Goal: Information Seeking & Learning: Learn about a topic

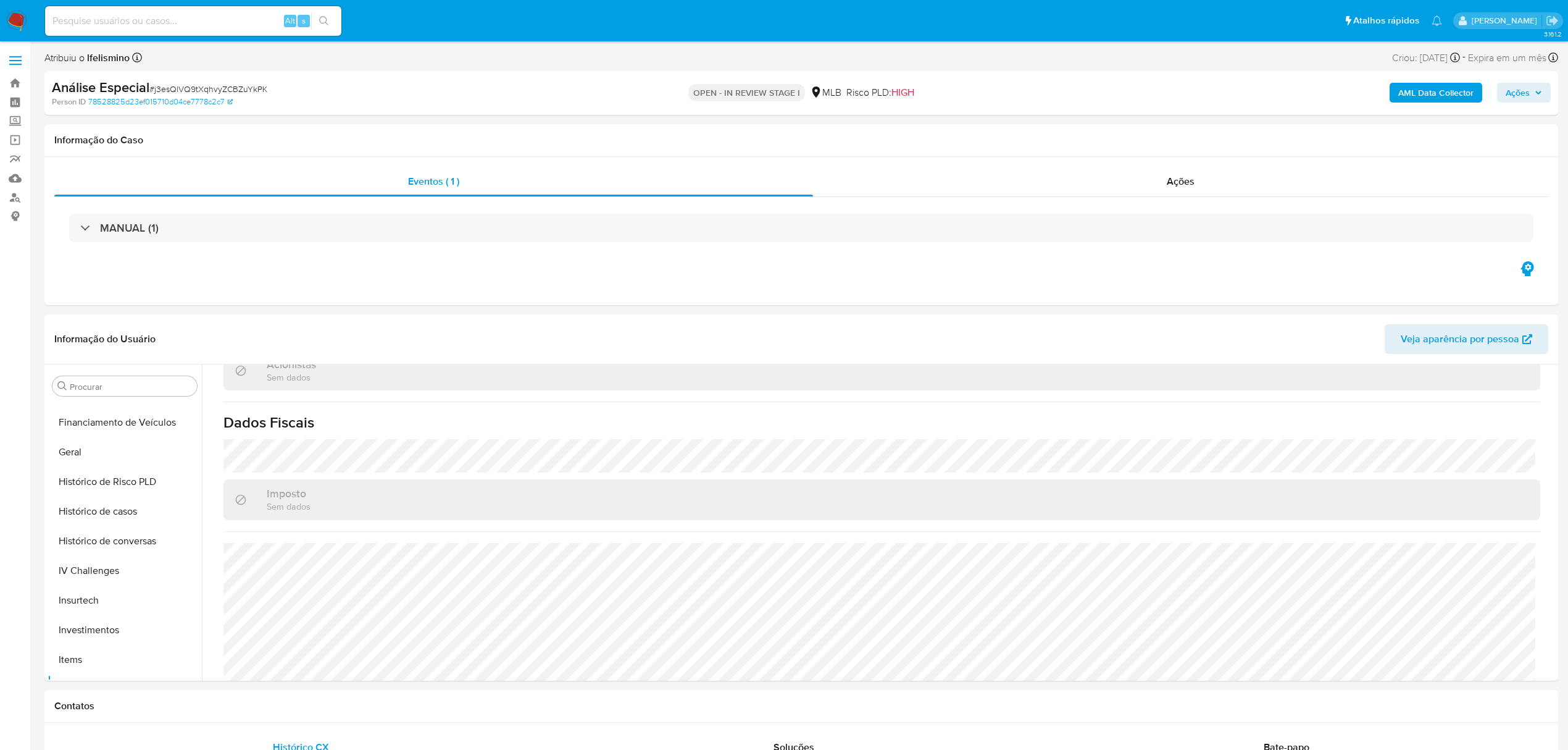
scroll to position [229, 0]
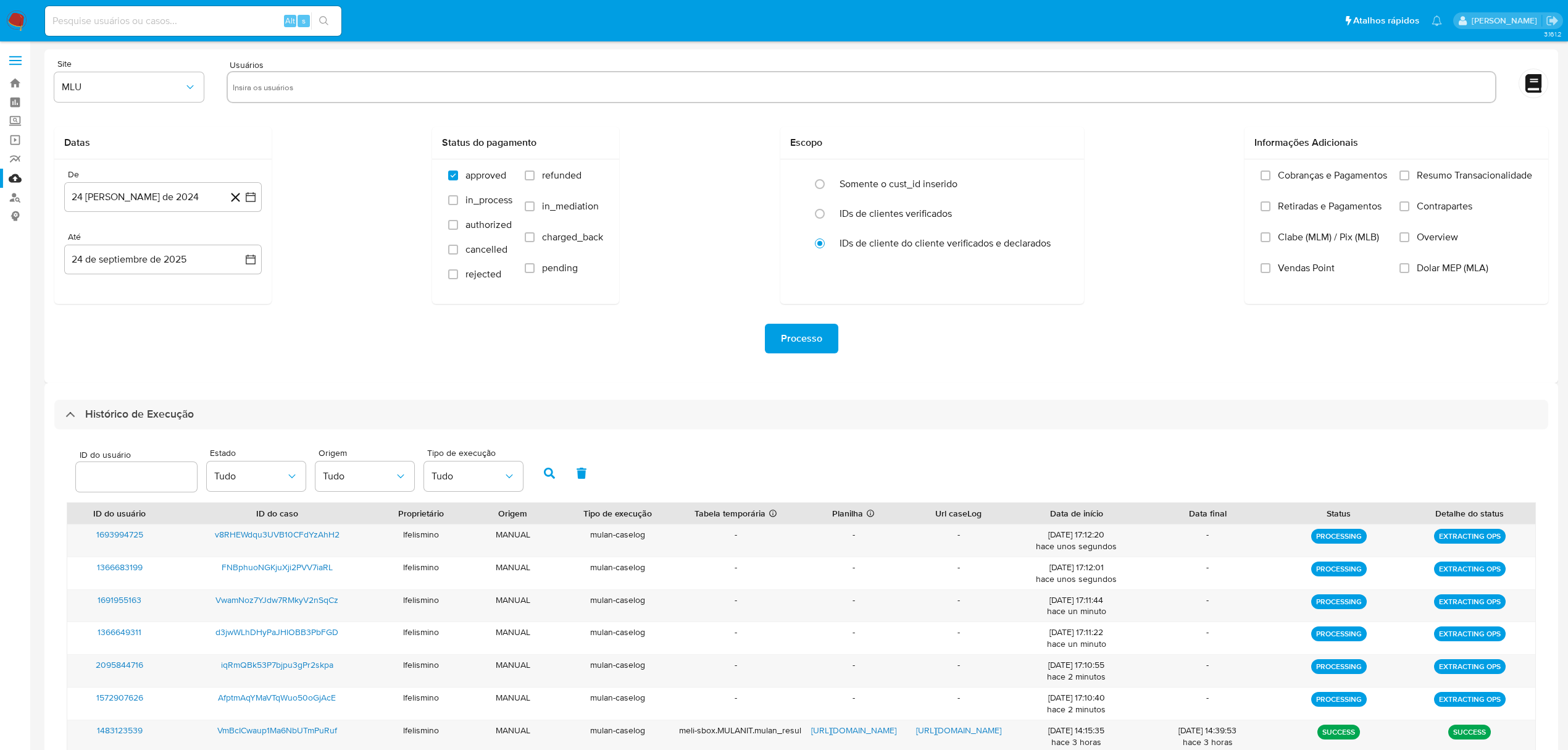
select select "10"
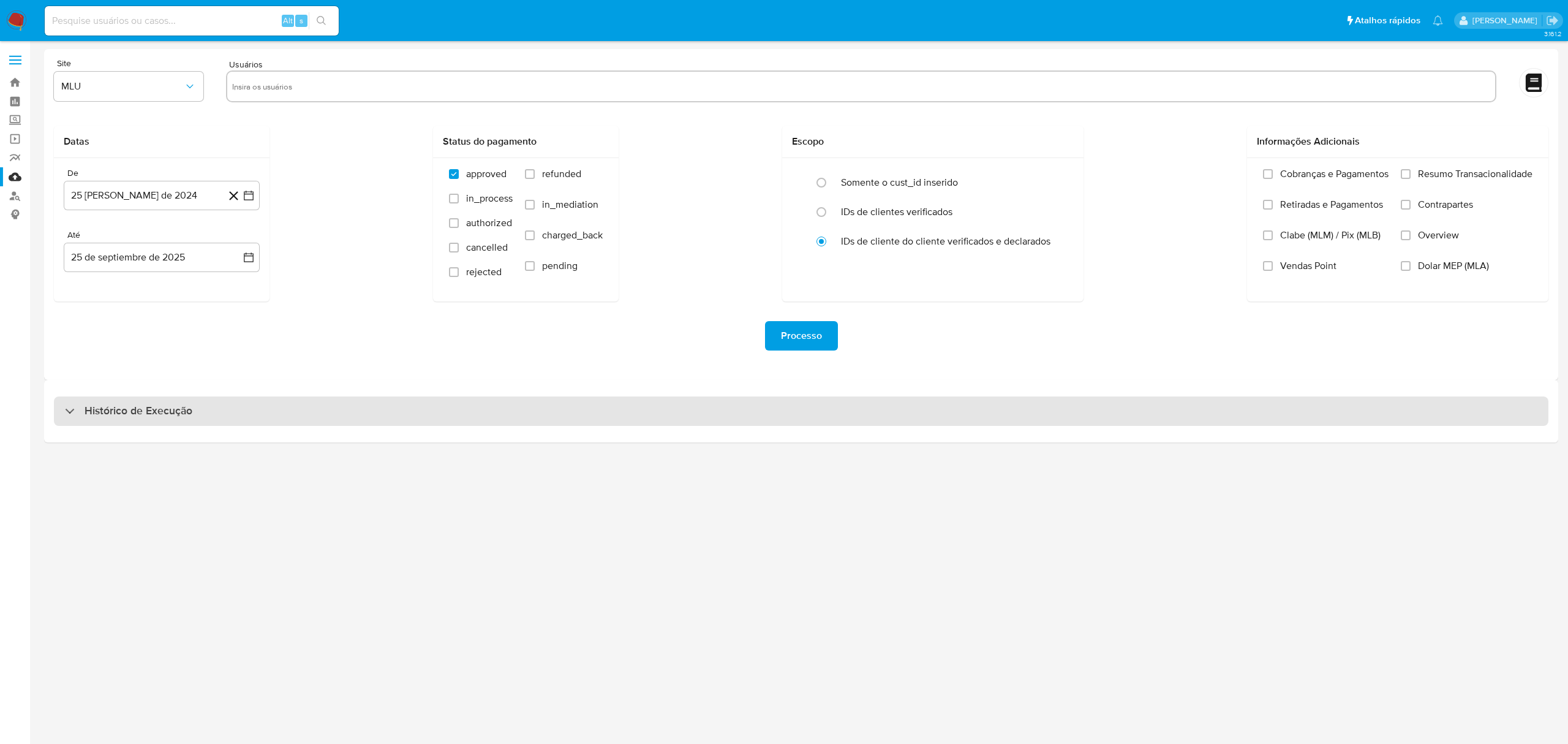
click at [914, 406] on div "Histórico de Execução" at bounding box center [801, 410] width 1494 height 29
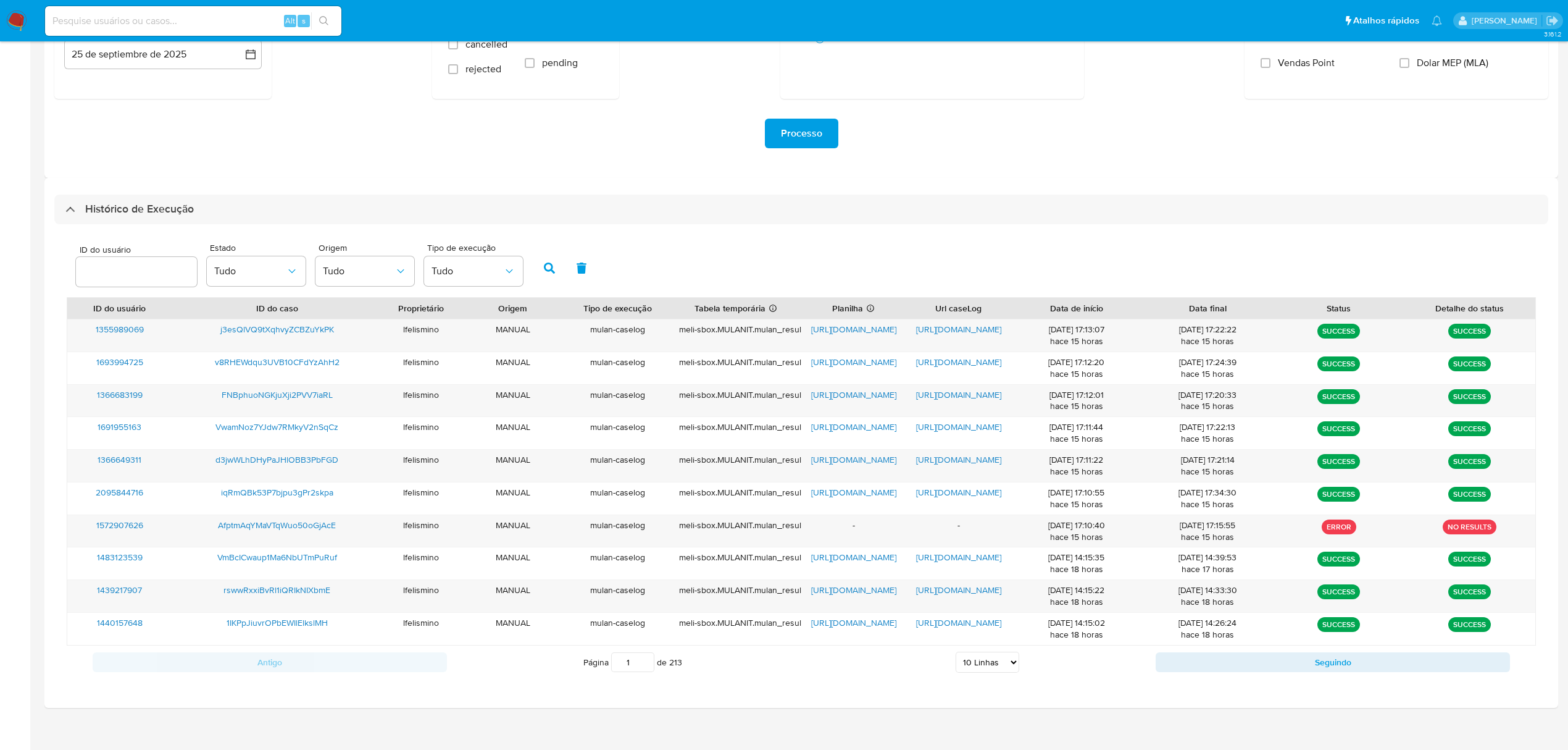
scroll to position [216, 0]
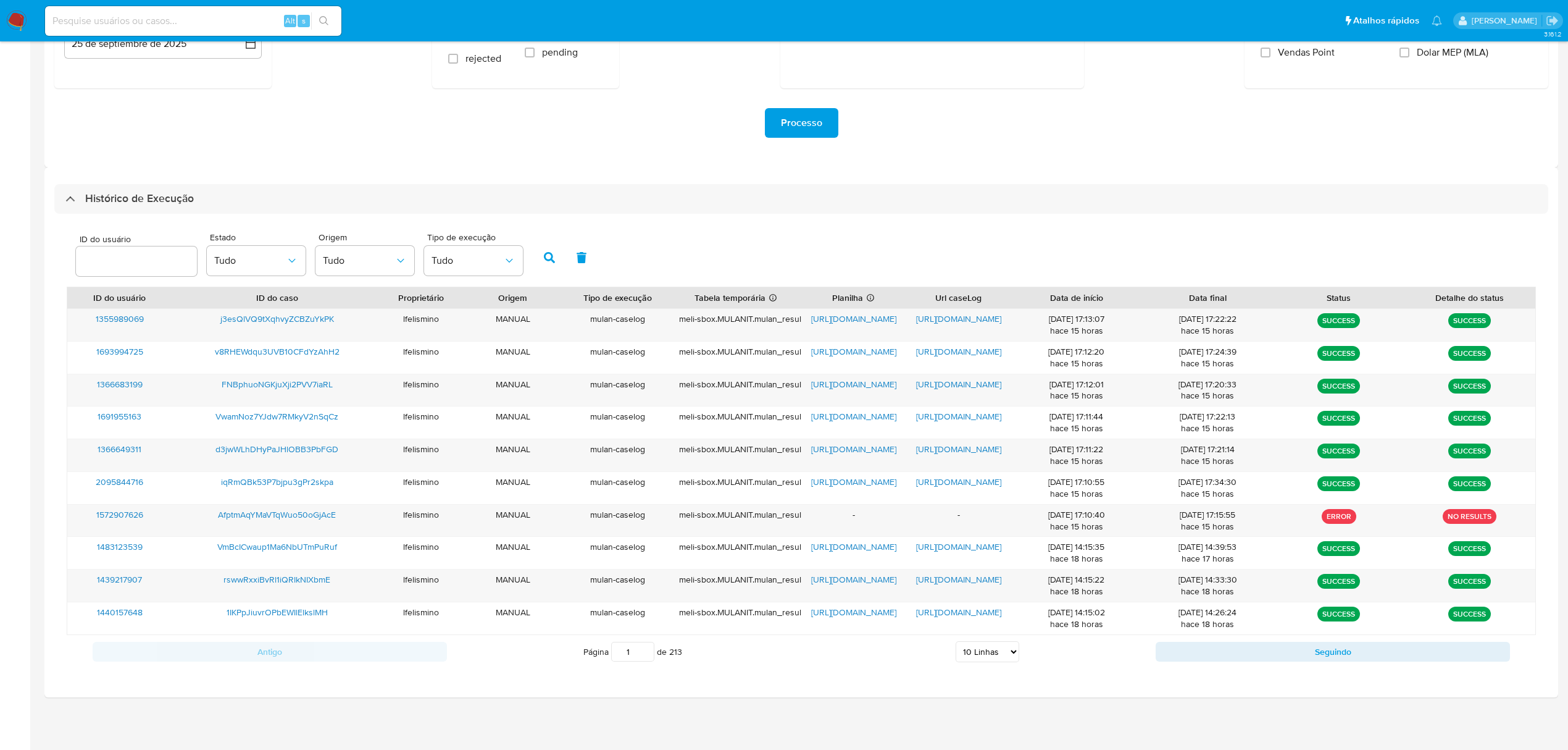
click at [988, 657] on select "5 Linhas 10 Linhas 20 Linhas 25 Linhas 50 Linhas 100 Linhas" at bounding box center [987, 652] width 64 height 21
select select "25"
click at [955, 642] on select "5 Linhas 10 Linhas 20 Linhas 25 Linhas 50 Linhas 100 Linhas" at bounding box center [987, 652] width 64 height 21
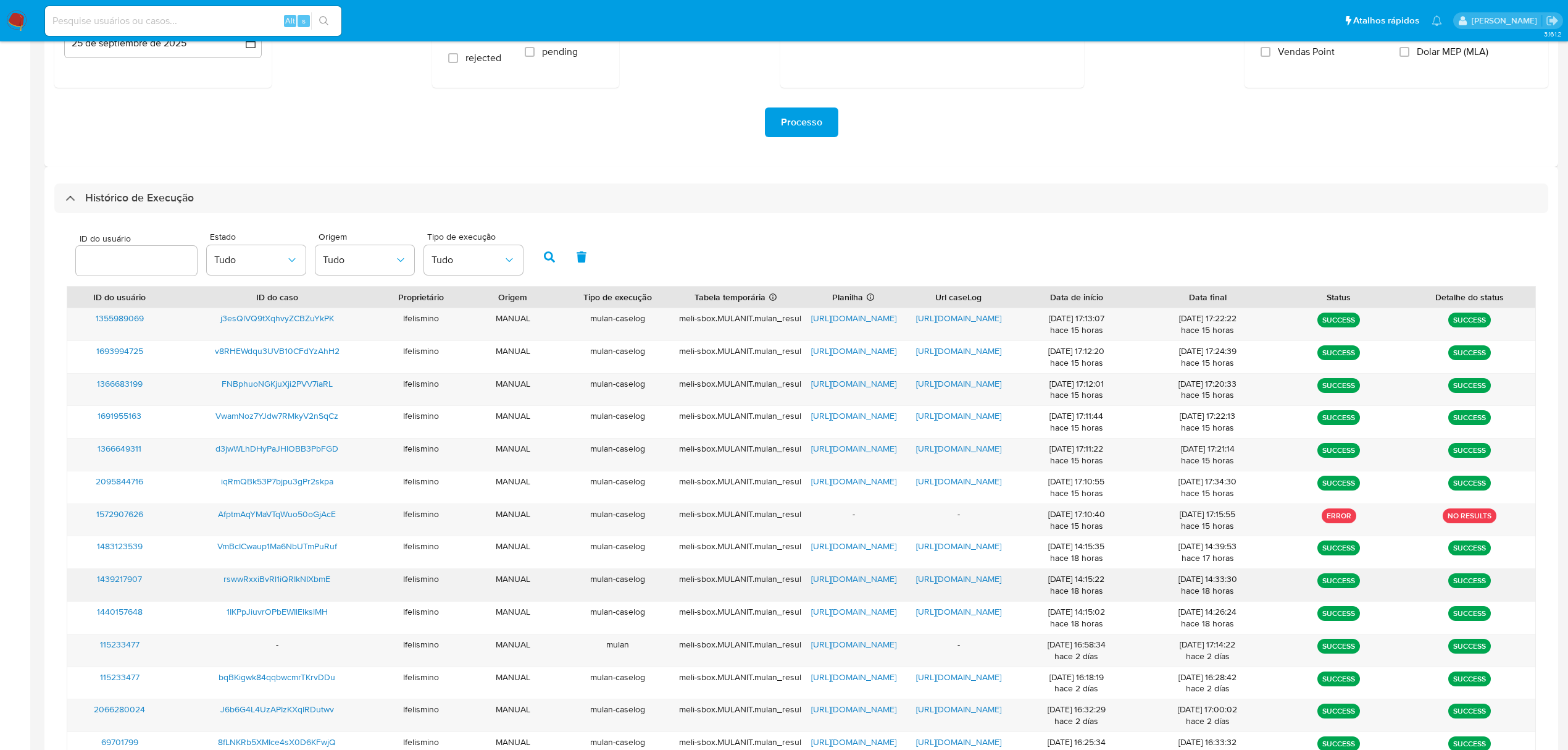
click at [967, 580] on span "https://docs.google.com/document/d/17qXVKZhObdDOJBcESu1D5tA_zCJlLbLR4PJc4WBylS4…" at bounding box center [958, 578] width 85 height 12
click at [852, 583] on span "[URL][DOMAIN_NAME]" at bounding box center [853, 578] width 85 height 12
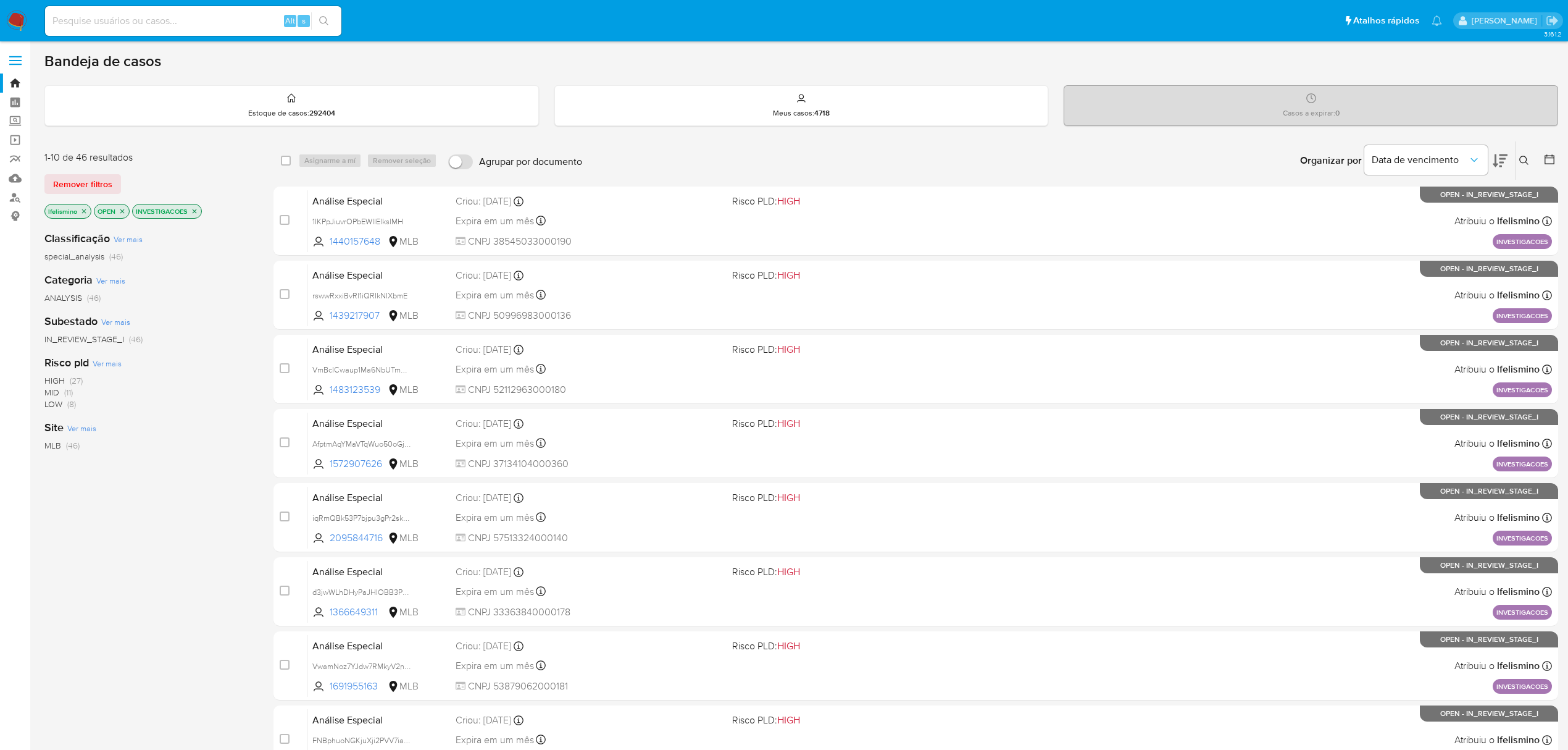
click at [21, 30] on img at bounding box center [16, 21] width 21 height 21
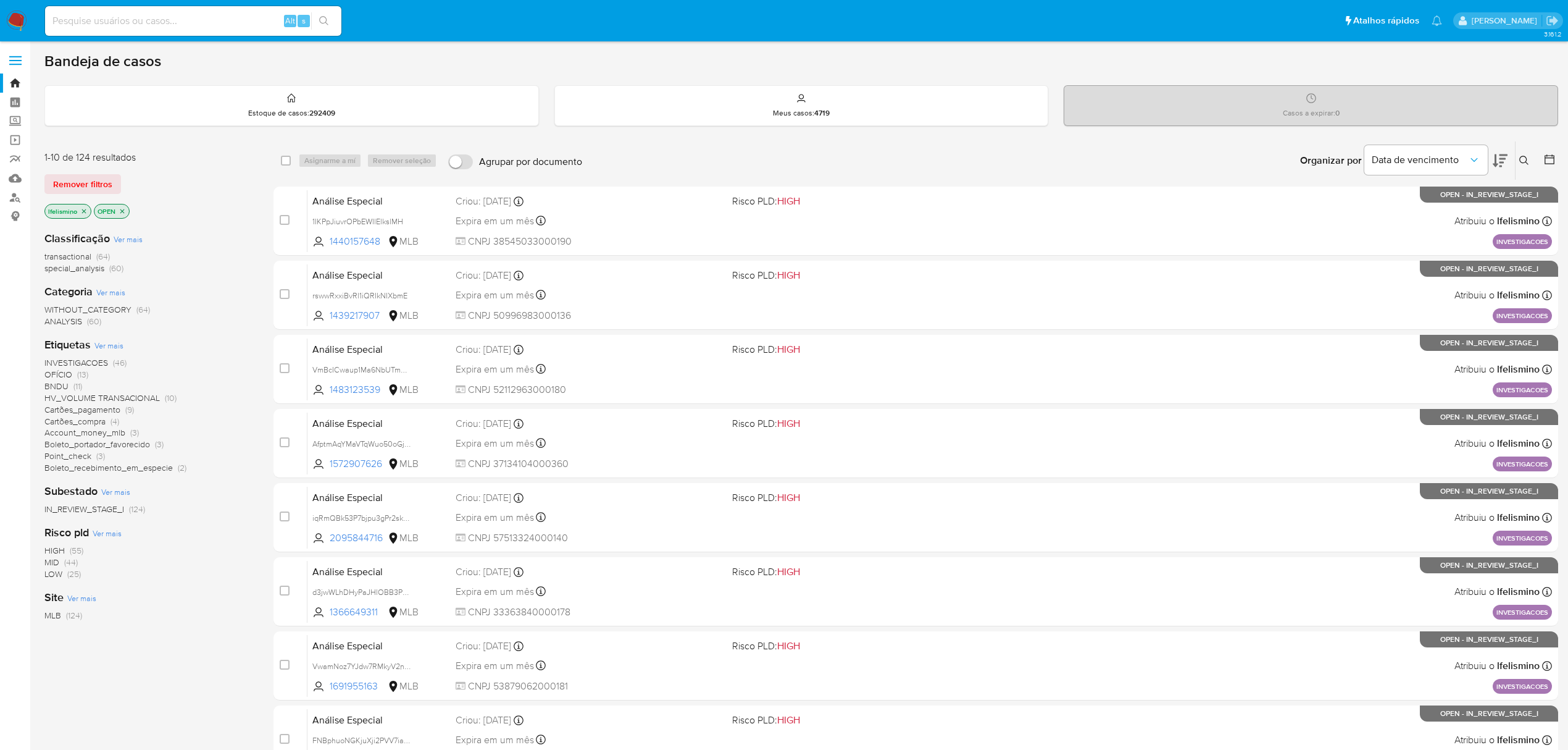
click at [84, 360] on span "INVESTIGACOES" at bounding box center [76, 362] width 64 height 12
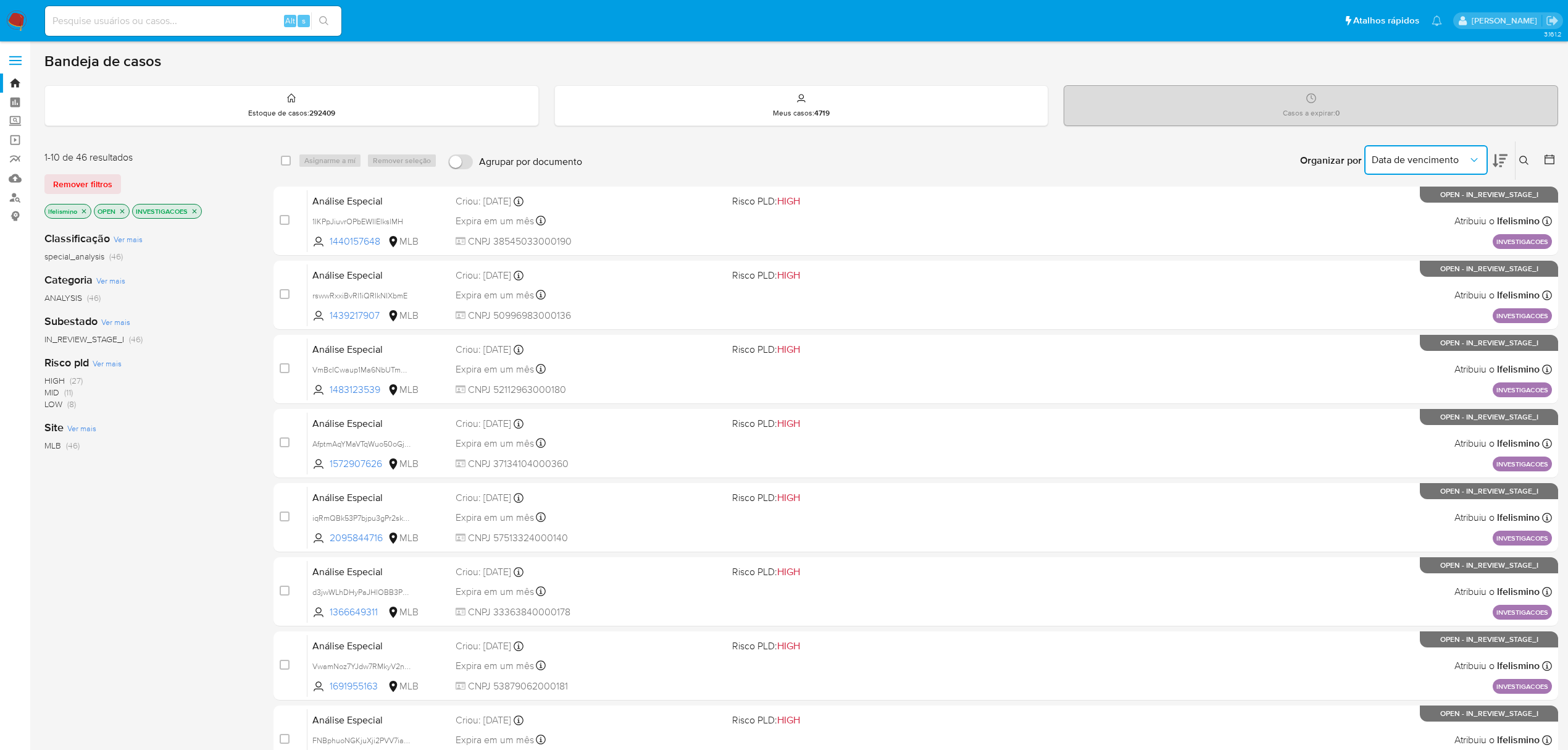
click at [1412, 170] on button "Data de vencimento" at bounding box center [1426, 159] width 124 height 30
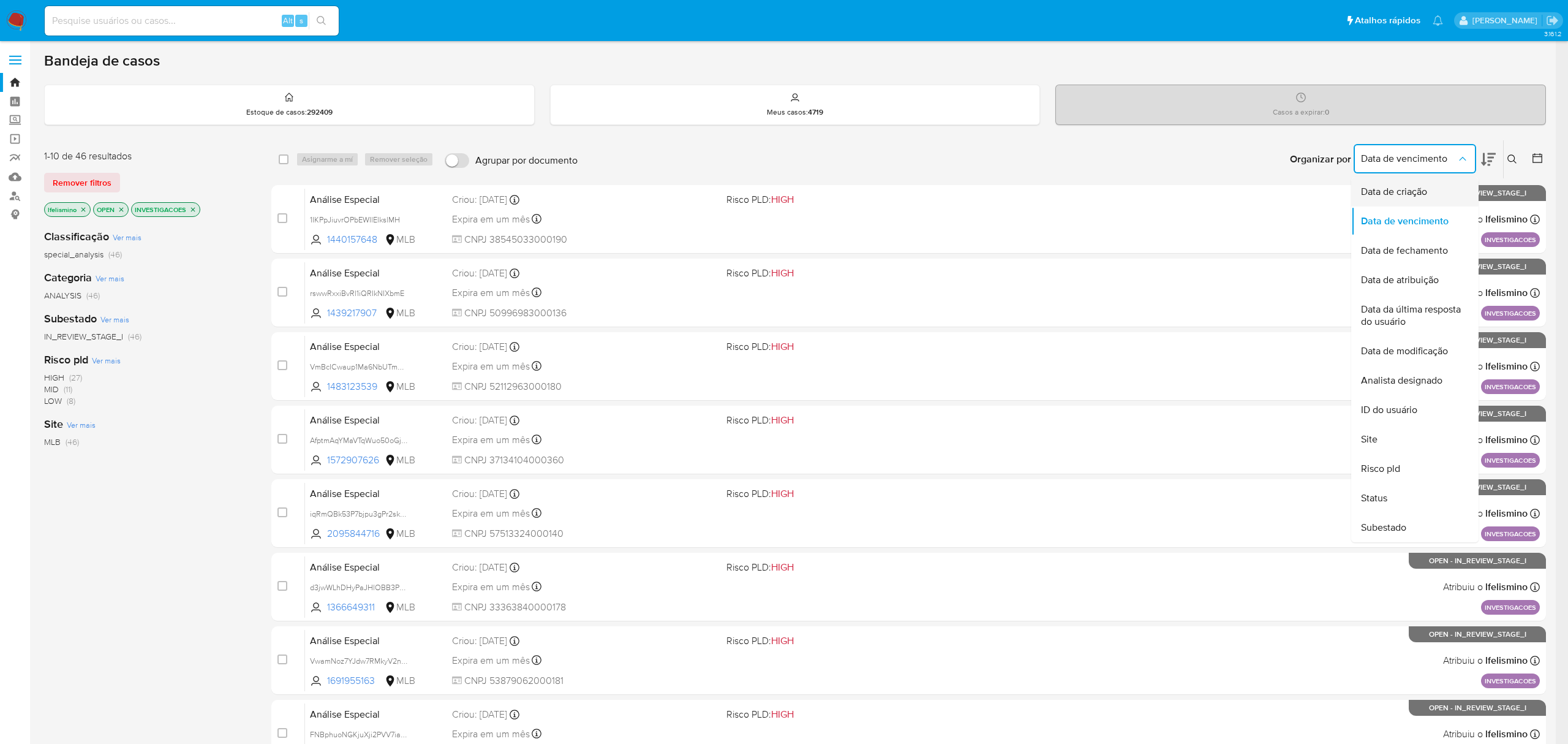
click at [1412, 198] on span "Data de criação" at bounding box center [1394, 191] width 66 height 12
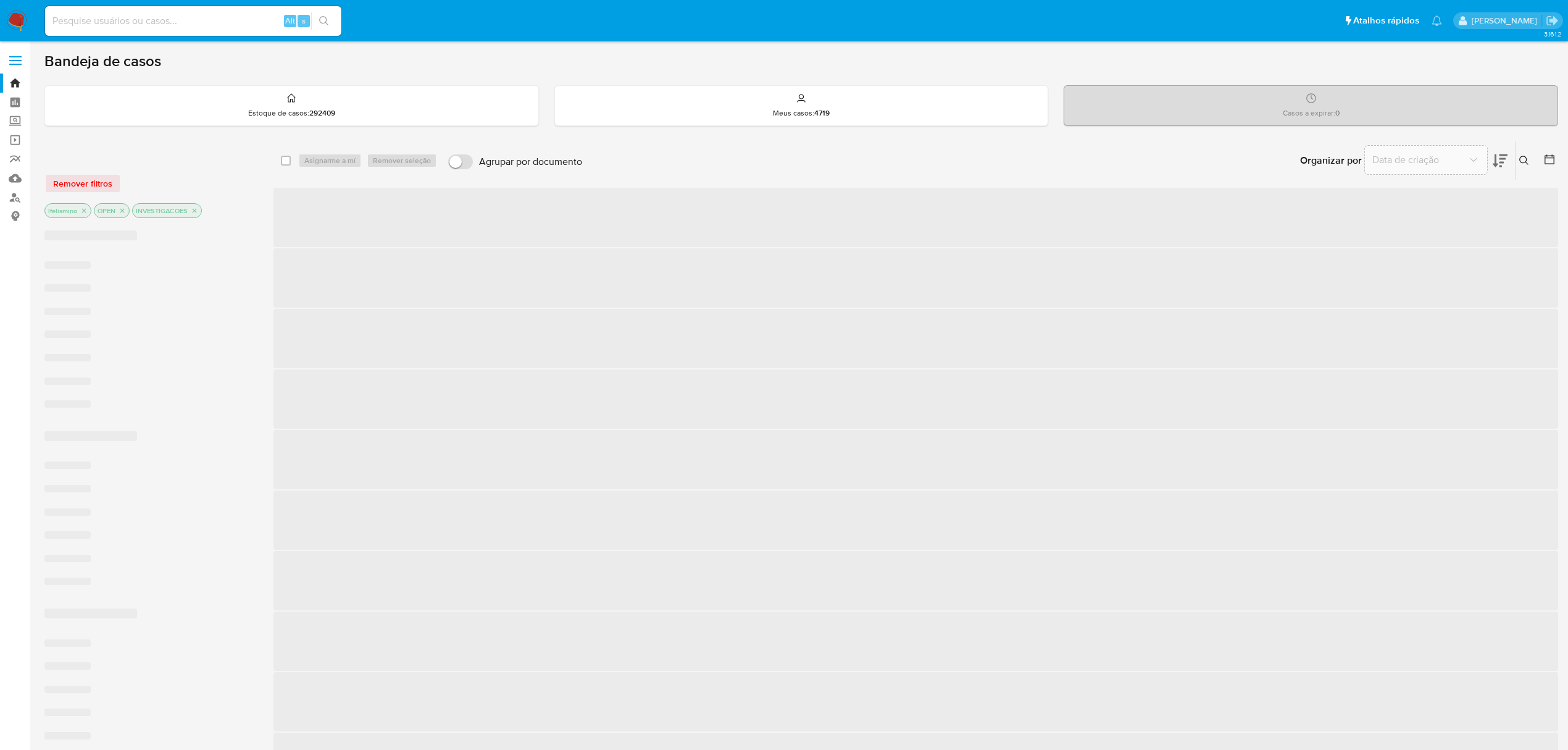
click at [1499, 171] on button at bounding box center [1500, 160] width 15 height 38
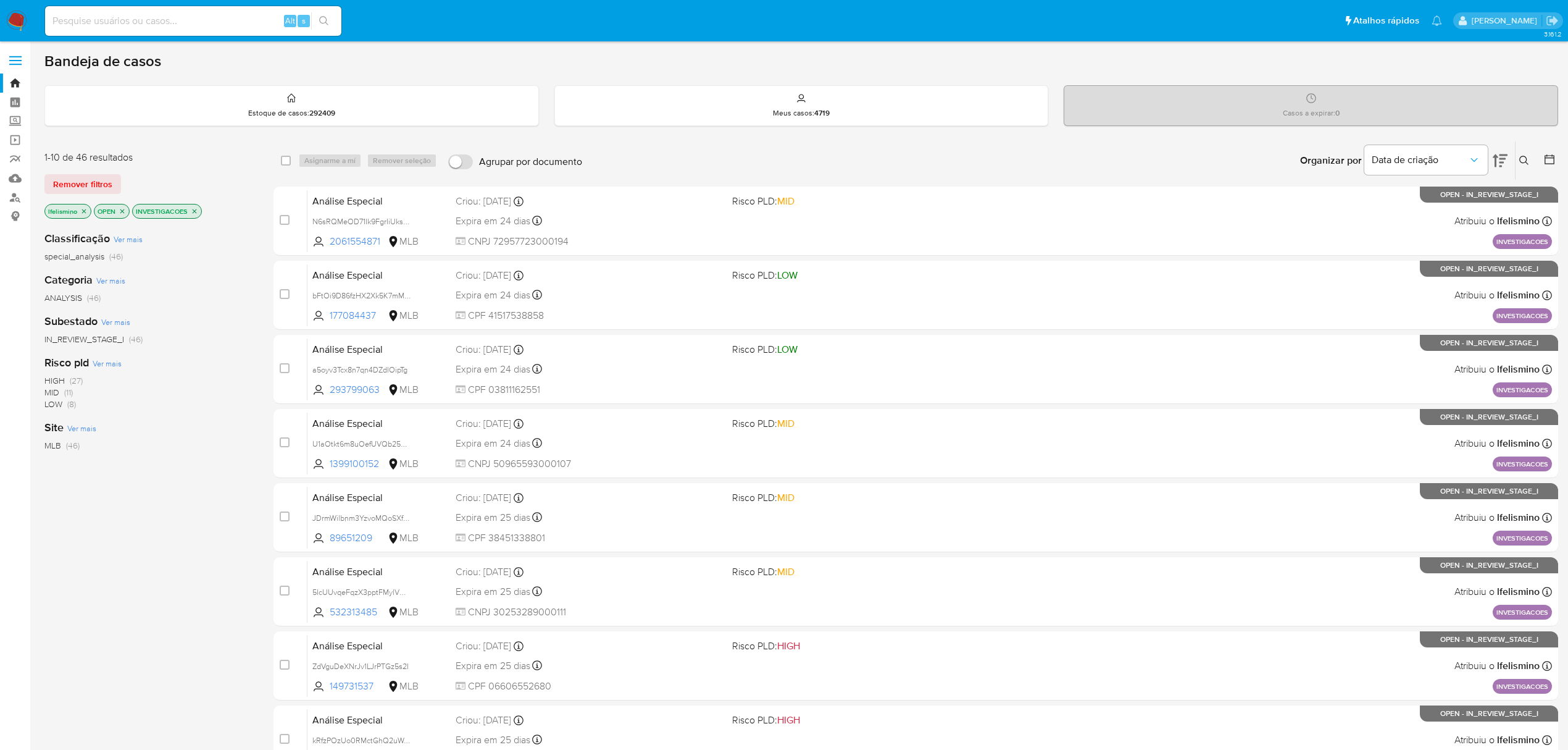
drag, startPoint x: 877, startPoint y: 392, endPoint x: 213, endPoint y: 581, distance: 690.4
click at [213, 581] on div "Classificação Ver mais special_analysis (46) Categoria Ver mais ANALYSIS (46) S…" at bounding box center [150, 431] width 210 height 420
click at [1493, 163] on icon at bounding box center [1500, 161] width 15 height 15
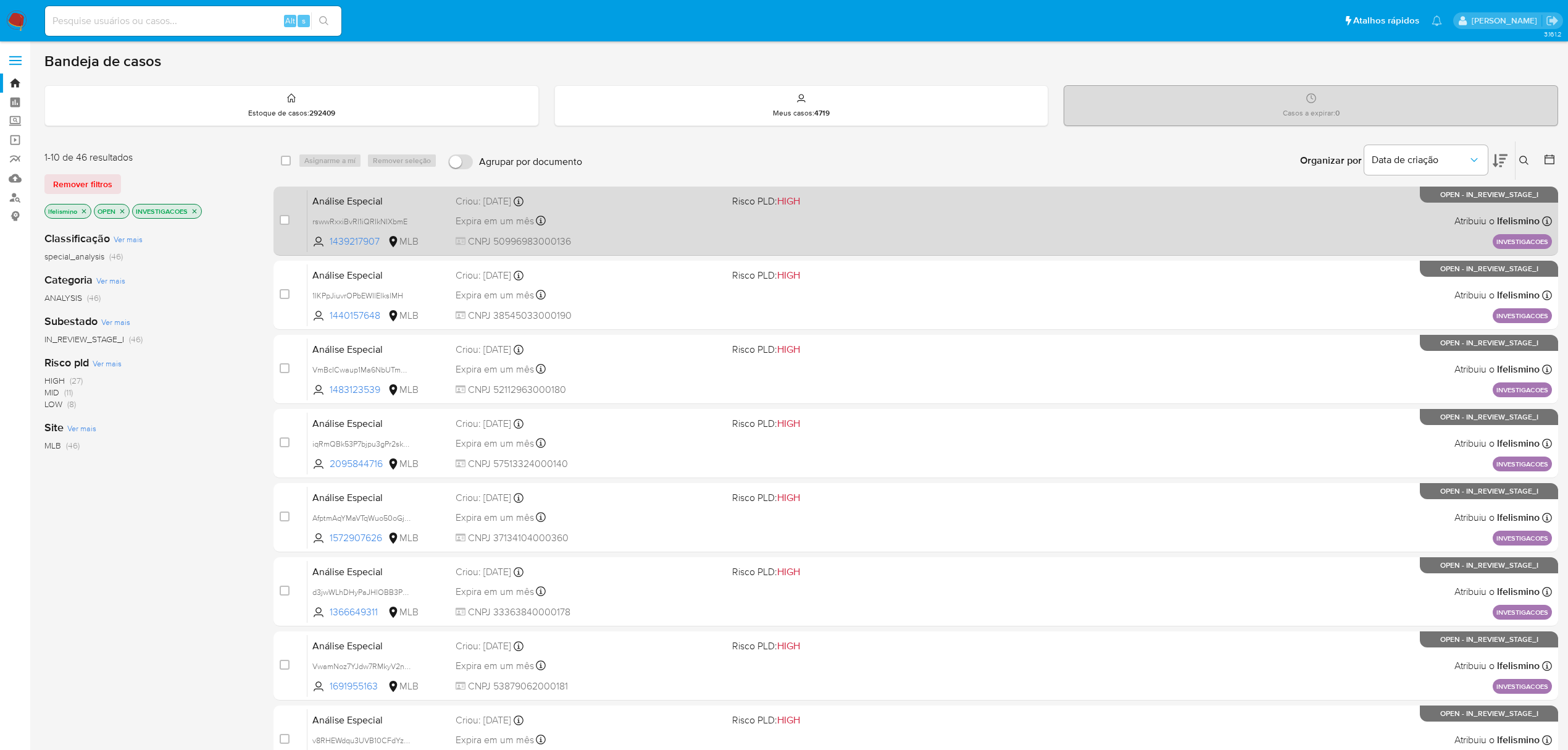
click at [631, 218] on div "Expira em um mês Expira em 02/11/2025 14:45:34" at bounding box center [589, 220] width 267 height 16
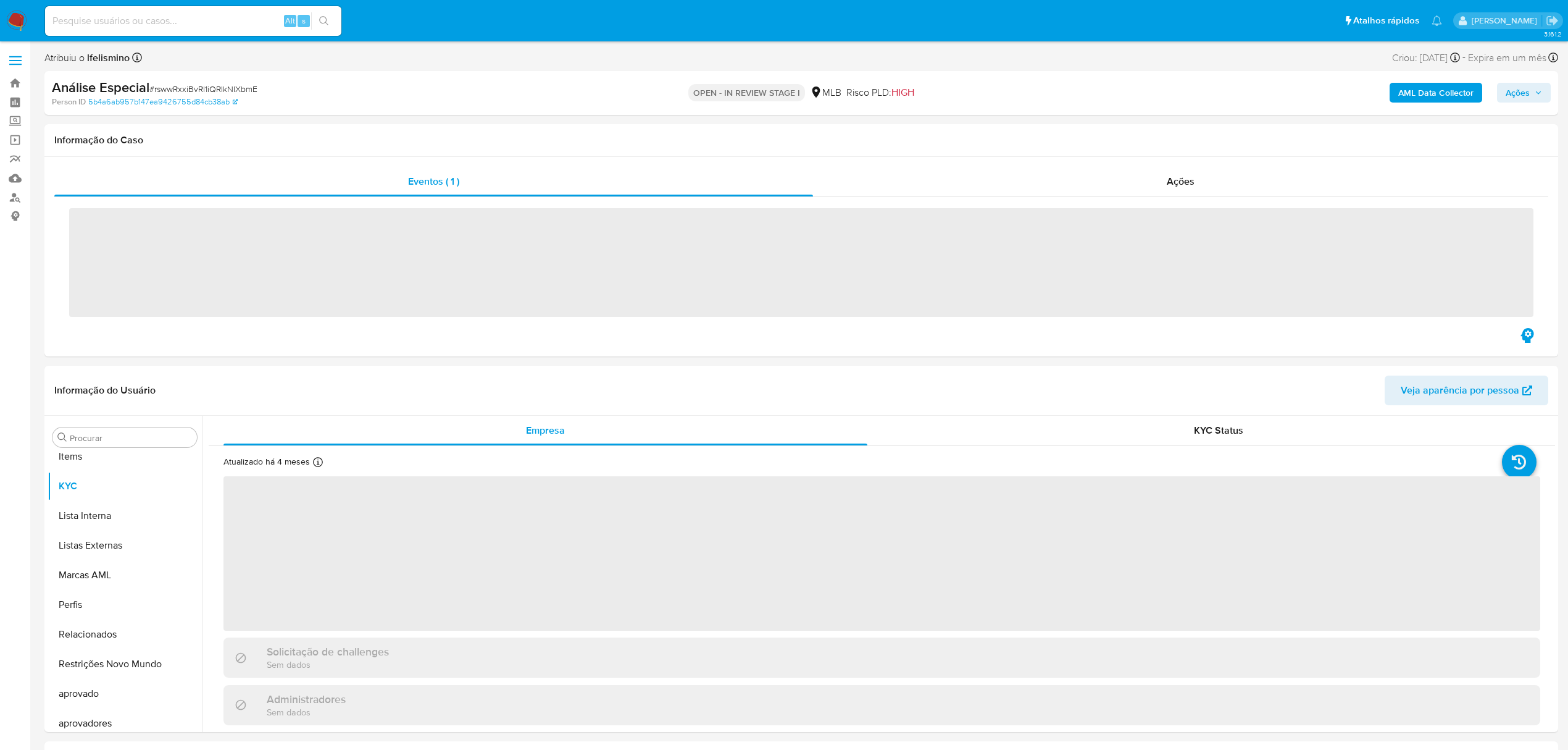
scroll to position [640, 0]
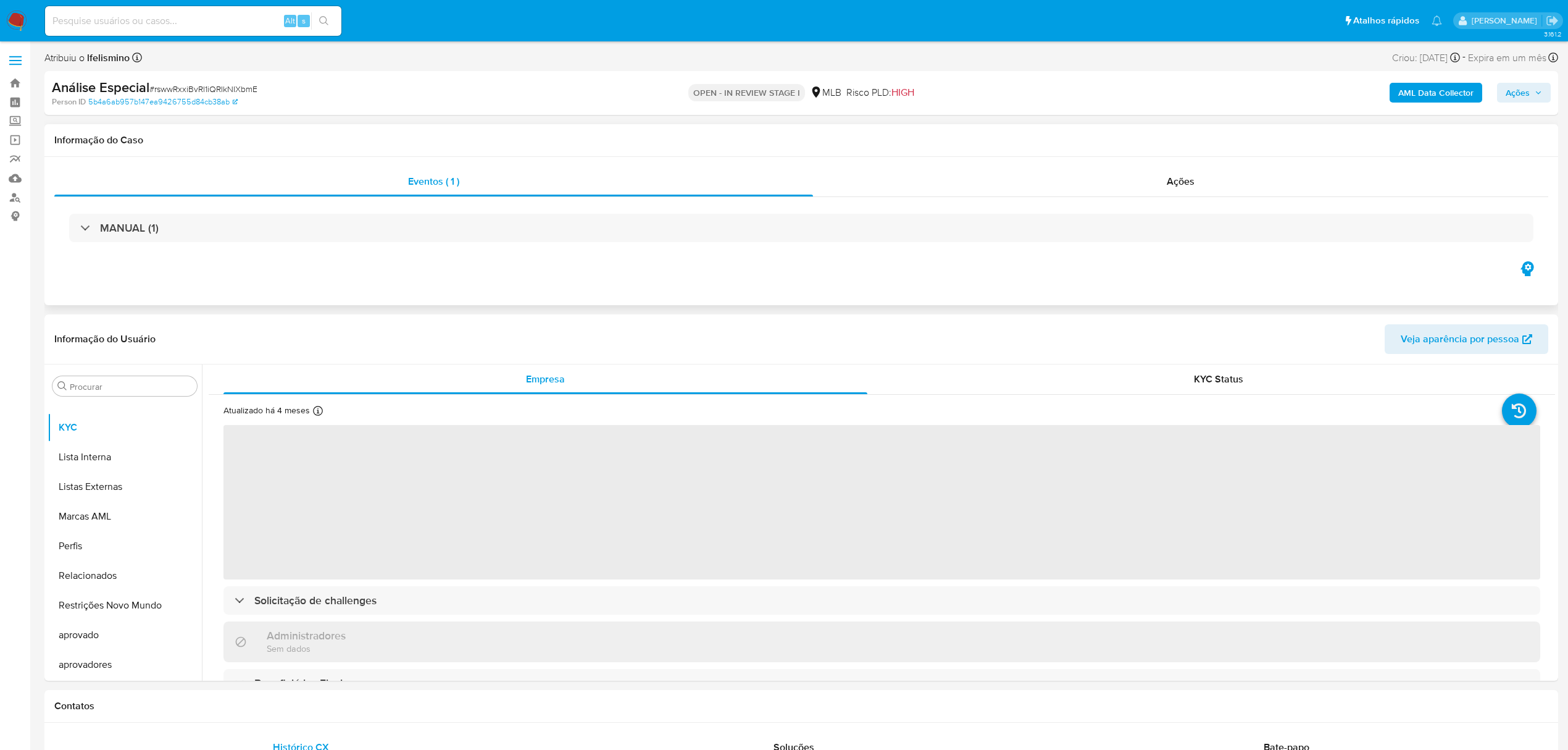
select select "10"
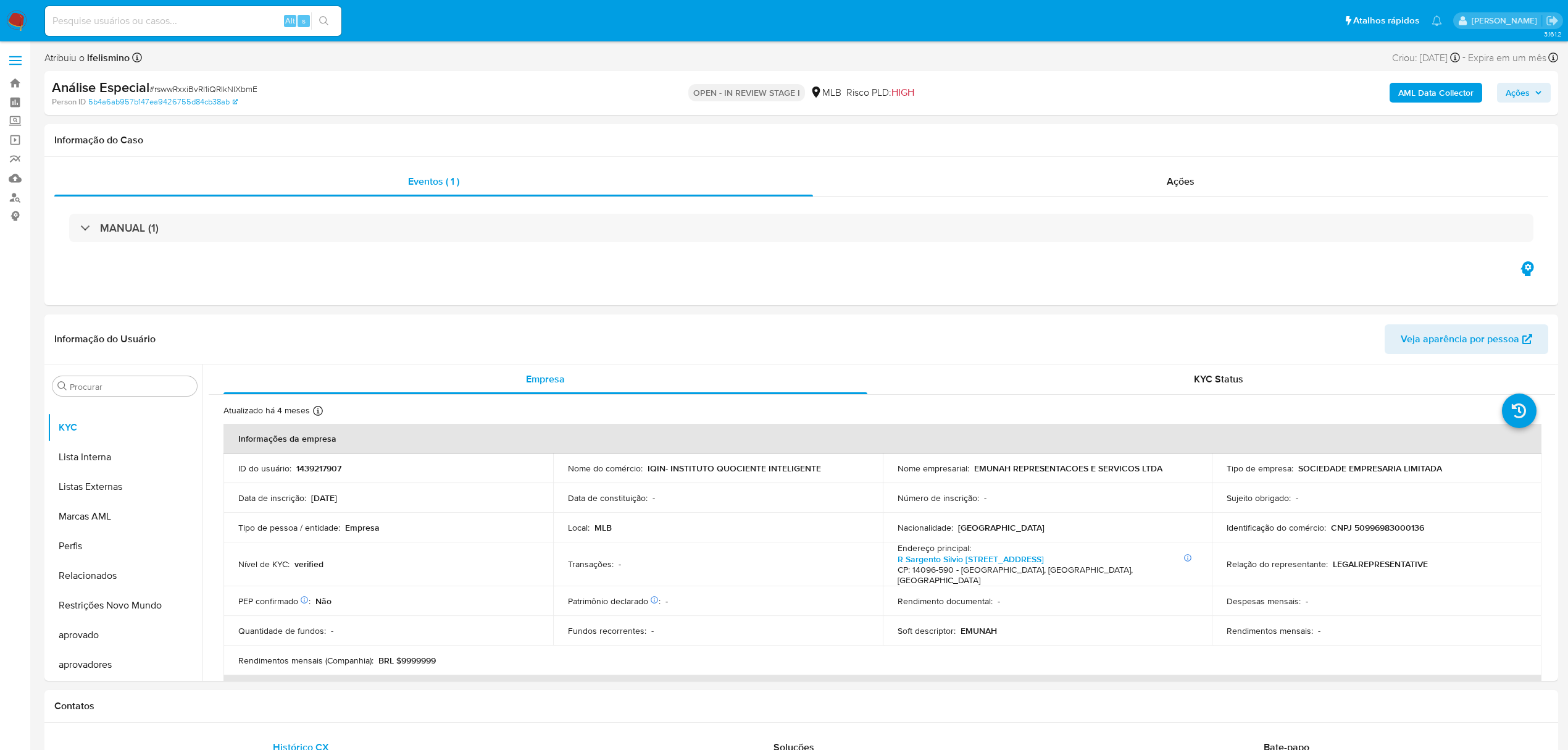
click at [198, 85] on span "# rswwRxxiBvRl1iQRIkNIXbmE" at bounding box center [203, 89] width 108 height 12
click at [200, 87] on span "# rswwRxxiBvRl1iQRIkNIXbmE" at bounding box center [203, 89] width 108 height 12
copy span "rswwRxxiBvRl1iQRIkNIXbmE"
click at [67, 445] on button "Geral" at bounding box center [120, 436] width 145 height 30
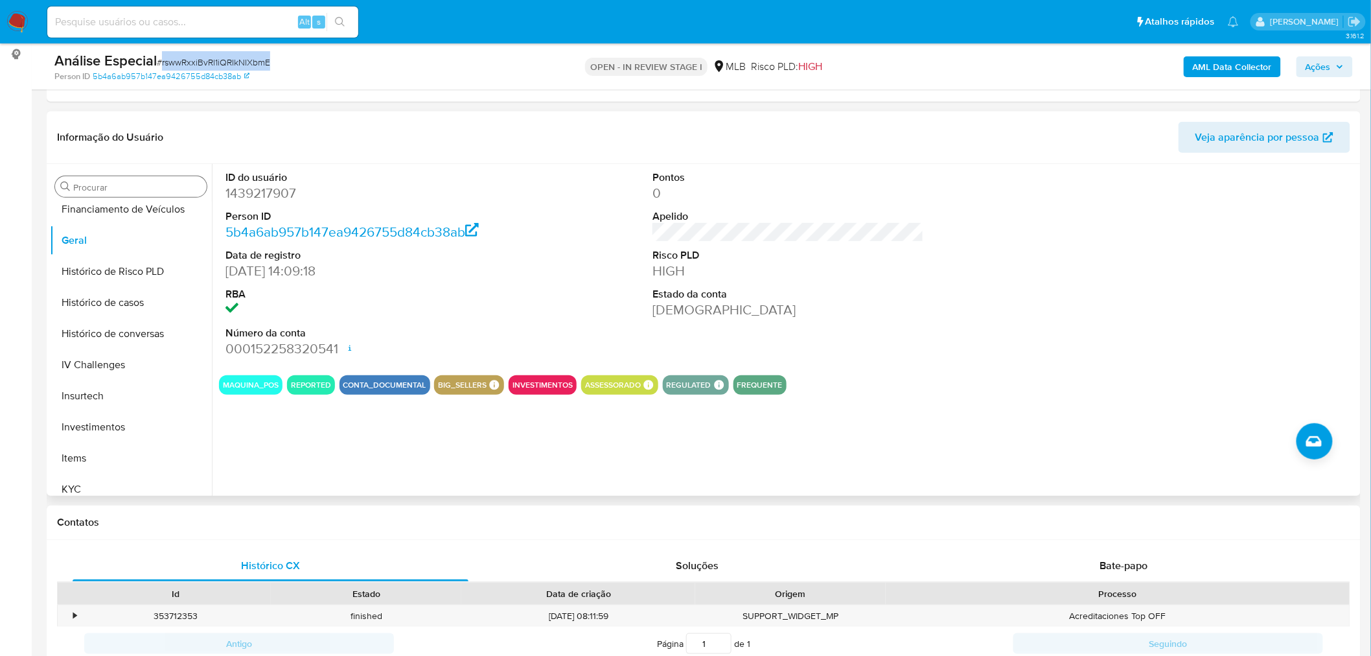
click at [169, 183] on input "Procurar" at bounding box center [137, 187] width 128 height 12
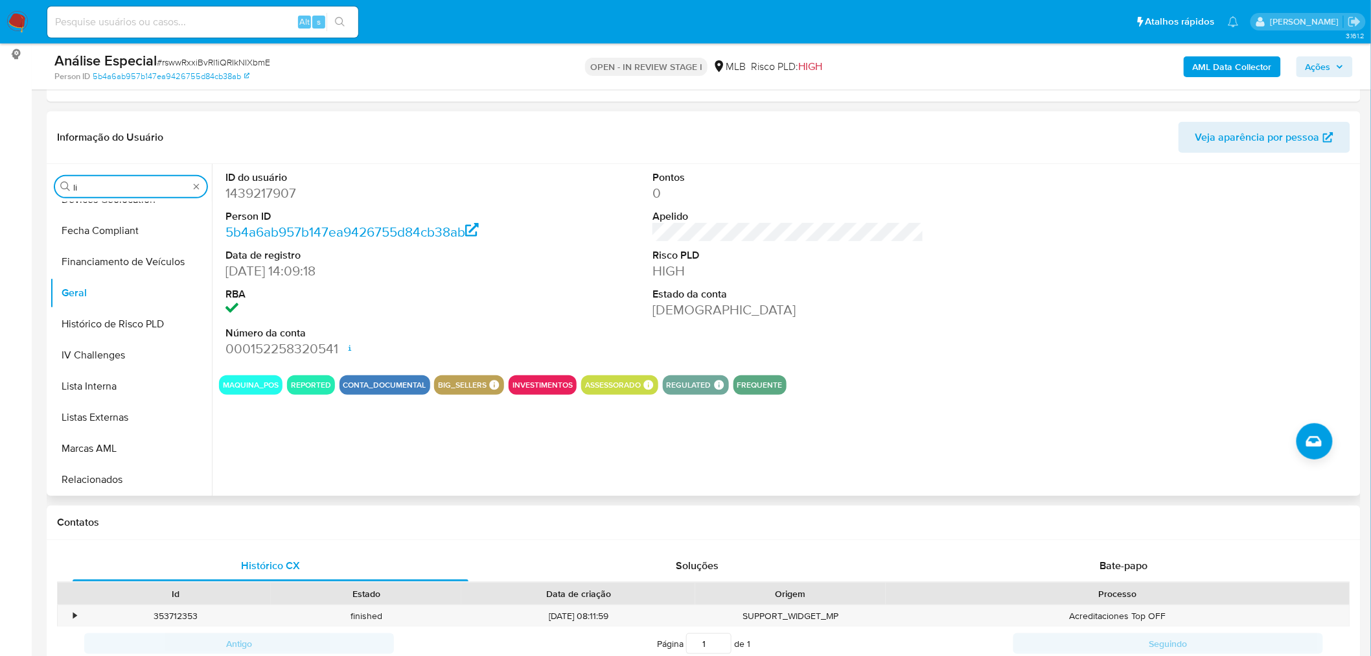
scroll to position [0, 0]
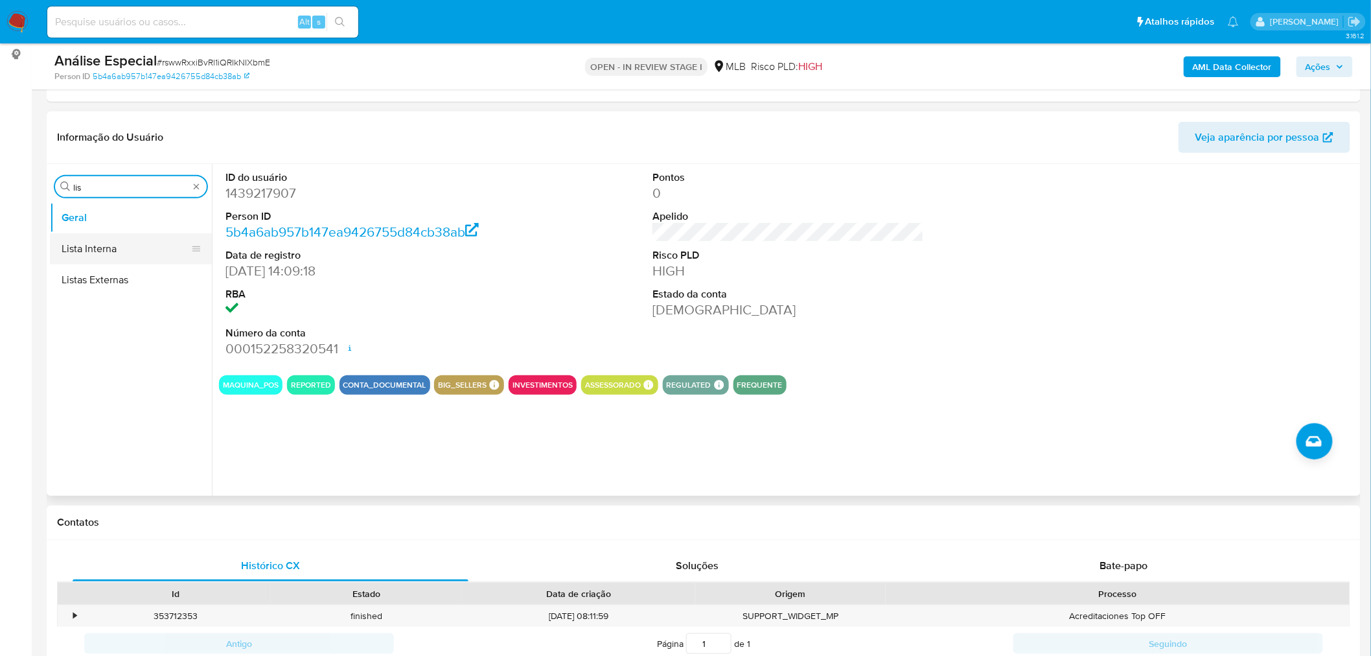
type input "lis"
click at [152, 248] on button "Lista Interna" at bounding box center [126, 248] width 152 height 31
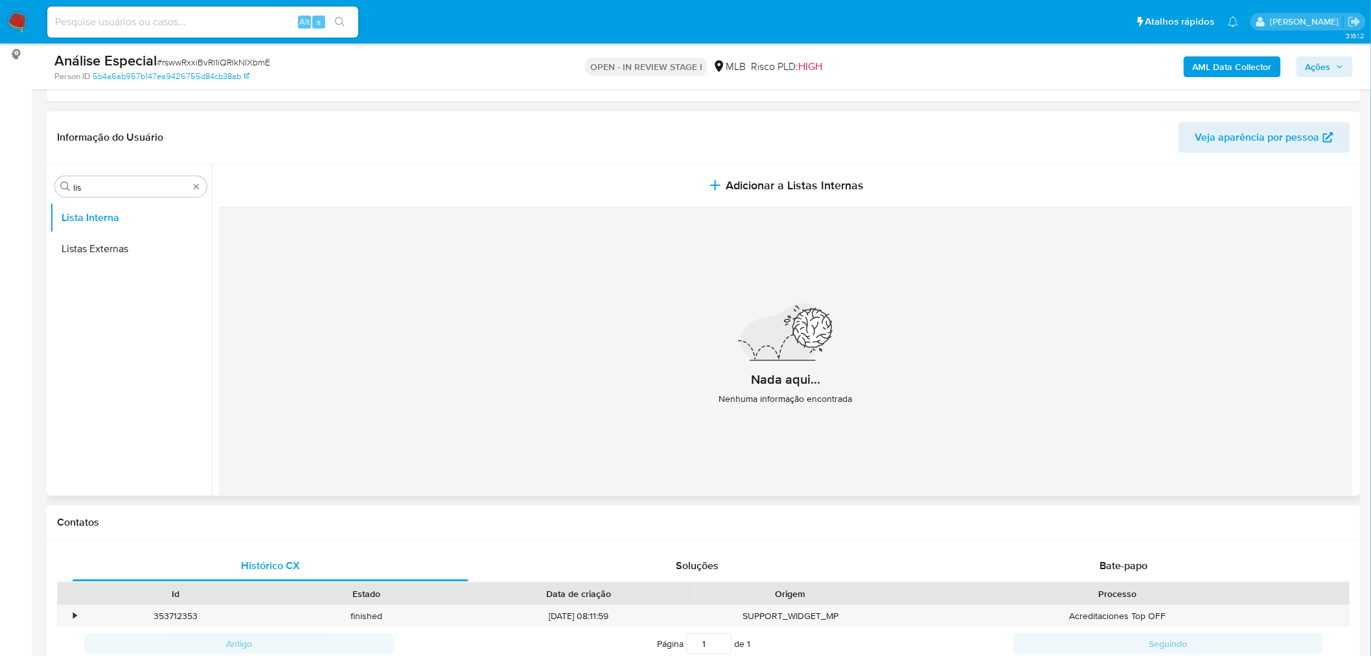
drag, startPoint x: 457, startPoint y: 301, endPoint x: 139, endPoint y: 348, distance: 322.3
click at [139, 348] on ul "Lista Interna Listas Externas" at bounding box center [131, 348] width 162 height 292
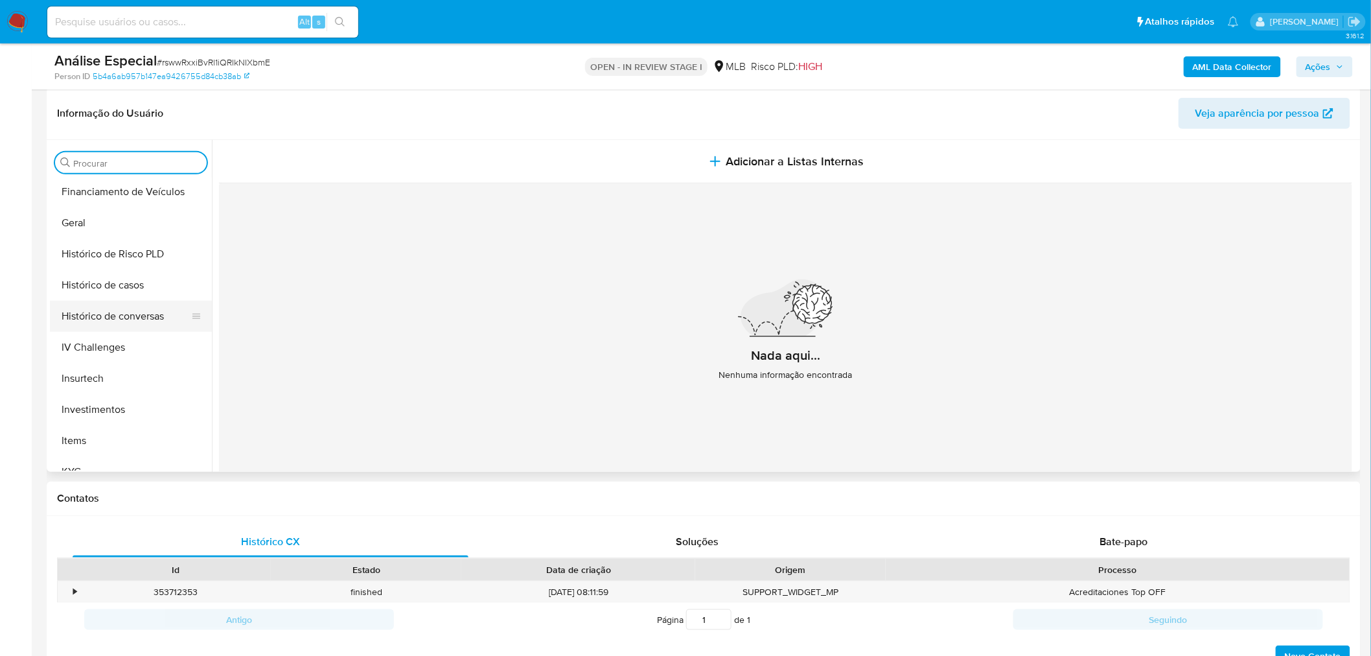
scroll to position [432, 0]
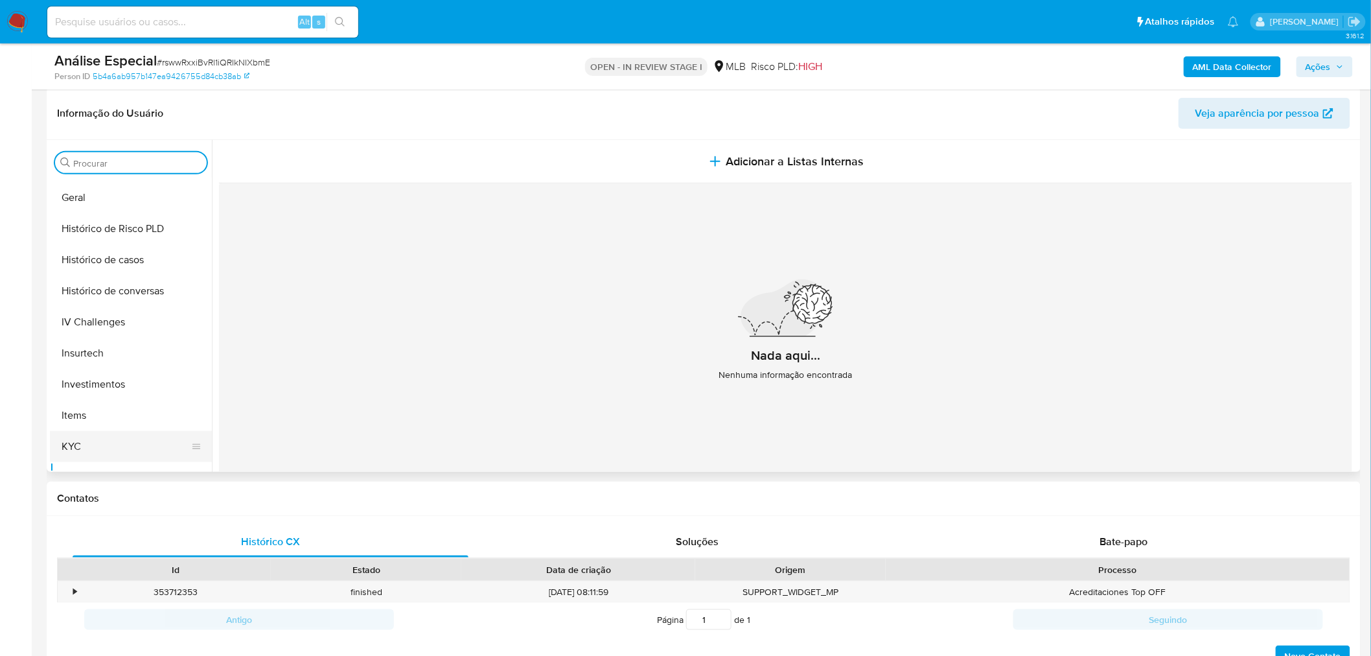
click at [76, 446] on button "KYC" at bounding box center [126, 446] width 152 height 31
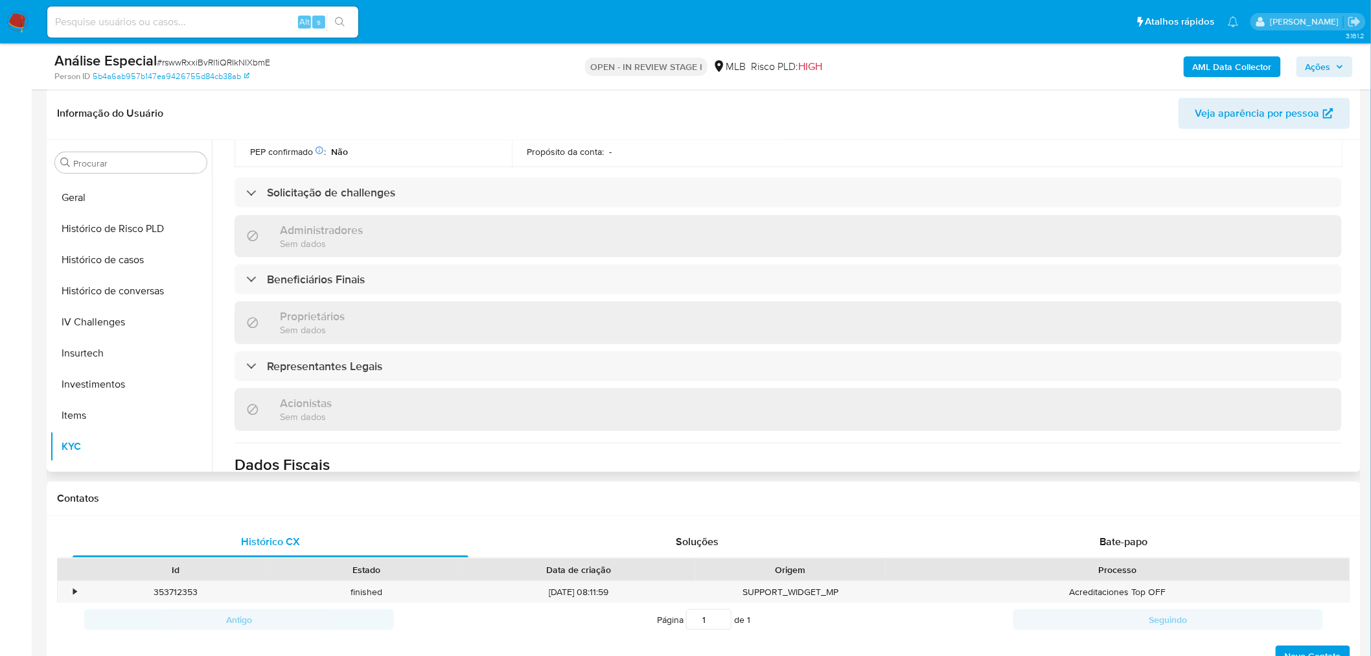
scroll to position [792, 0]
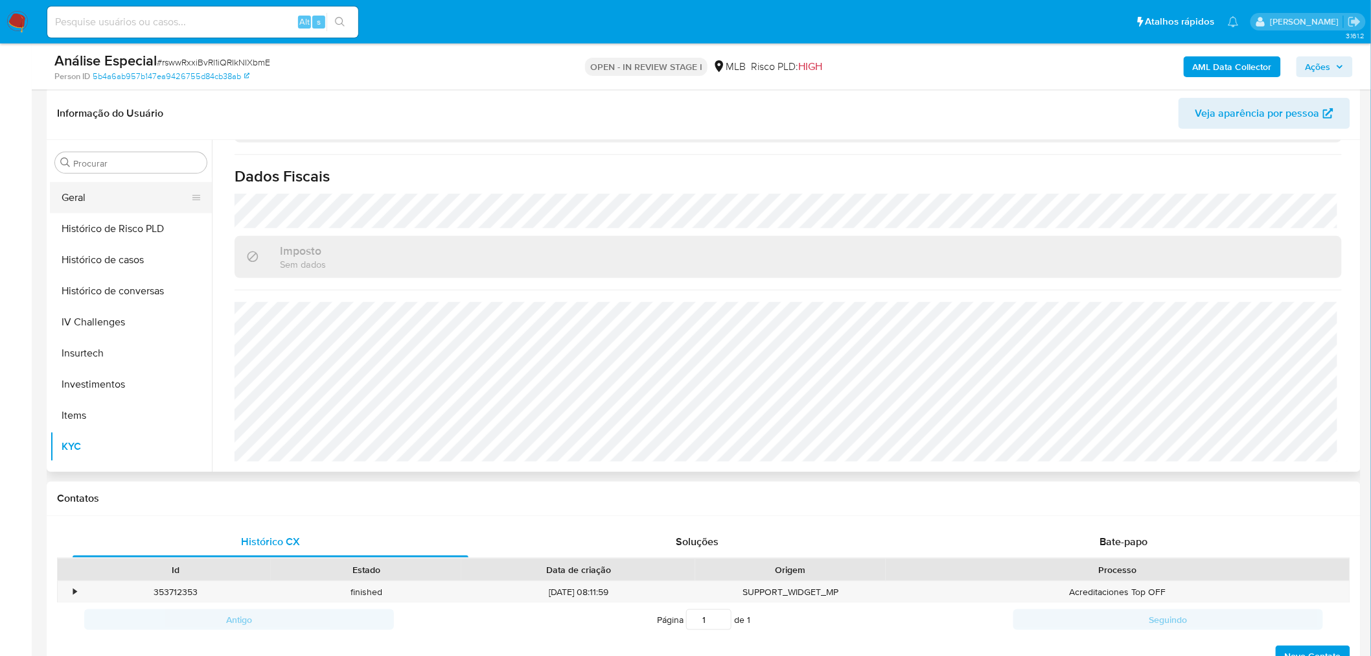
click at [132, 188] on button "Geral" at bounding box center [126, 197] width 152 height 31
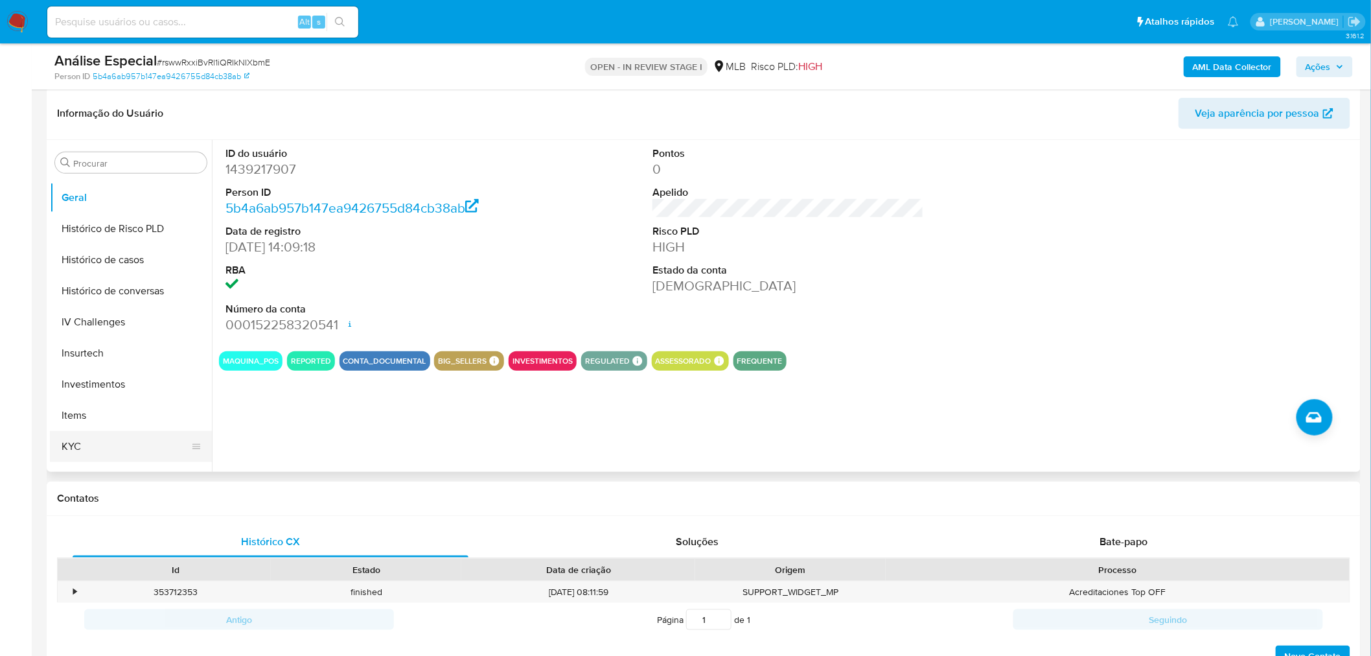
click at [82, 435] on button "KYC" at bounding box center [126, 446] width 152 height 31
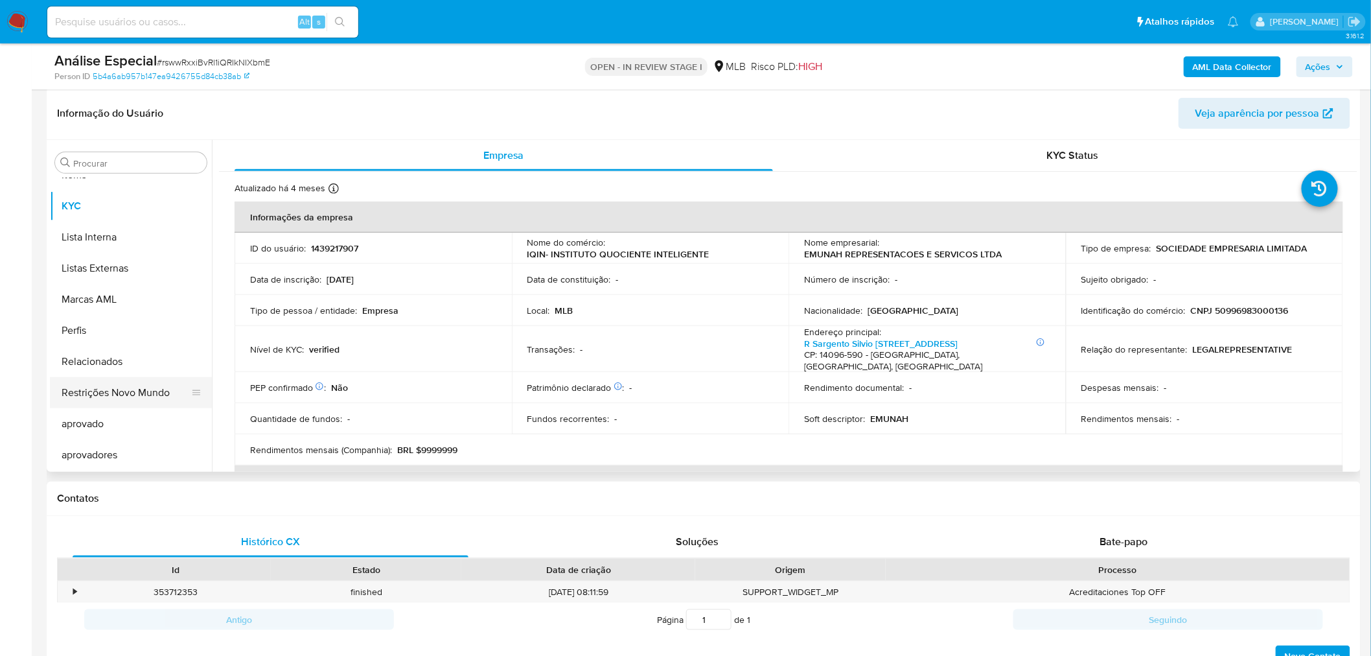
click at [125, 392] on button "Restrições Novo Mundo" at bounding box center [126, 392] width 152 height 31
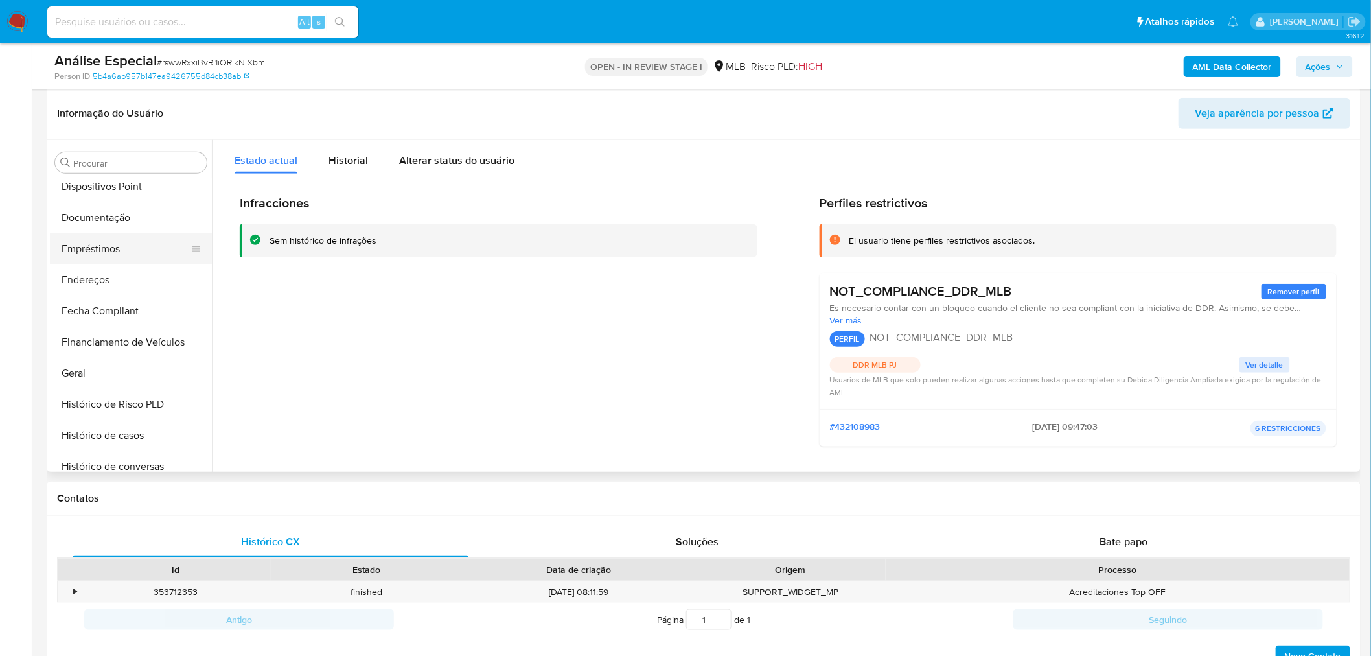
scroll to position [240, 0]
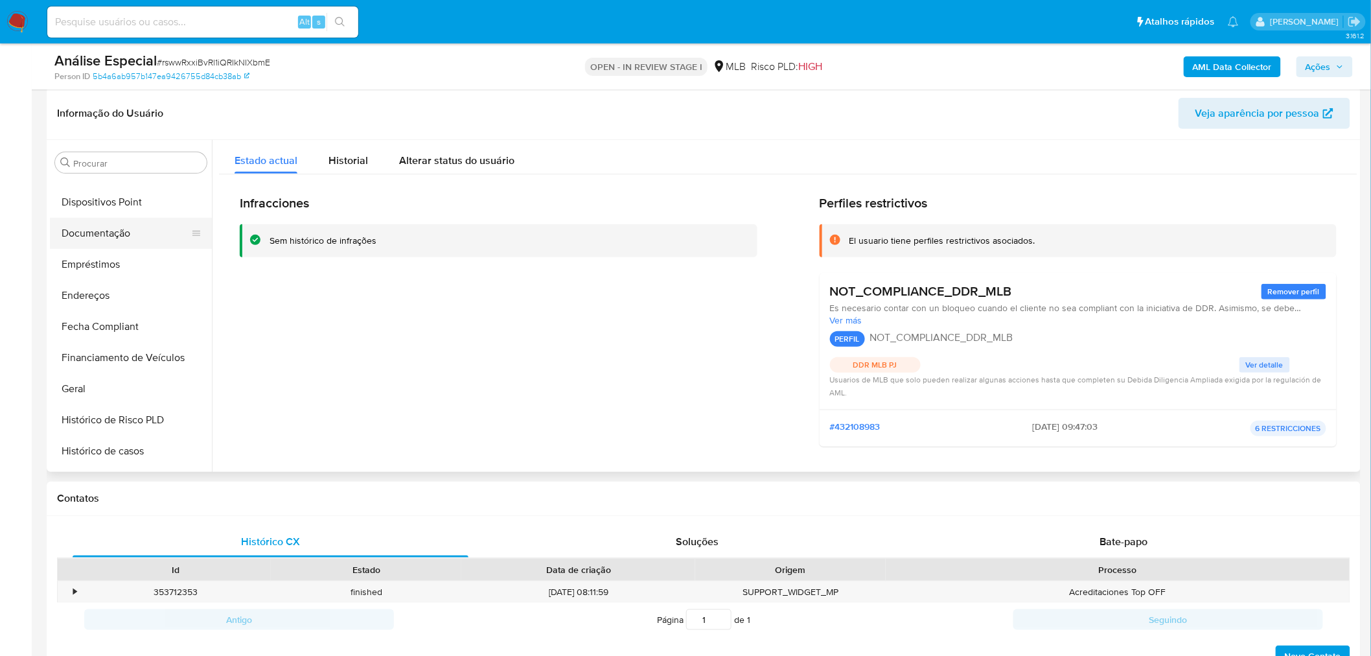
drag, startPoint x: 133, startPoint y: 224, endPoint x: 169, endPoint y: 200, distance: 43.8
click at [133, 224] on button "Documentação" at bounding box center [131, 233] width 162 height 31
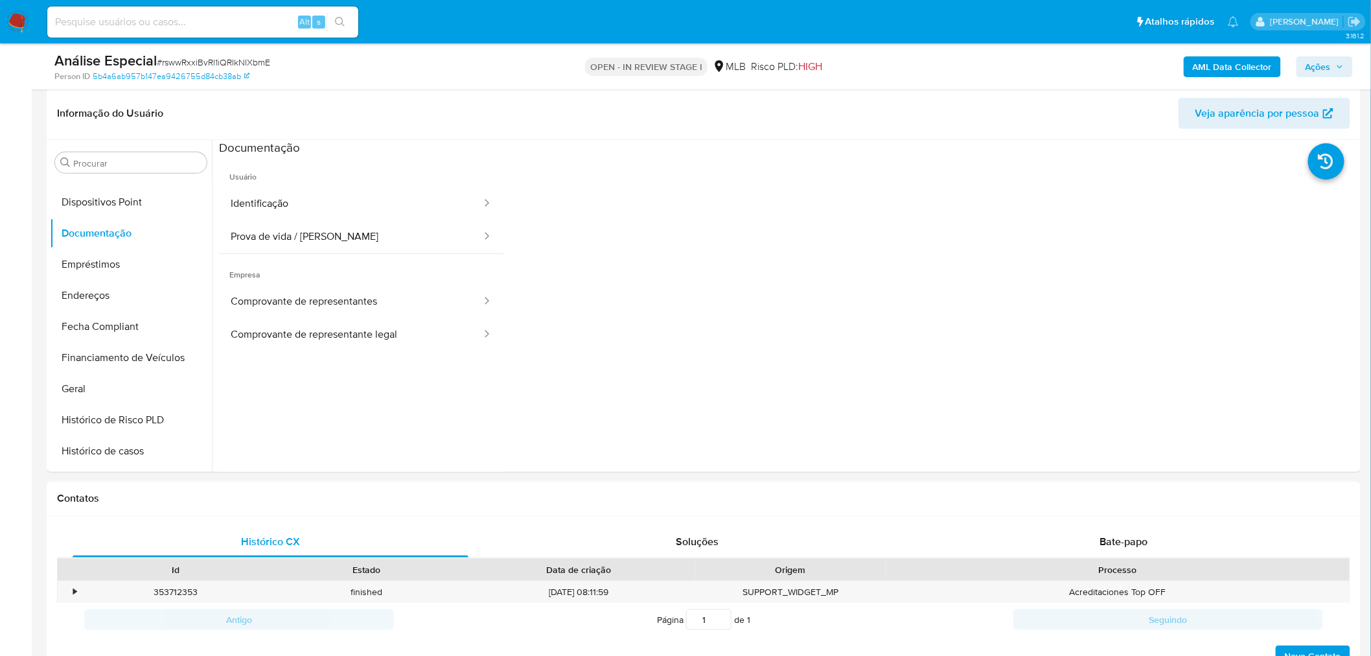
click at [327, 197] on button "Identificação" at bounding box center [351, 203] width 264 height 33
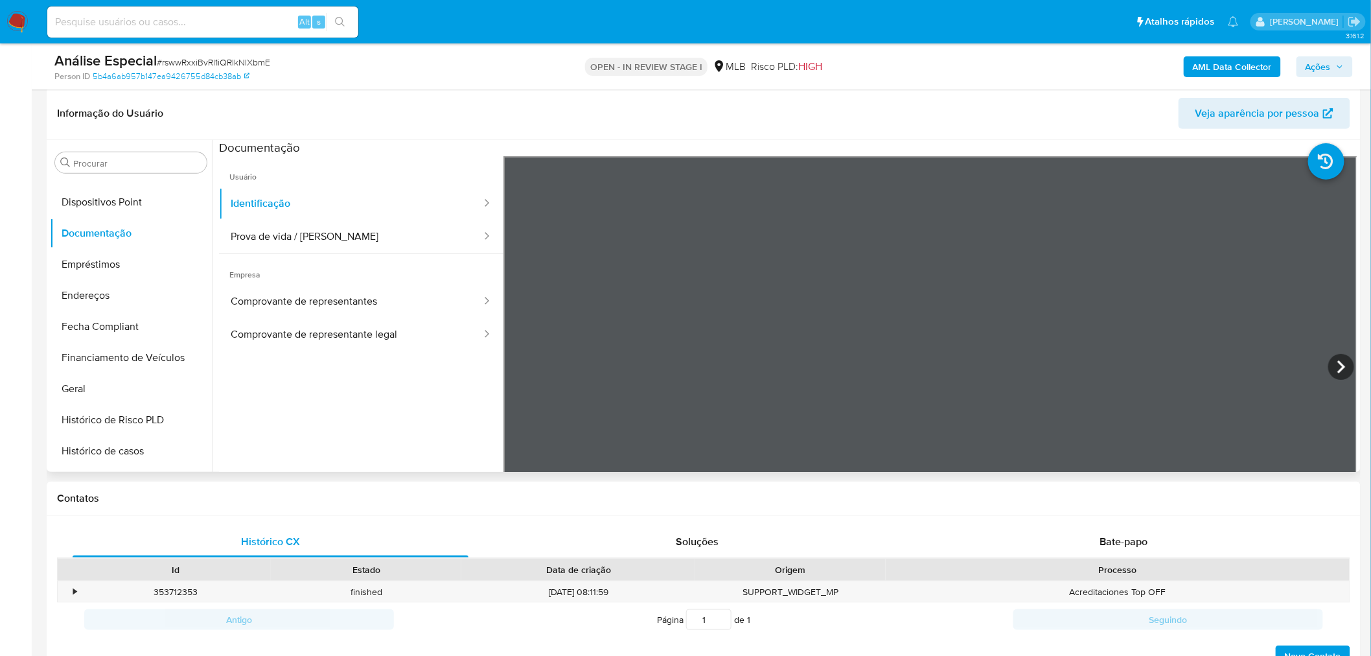
click at [368, 249] on button "Prova de vida / [PERSON_NAME]" at bounding box center [351, 236] width 264 height 33
click at [152, 206] on button "Dispositivos Point" at bounding box center [126, 202] width 152 height 31
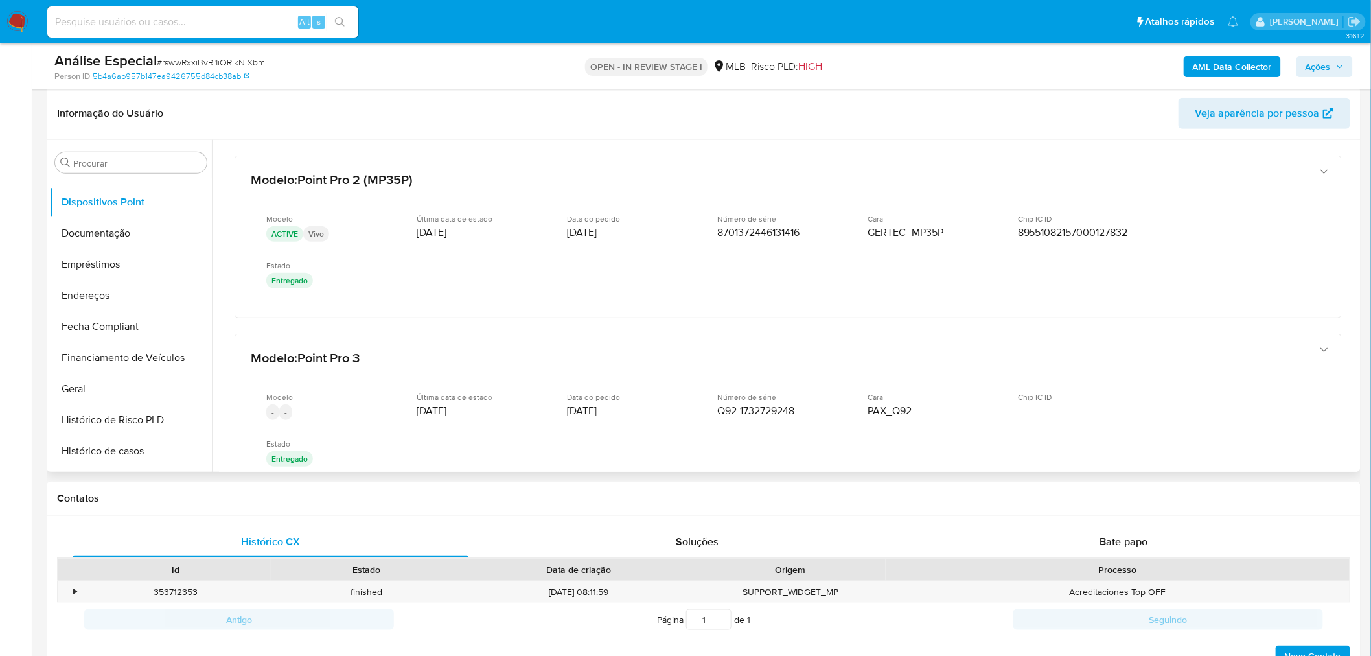
drag, startPoint x: 118, startPoint y: 292, endPoint x: 49, endPoint y: 307, distance: 70.9
click at [114, 292] on button "Endereços" at bounding box center [131, 295] width 162 height 31
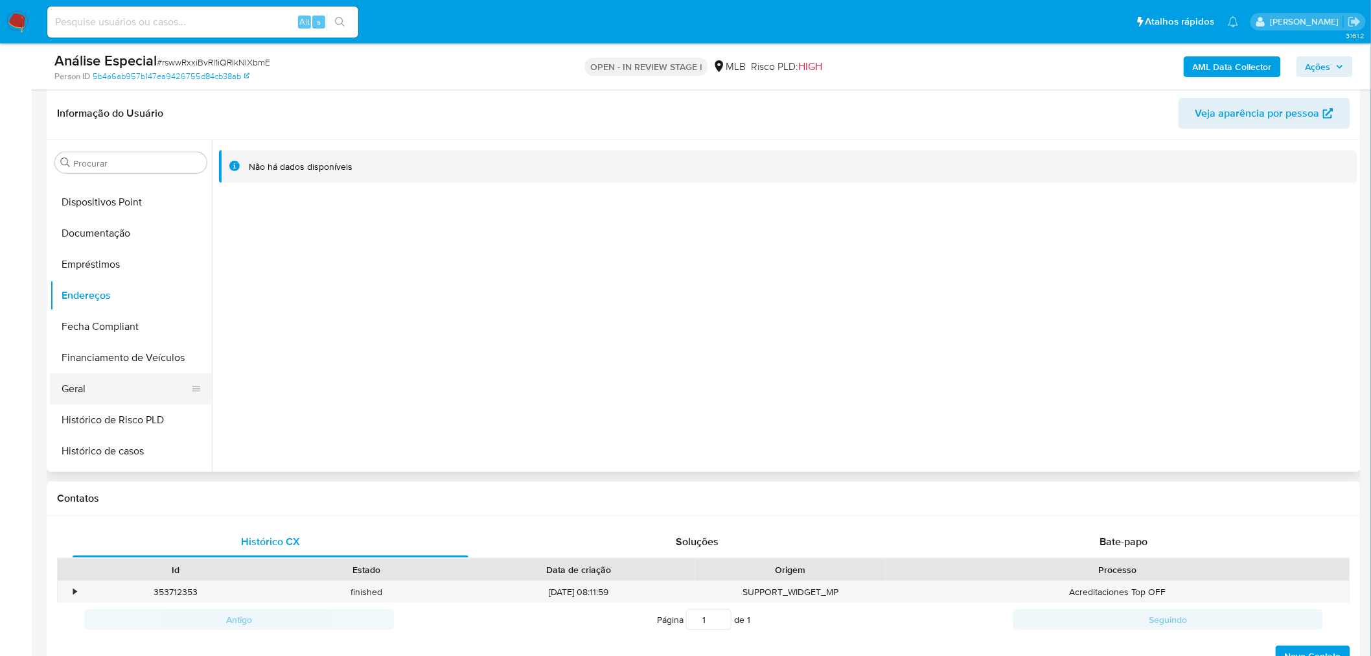
click at [98, 384] on button "Geral" at bounding box center [126, 388] width 152 height 31
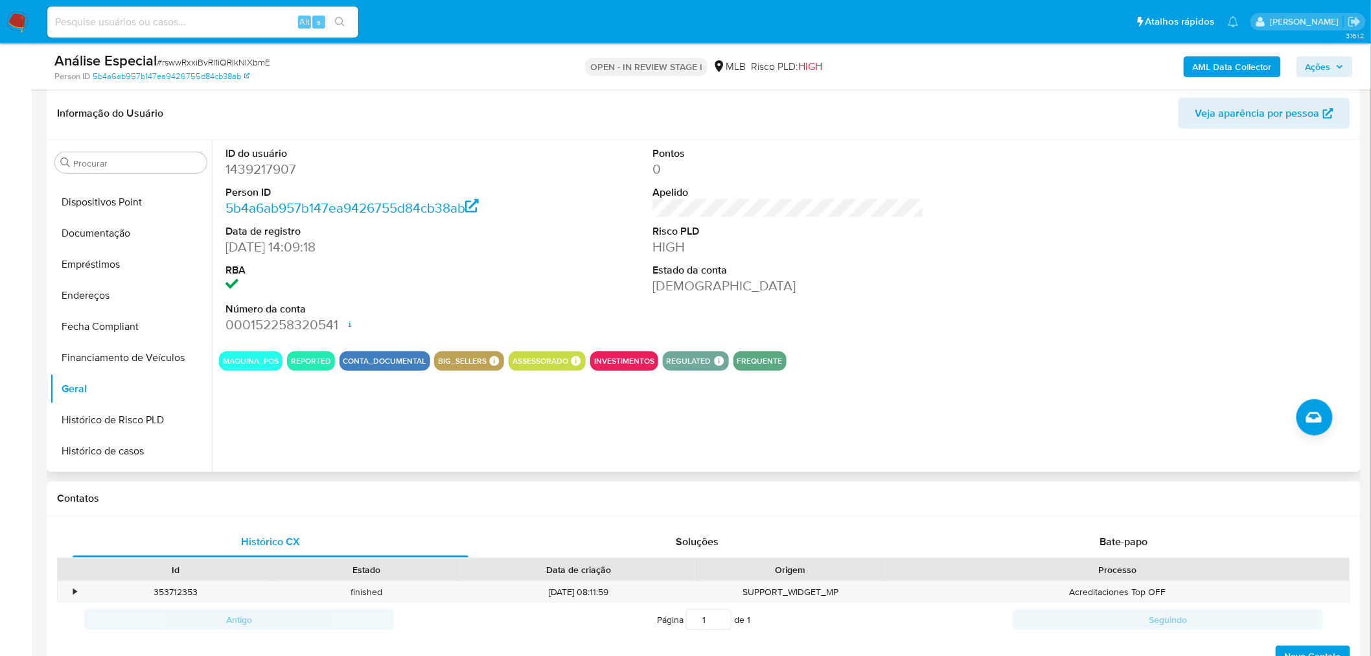
click at [267, 177] on dd "1439217907" at bounding box center [360, 169] width 271 height 18
click at [268, 178] on dd "1439217907" at bounding box center [360, 169] width 271 height 18
copy dd "1439217907"
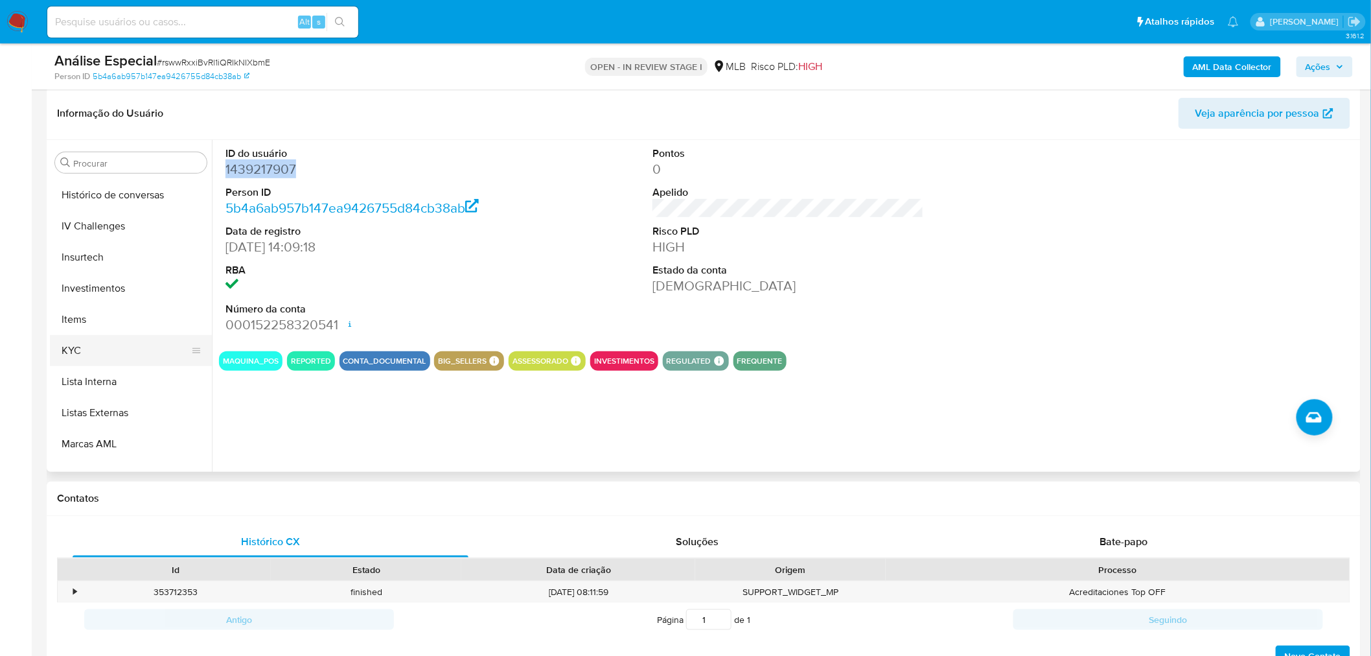
click at [143, 352] on button "KYC" at bounding box center [126, 350] width 152 height 31
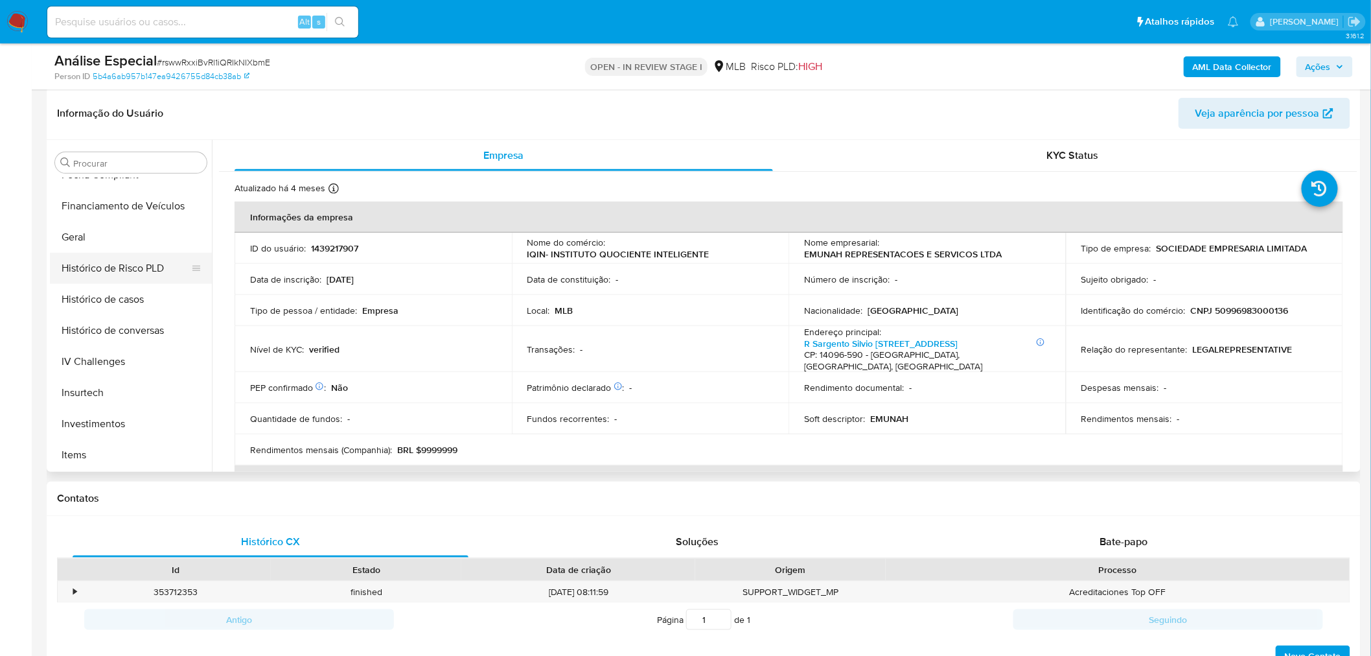
scroll to position [384, 0]
click at [112, 249] on button "Geral" at bounding box center [126, 245] width 152 height 31
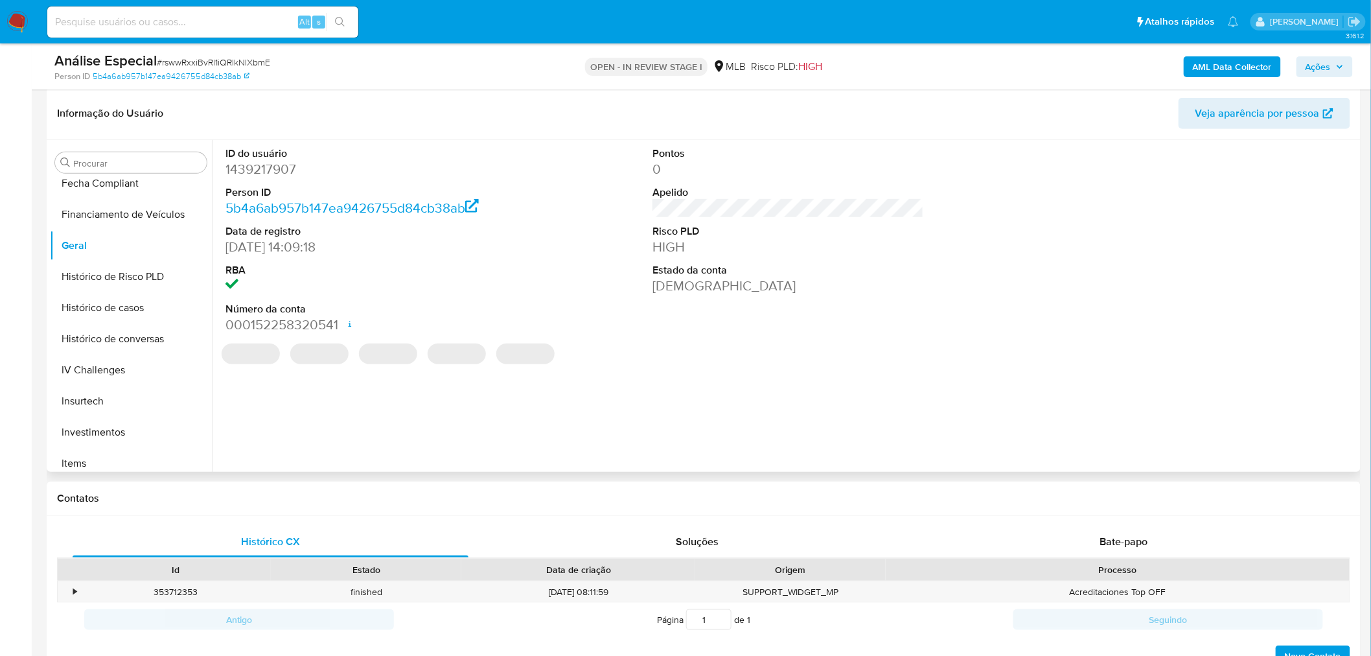
click at [268, 165] on dd "1439217907" at bounding box center [360, 169] width 271 height 18
copy dd "1439217907"
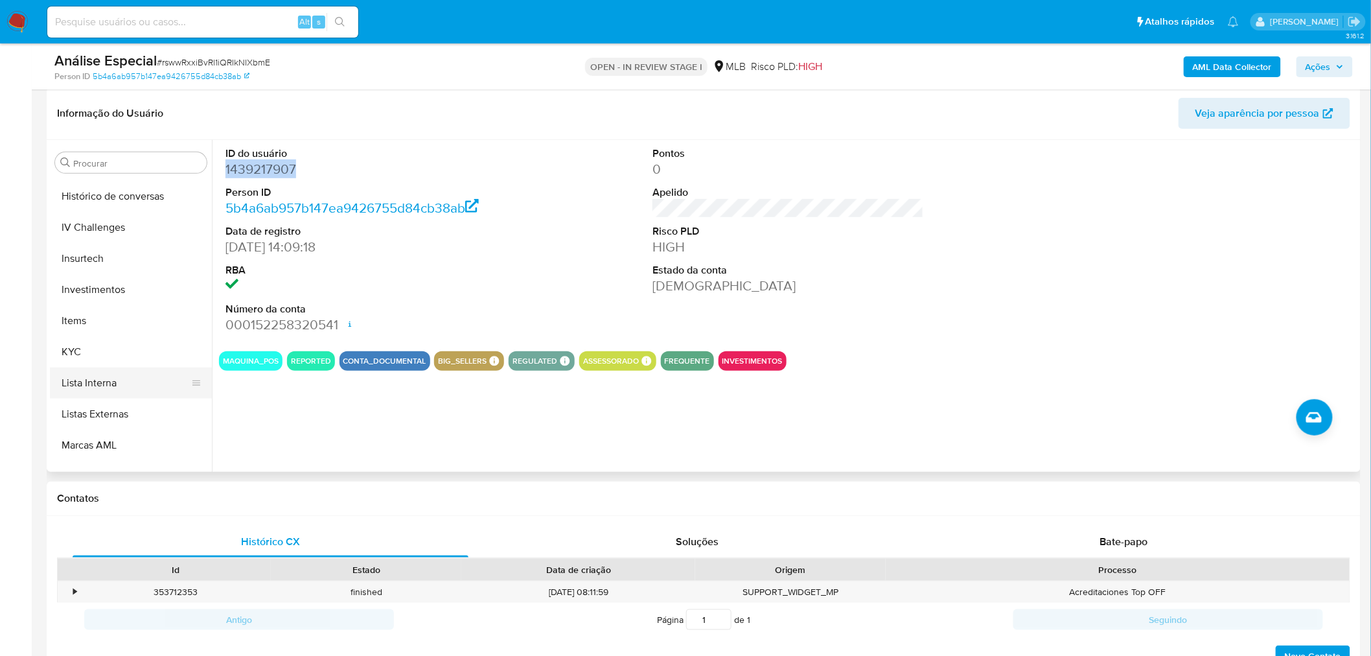
scroll to position [527, 0]
click at [115, 343] on button "KYC" at bounding box center [126, 350] width 152 height 31
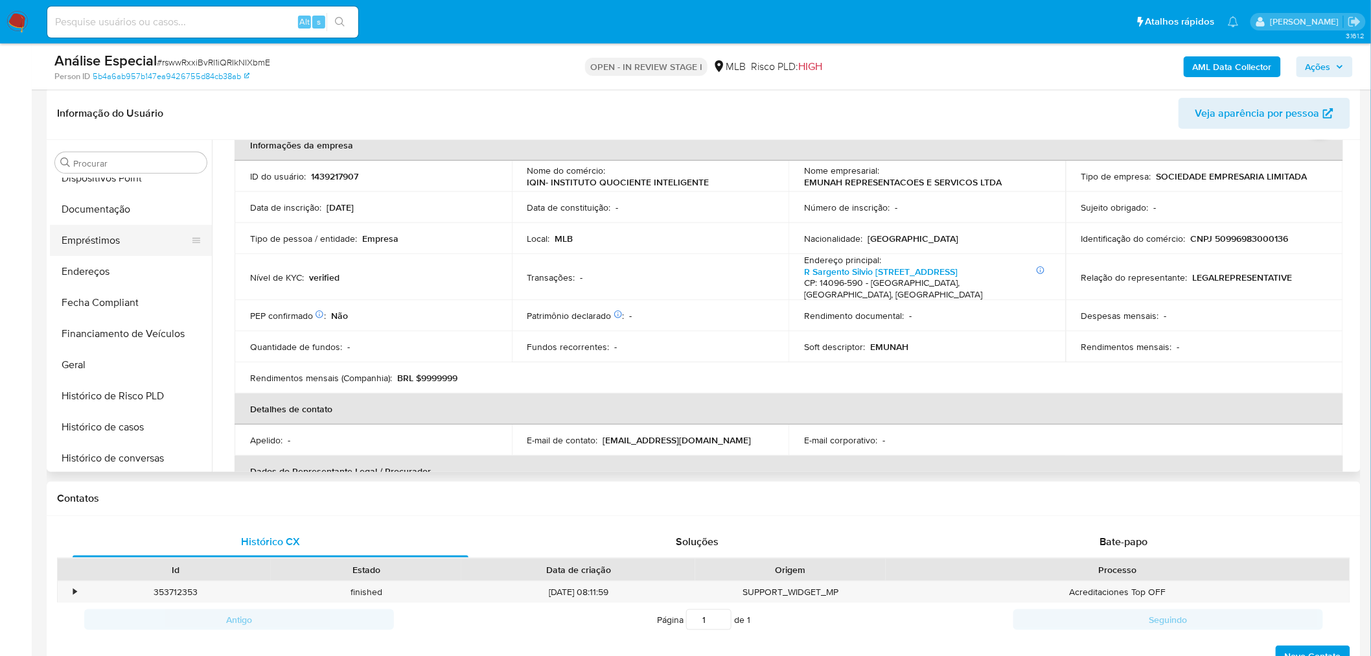
scroll to position [240, 0]
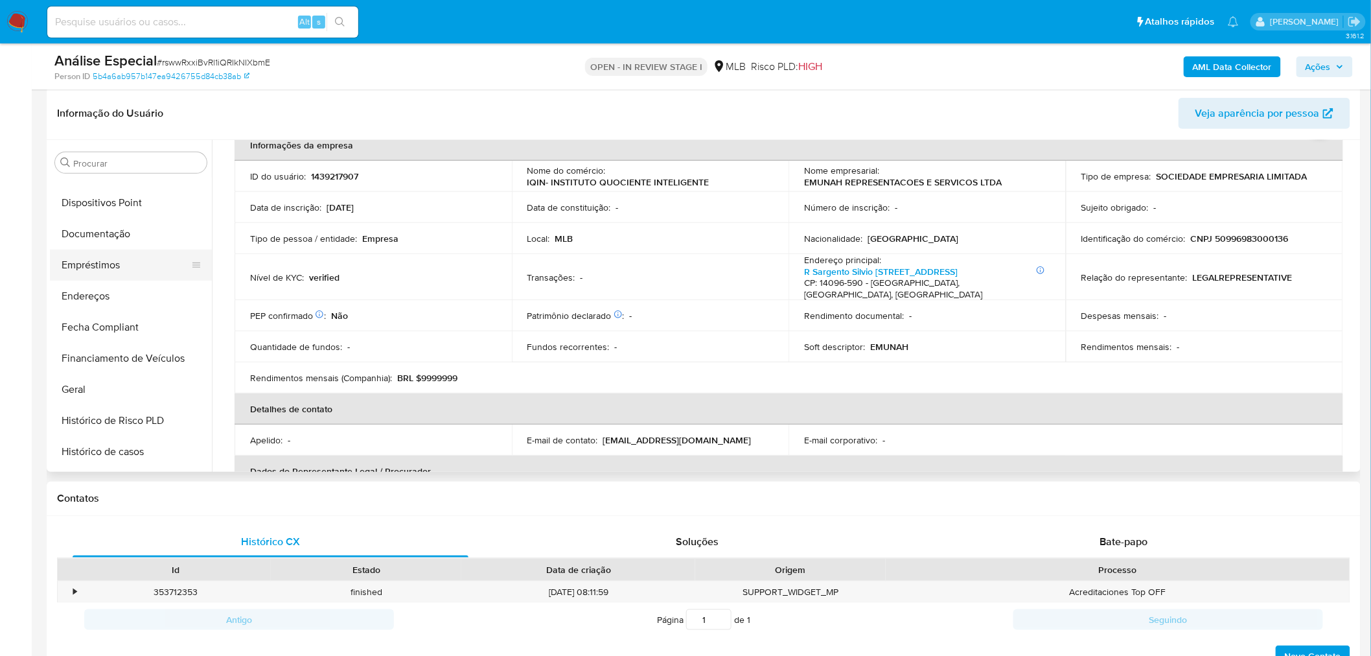
click at [136, 249] on button "Empréstimos" at bounding box center [126, 264] width 152 height 31
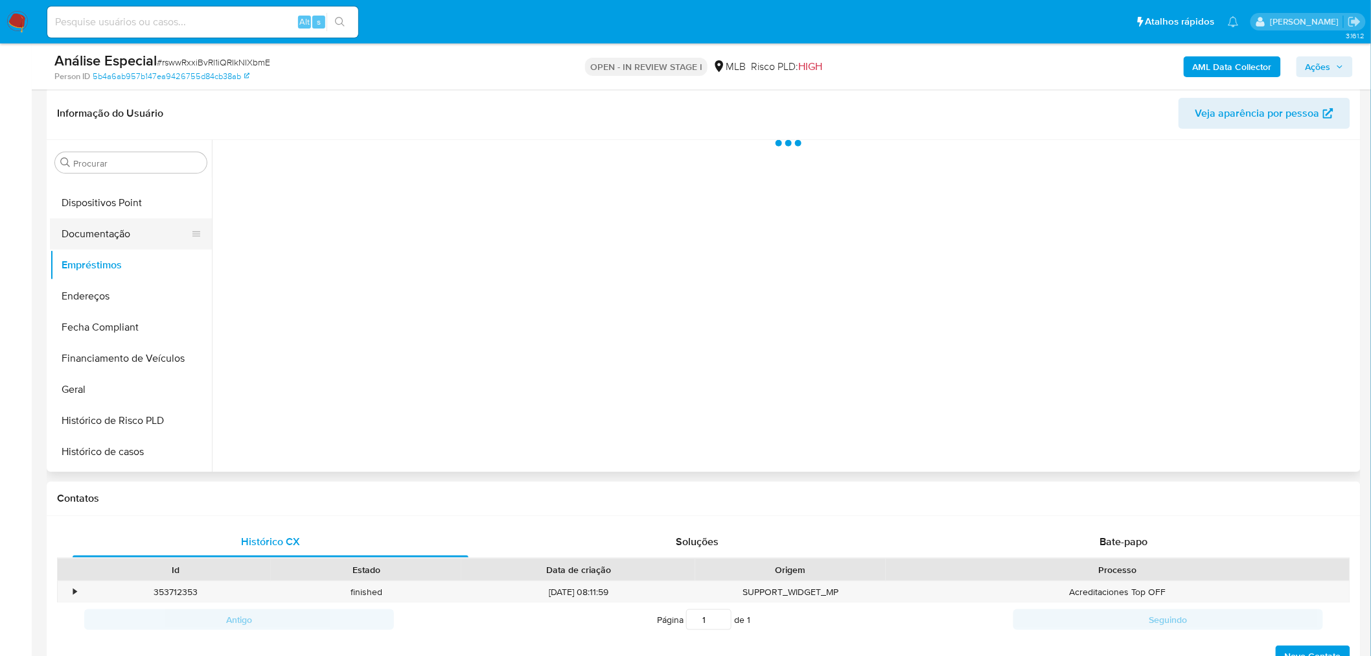
click at [139, 240] on button "Documentação" at bounding box center [126, 233] width 152 height 31
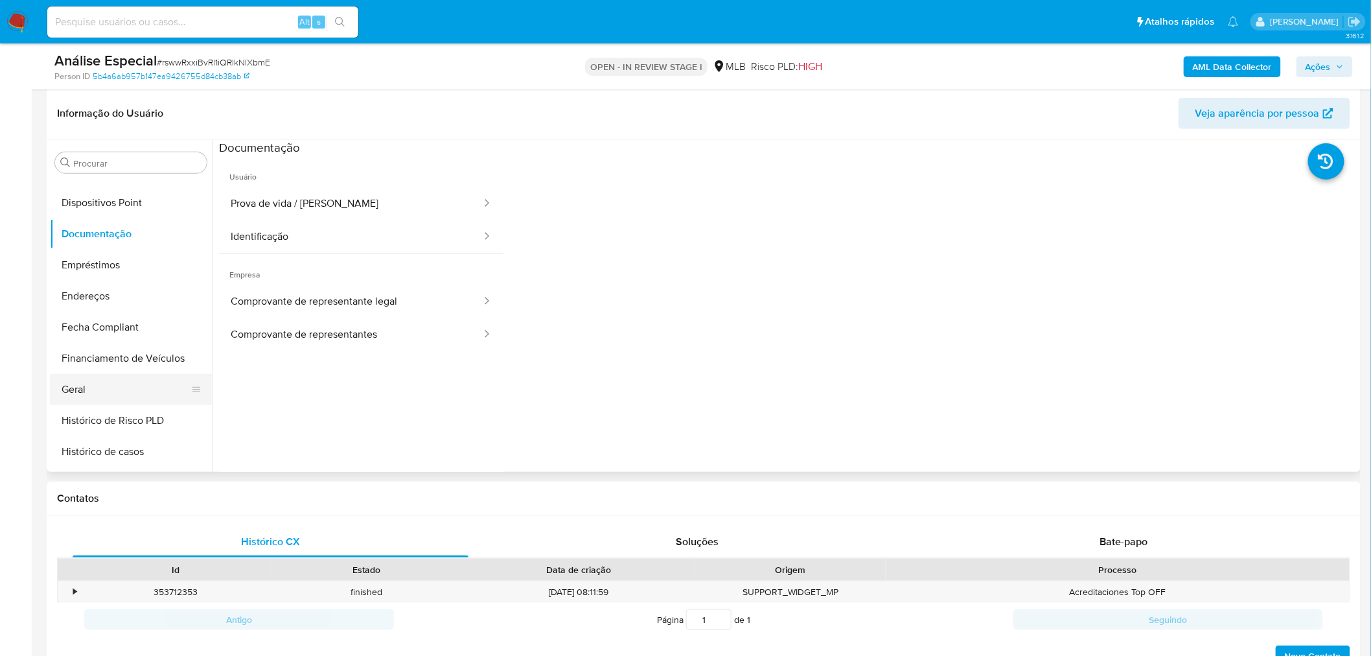
click at [111, 398] on button "Geral" at bounding box center [126, 389] width 152 height 31
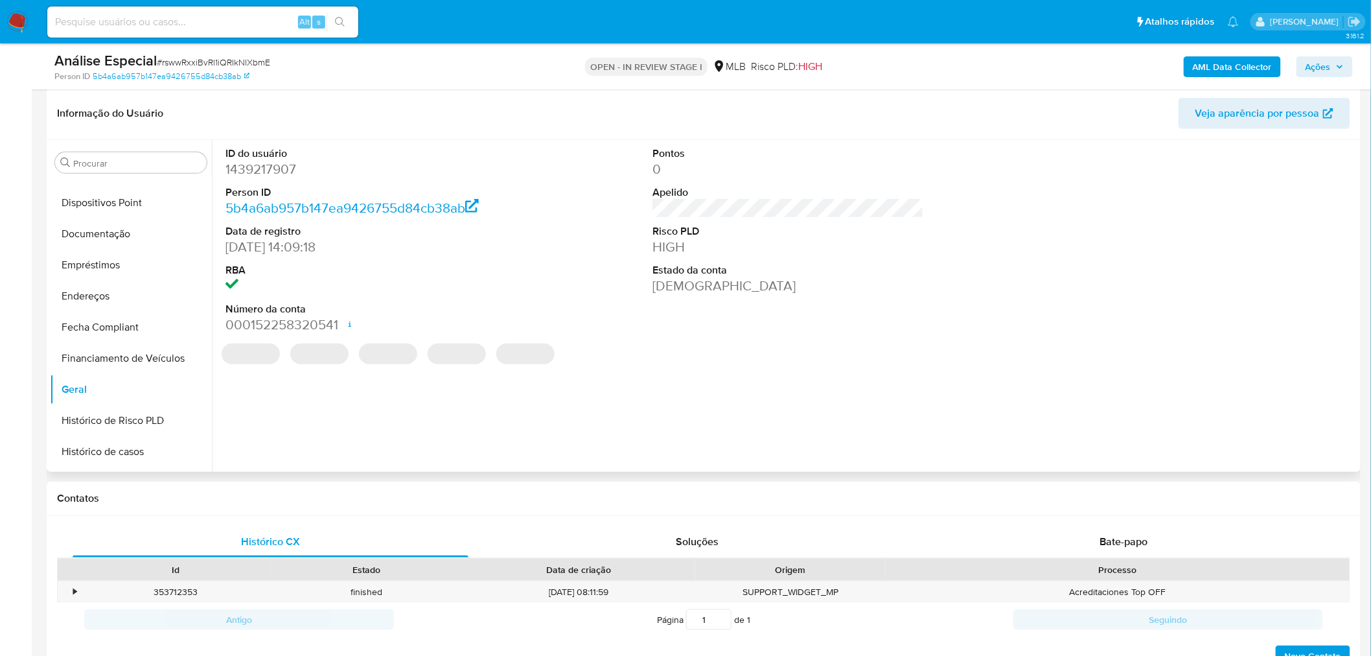
click at [287, 170] on dd "1439217907" at bounding box center [360, 169] width 271 height 18
copy dd "1439217907"
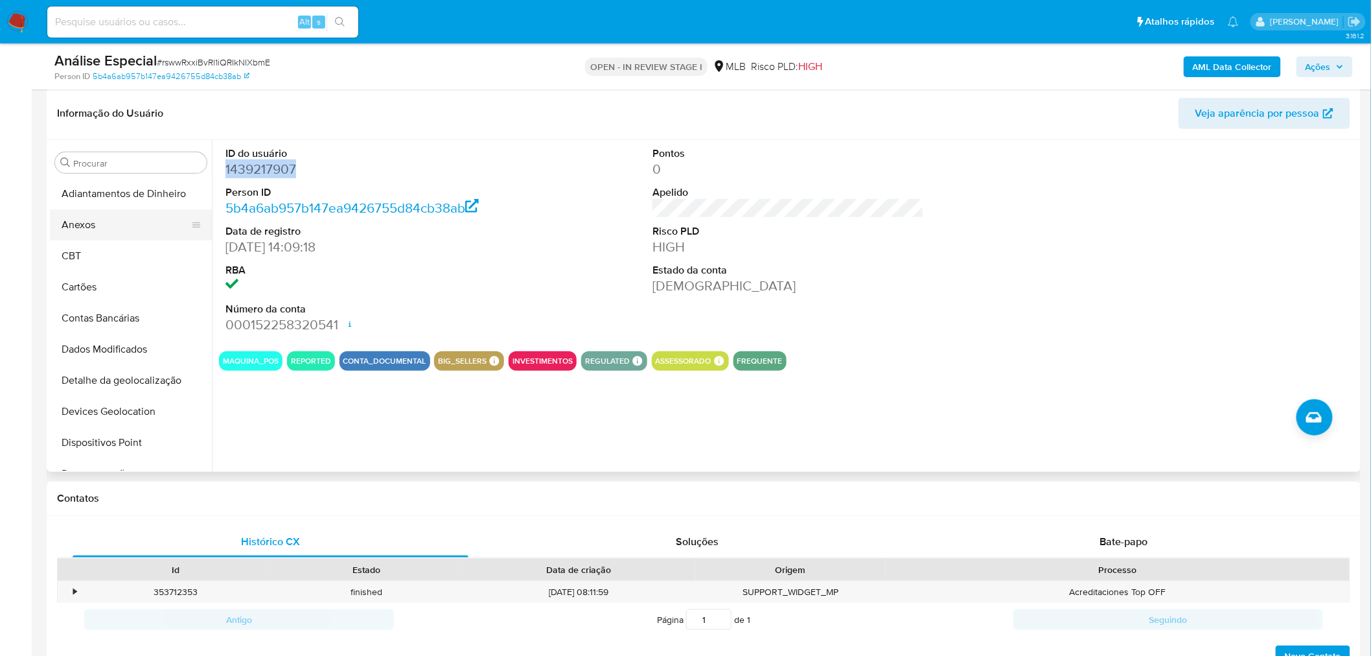
click at [117, 219] on button "Anexos" at bounding box center [126, 224] width 152 height 31
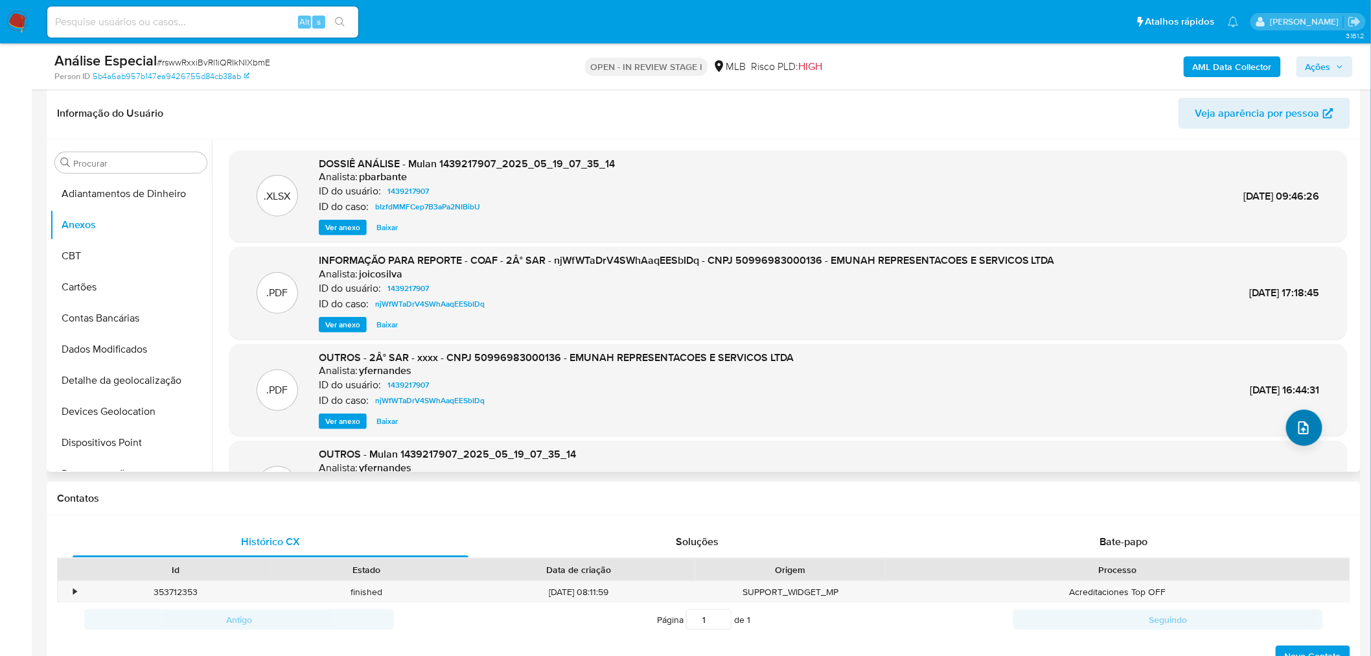
drag, startPoint x: 1322, startPoint y: 437, endPoint x: 1313, endPoint y: 436, distance: 9.8
click at [1320, 437] on div ".XLSX DOSSIÊ ANÁLISE - Mulan 1439217907_2025_05_19_07_35_14 Analista: pbarbante…" at bounding box center [788, 362] width 1118 height 424
click at [1304, 435] on span "upload-file" at bounding box center [1304, 428] width 16 height 16
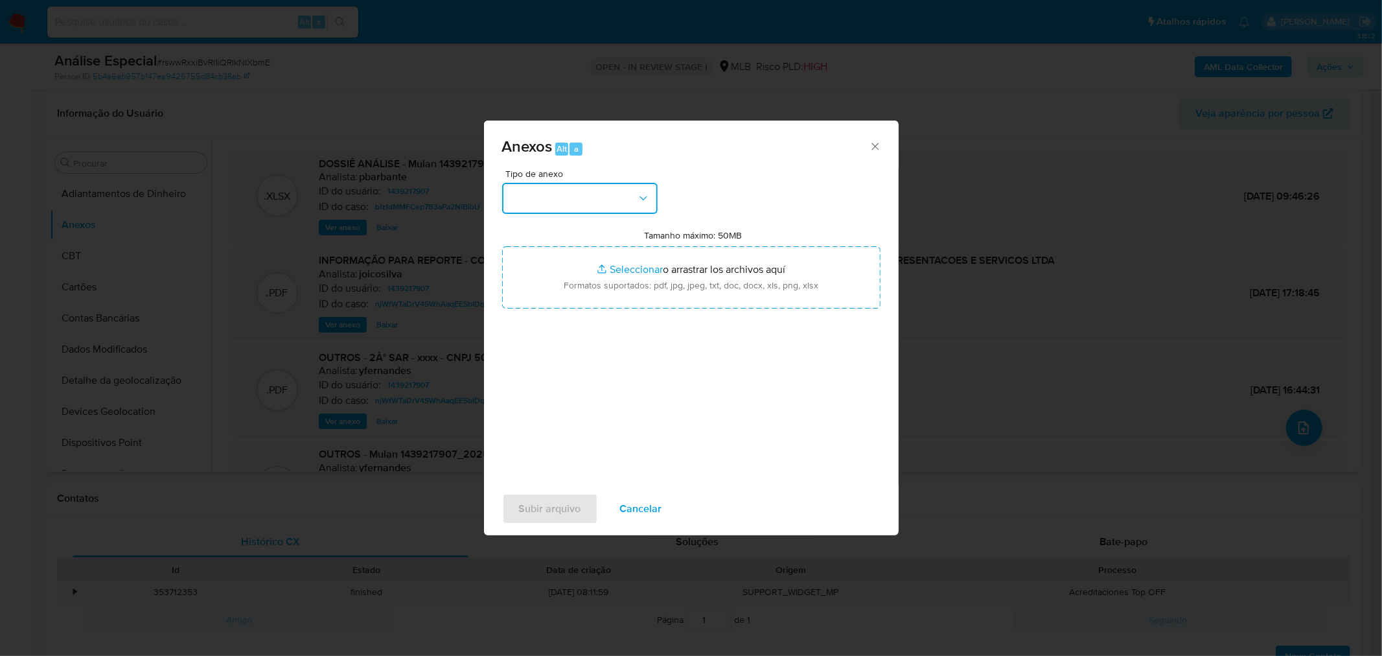
click at [541, 190] on button "button" at bounding box center [580, 198] width 156 height 31
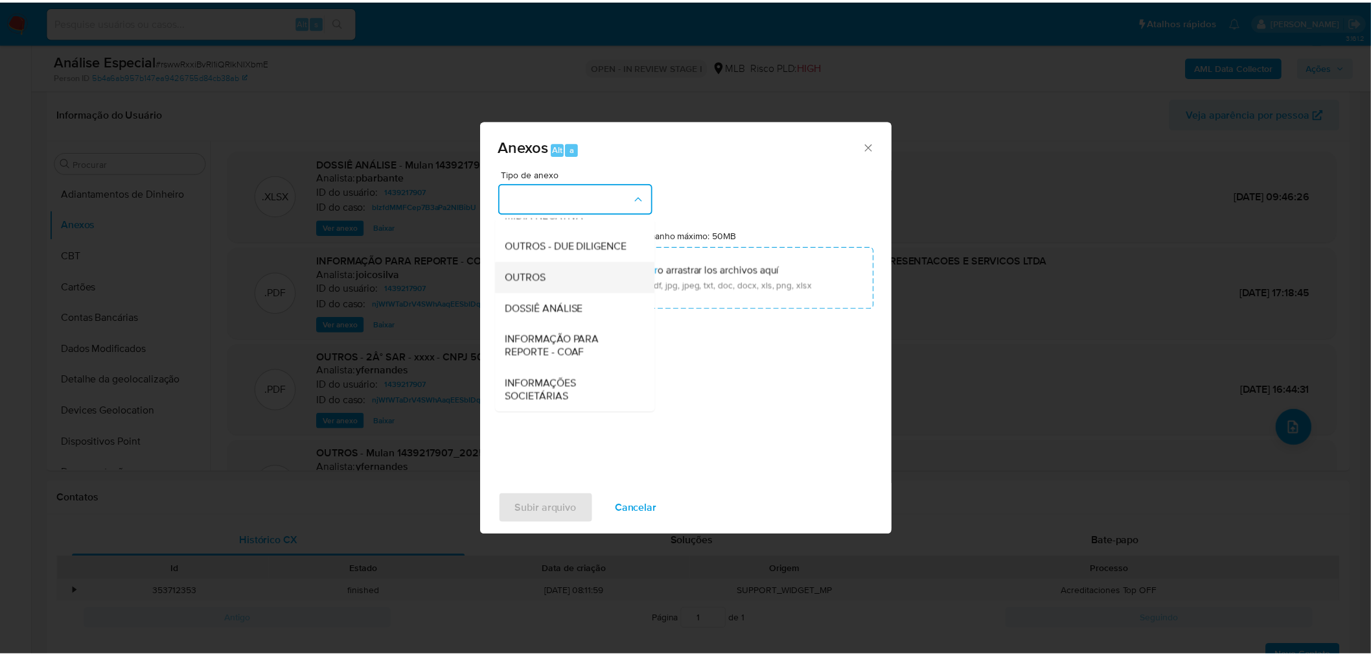
scroll to position [199, 0]
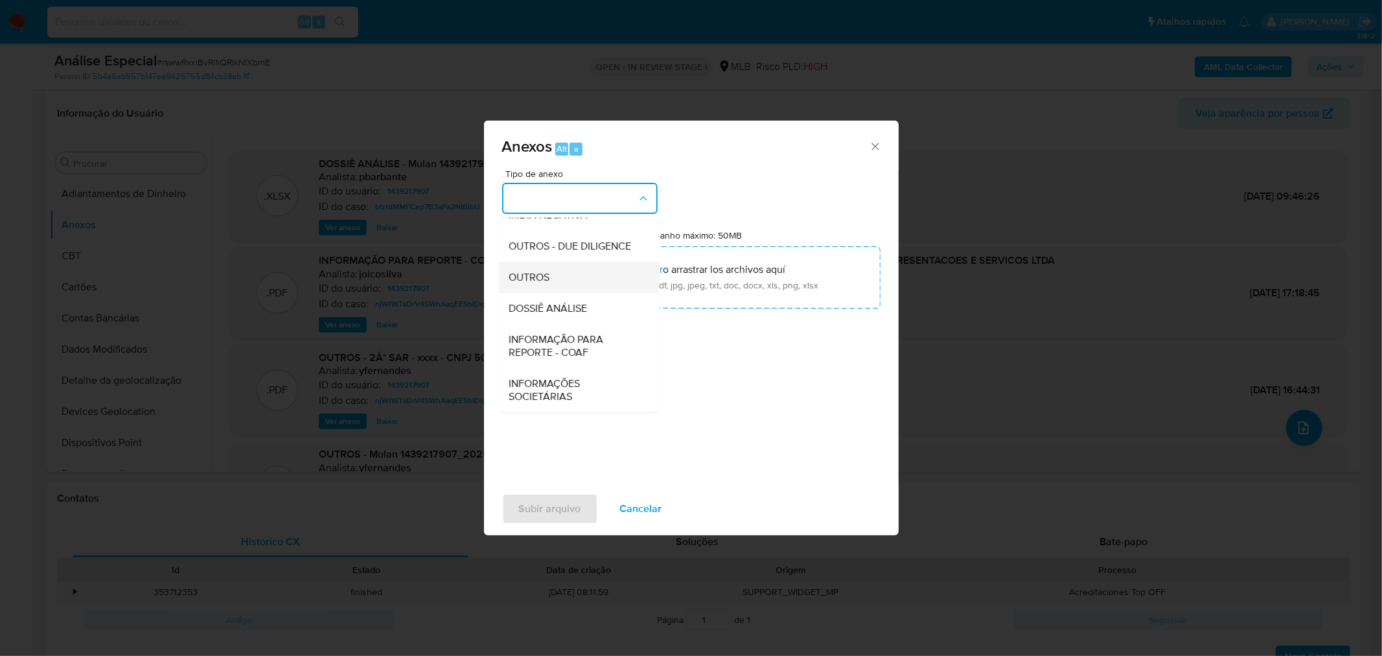
click at [566, 286] on div "OUTROS" at bounding box center [575, 276] width 132 height 31
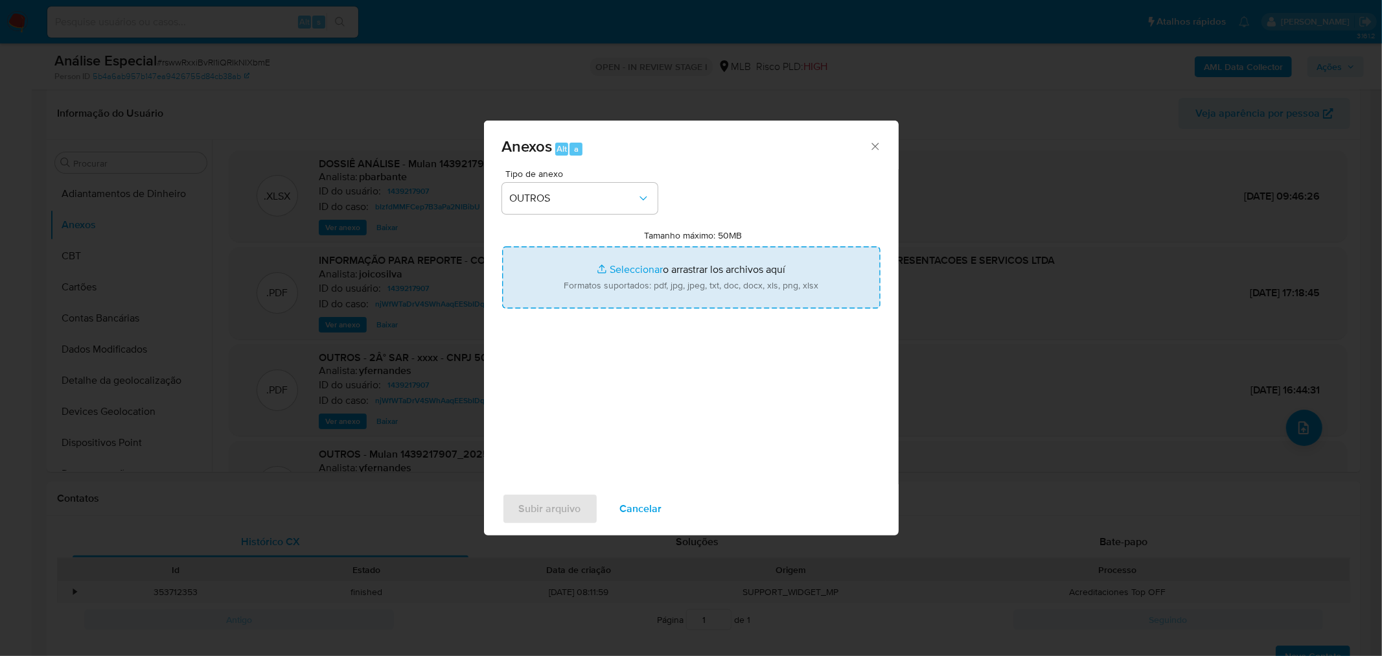
type input "C:\fakepath\Mulan 1439217907_2025_09_24_13_30_46 EMUNAH REPRESENTAÇÕES E SERVIÇ…"
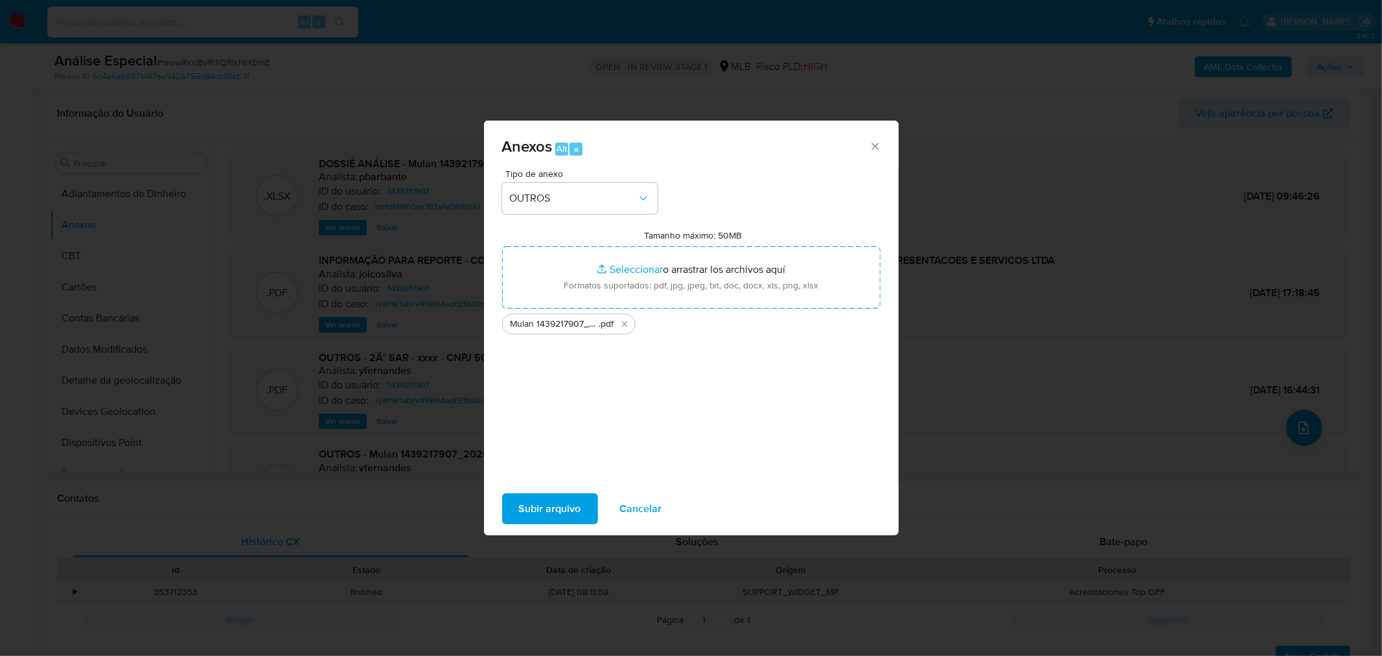
click at [513, 506] on button "Subir arquivo" at bounding box center [550, 508] width 96 height 31
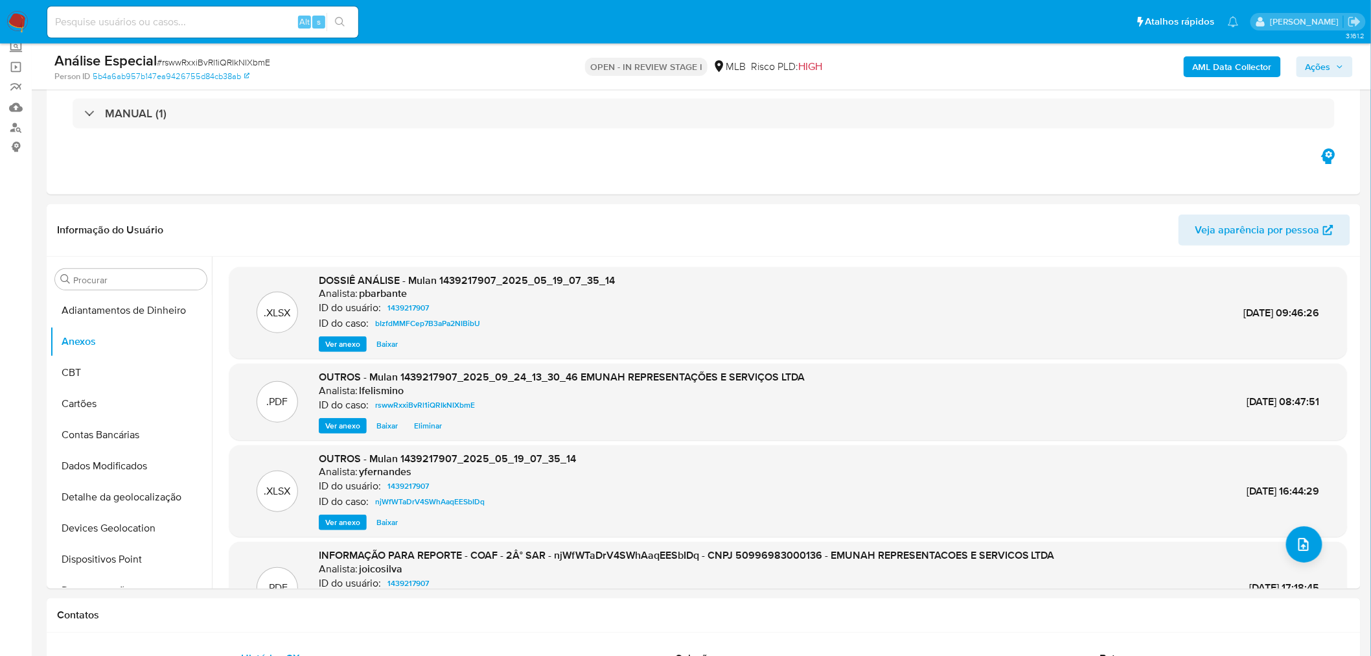
scroll to position [0, 0]
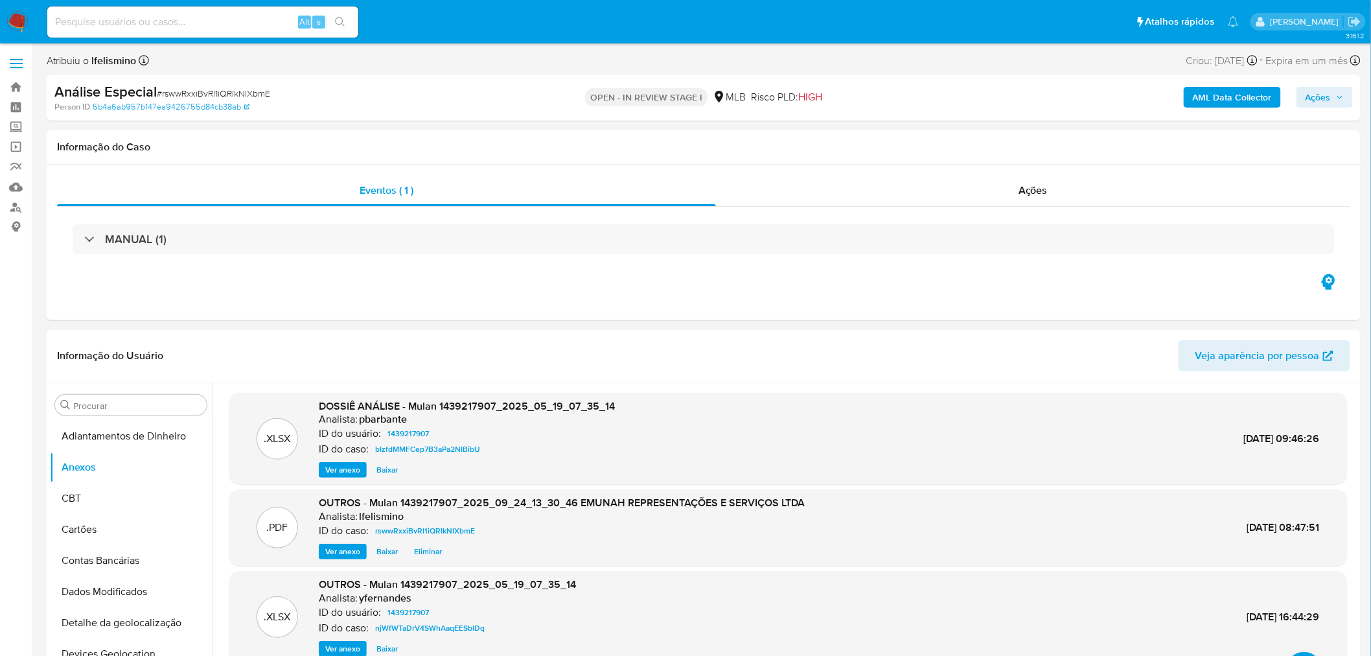
click at [1207, 102] on b "AML Data Collector" at bounding box center [1232, 97] width 79 height 21
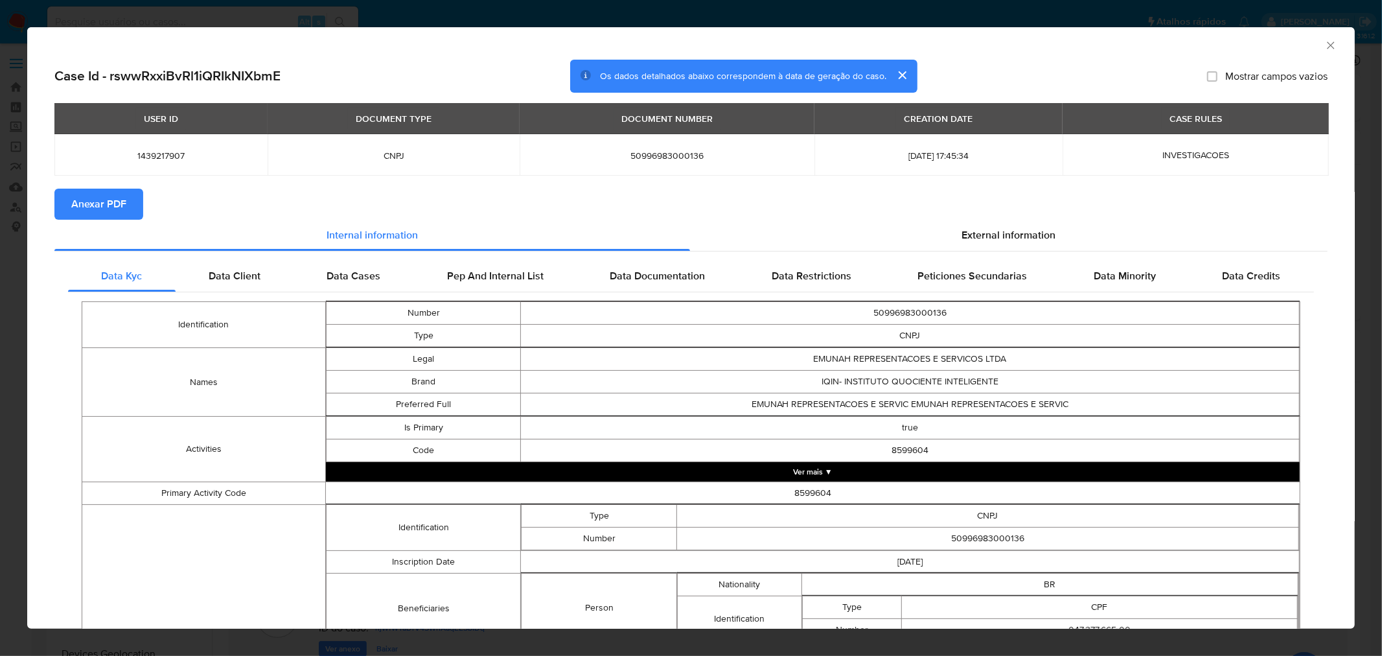
click at [107, 202] on span "Anexar PDF" at bounding box center [98, 204] width 55 height 29
click at [406, 6] on div "AML Data Collector Case Id - rswwRxxiBvRl1iQRIkNIXbmE Os dados detalhados abaix…" at bounding box center [691, 328] width 1382 height 656
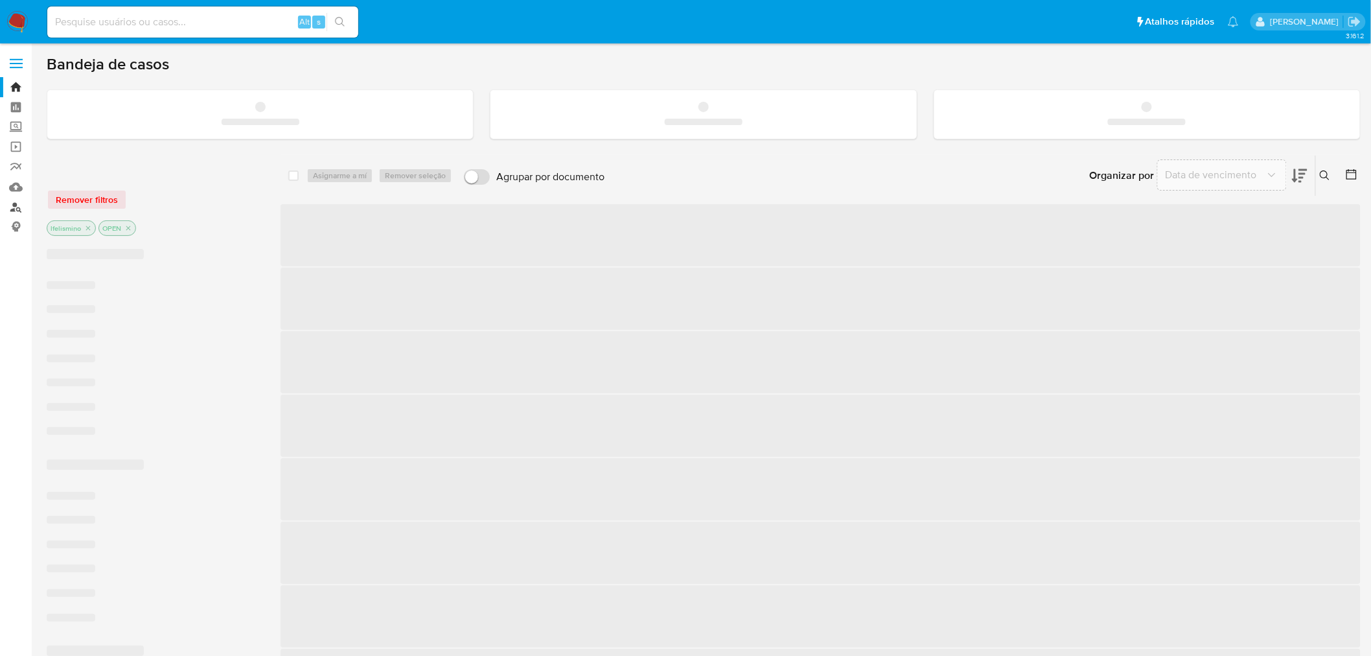
click at [10, 206] on link "Localizador de pessoas" at bounding box center [77, 207] width 154 height 20
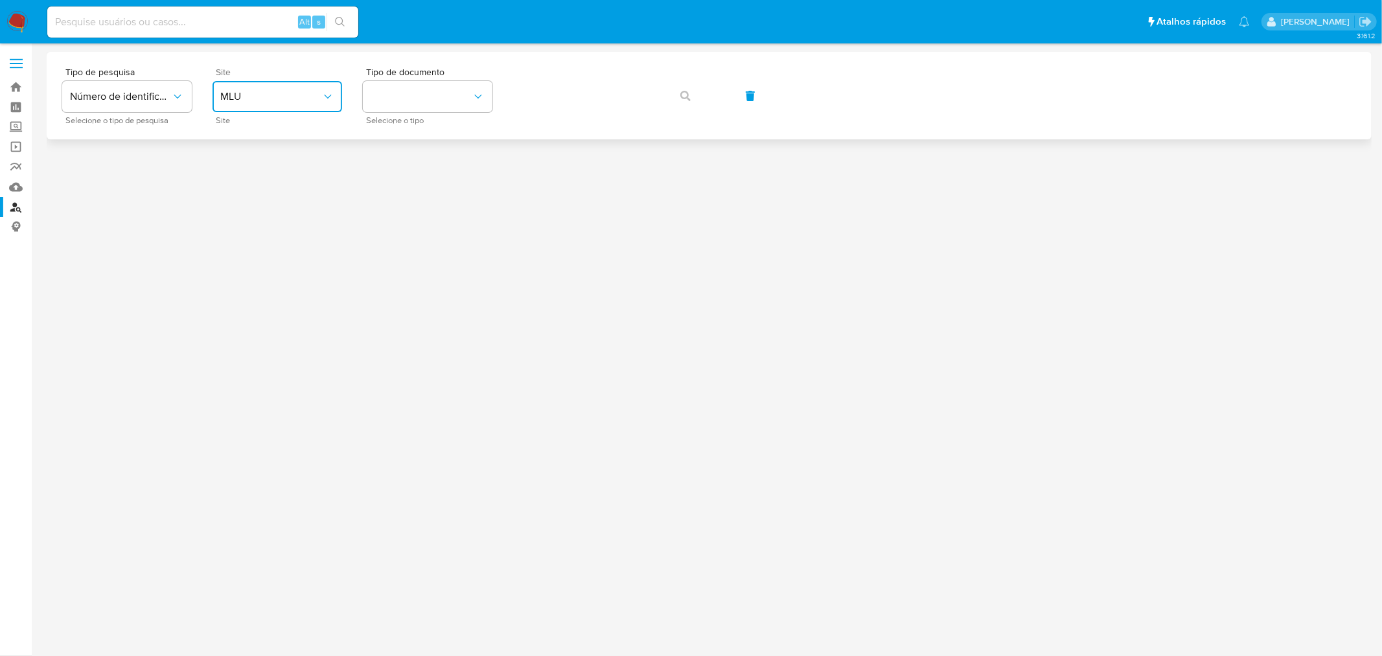
click at [249, 98] on span "MLU" at bounding box center [270, 96] width 101 height 13
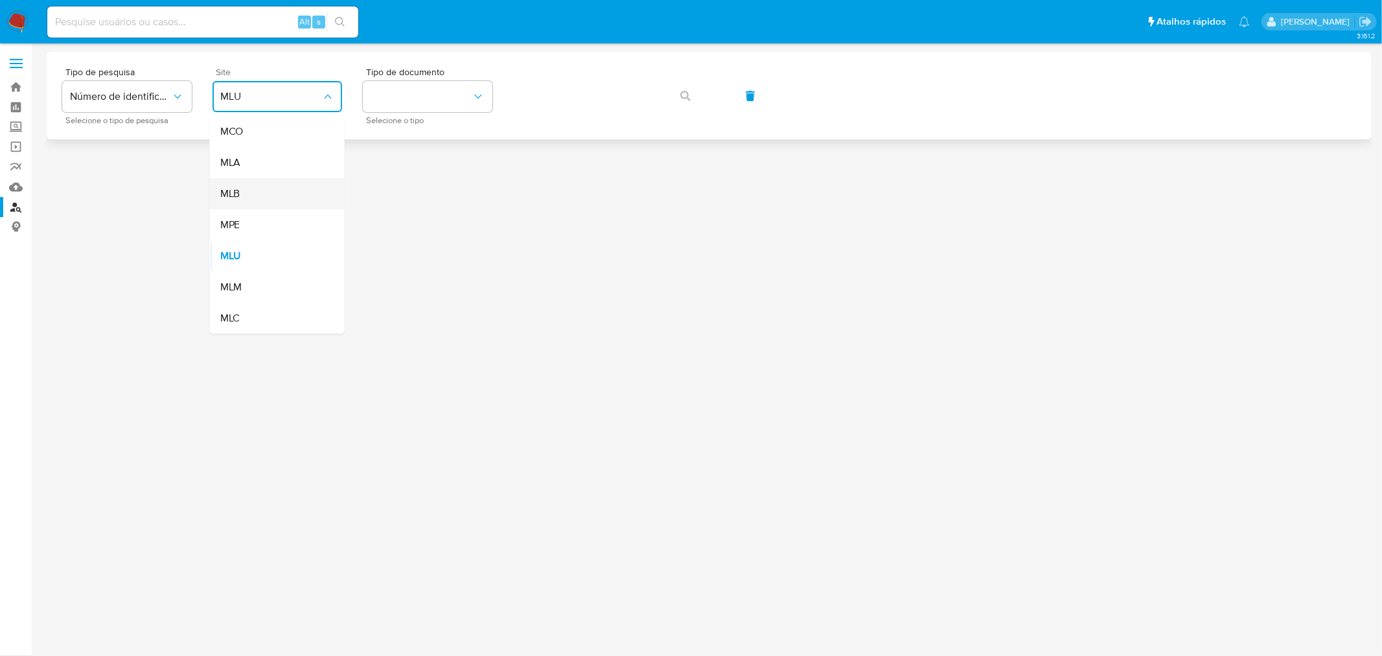
click at [249, 189] on div "MLB" at bounding box center [273, 193] width 106 height 31
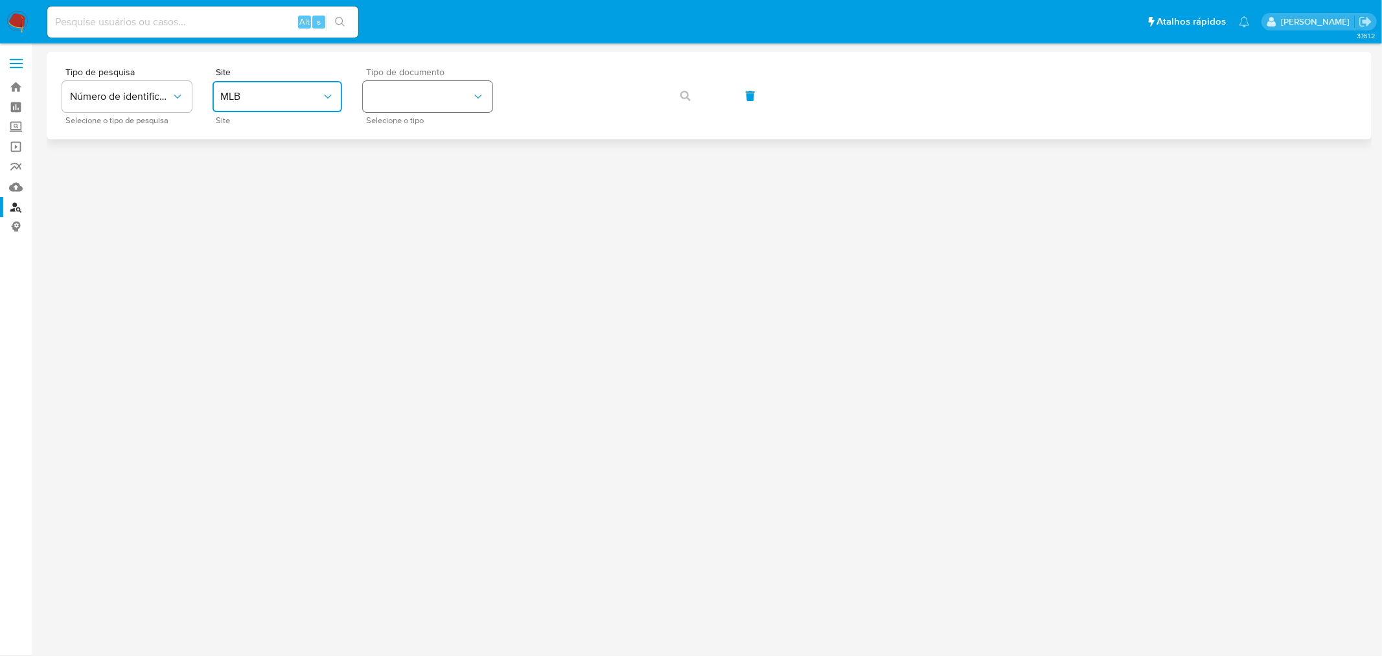
click at [422, 104] on button "identificationType" at bounding box center [428, 96] width 130 height 31
drag, startPoint x: 404, startPoint y: 185, endPoint x: 556, endPoint y: 120, distance: 165.1
click at [404, 186] on div "CPF CPF" at bounding box center [424, 182] width 106 height 44
click at [691, 95] on button "button" at bounding box center [685, 95] width 44 height 31
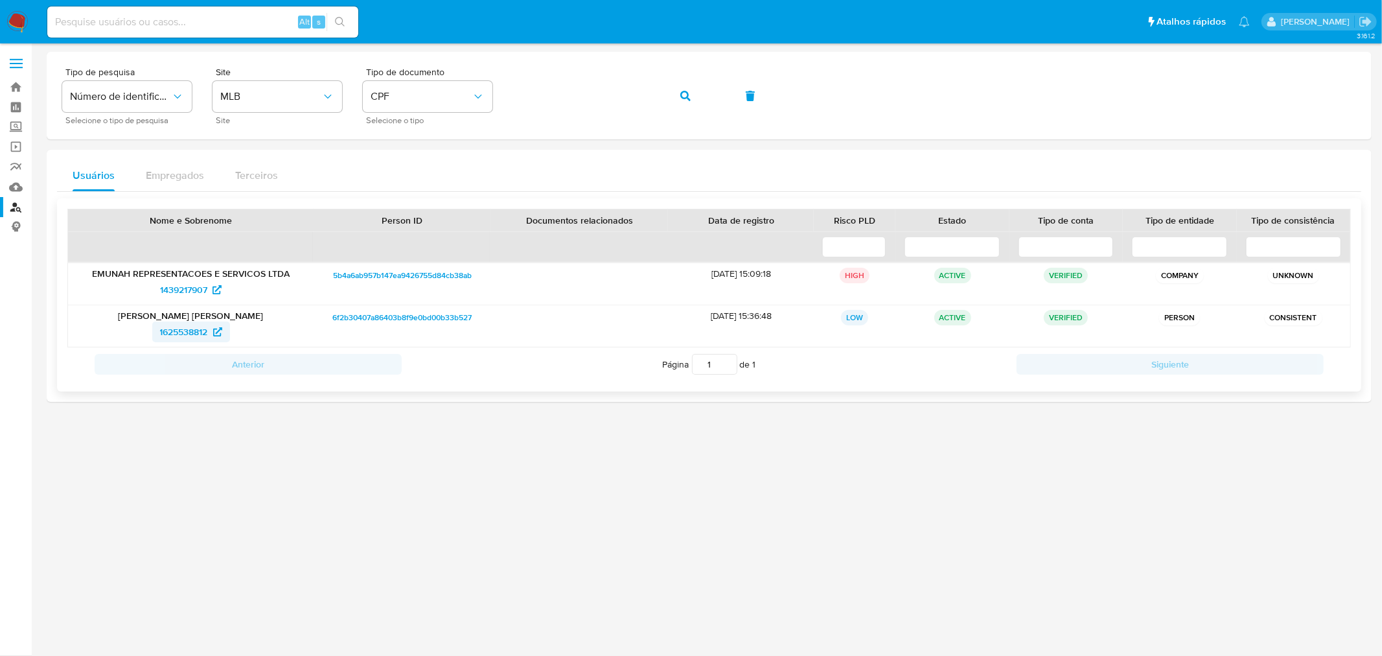
click at [175, 331] on span "1625538812" at bounding box center [184, 331] width 48 height 21
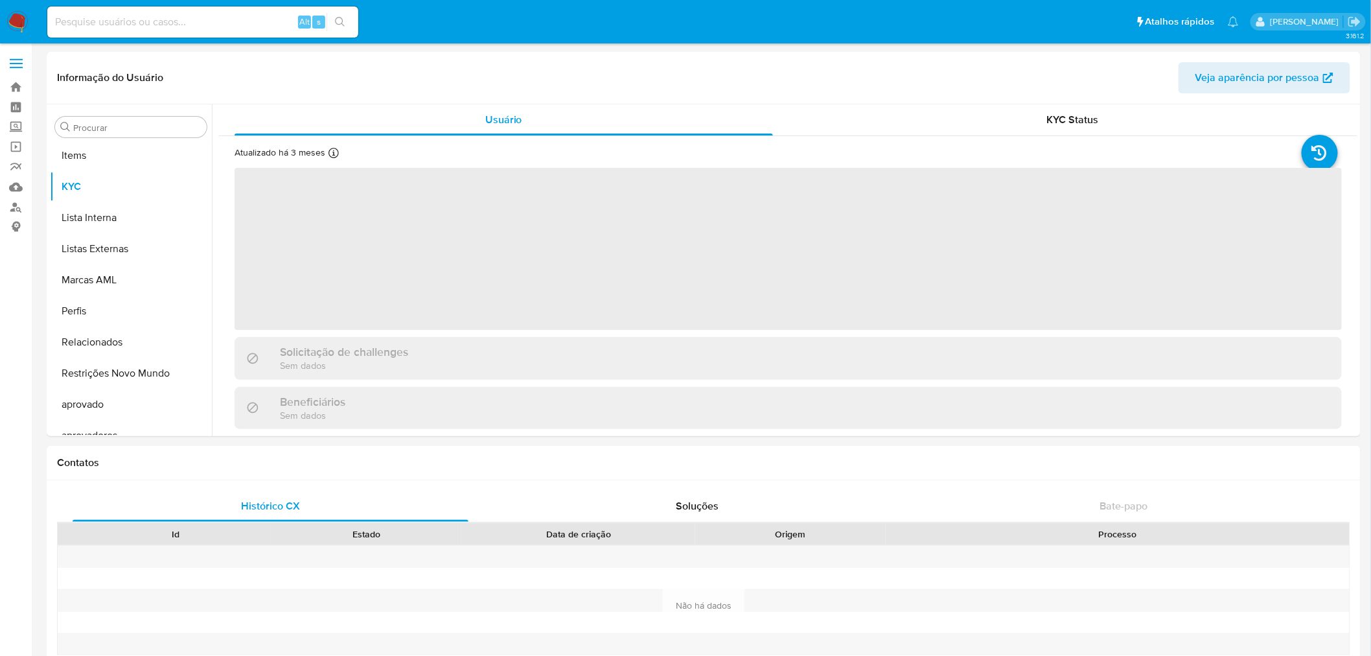
scroll to position [671, 0]
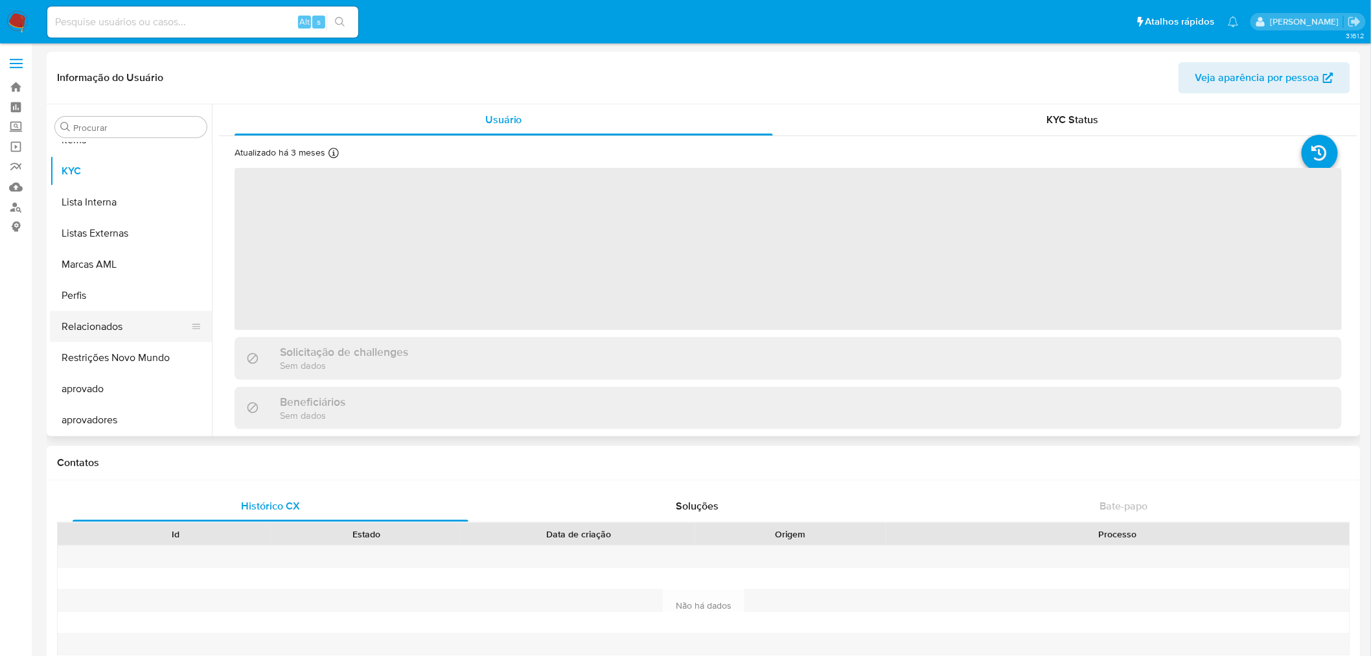
select select "10"
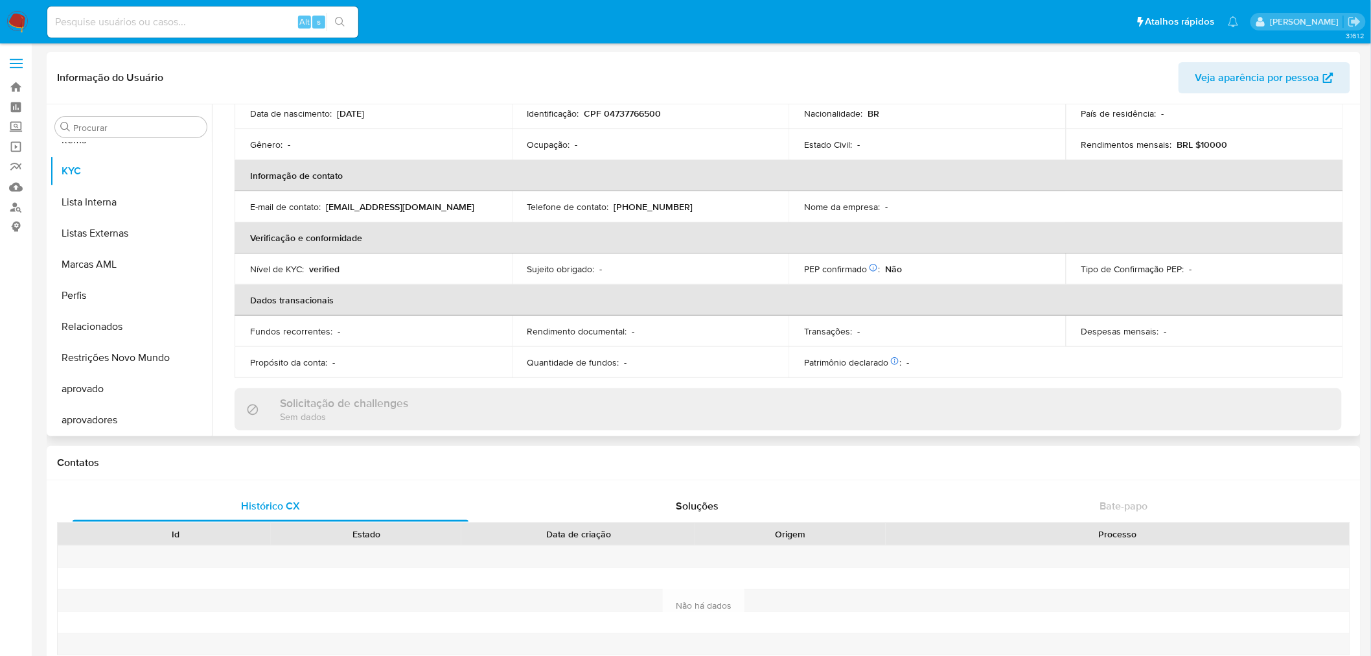
scroll to position [120, 0]
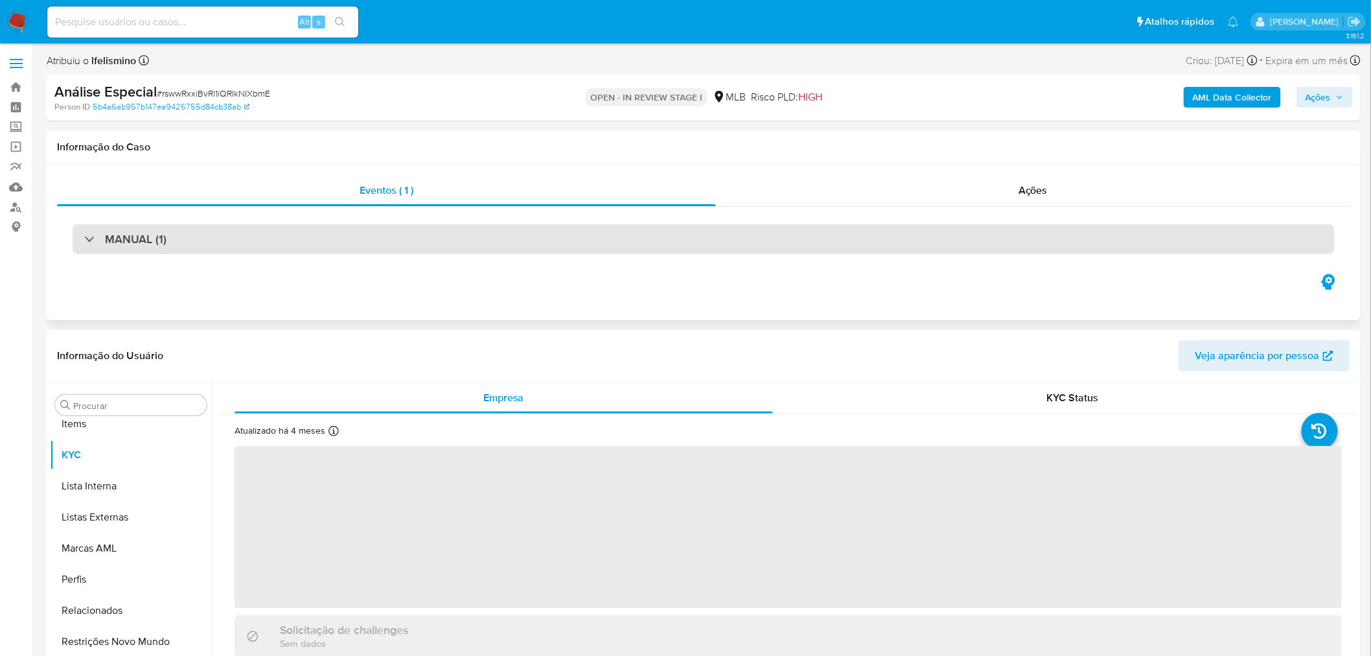
scroll to position [671, 0]
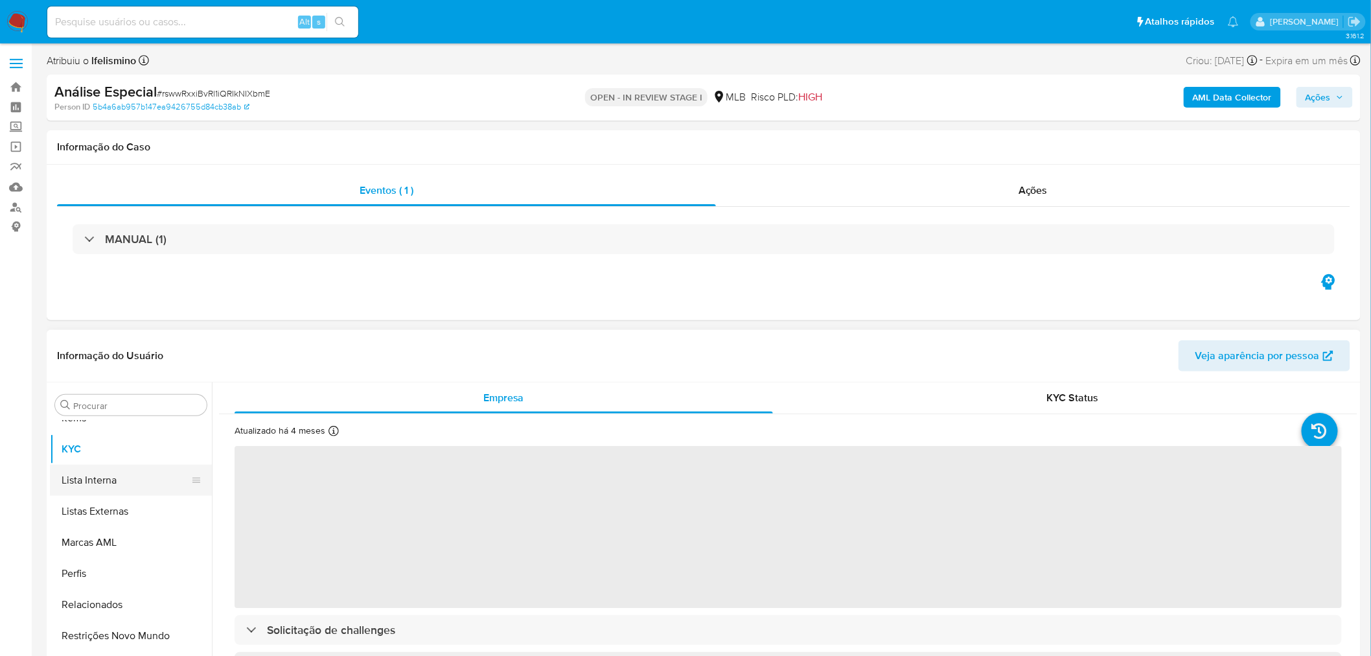
select select "10"
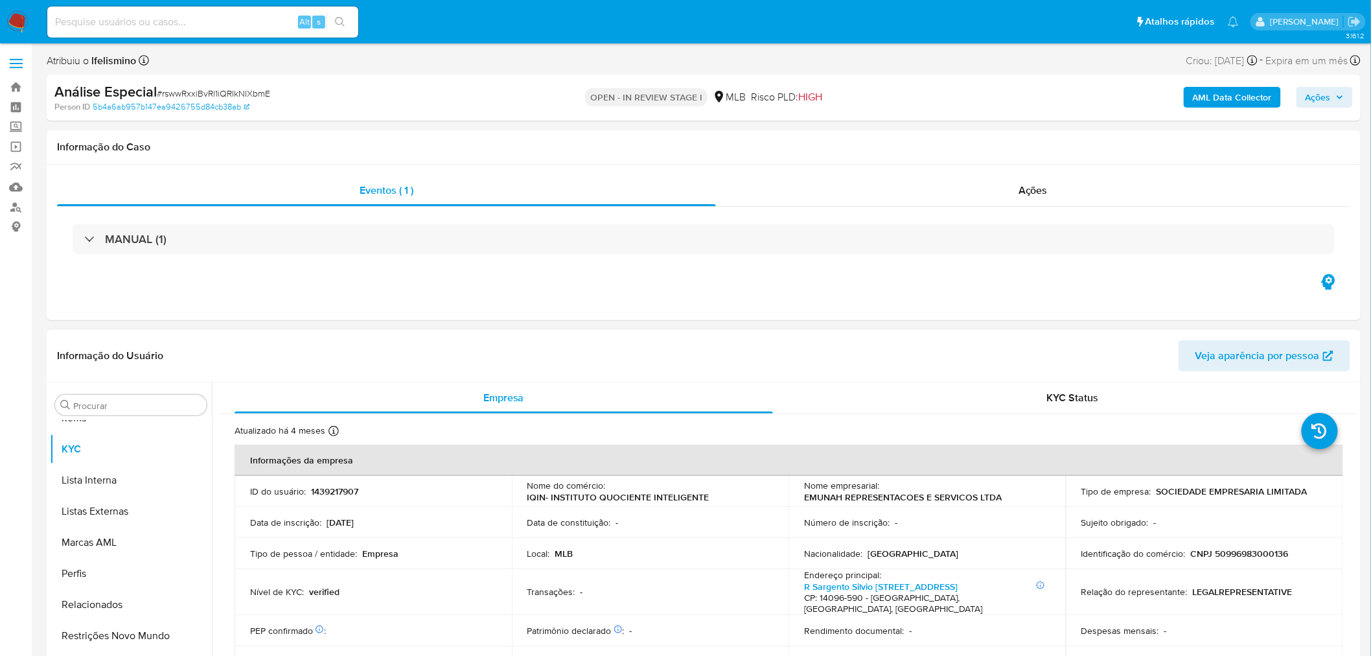
scroll to position [0, 0]
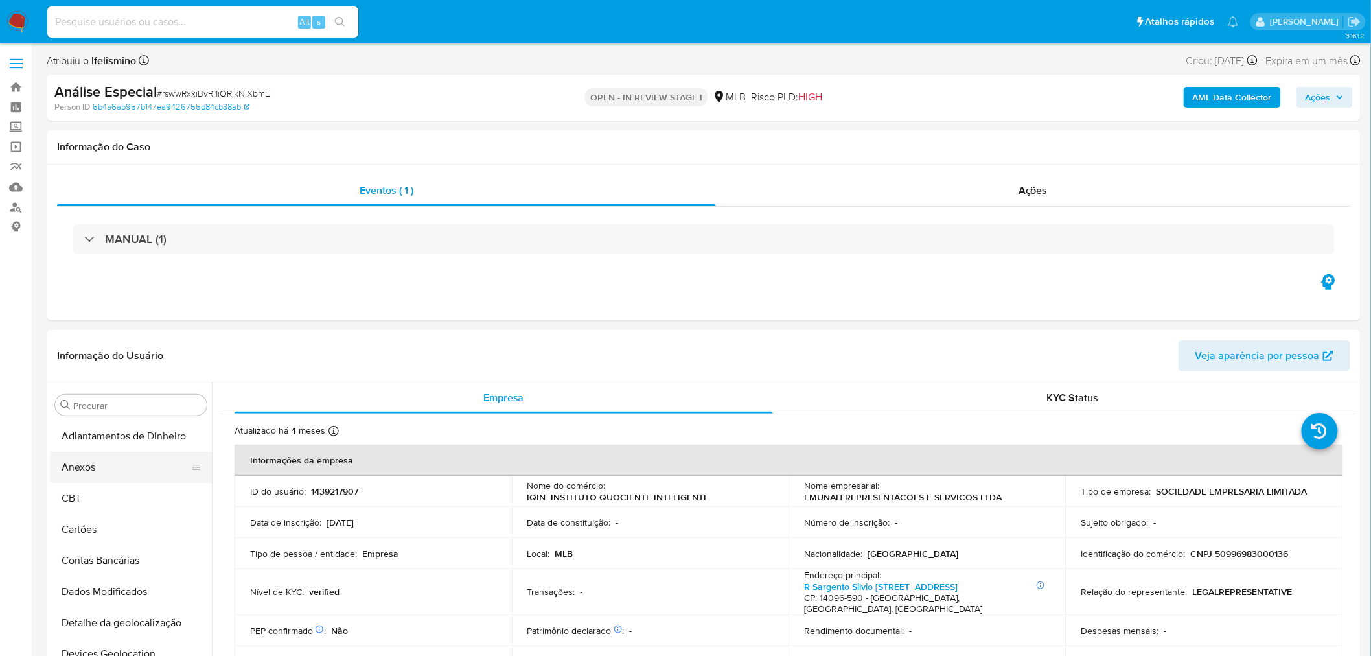
click at [76, 476] on button "Anexos" at bounding box center [126, 467] width 152 height 31
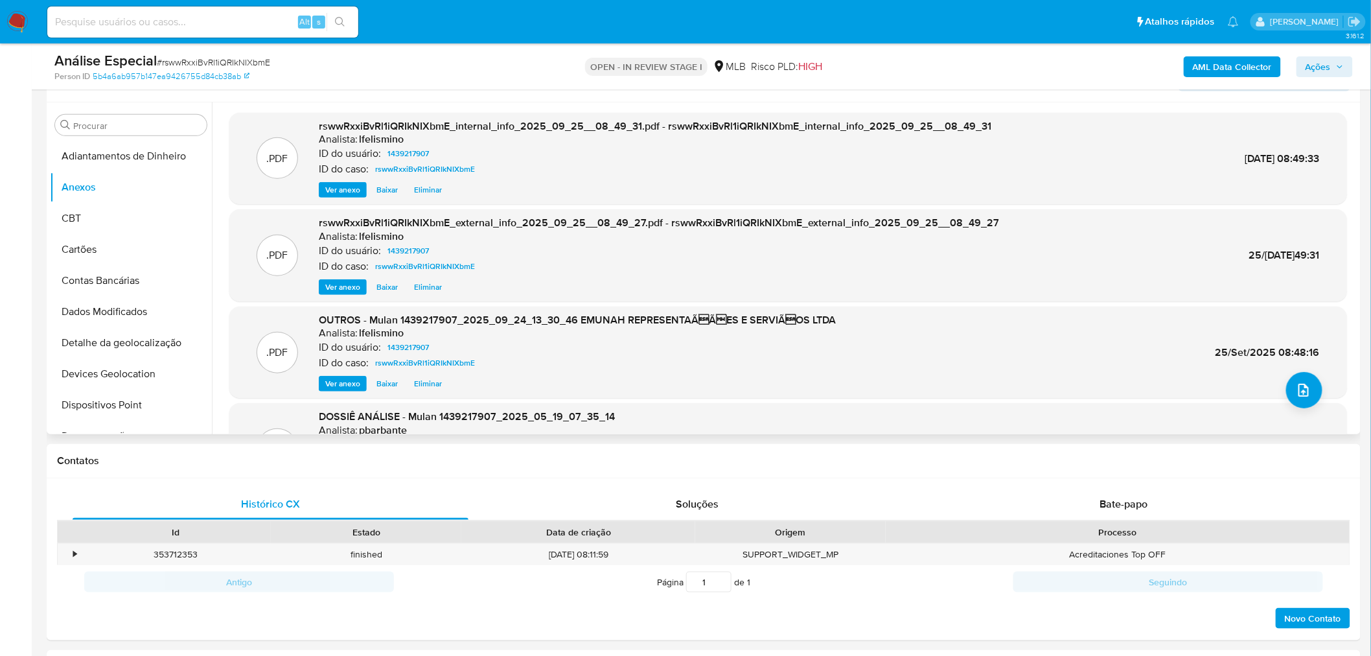
scroll to position [288, 0]
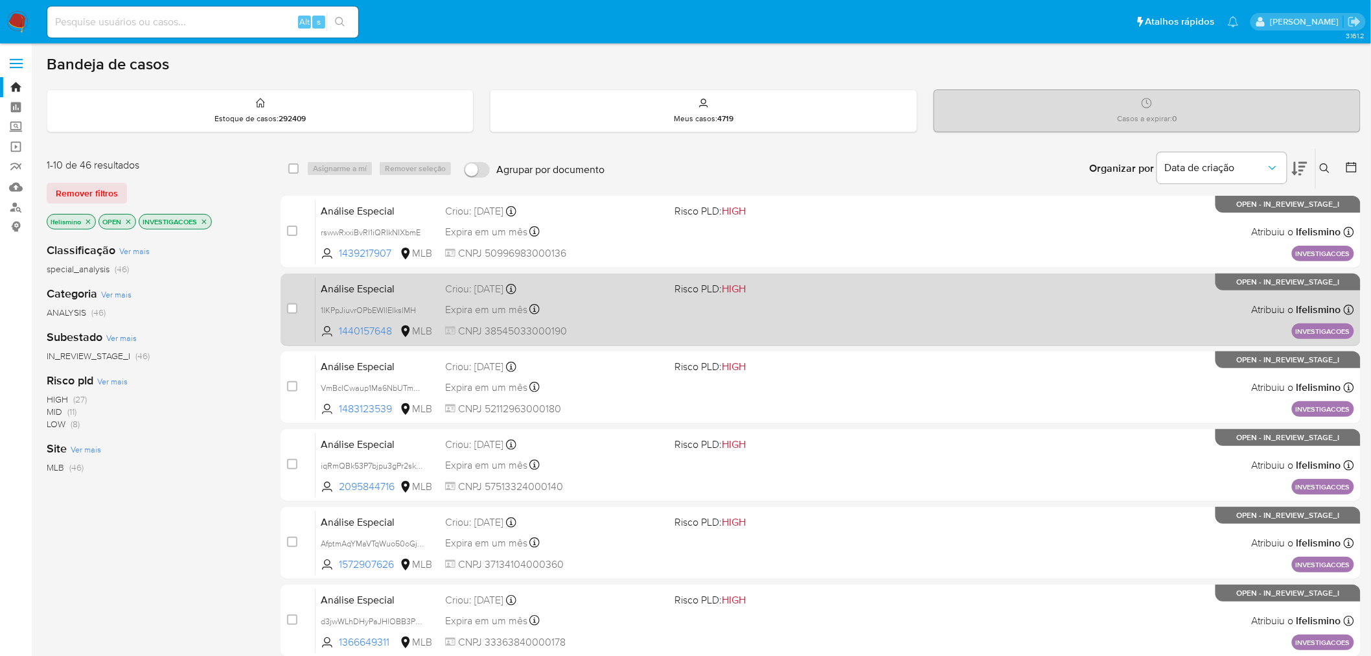
click at [693, 293] on span "Risco PLD: HIGH" at bounding box center [710, 288] width 71 height 14
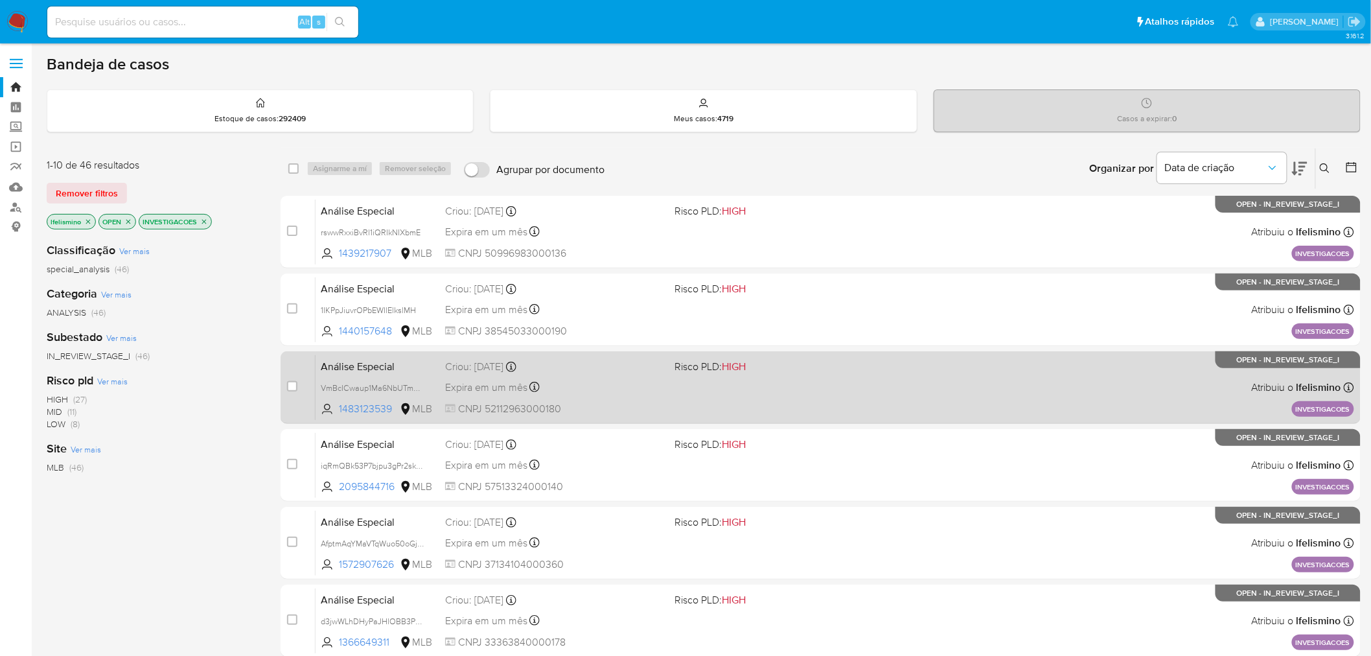
click at [727, 378] on div "Análise Especial VmBcICwaup1Ma6NbUTmPuRuf 1483123539 MLB Risco PLD: HIGH Criou:…" at bounding box center [835, 386] width 1039 height 65
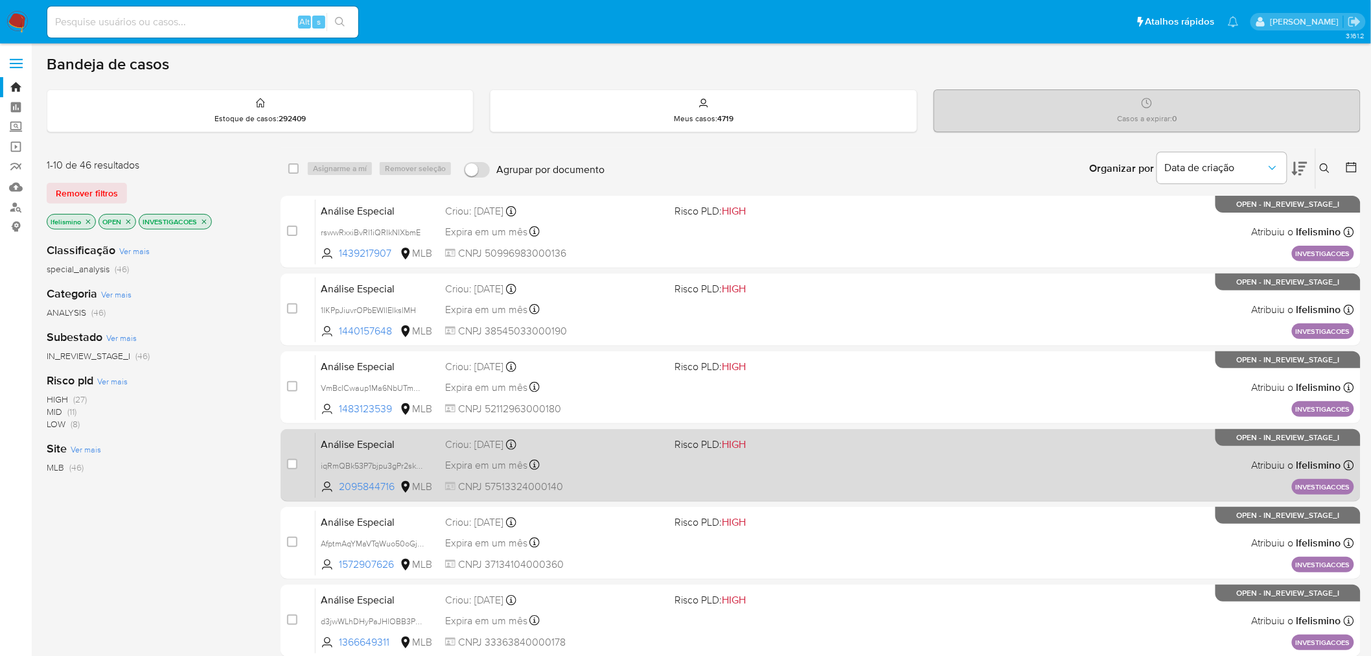
click at [629, 467] on div "Expira em um mês Expira em 02/11/2025 14:45:32" at bounding box center [555, 464] width 220 height 17
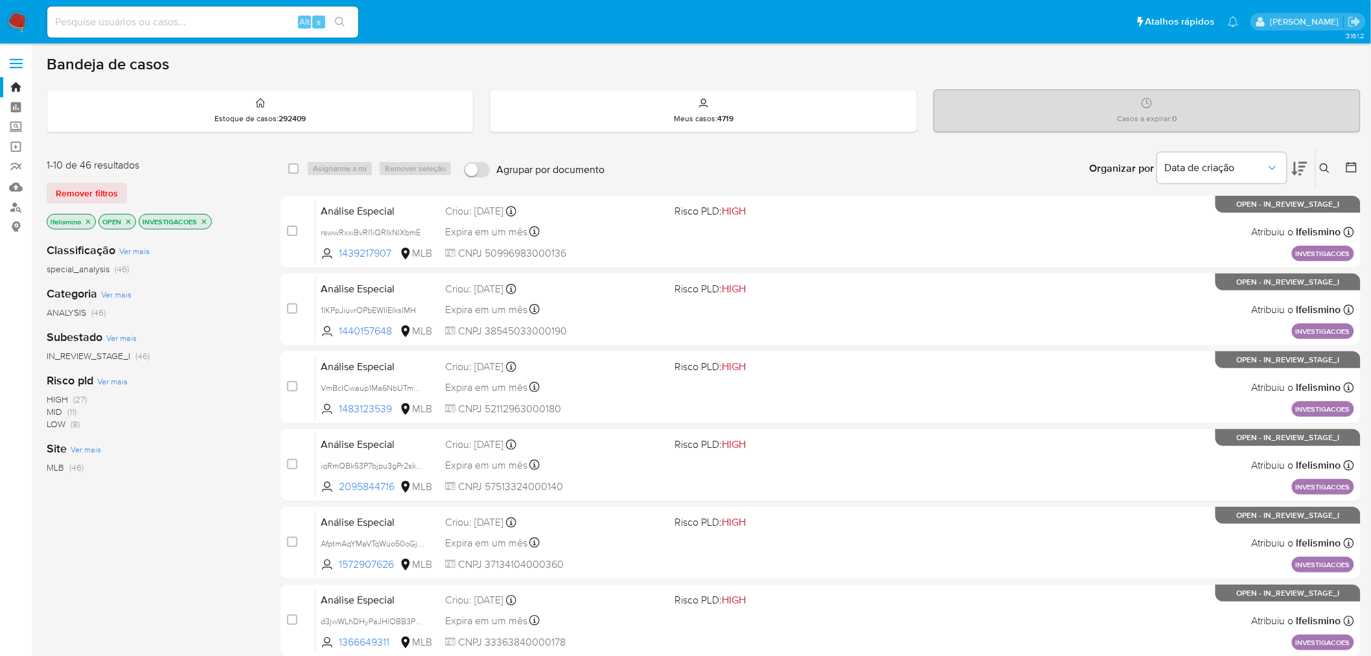
click at [205, 218] on icon "close-filter" at bounding box center [204, 222] width 8 height 8
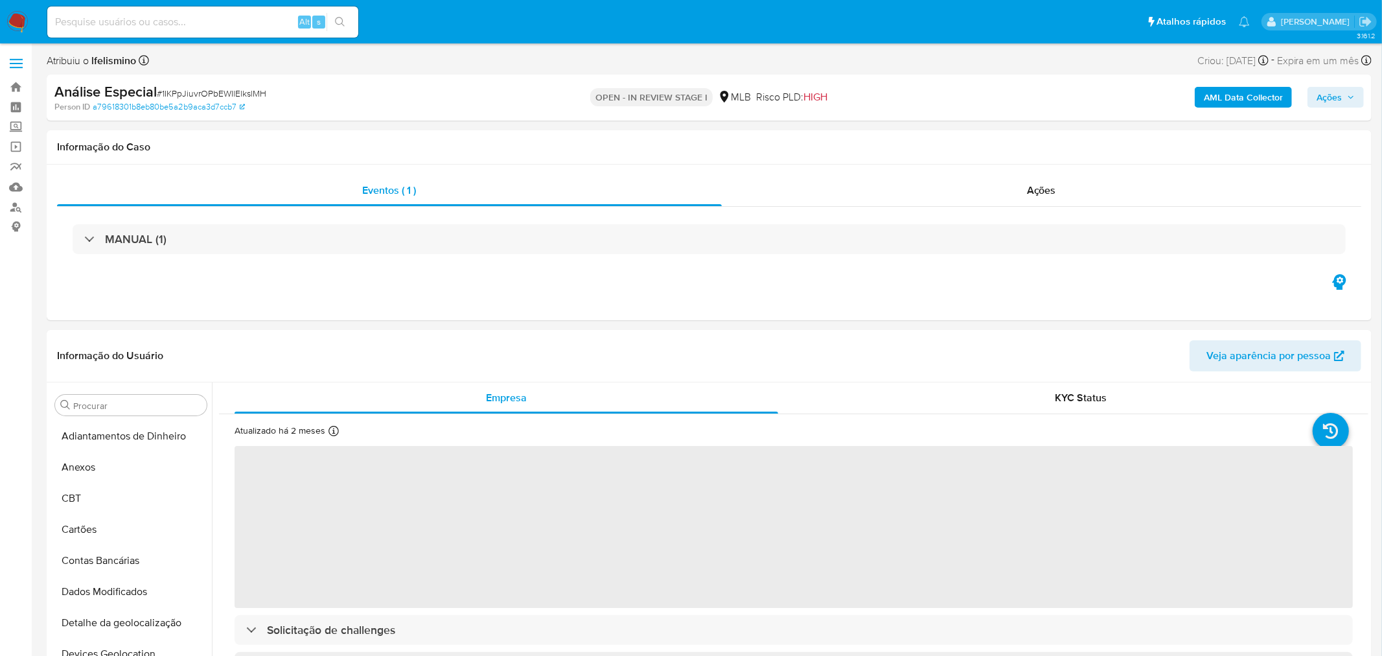
select select "10"
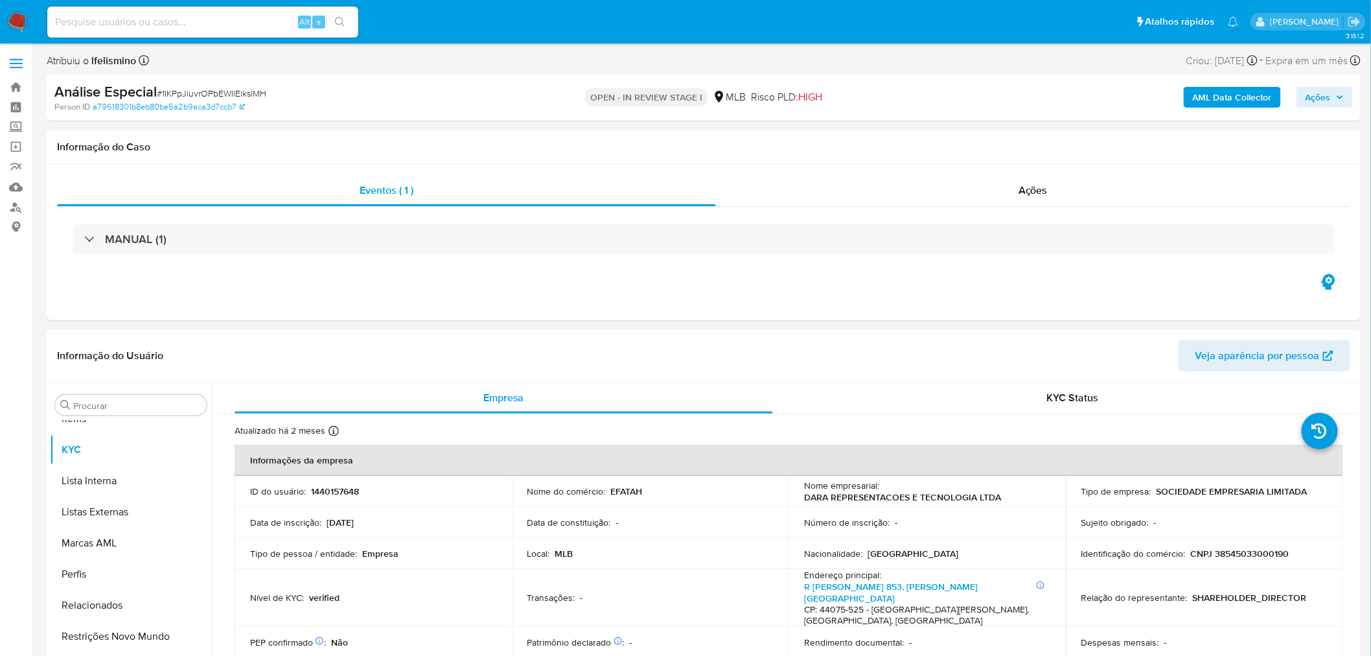
scroll to position [671, 0]
click at [240, 104] on link "a79618301b8eb80be5a2b9aca3d7ccb7" at bounding box center [169, 107] width 152 height 12
click at [249, 87] on span "# 1IKPpJiuvrOPbEWIlElkslMH" at bounding box center [211, 93] width 109 height 13
click at [249, 88] on span "# 1IKPpJiuvrOPbEWIlElkslMH" at bounding box center [211, 93] width 109 height 13
copy span "1IKPpJiuvrOPbEWIlElkslMH"
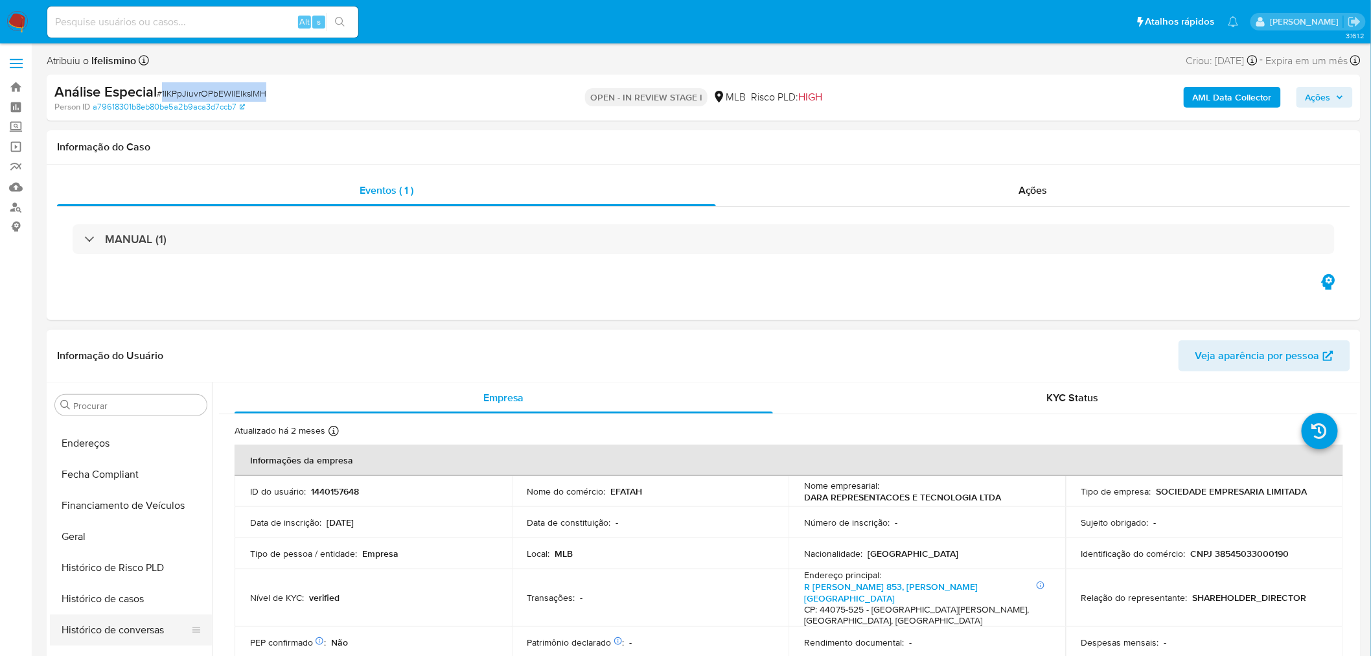
scroll to position [431, 0]
click at [154, 437] on button "Geral" at bounding box center [126, 440] width 152 height 31
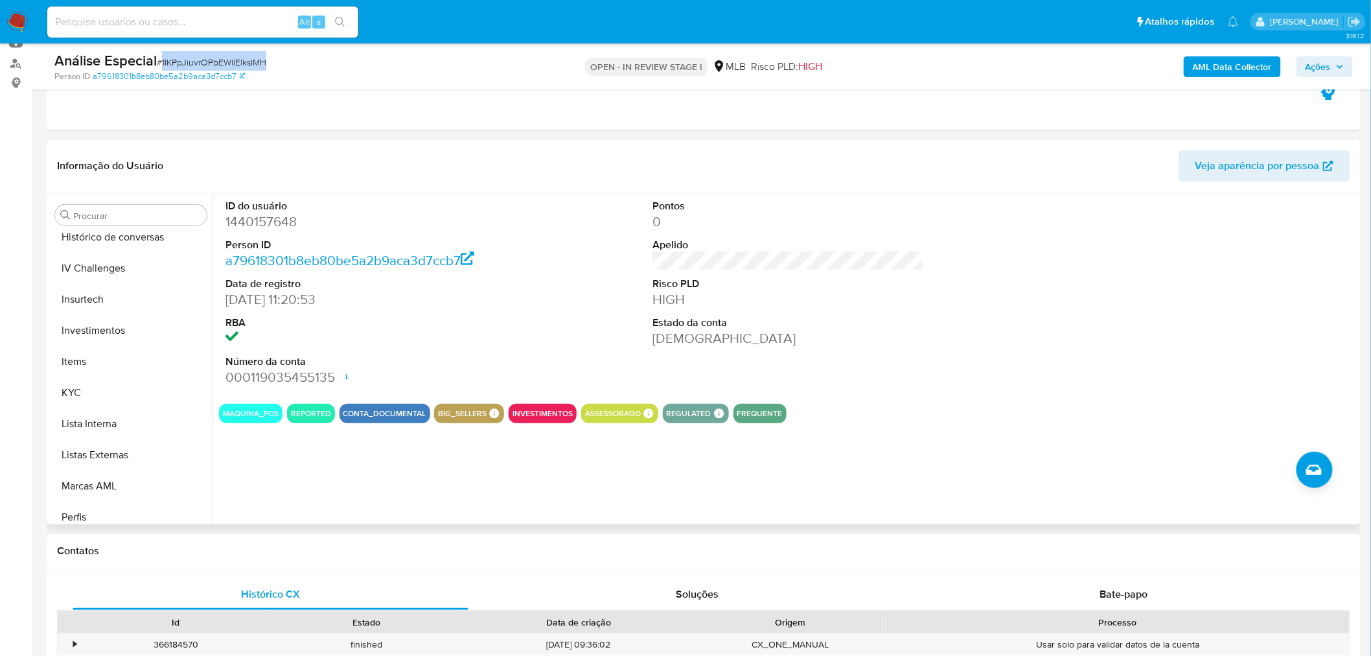
scroll to position [671, 0]
click at [131, 450] on button "Restrições Novo Mundo" at bounding box center [126, 445] width 152 height 31
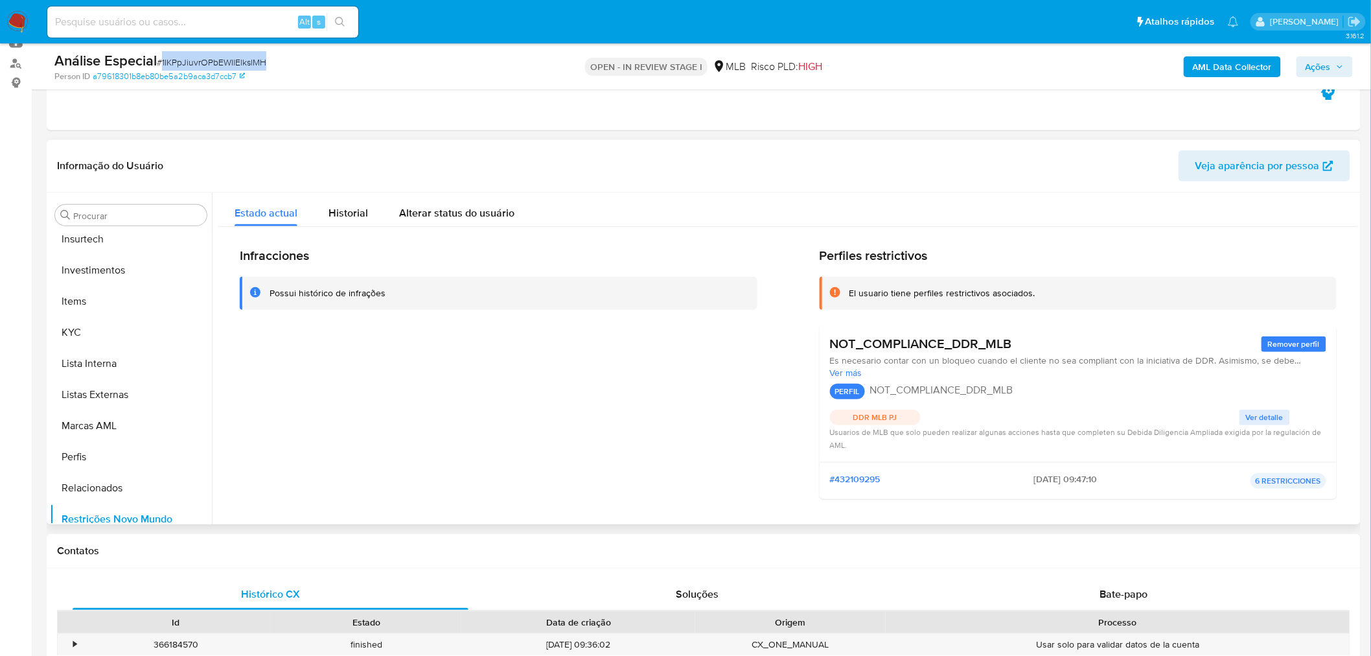
scroll to position [384, 0]
click at [118, 300] on button "Geral" at bounding box center [126, 297] width 152 height 31
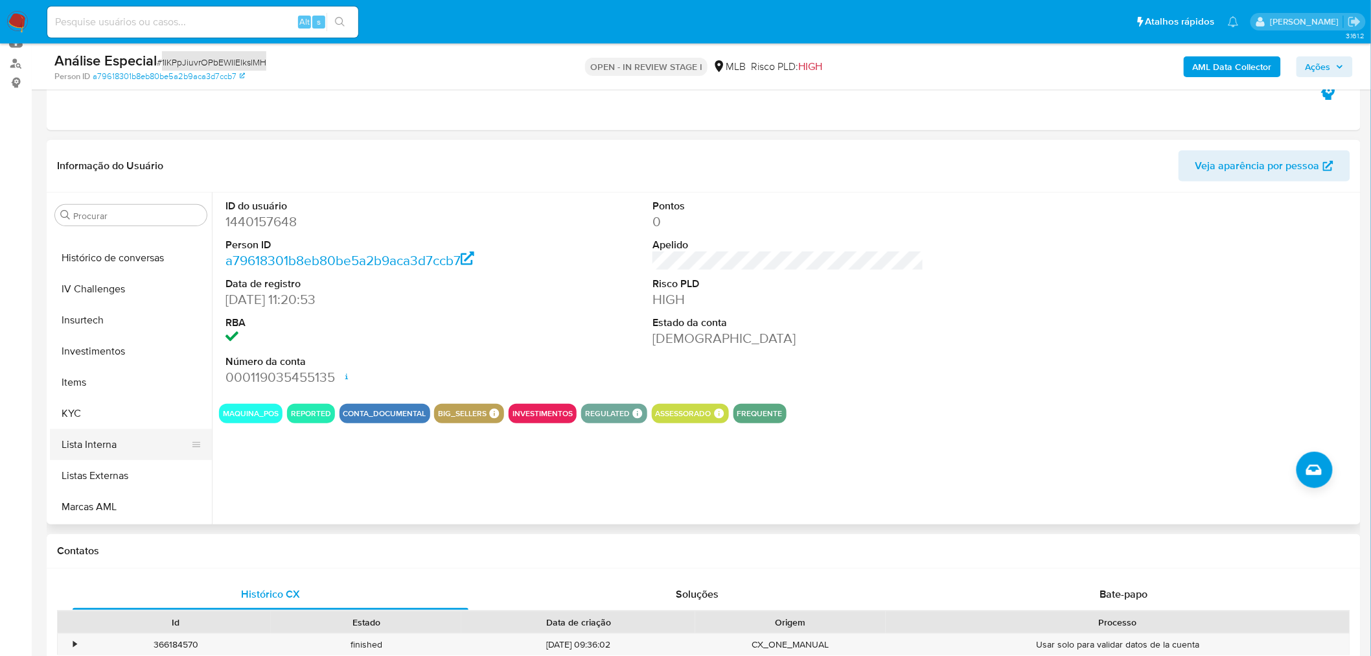
scroll to position [527, 0]
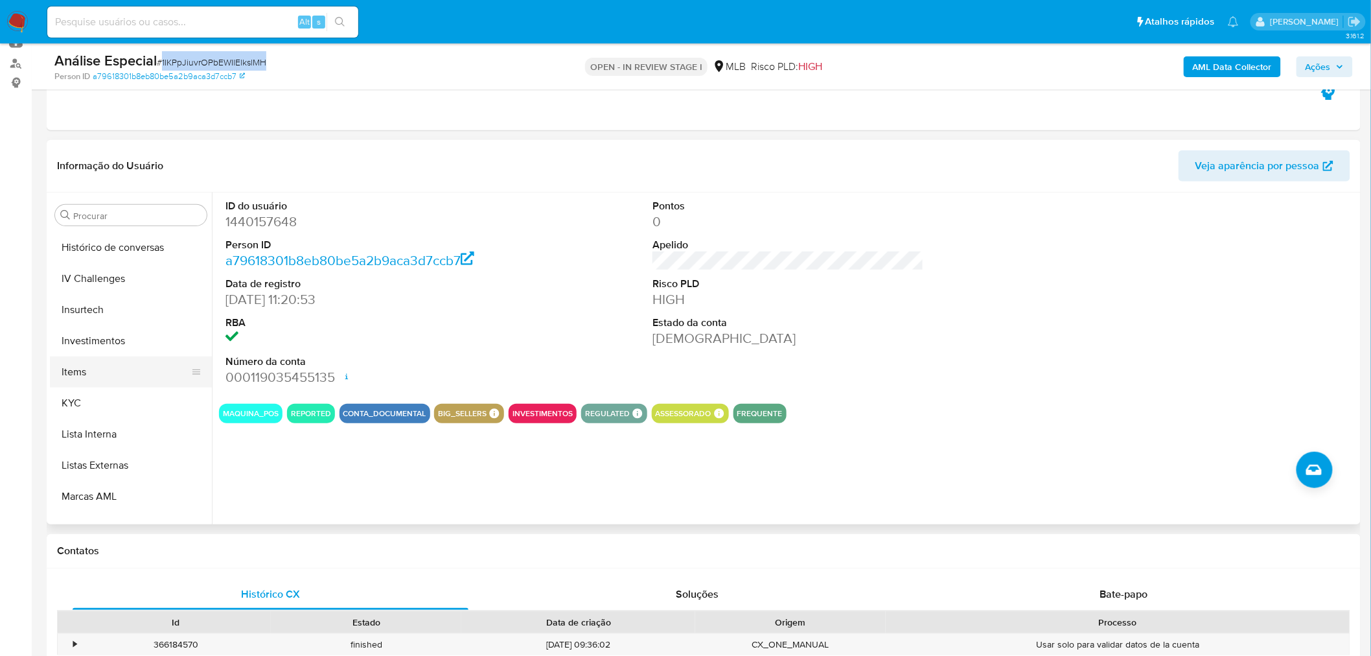
click at [109, 384] on button "Items" at bounding box center [126, 371] width 152 height 31
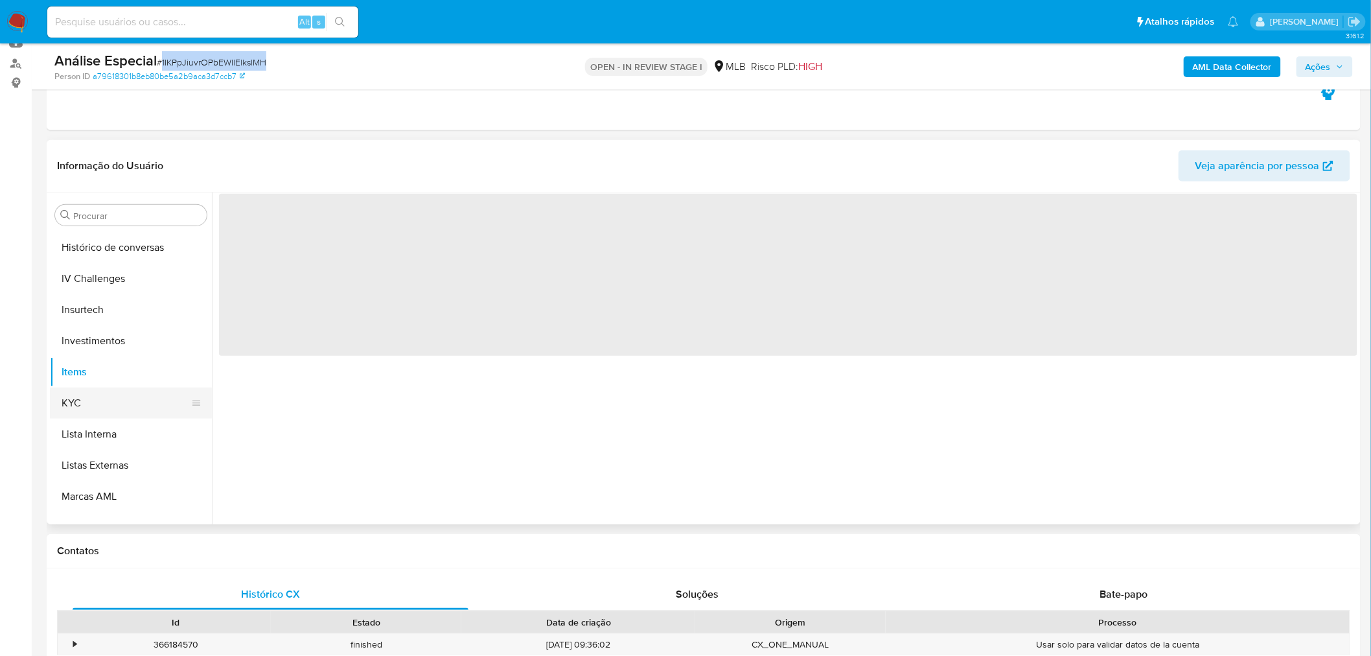
click at [97, 400] on button "KYC" at bounding box center [126, 402] width 152 height 31
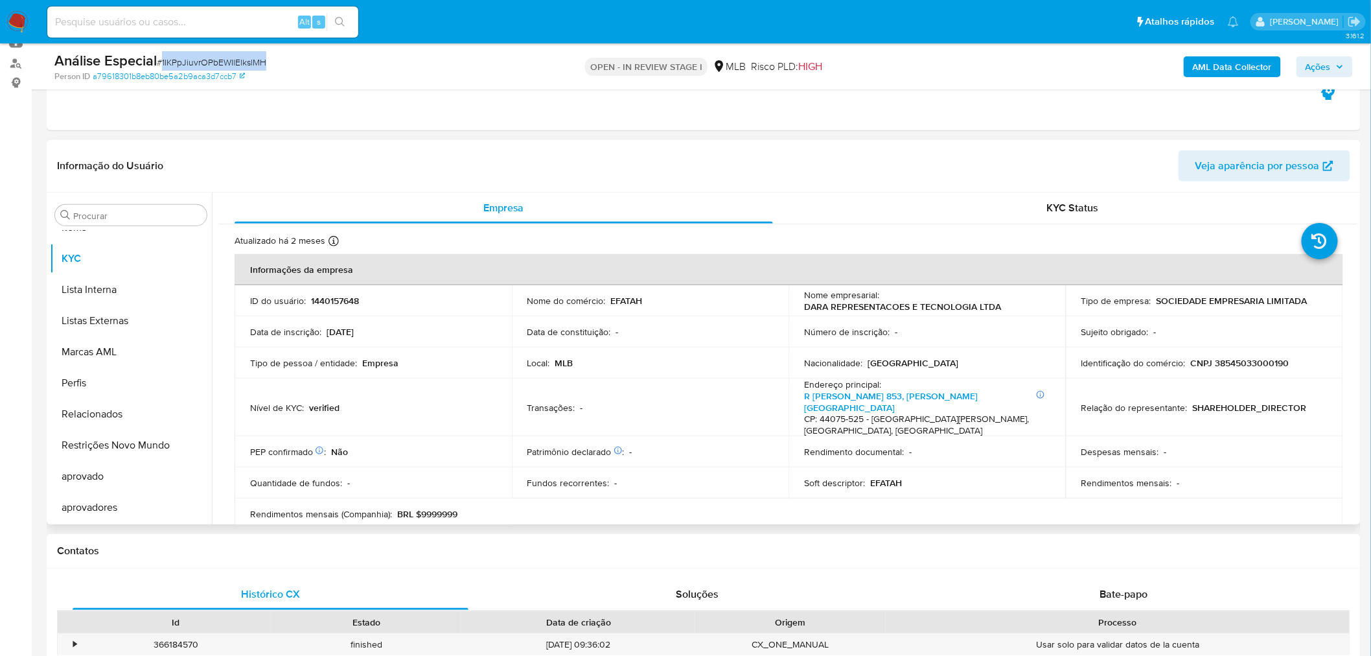
click at [131, 444] on button "Restrições Novo Mundo" at bounding box center [131, 445] width 162 height 31
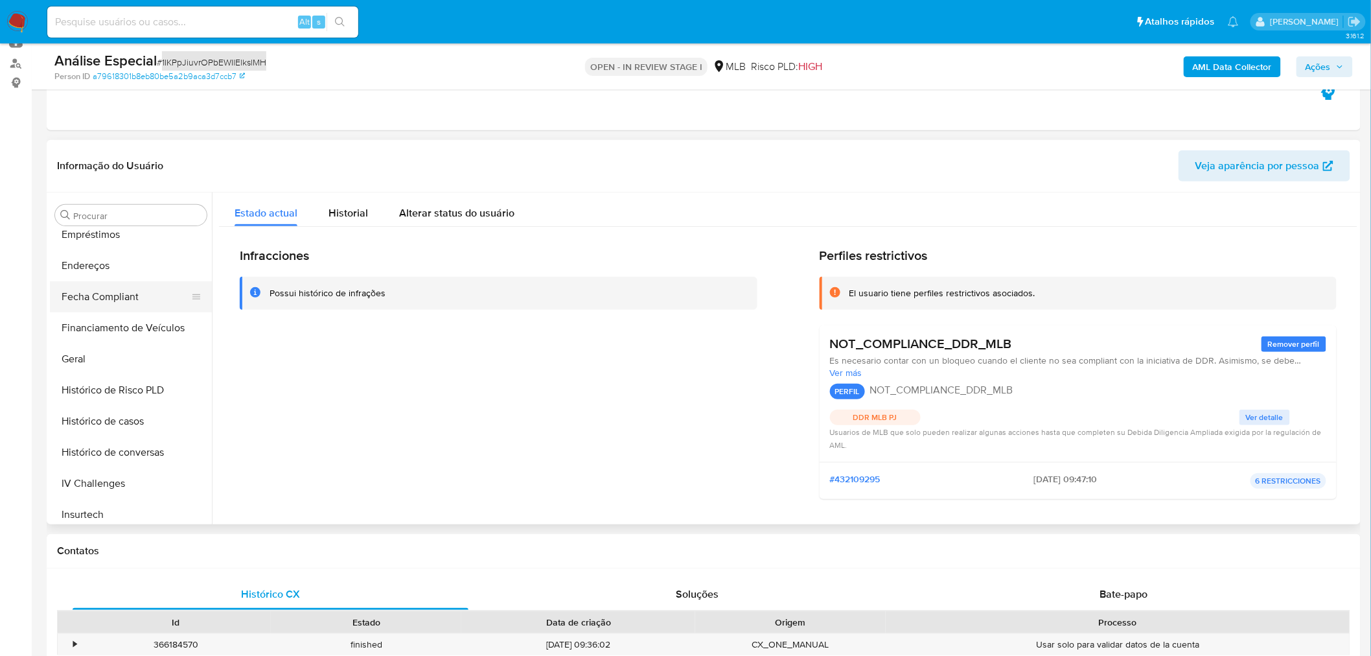
scroll to position [240, 0]
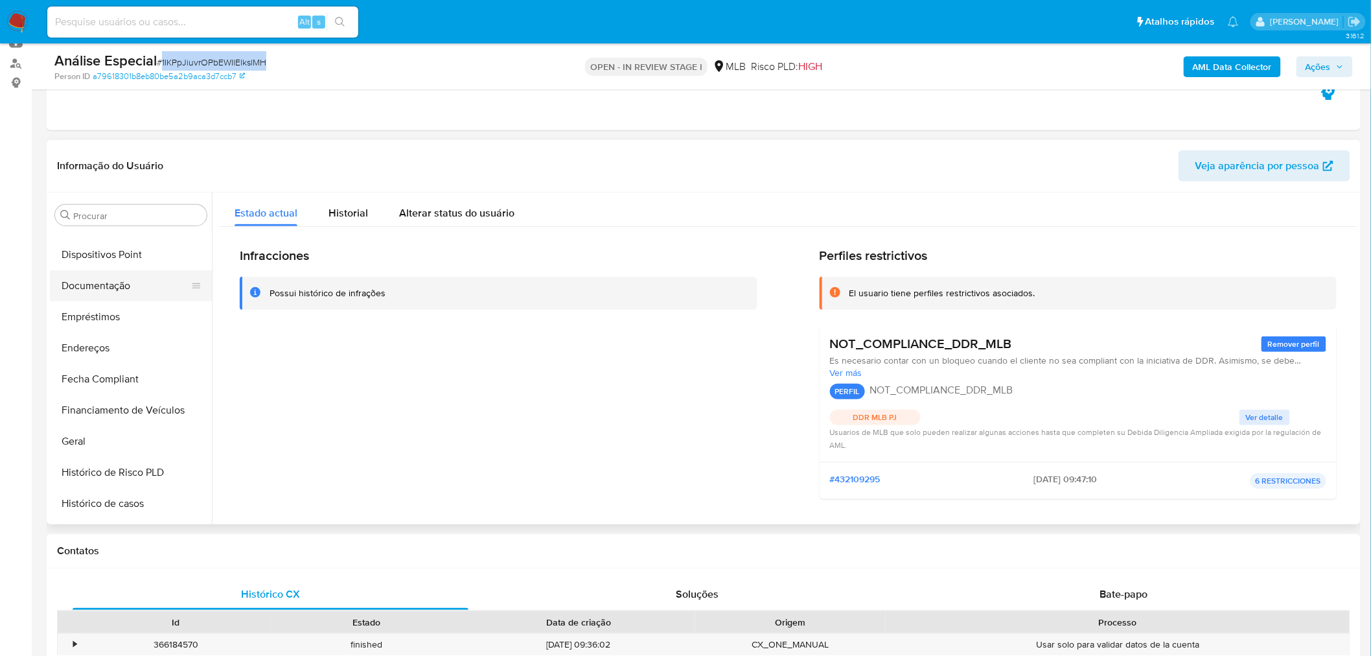
click at [152, 289] on button "Documentação" at bounding box center [126, 285] width 152 height 31
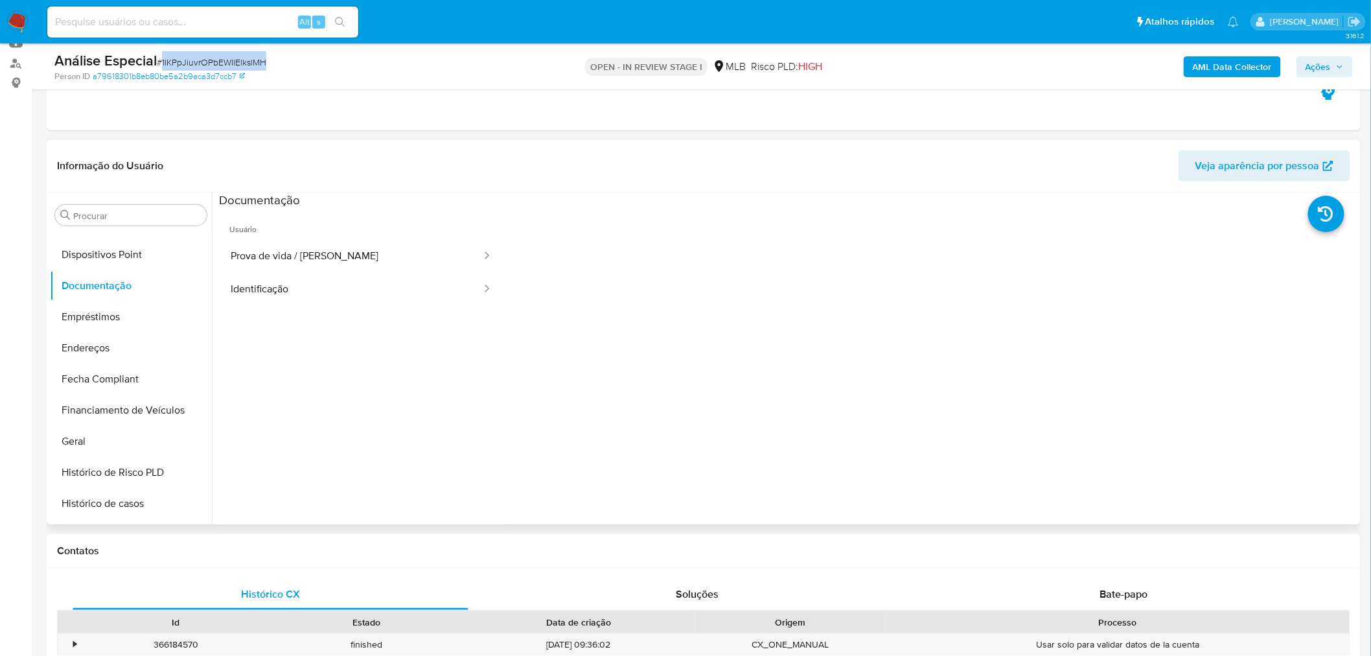
click at [300, 240] on button "Prova de vida / Selfie" at bounding box center [351, 256] width 264 height 33
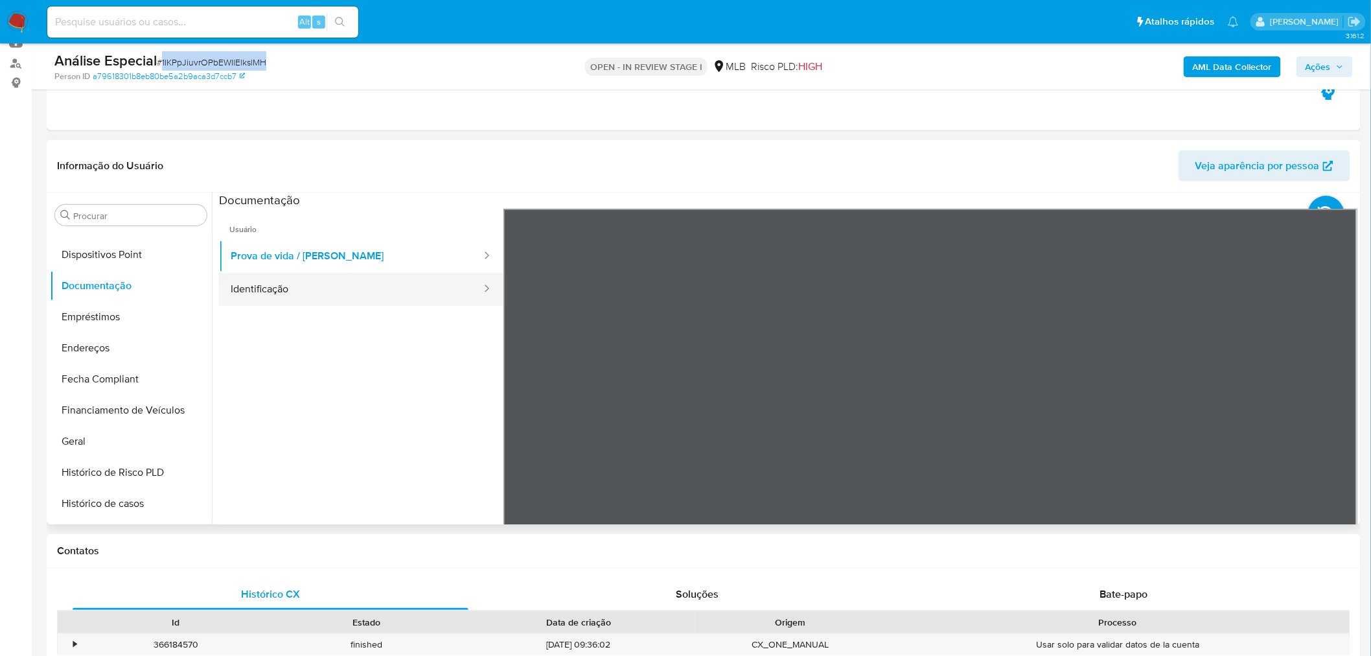
click at [315, 295] on button "Identificação" at bounding box center [351, 289] width 264 height 33
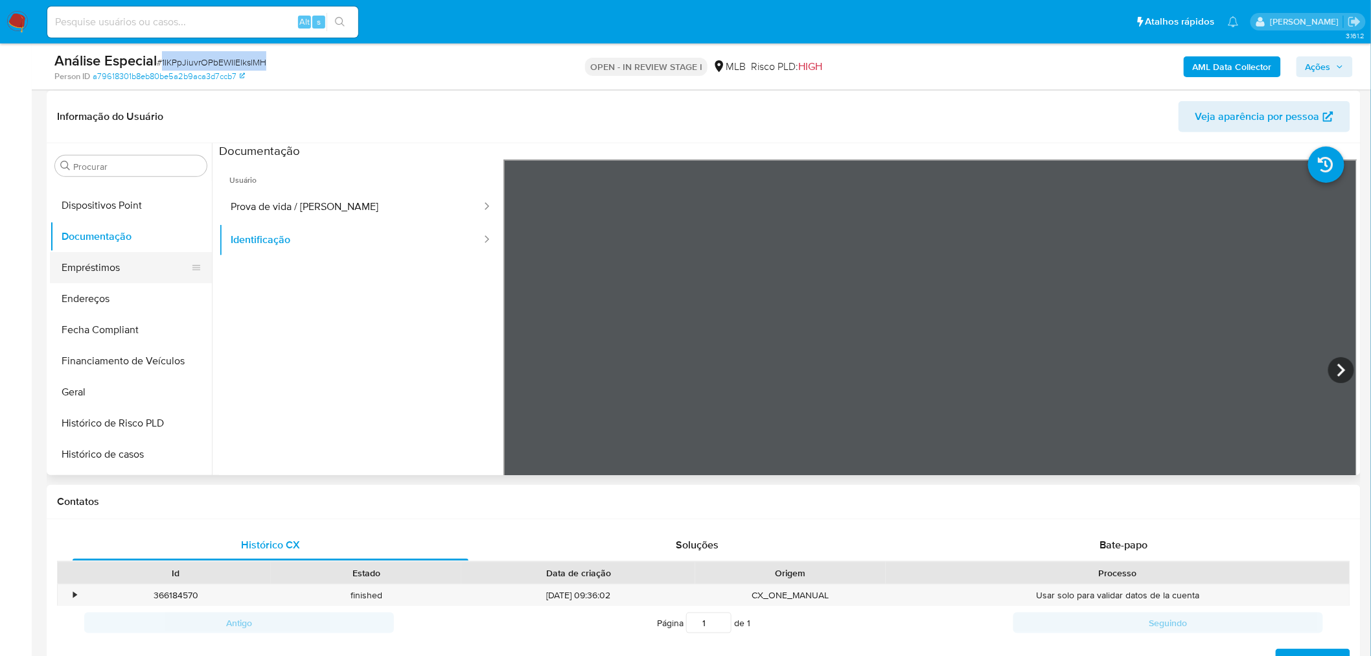
scroll to position [124, 0]
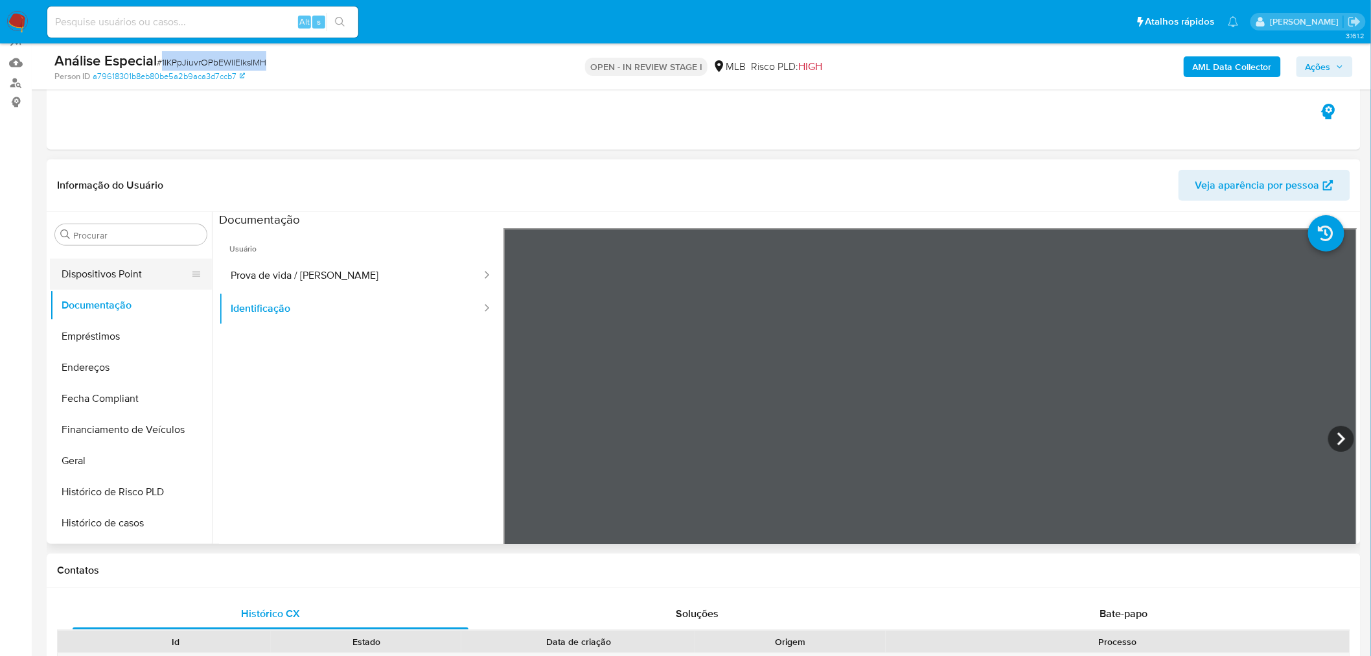
click at [144, 259] on button "Dispositivos Point" at bounding box center [126, 274] width 152 height 31
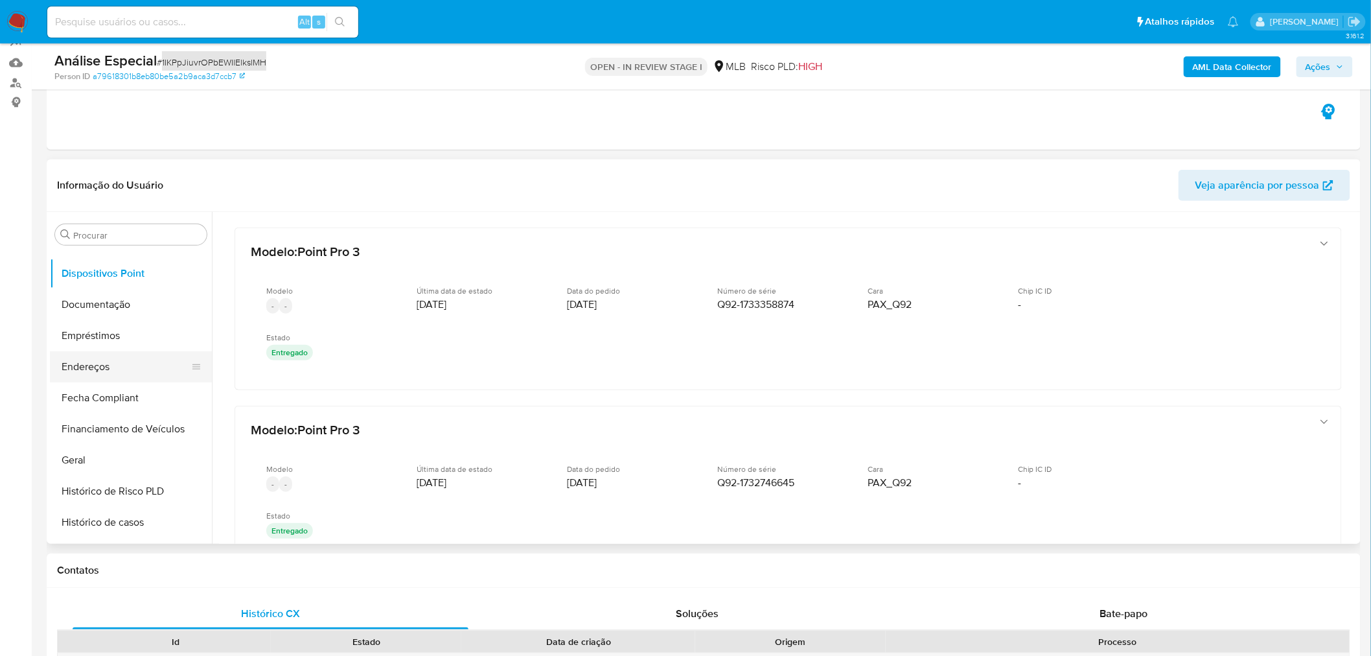
scroll to position [240, 0]
click at [144, 367] on button "Endereços" at bounding box center [126, 367] width 152 height 31
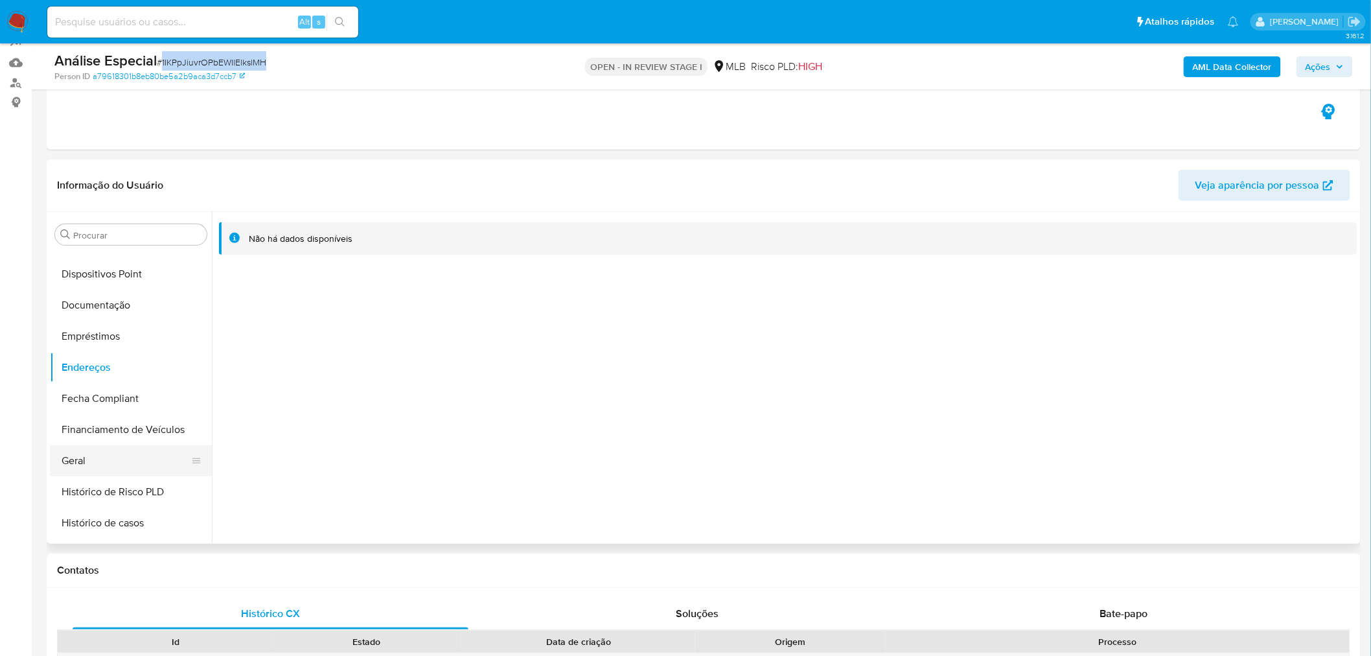
drag, startPoint x: 100, startPoint y: 458, endPoint x: 214, endPoint y: 403, distance: 126.1
click at [100, 458] on button "Geral" at bounding box center [131, 460] width 162 height 31
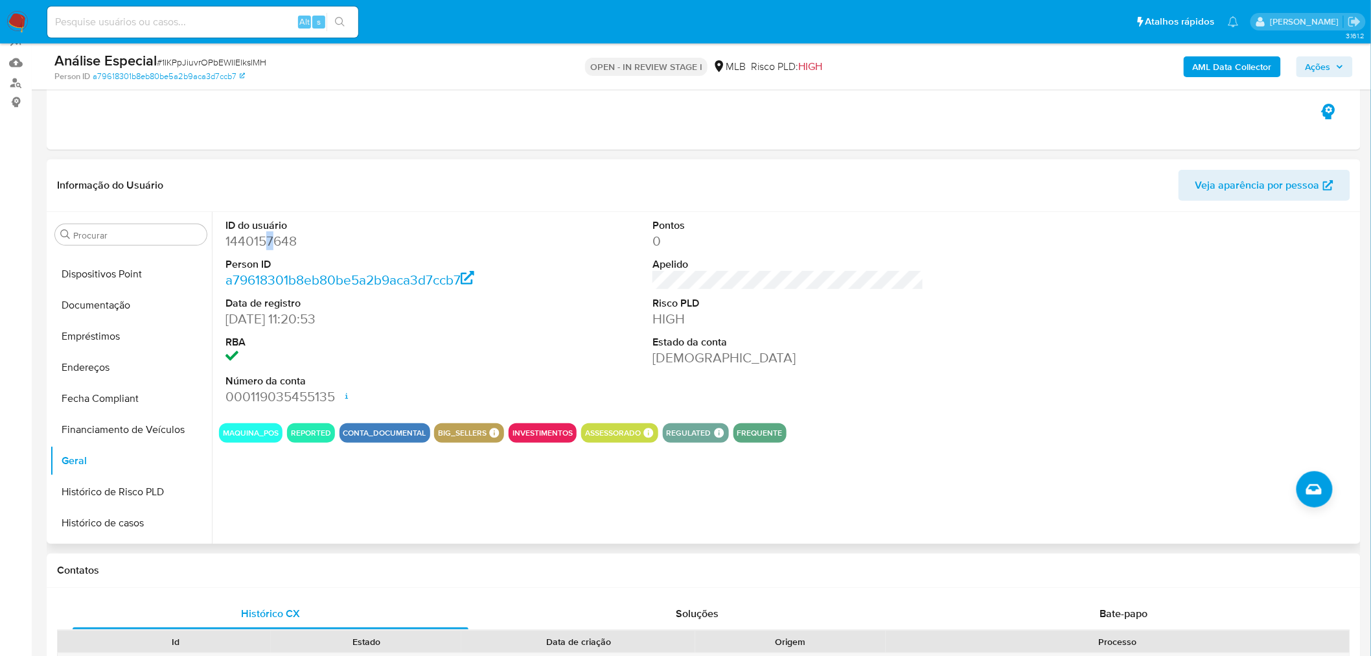
click at [270, 238] on dd "1440157648" at bounding box center [360, 241] width 271 height 18
copy dd "1440157648"
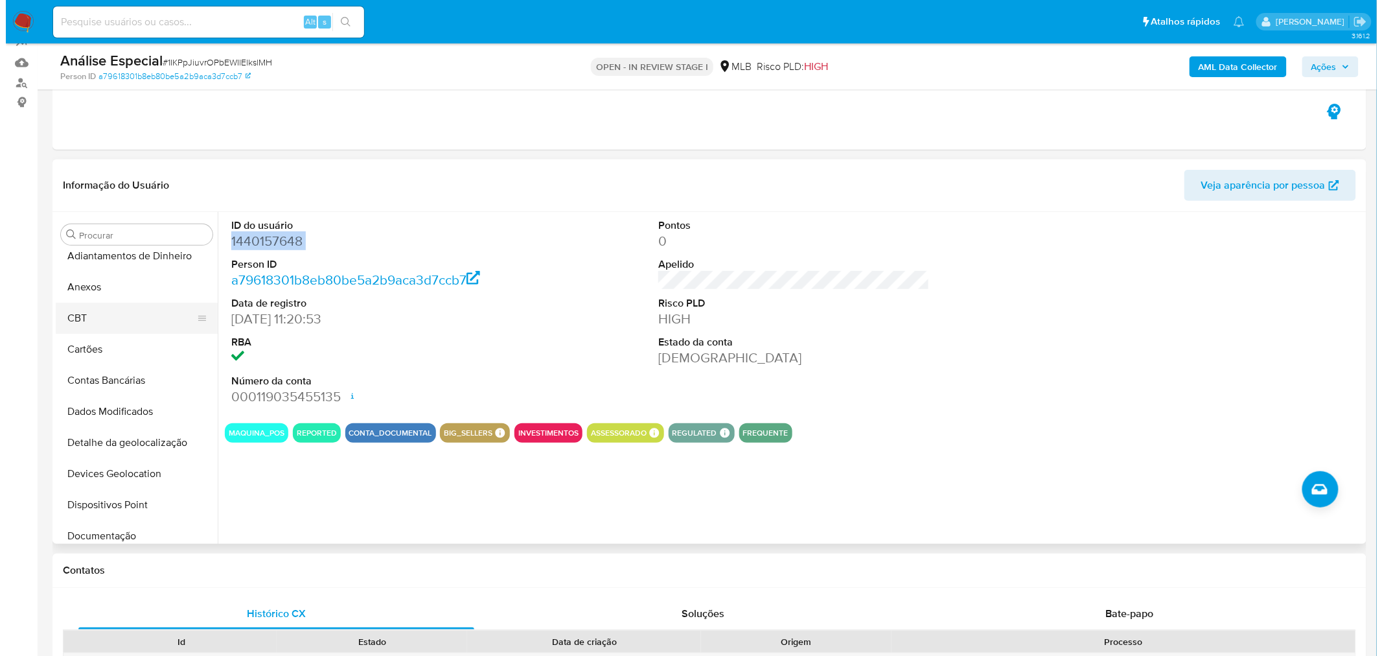
scroll to position [0, 0]
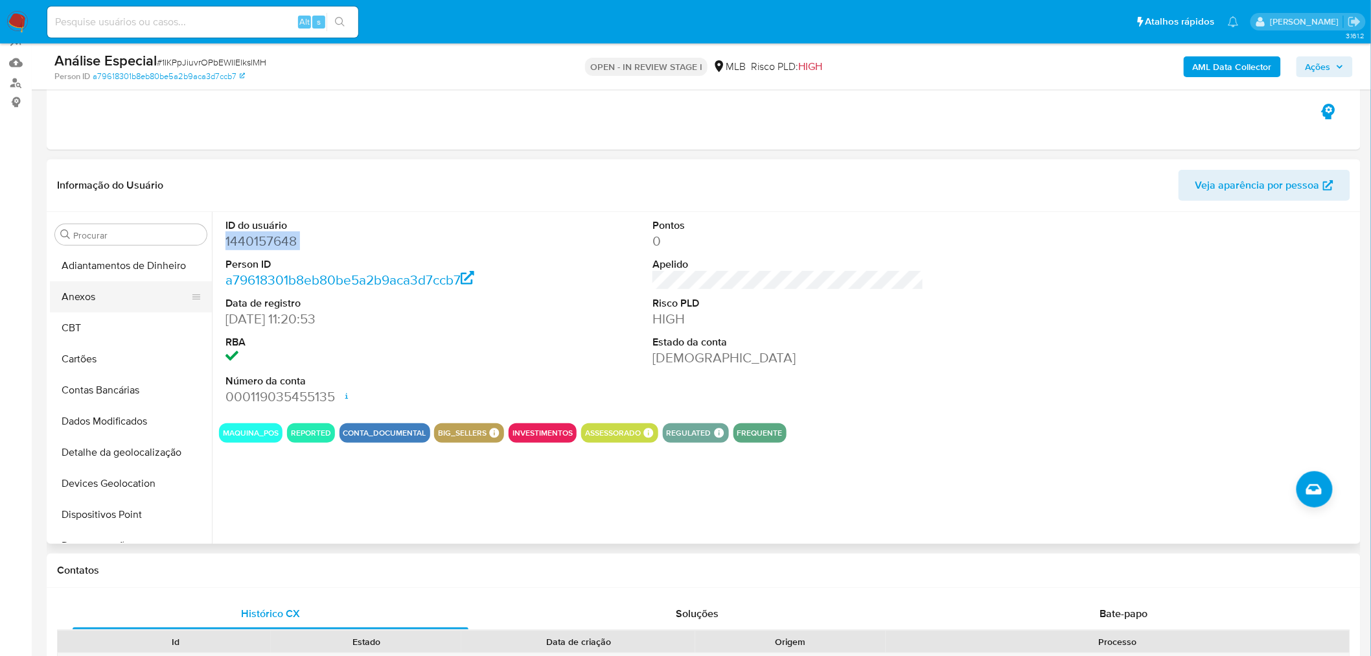
click at [144, 307] on button "Anexos" at bounding box center [126, 296] width 152 height 31
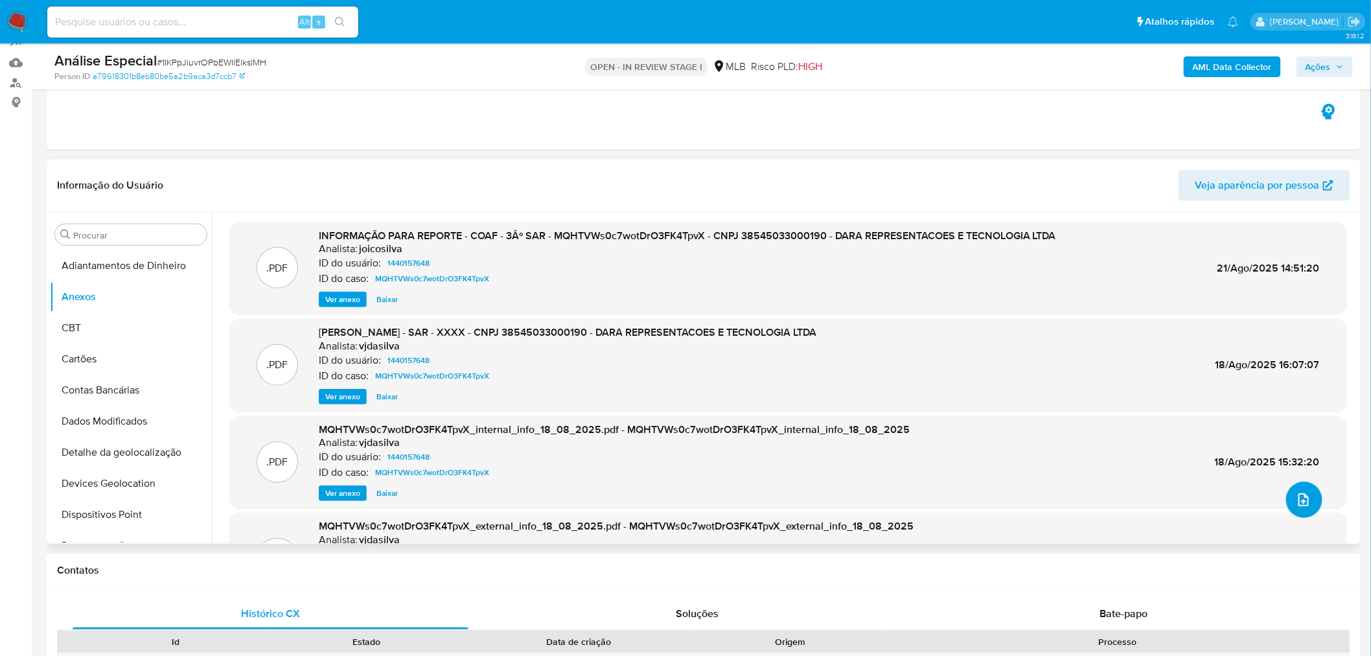
click at [1296, 492] on icon "upload-file" at bounding box center [1304, 500] width 16 height 16
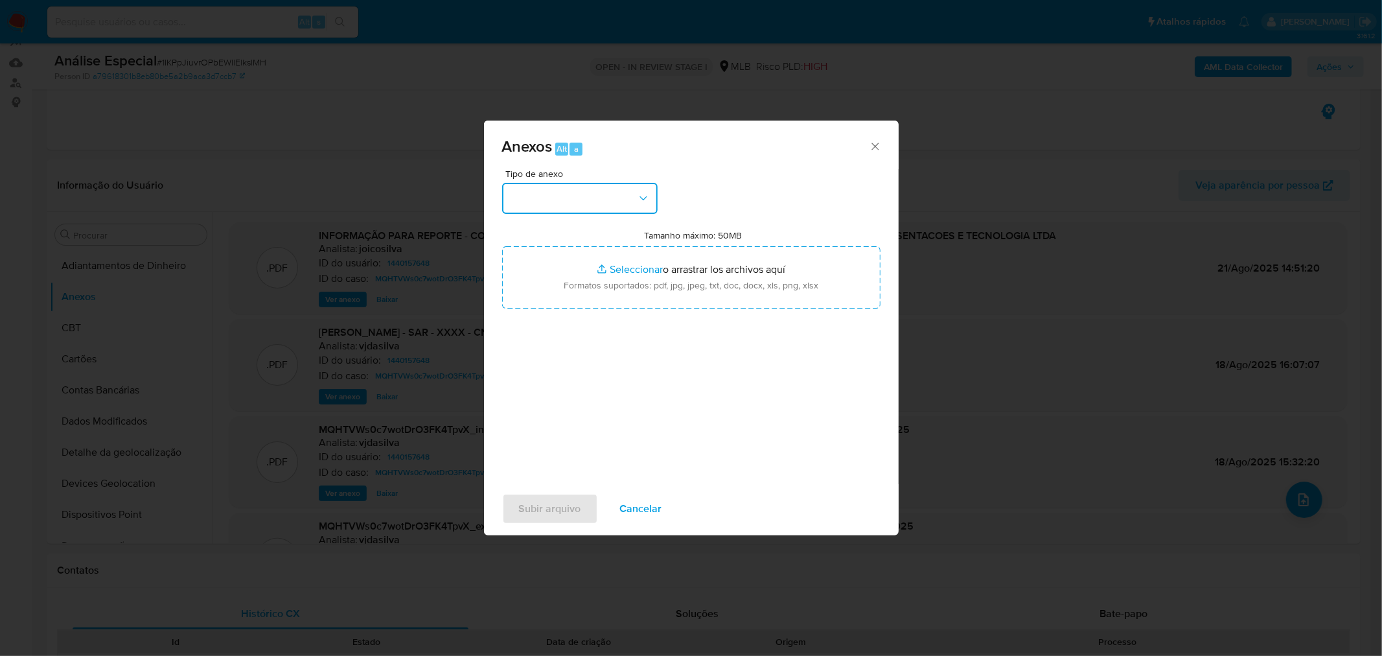
click at [575, 198] on button "button" at bounding box center [580, 198] width 156 height 31
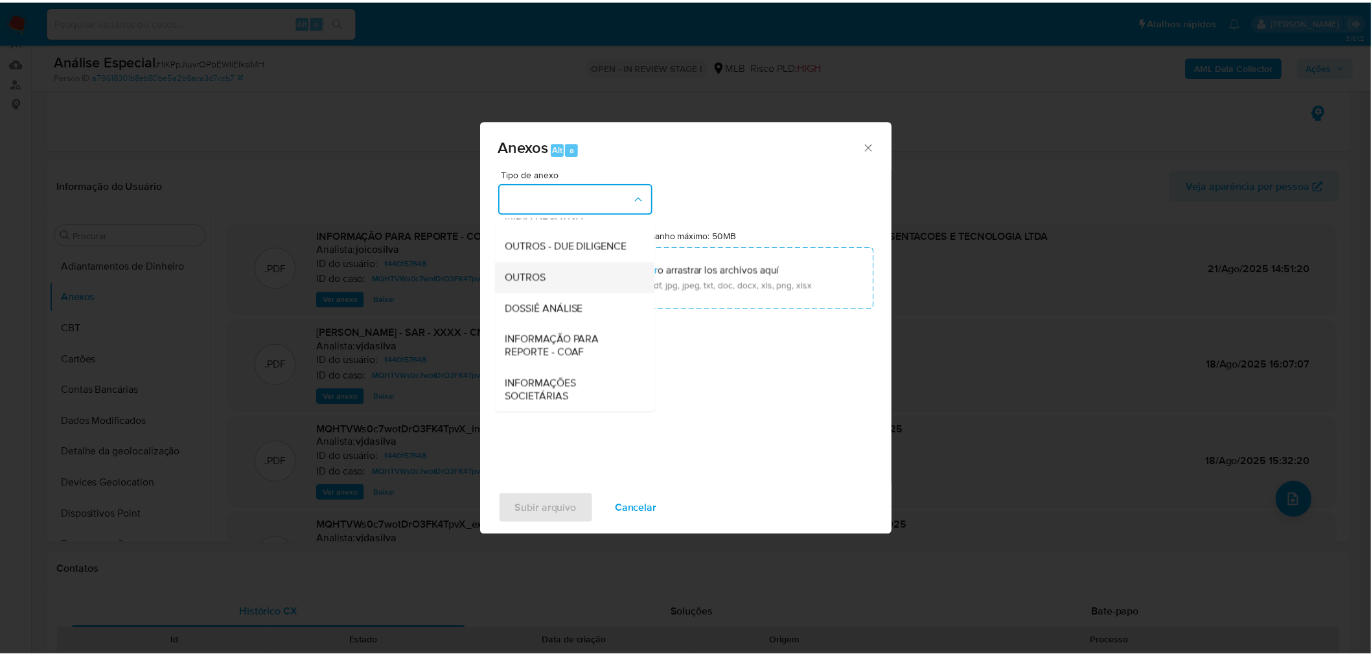
scroll to position [199, 0]
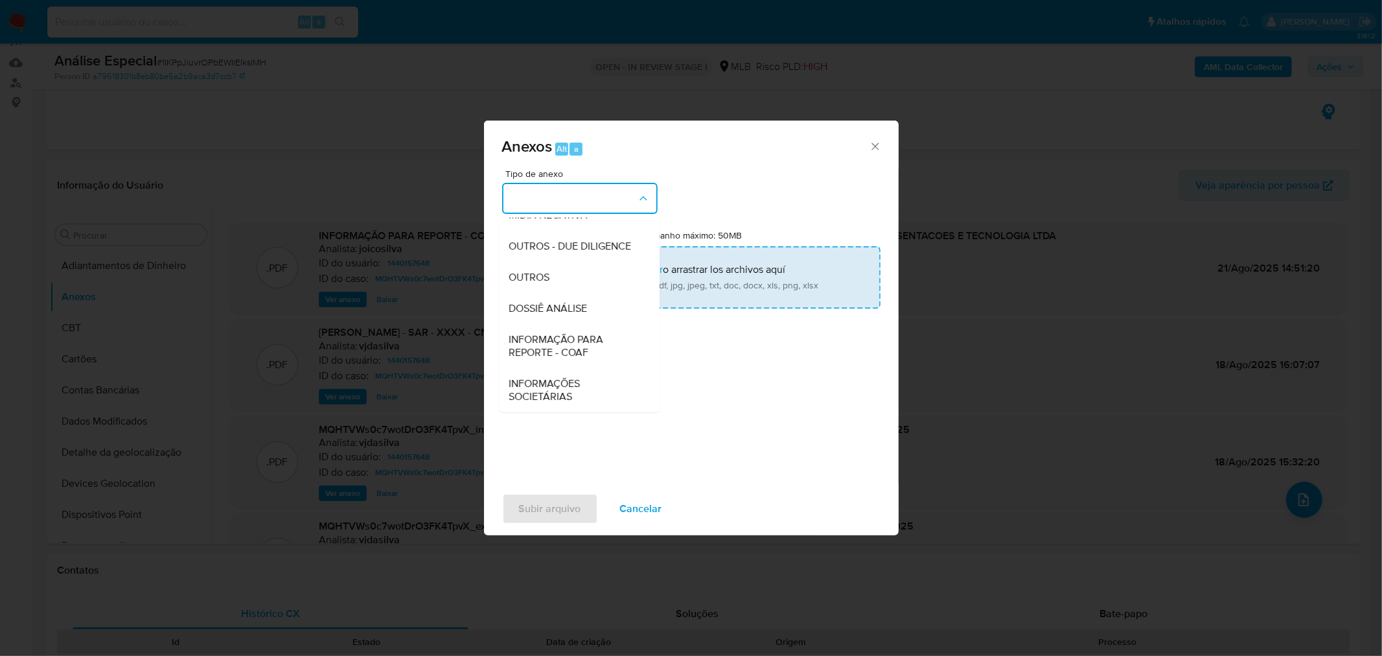
click at [568, 283] on div "OUTROS" at bounding box center [575, 276] width 132 height 31
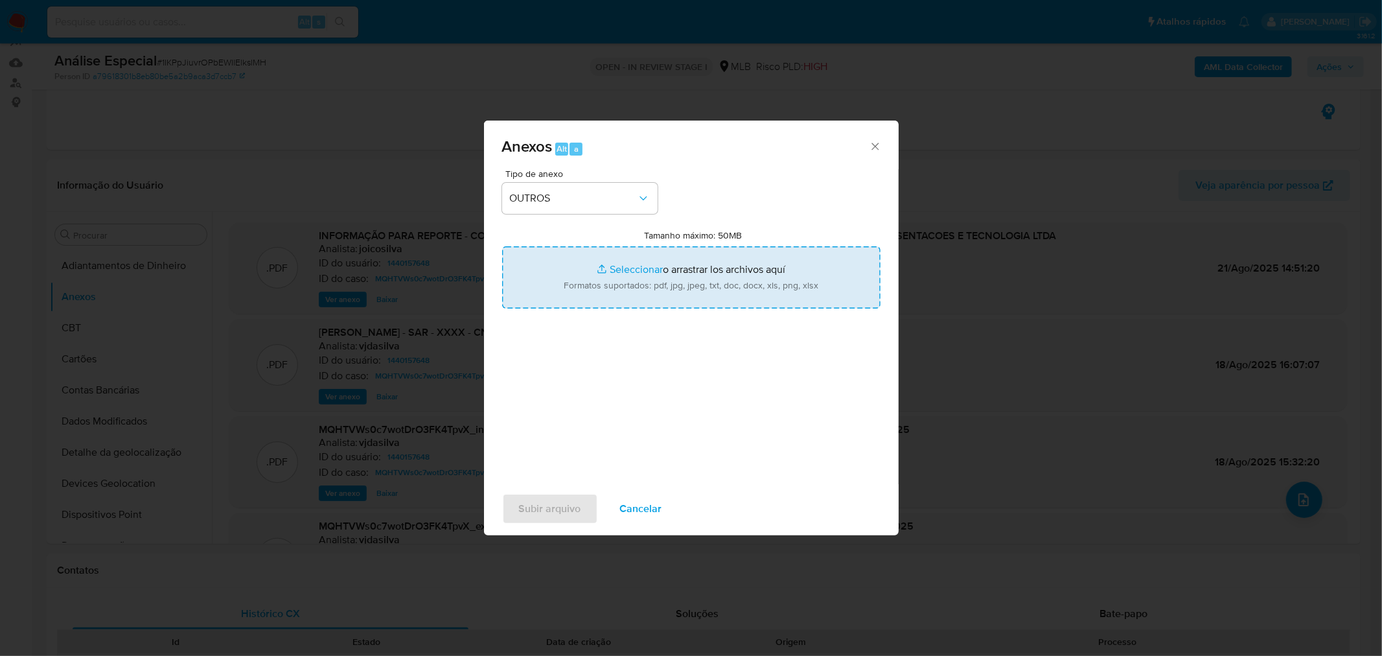
type input "C:\fakepath\Mulan 1440157648_2025_09_24_13_23_30 DARA REPRESENTAÇÕES E TECNOLOG…"
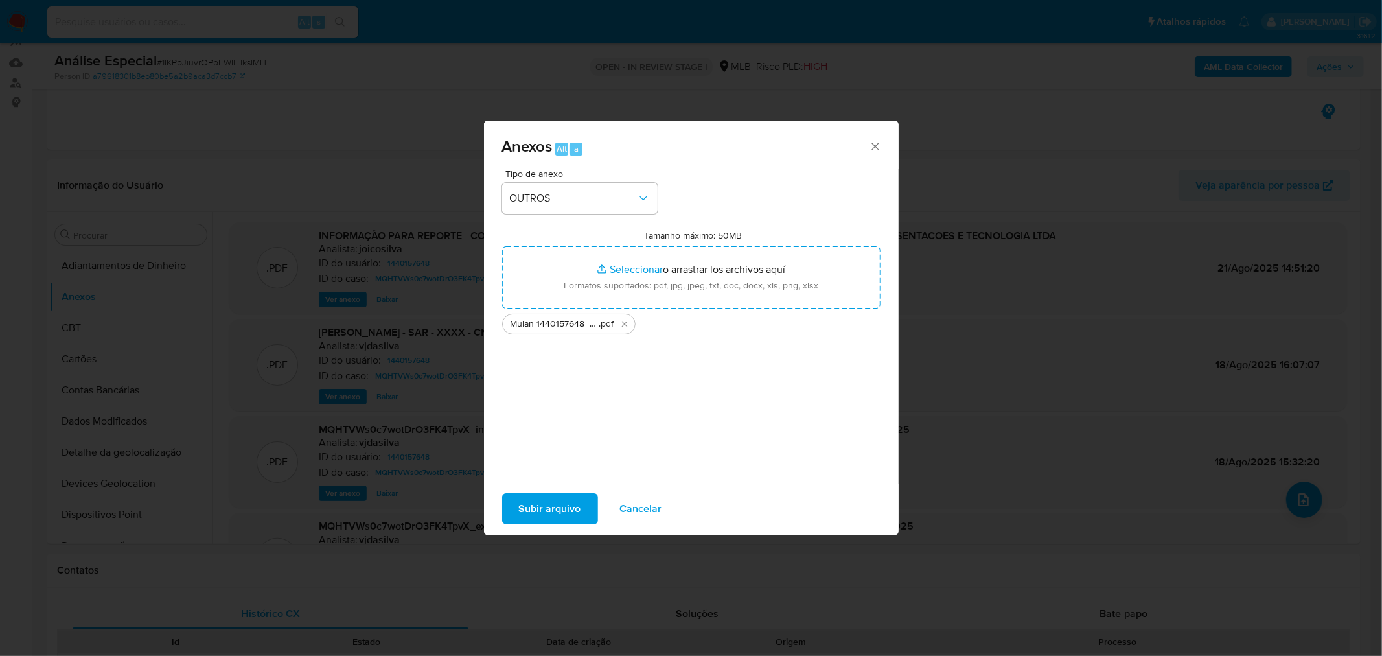
click at [561, 507] on span "Subir arquivo" at bounding box center [550, 508] width 62 height 29
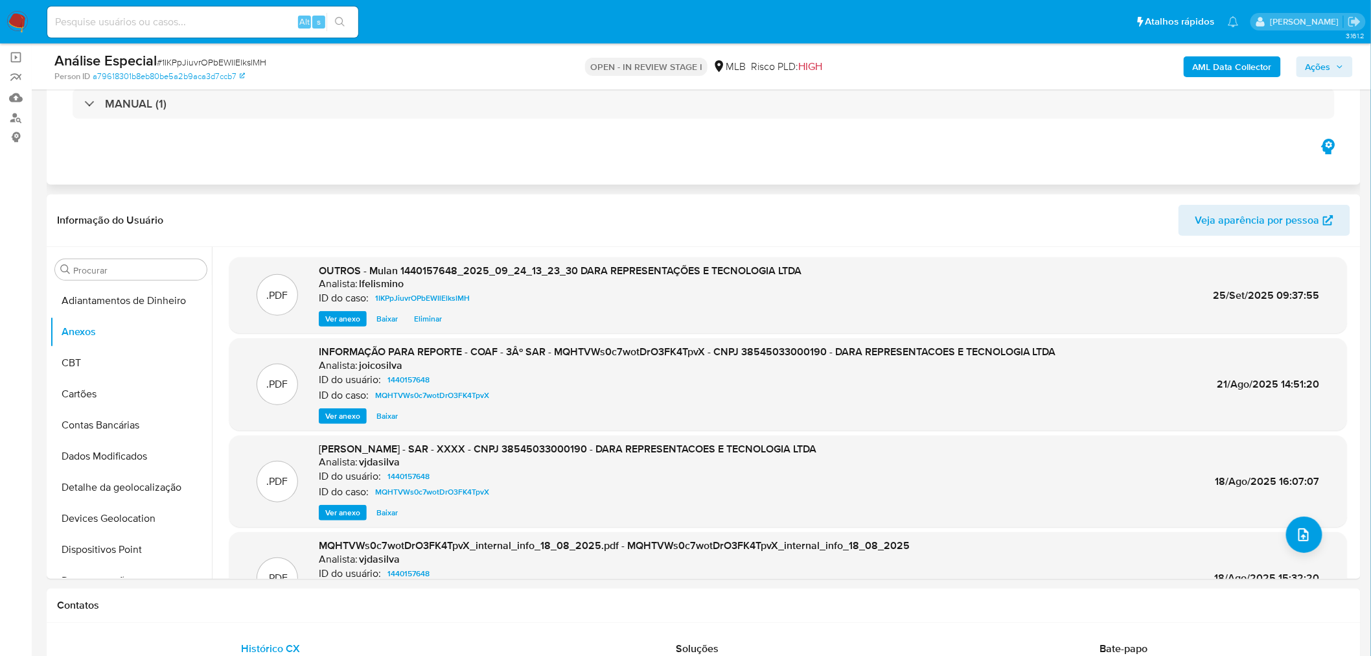
scroll to position [0, 0]
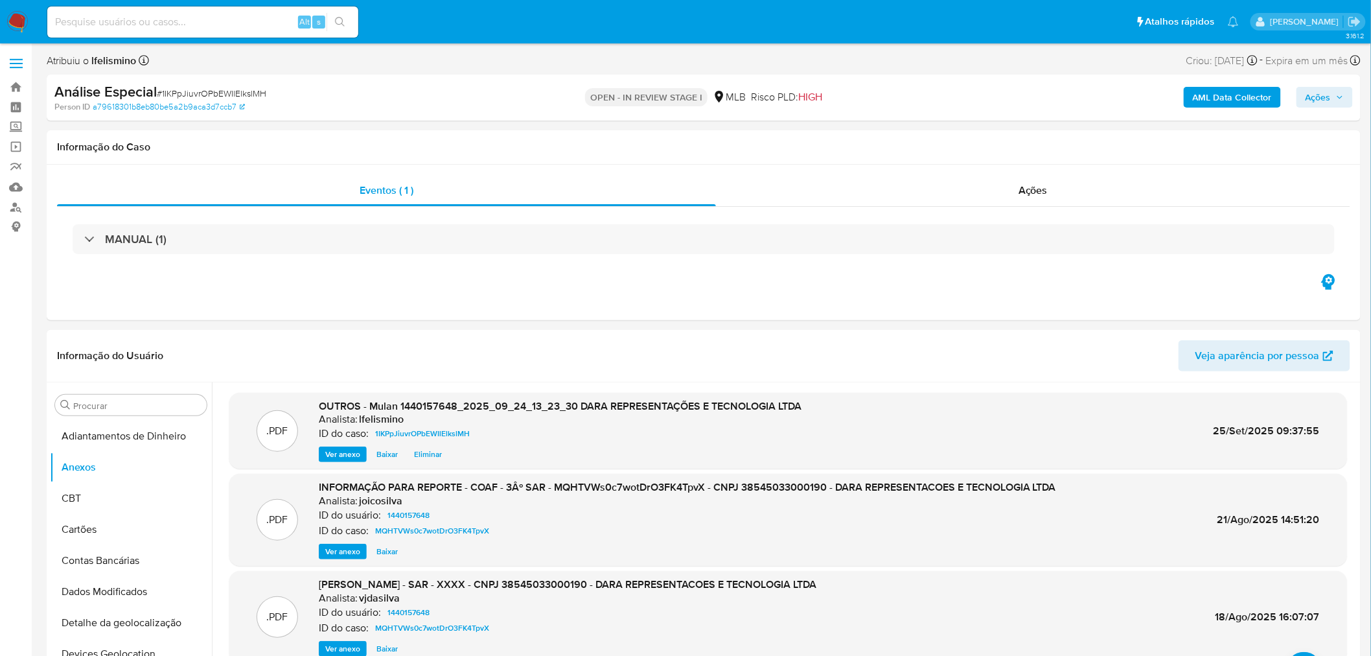
click at [1193, 98] on button "AML Data Collector" at bounding box center [1232, 97] width 97 height 21
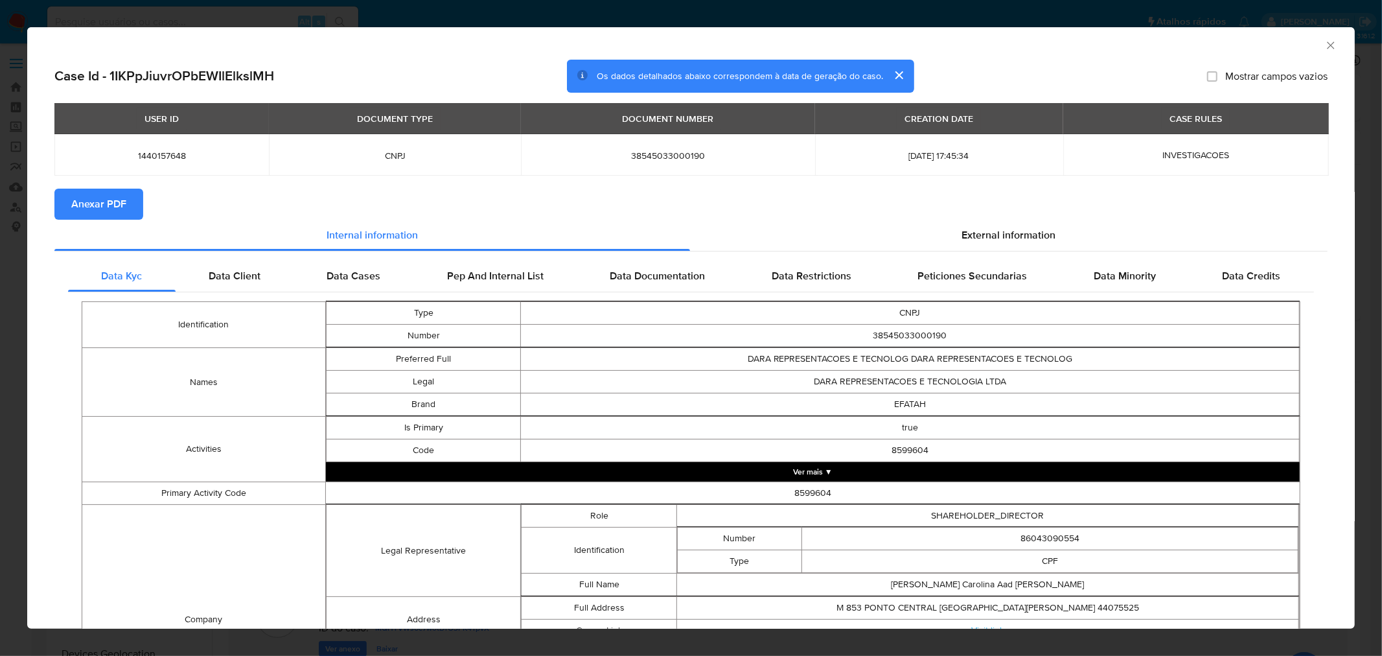
drag, startPoint x: 108, startPoint y: 209, endPoint x: 12, endPoint y: 213, distance: 96.6
click at [108, 209] on span "Anexar PDF" at bounding box center [98, 204] width 55 height 29
click at [178, 14] on div "AML Data Collector Case Id - 1IKPpJiuvrOPbEWIlElkslMH Os dados detalhados abaix…" at bounding box center [691, 328] width 1382 height 656
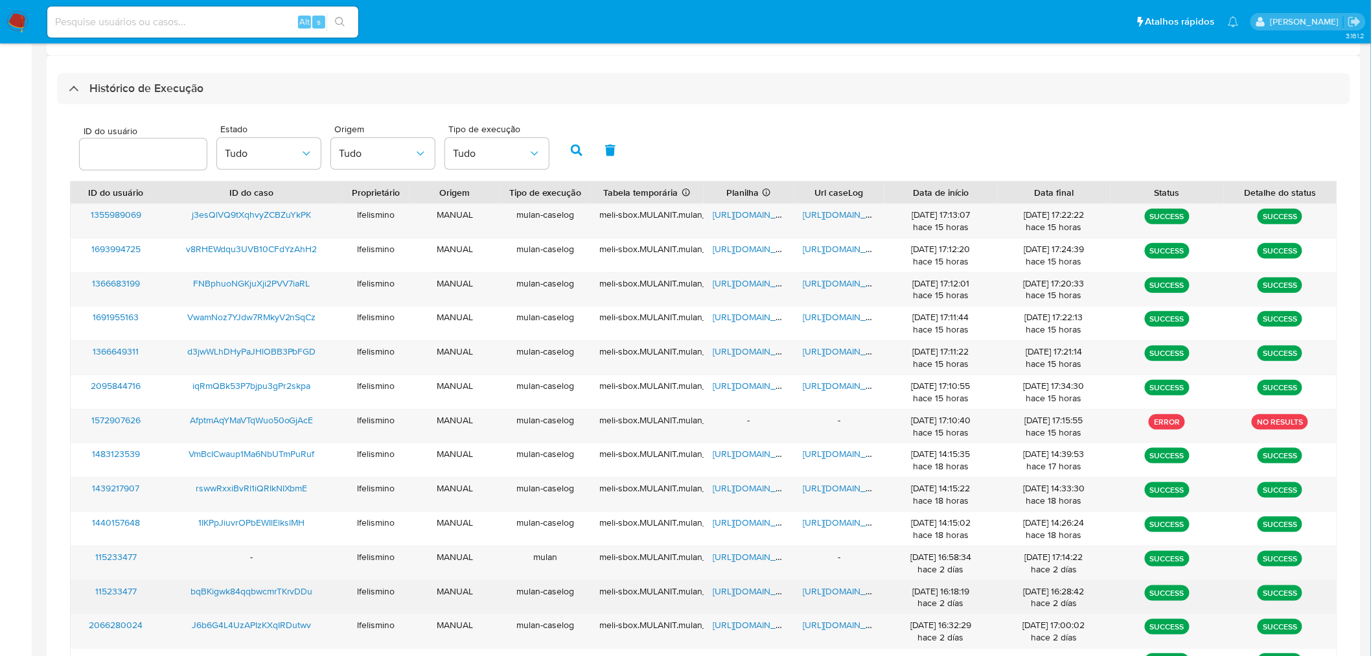
scroll to position [371, 0]
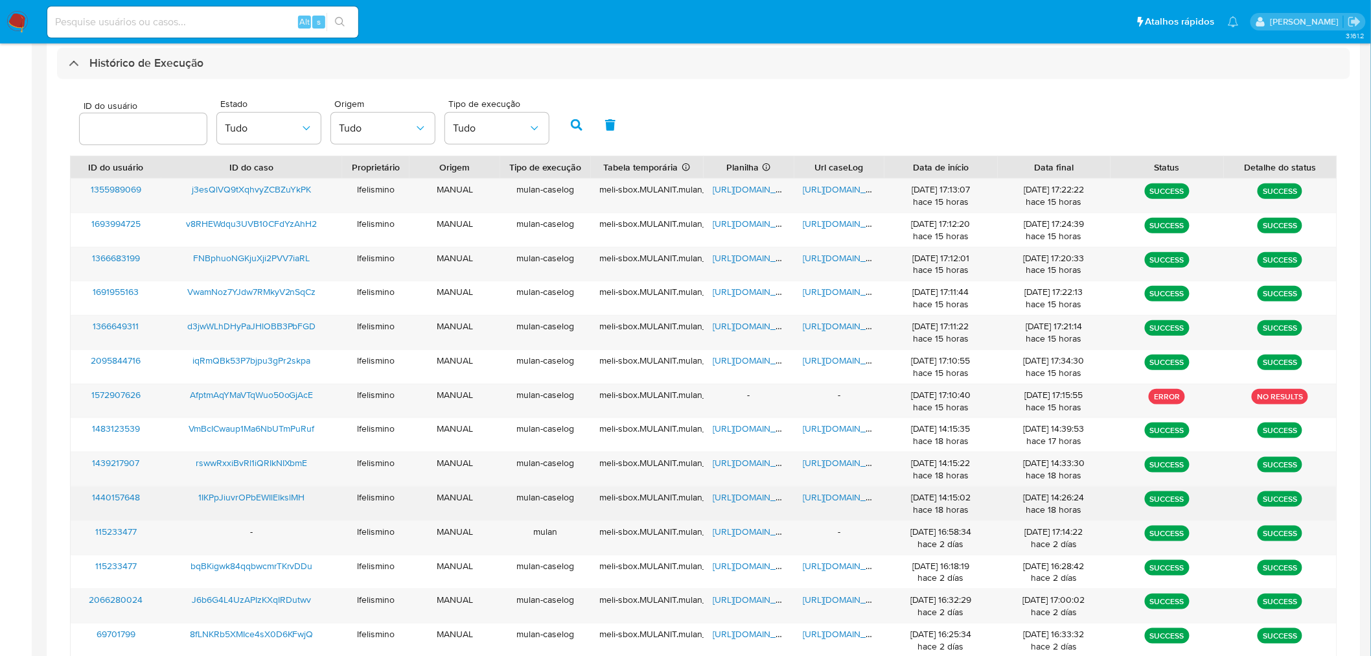
click at [851, 499] on span "https://docs.google.com/document/d/1FsmYs77g1uWI6MnNNhc8kWnnEvL3nKu_9t1VRaPtrTc…" at bounding box center [847, 496] width 89 height 13
click at [754, 502] on span "https://docs.google.com/spreadsheets/d/13T-YgsEiyGCWIF1jSIfZd6S4ZDE6_XEt6mqphru…" at bounding box center [757, 496] width 89 height 13
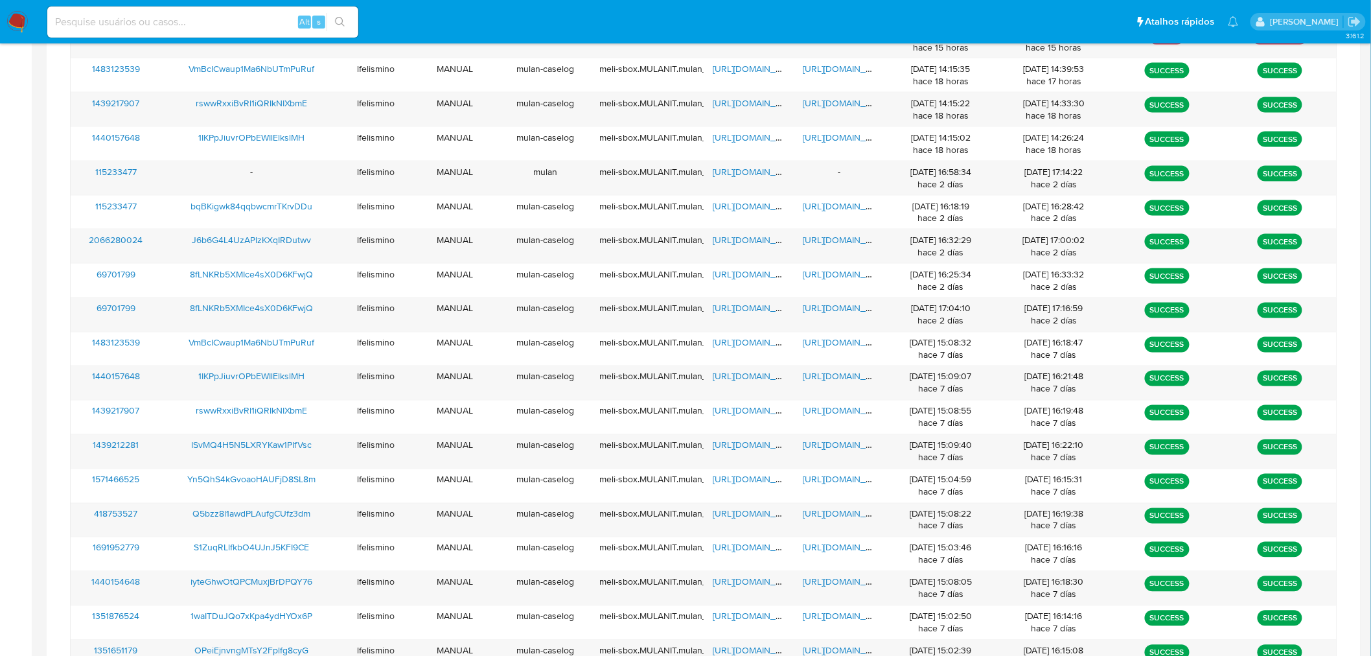
scroll to position [871, 0]
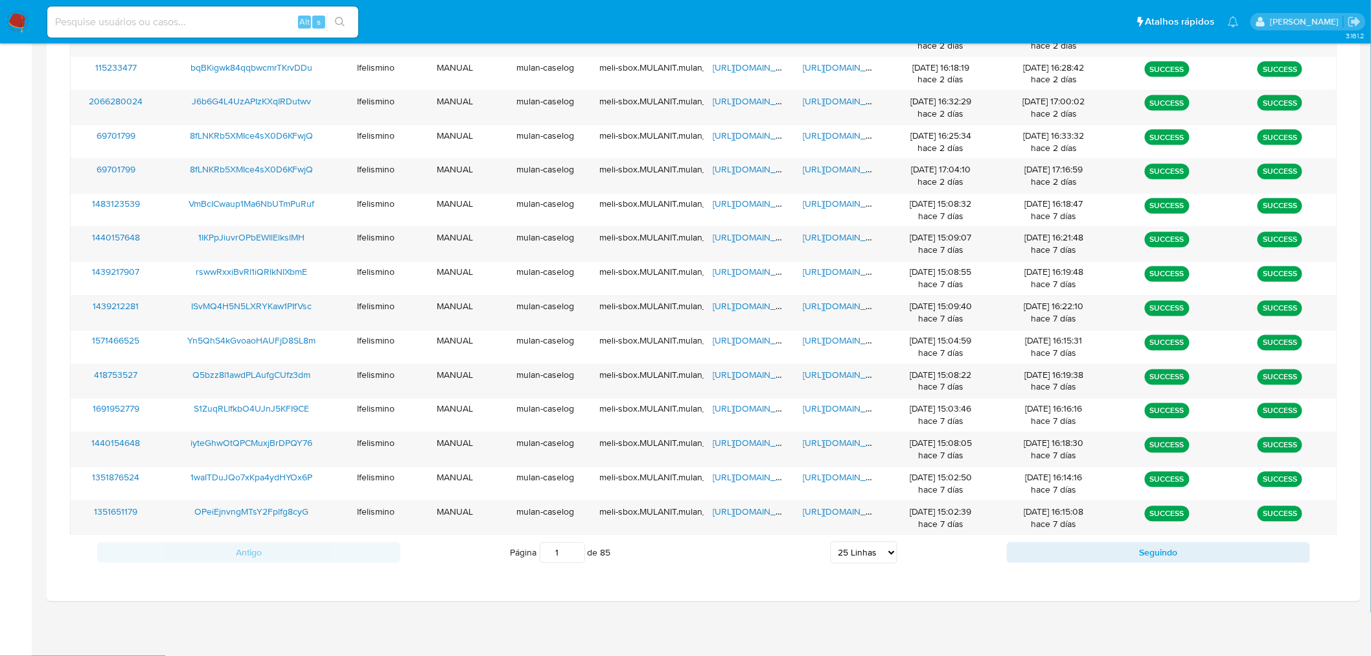
click at [883, 553] on select "5 Linhas 10 Linhas 20 Linhas 25 Linhas 50 Linhas 100 Linhas" at bounding box center [864, 553] width 67 height 22
select select "100"
click at [831, 543] on select "5 Linhas 10 Linhas 20 Linhas 25 Linhas 50 Linhas 100 Linhas" at bounding box center [864, 553] width 67 height 22
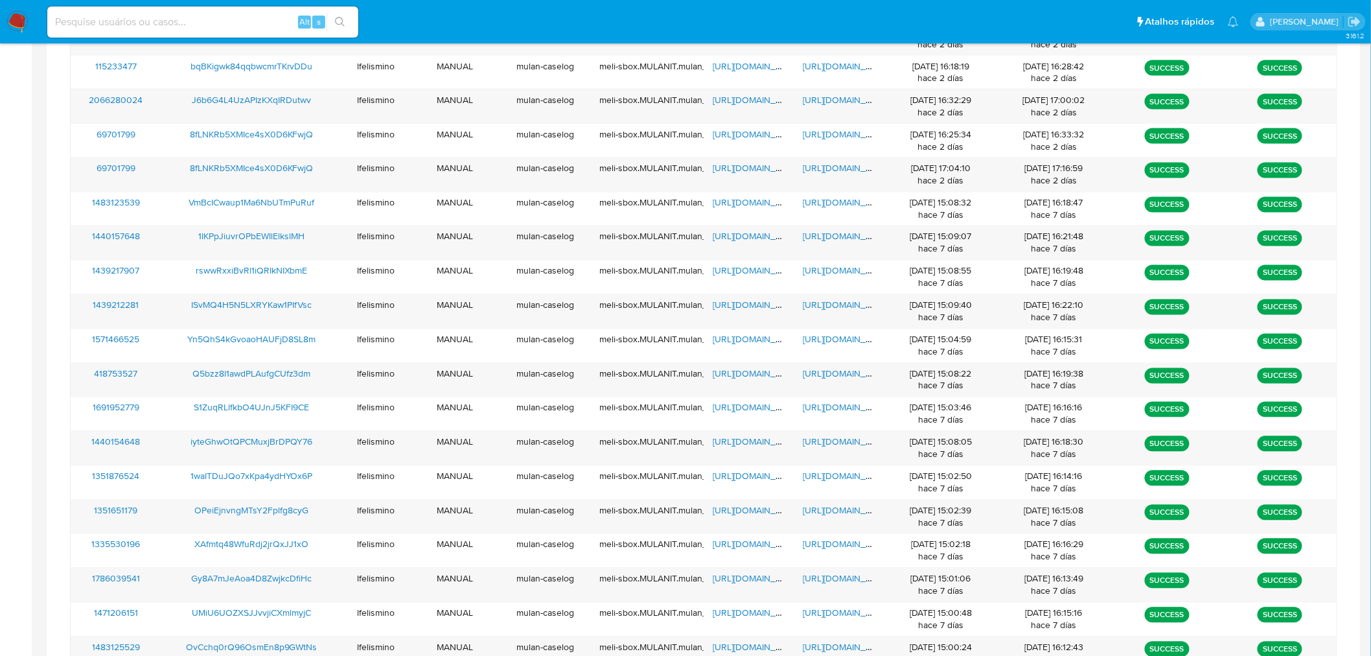
scroll to position [1364, 0]
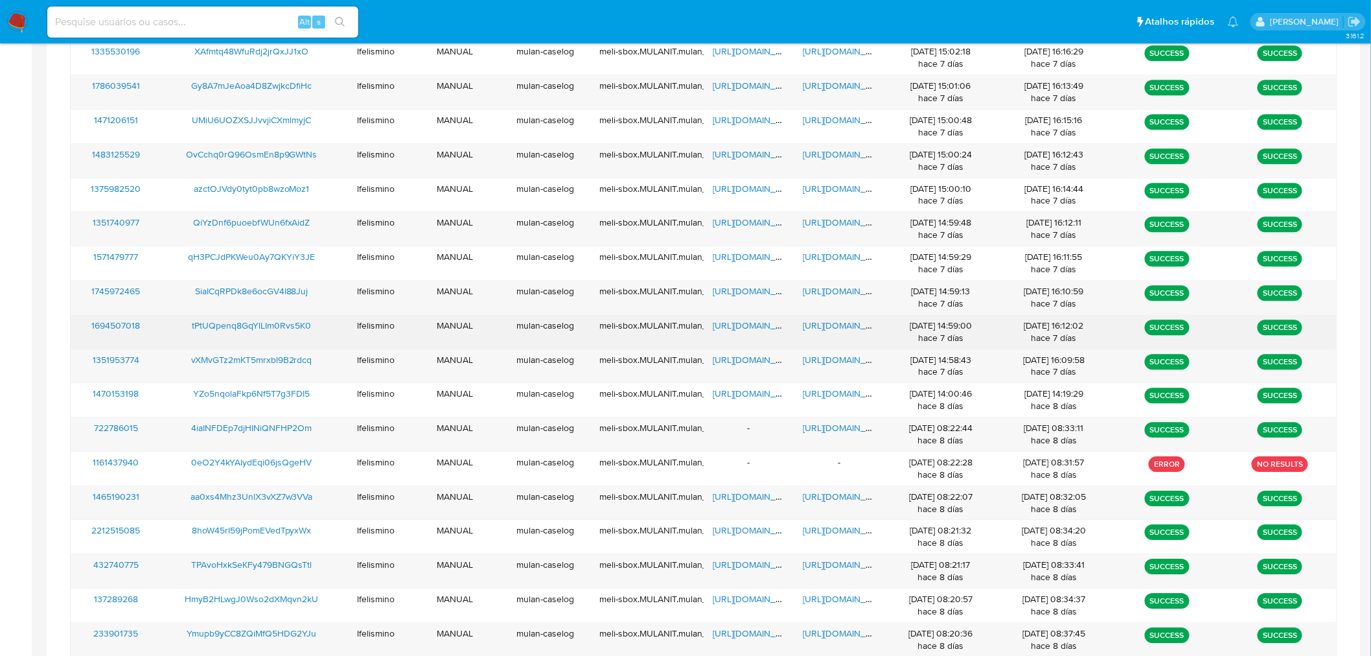
click at [827, 332] on span "https://docs.google.com/document/d/1TdQmJo1_HRTyGrxFPQ-gt6RSqQn3uxJg_5mTTvpZk6E…" at bounding box center [847, 325] width 89 height 13
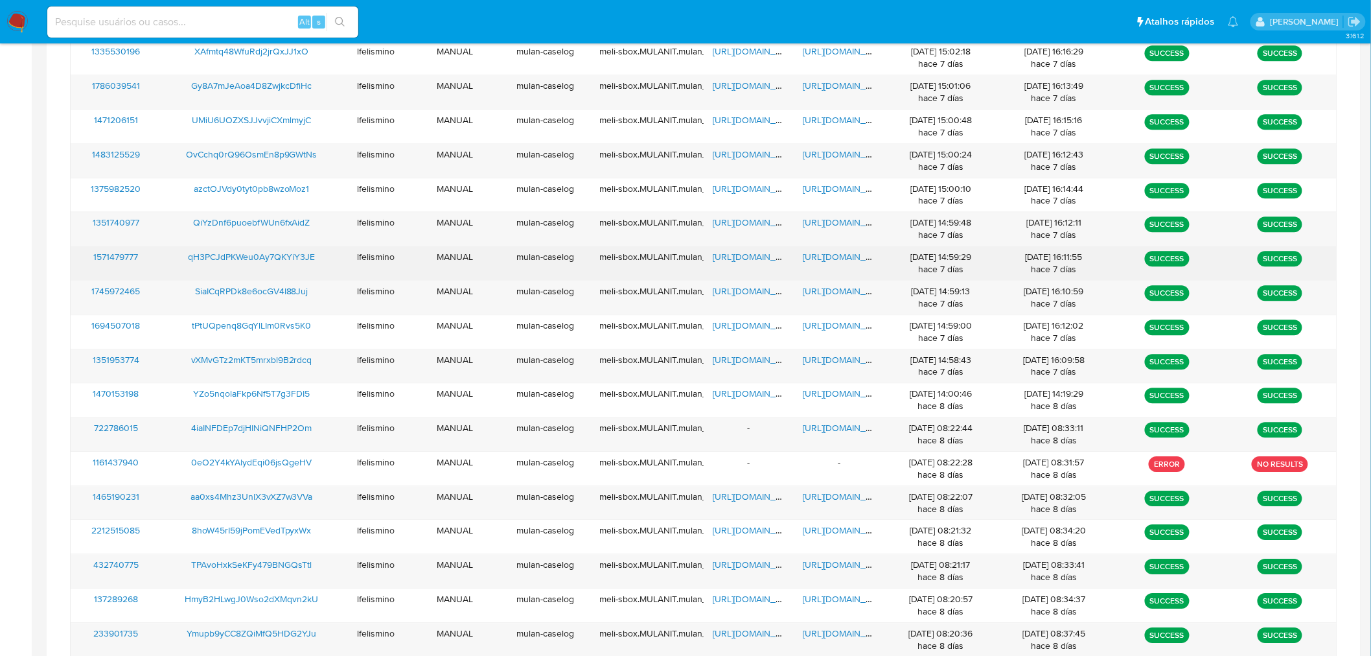
click at [817, 259] on span "https://docs.google.com/document/d/1AVktx7vHPmZNglwl5X4FGZcTO6IsDIpHSnzoTjEsH2o…" at bounding box center [847, 256] width 89 height 13
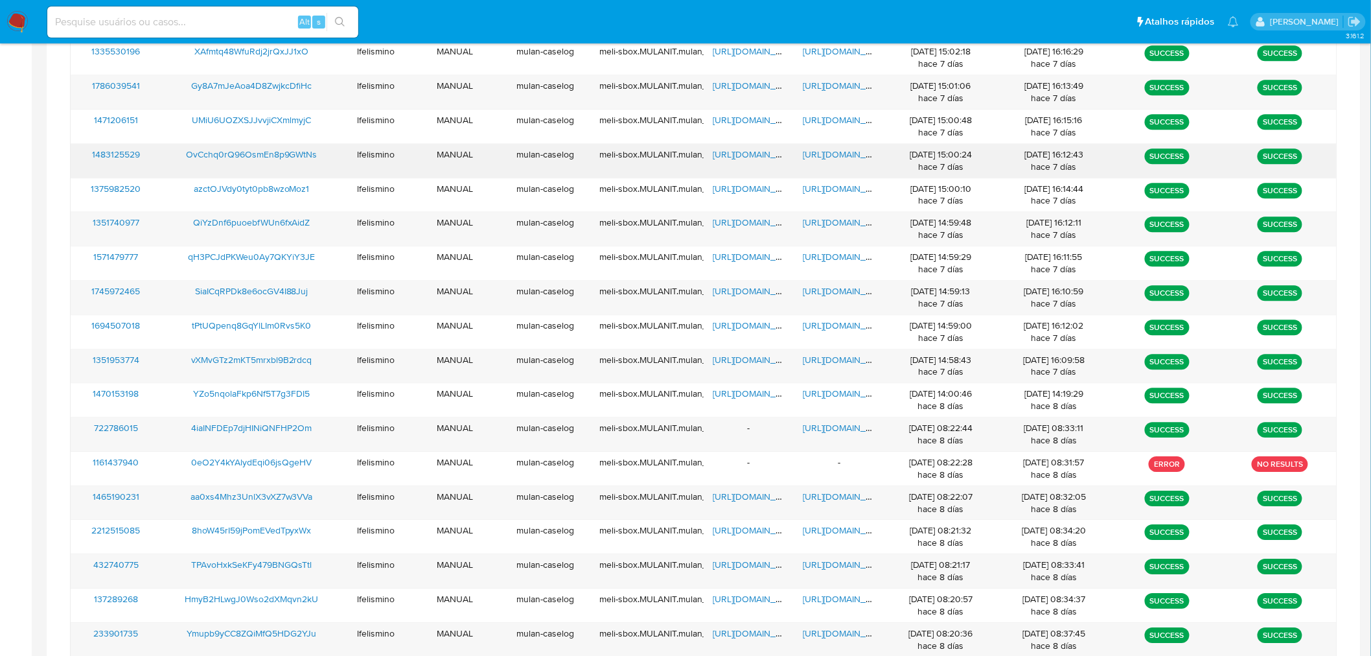
click at [830, 154] on span "https://docs.google.com/document/d/14xFU6ux-53ow-KgBXyi7kqFIEgyFHMQ3TL4oiUUAfis…" at bounding box center [847, 154] width 89 height 13
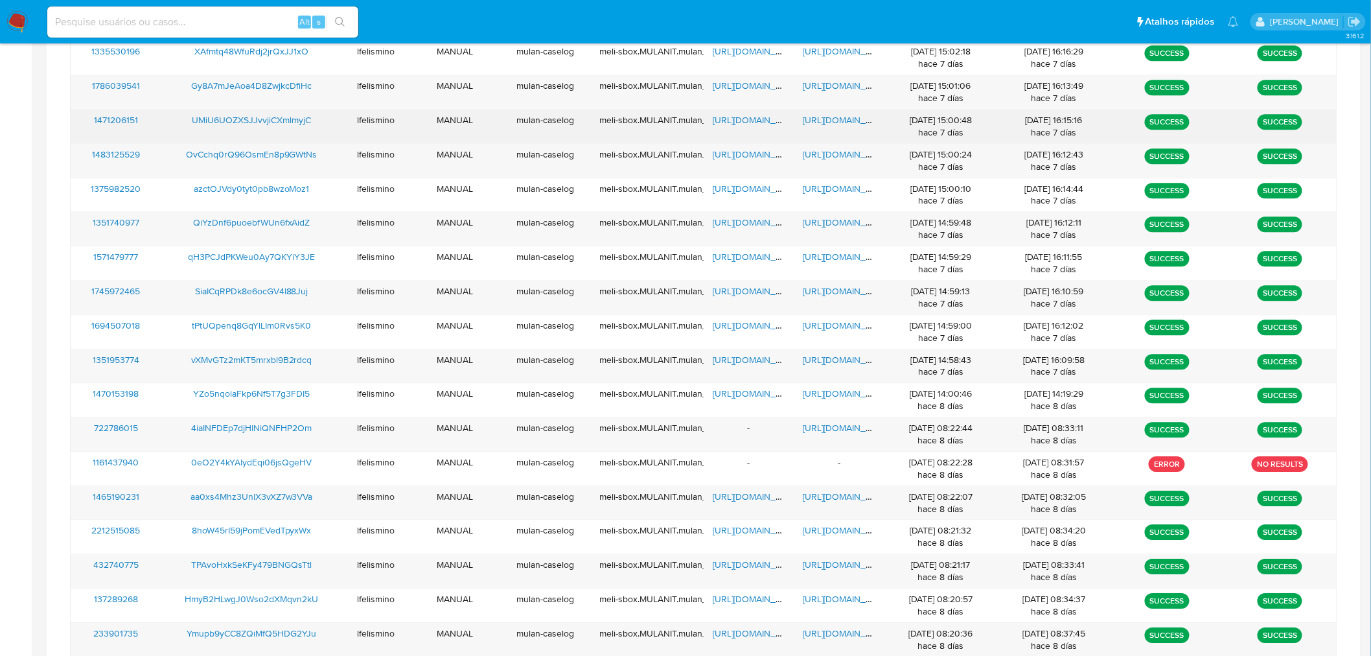
click at [845, 123] on span "https://docs.google.com/document/d/1nWPd_6EG6c0xuW5LiURyYB4tNIU3eLiOJ_byzVkyHvk…" at bounding box center [847, 119] width 89 height 13
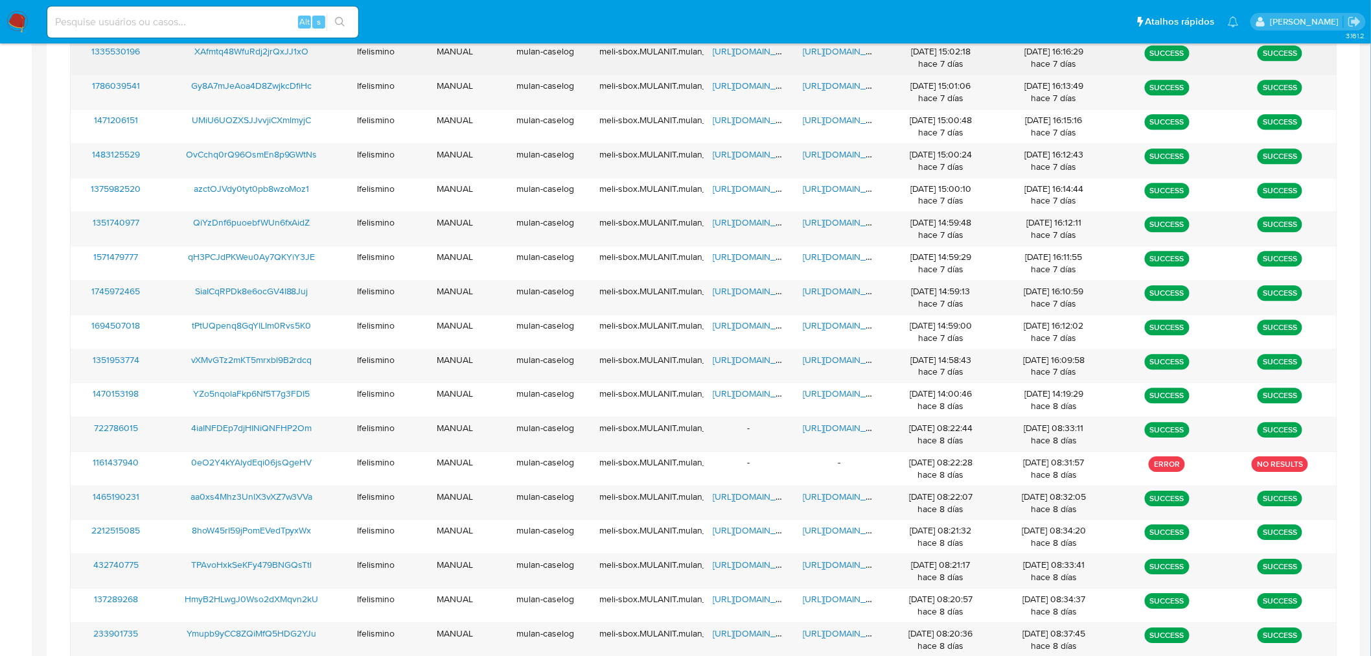
click at [840, 48] on span "https://docs.google.com/document/d/1jnT5BXLJ0u7uTiIHK6Wd5ajuv7KEiGRuHzscVSrjdWU…" at bounding box center [847, 51] width 89 height 13
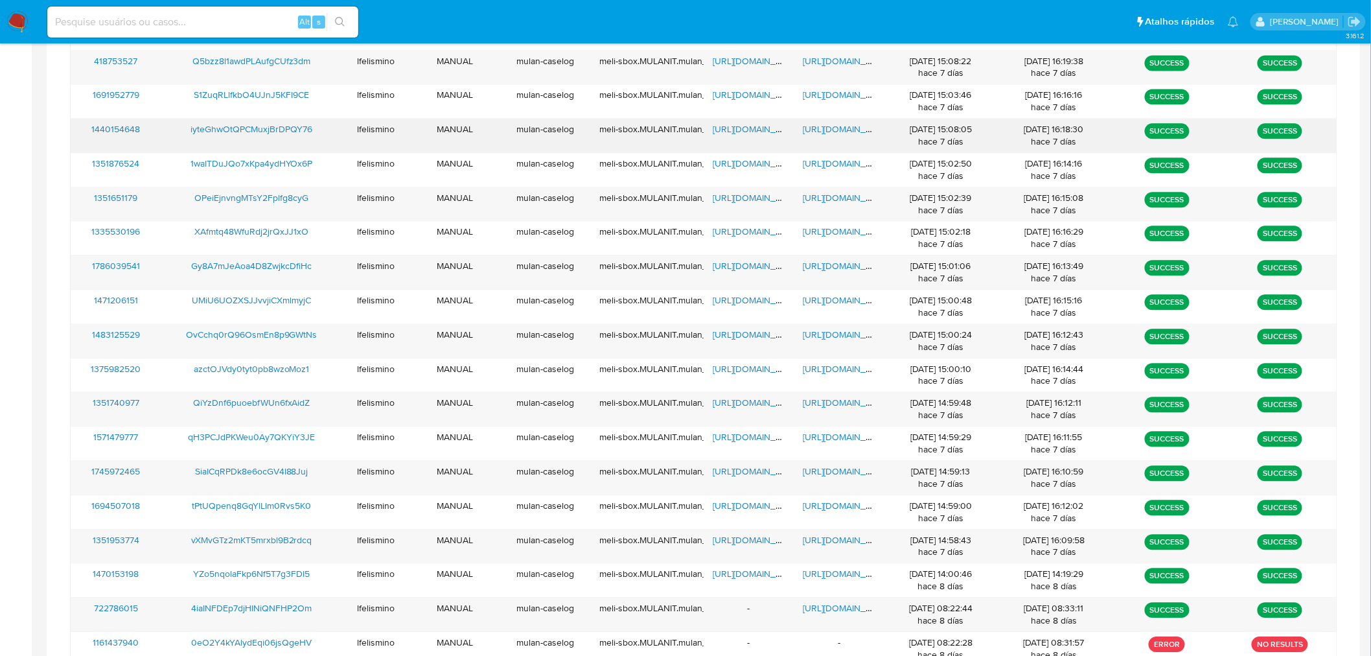
scroll to position [1148, 0]
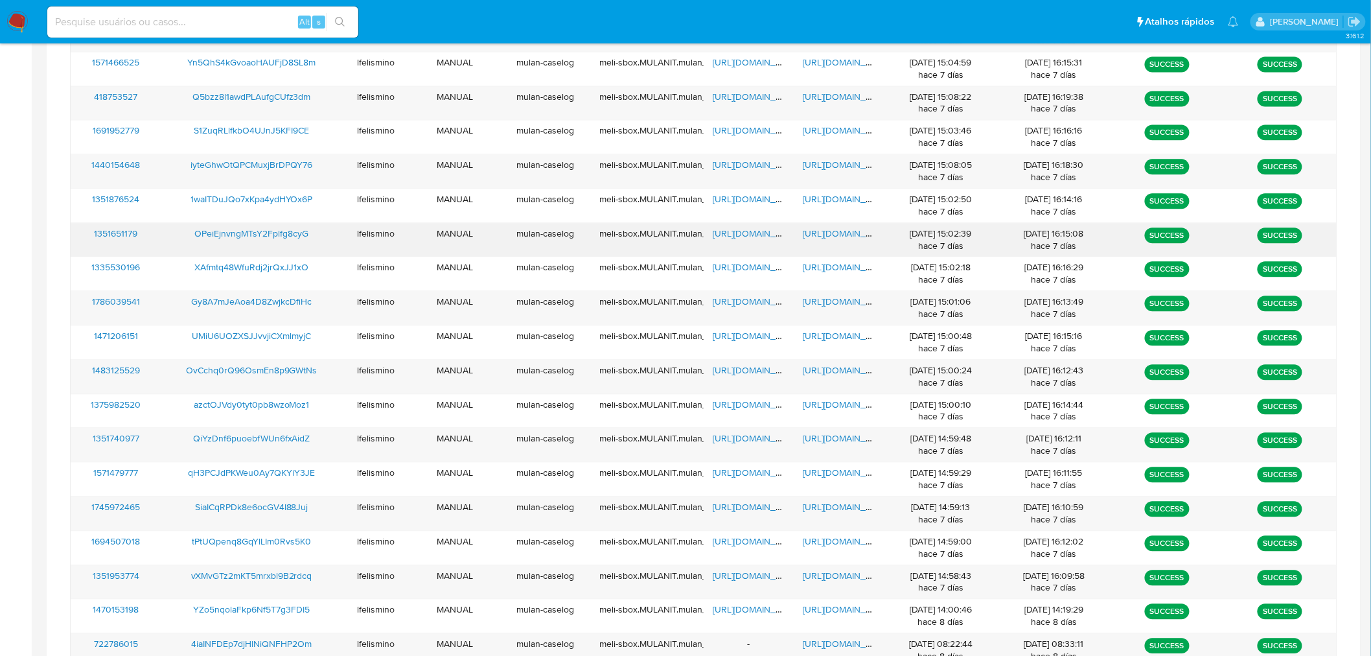
click at [820, 235] on span "https://docs.google.com/document/d/1l62MGTBsriwg5B7x5GJ_hmNWeYjLQXTU0bNgrDFgHkc…" at bounding box center [847, 233] width 89 height 13
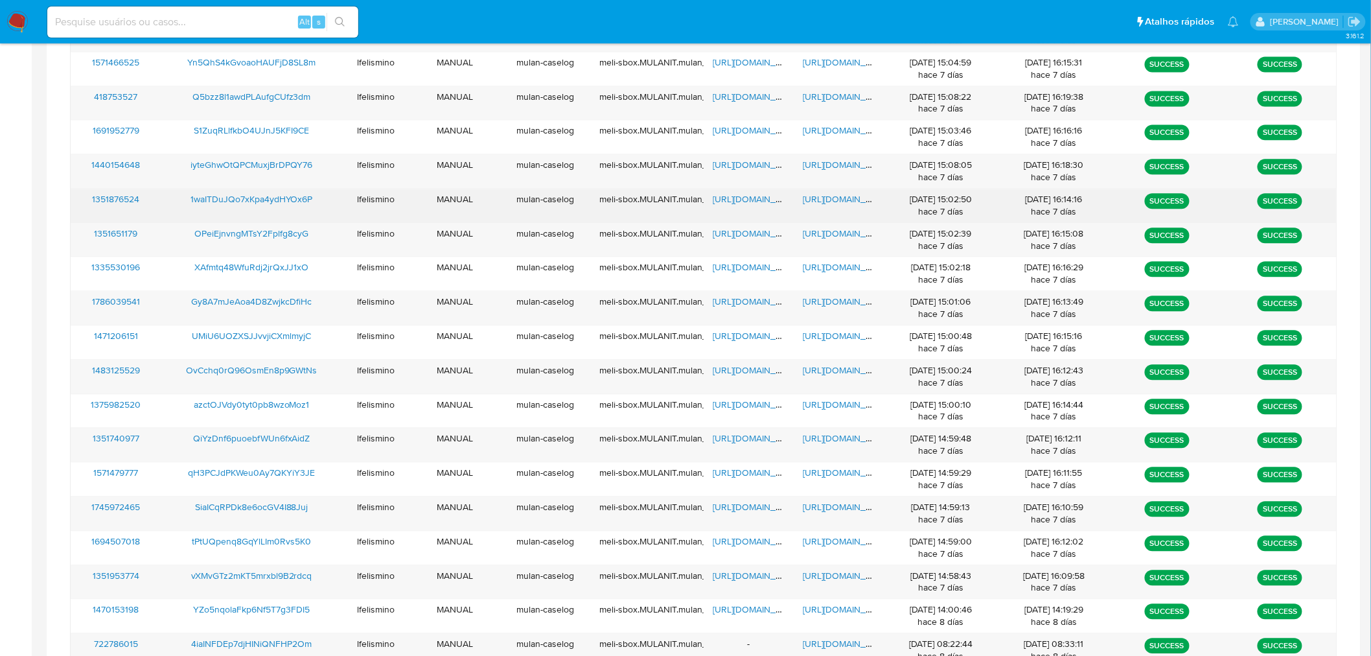
click at [821, 203] on span "https://docs.google.com/document/d/1qemH4eYigQQBoHIyEyYVz1AqDem2Gl3l2JK3XfmPCgY…" at bounding box center [847, 198] width 89 height 13
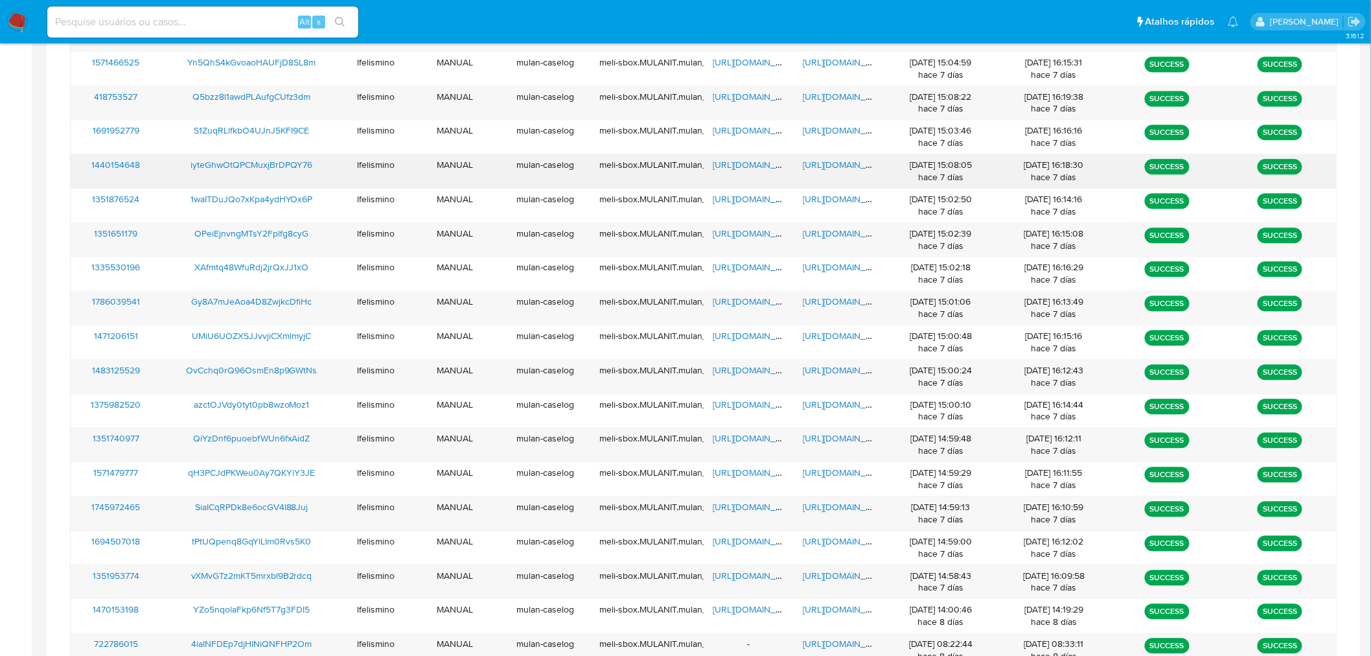
click at [829, 161] on span "https://docs.google.com/document/d/1LfArqDyp31hZC5t6frKCuEtsAo1l2P4-RJvMi0L1KMQ…" at bounding box center [847, 164] width 89 height 13
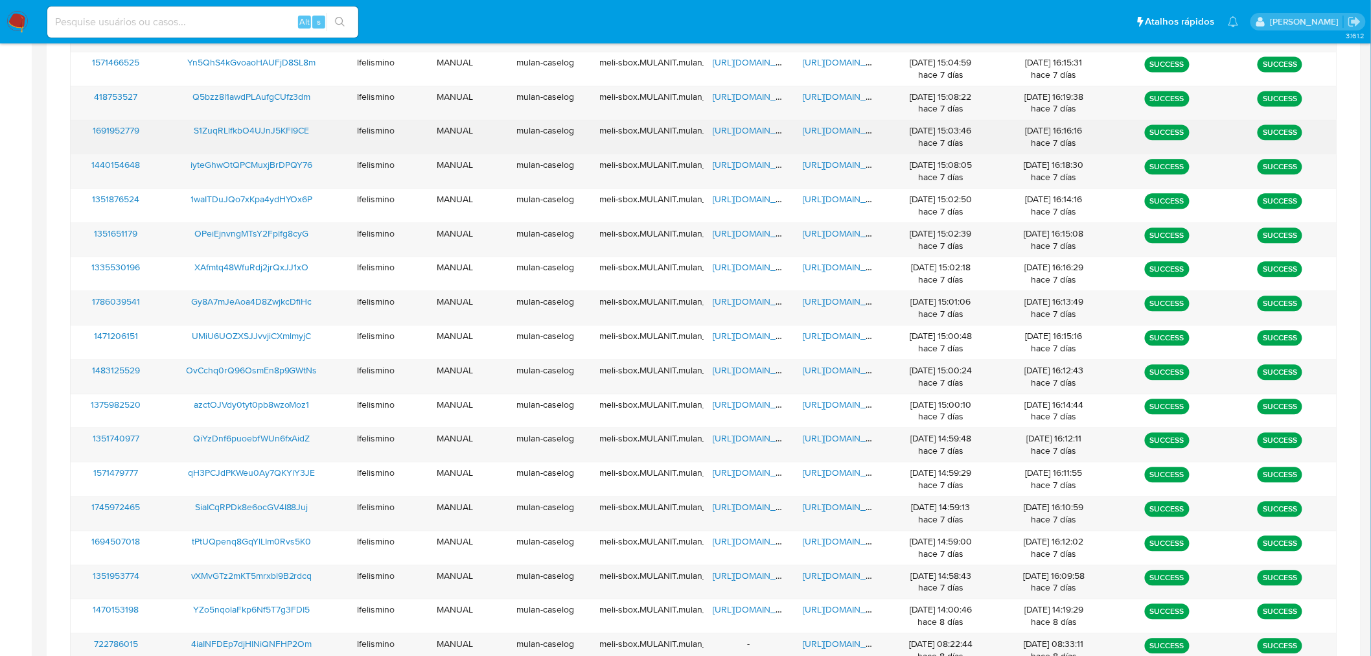
scroll to position [610, 0]
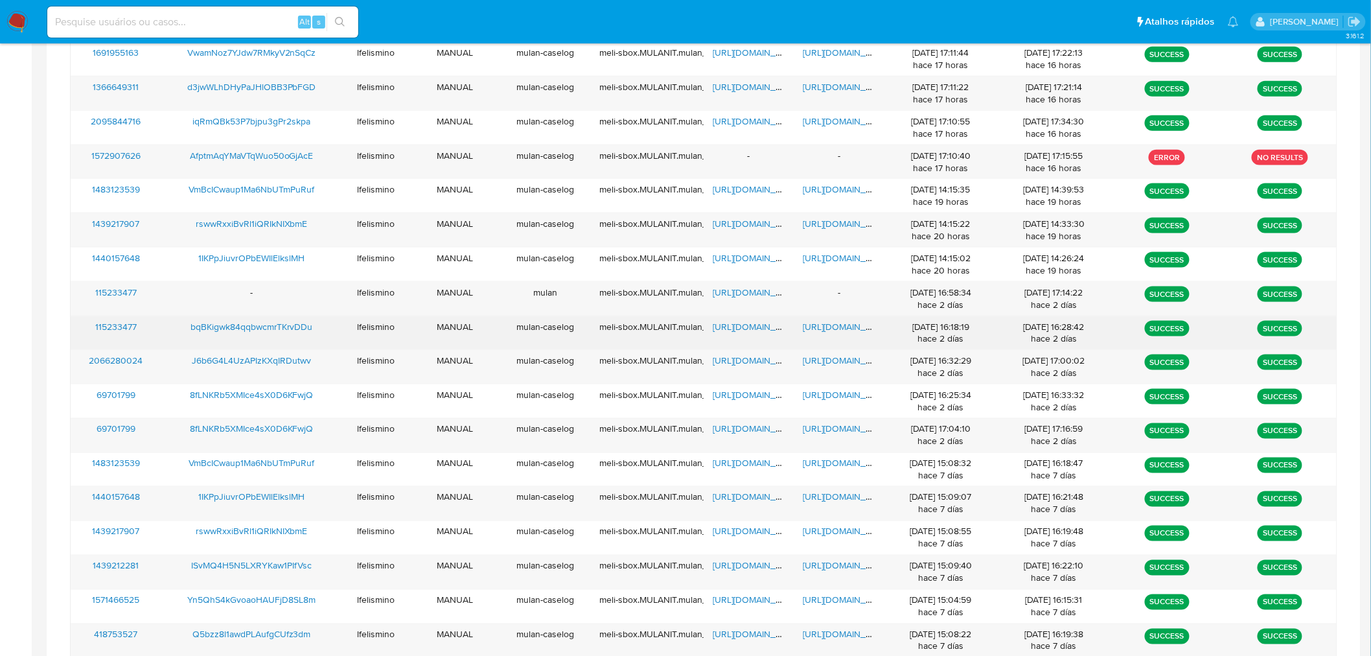
click at [824, 332] on span "https://docs.google.com/document/d/1bqwIgRwV3eJjU3Tej1uX2HgNeZCbnM-aoKZKeHM-kmY…" at bounding box center [847, 326] width 89 height 13
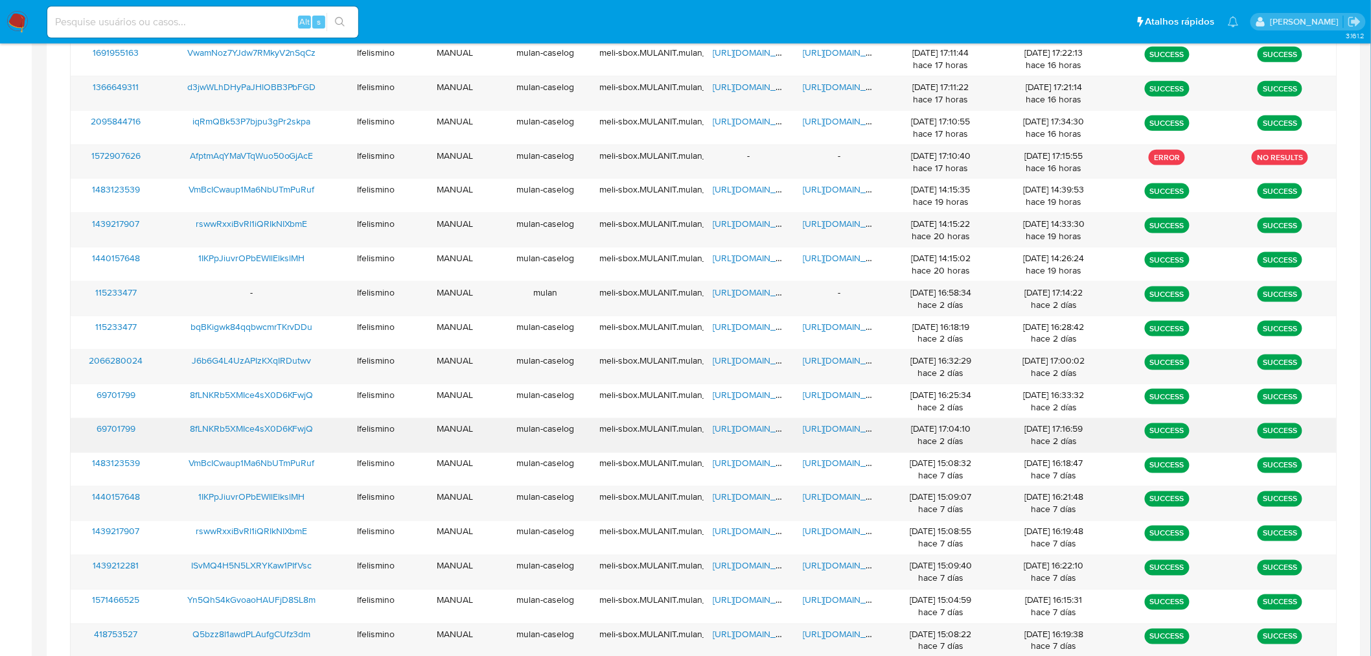
click at [831, 432] on span "https://docs.google.com/document/d/1_pl857_Fg9WFISVEB4eKQnczSzjwr1W66KhdO9RWhYg…" at bounding box center [847, 428] width 89 height 13
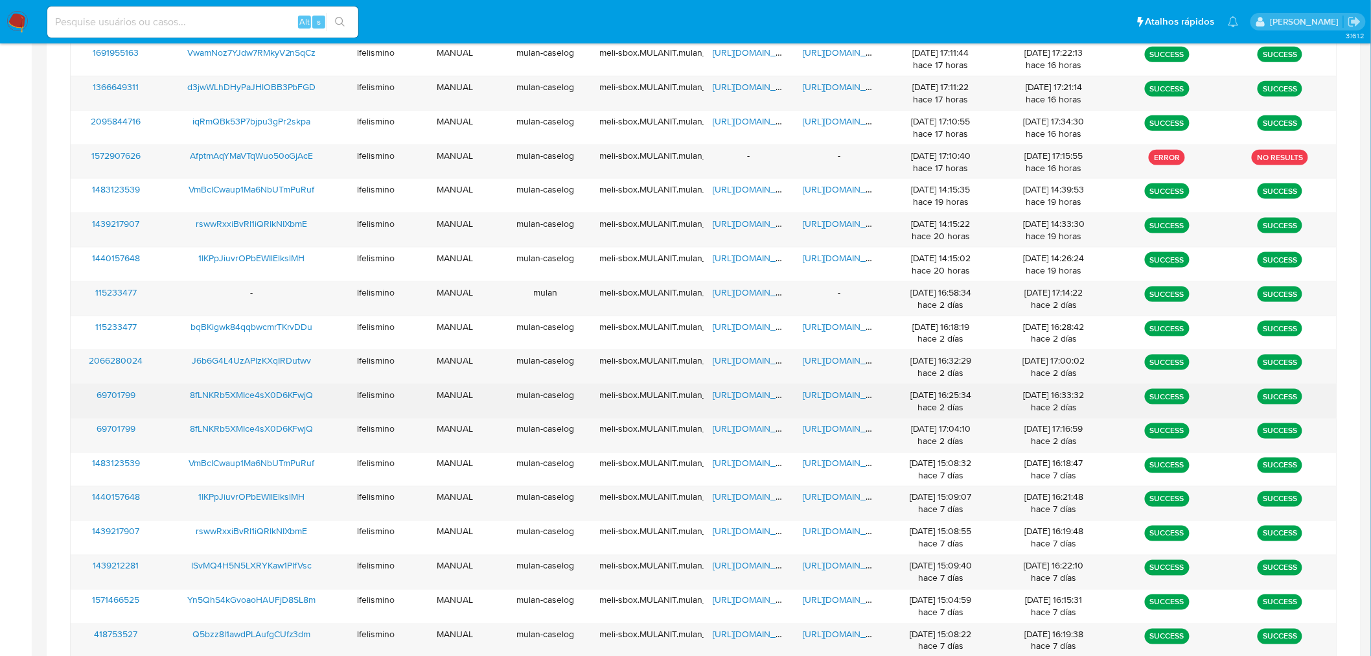
click at [841, 394] on span "https://docs.google.com/document/d/18Vdp0WC3BNWlF1bltkfyjpIe_SXbCq0ryiZdZB9dHj0…" at bounding box center [847, 394] width 89 height 13
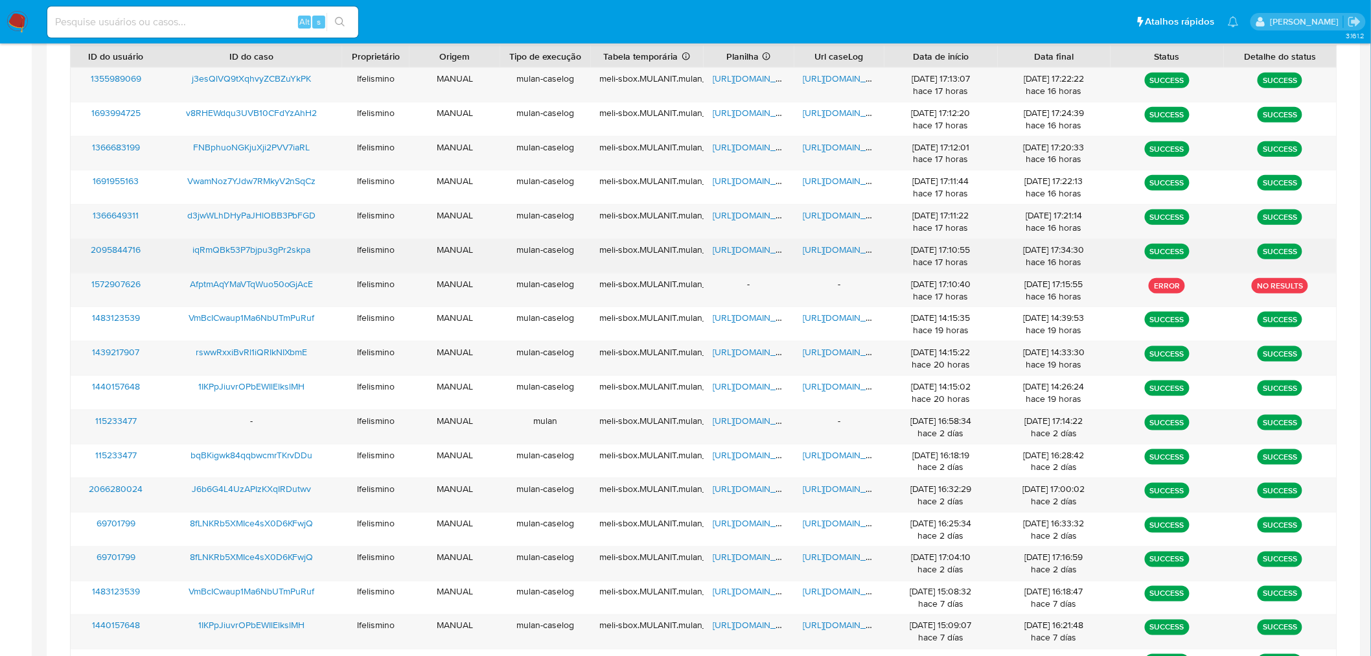
scroll to position [467, 0]
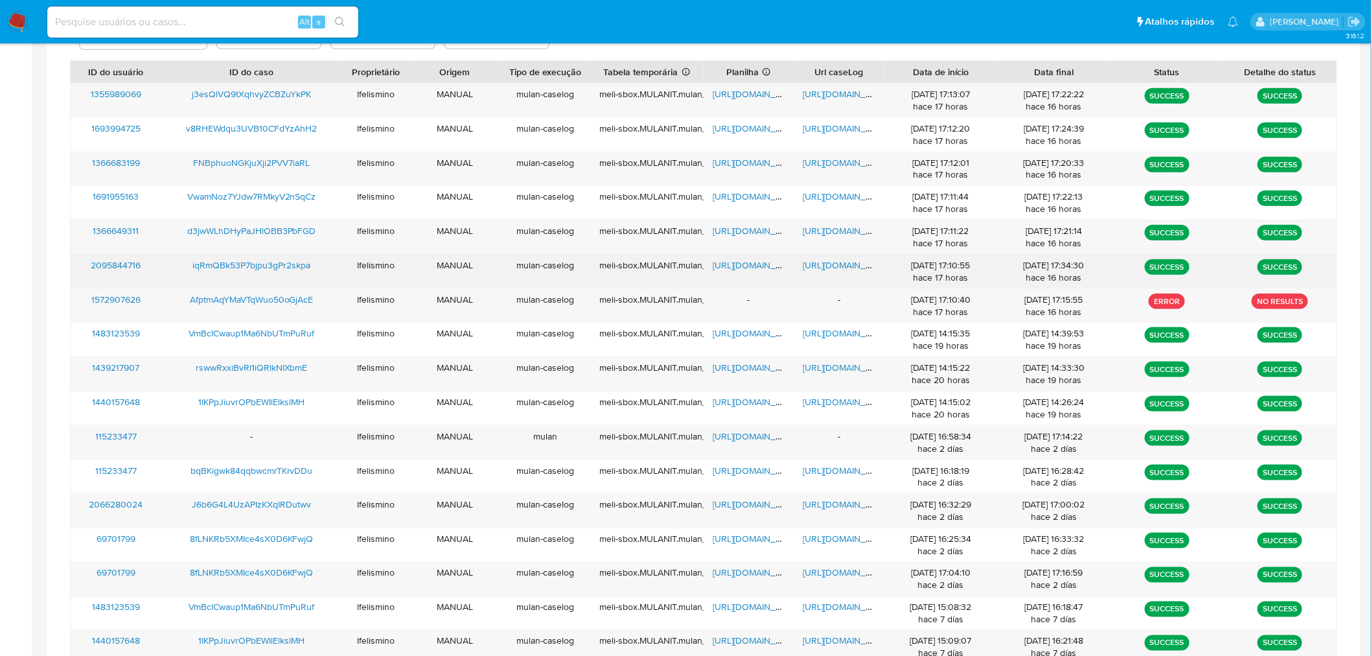
click at [831, 263] on span "https://docs.google.com/document/d/1I1VrH8UOhxpeBDrTXDg2nYqBxgjP9ku05t9slvzlBm8…" at bounding box center [847, 265] width 89 height 13
click at [724, 262] on span "https://docs.google.com/spreadsheets/d/1nhQIPBuECnsUEEF6s9w8rgAKfHiPtn6BWXkPsoi…" at bounding box center [757, 265] width 89 height 13
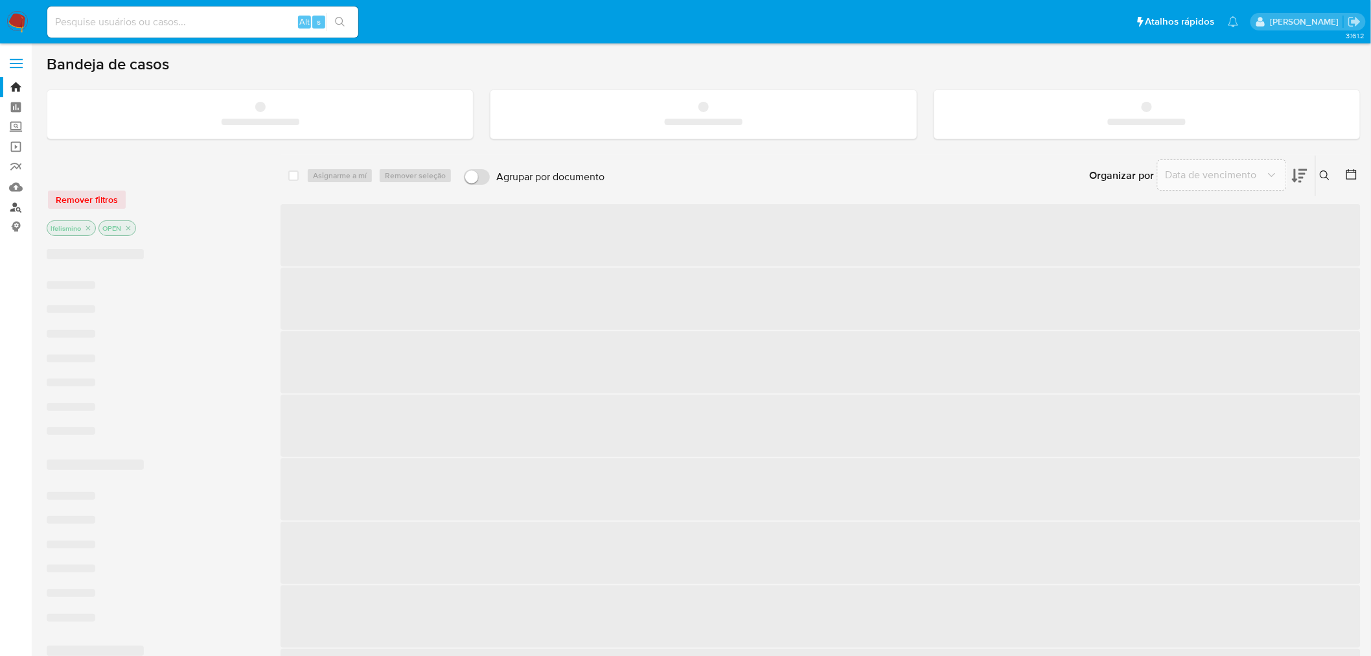
click at [14, 214] on link "Localizador de pessoas" at bounding box center [77, 207] width 154 height 20
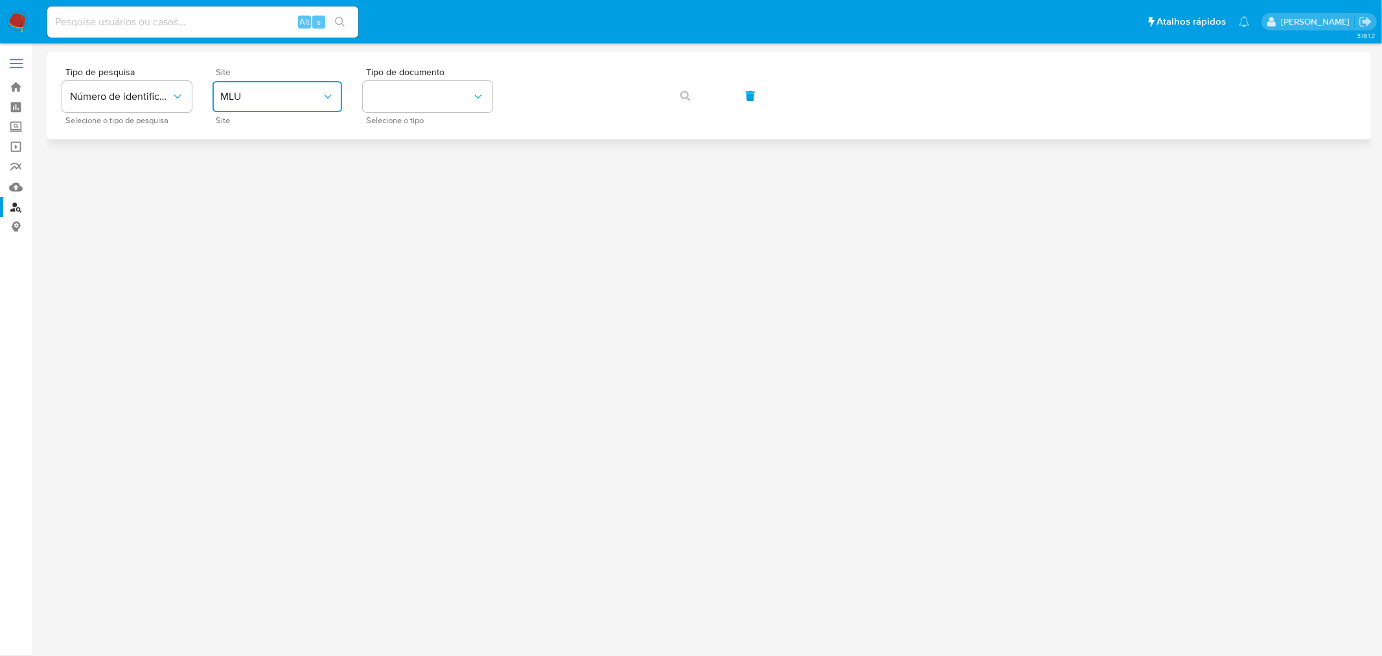
click at [268, 98] on span "MLU" at bounding box center [270, 96] width 101 height 13
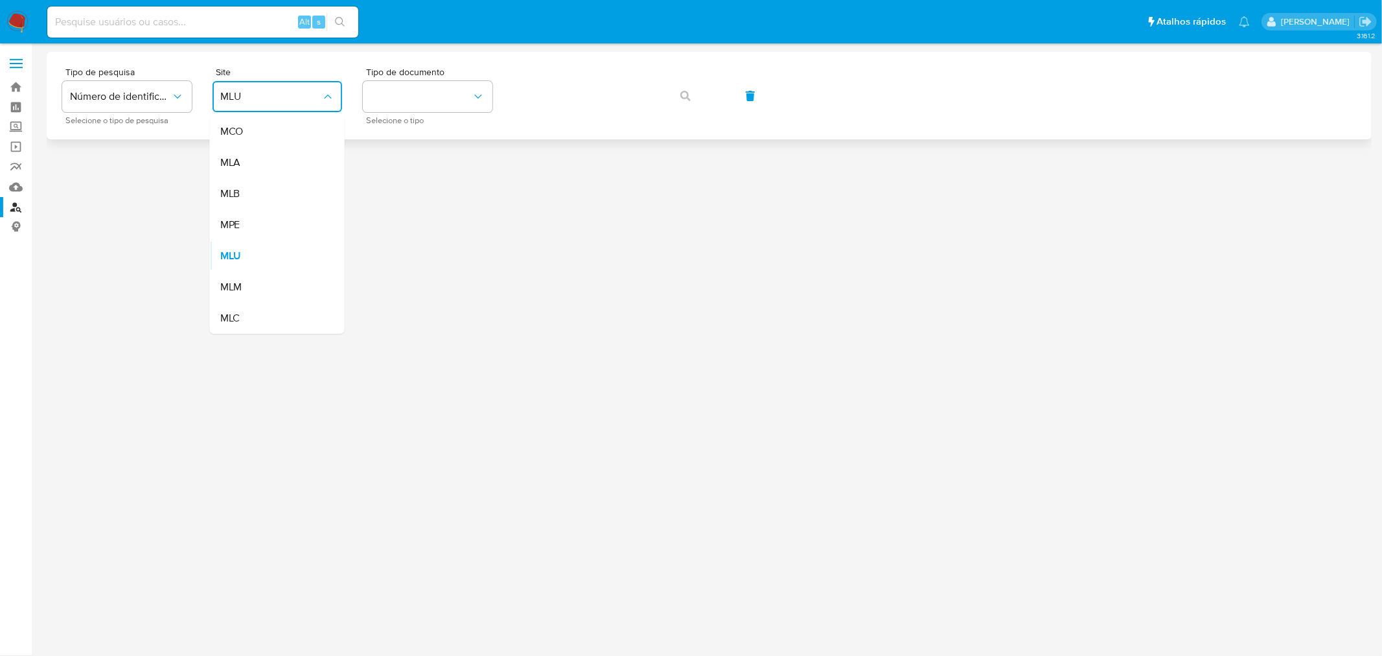
drag, startPoint x: 248, startPoint y: 187, endPoint x: 360, endPoint y: 123, distance: 128.8
click at [250, 188] on div "MLB" at bounding box center [273, 193] width 106 height 31
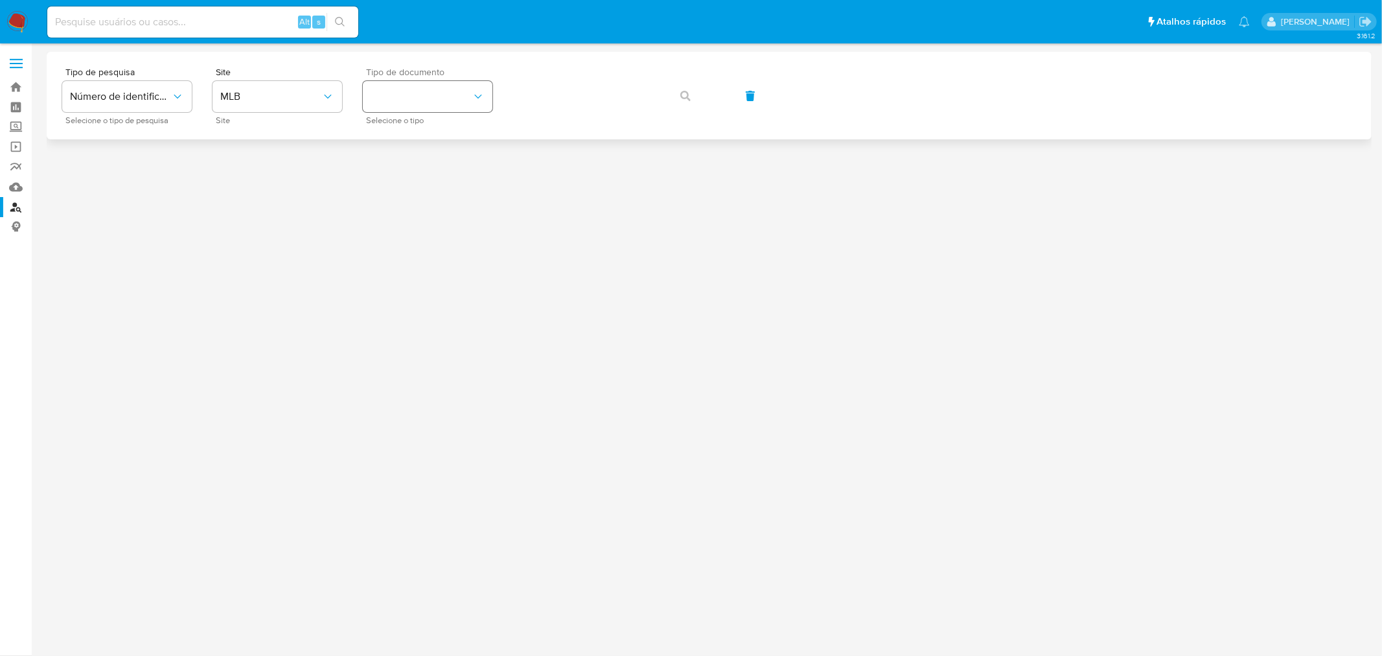
drag, startPoint x: 360, startPoint y: 113, endPoint x: 378, endPoint y: 109, distance: 17.9
click at [363, 111] on div "Tipo de pesquisa Número de identificação Selecione o tipo de pesquisa Site MLB …" at bounding box center [709, 95] width 1294 height 56
click at [380, 108] on button "identificationType" at bounding box center [428, 96] width 130 height 31
drag, startPoint x: 380, startPoint y: 192, endPoint x: 551, endPoint y: 128, distance: 182.1
click at [384, 190] on span "CPF" at bounding box center [380, 190] width 19 height 12
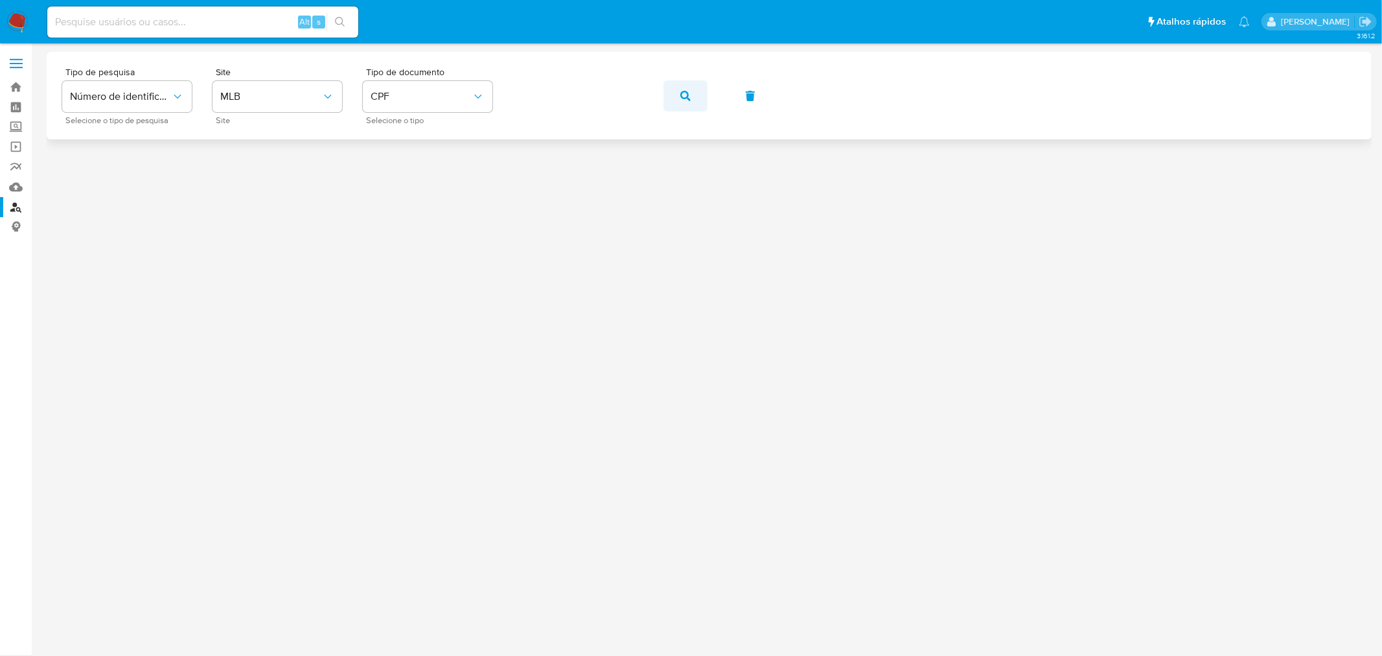
click at [696, 91] on button "button" at bounding box center [685, 95] width 44 height 31
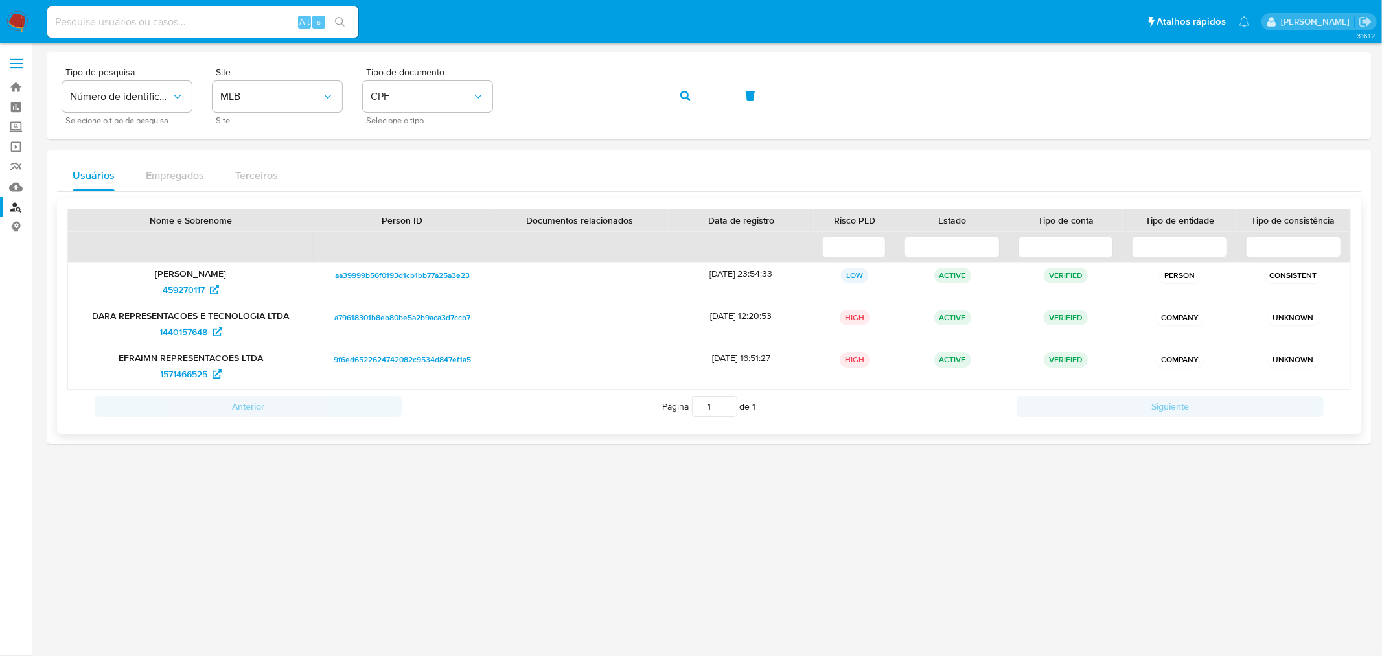
drag, startPoint x: 183, startPoint y: 287, endPoint x: 60, endPoint y: 272, distance: 124.0
click at [205, 287] on div "459270117" at bounding box center [190, 289] width 227 height 21
click at [193, 289] on span "459270117" at bounding box center [184, 289] width 42 height 21
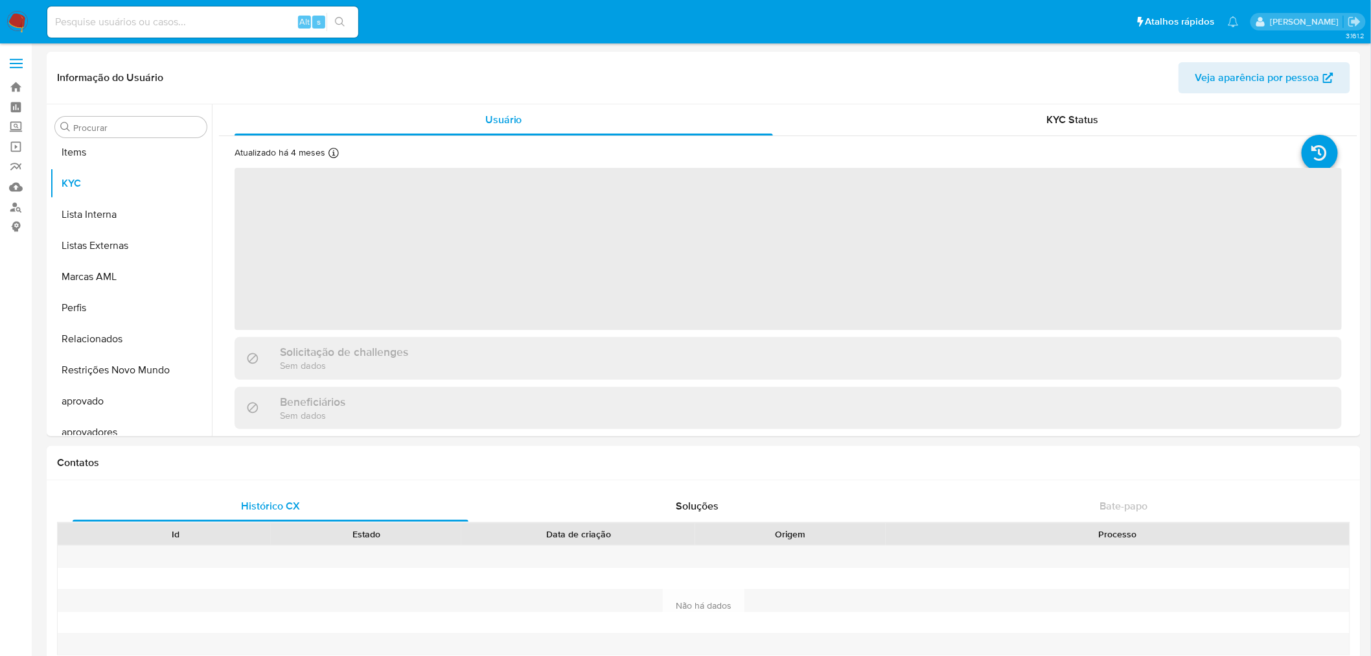
scroll to position [671, 0]
select select "10"
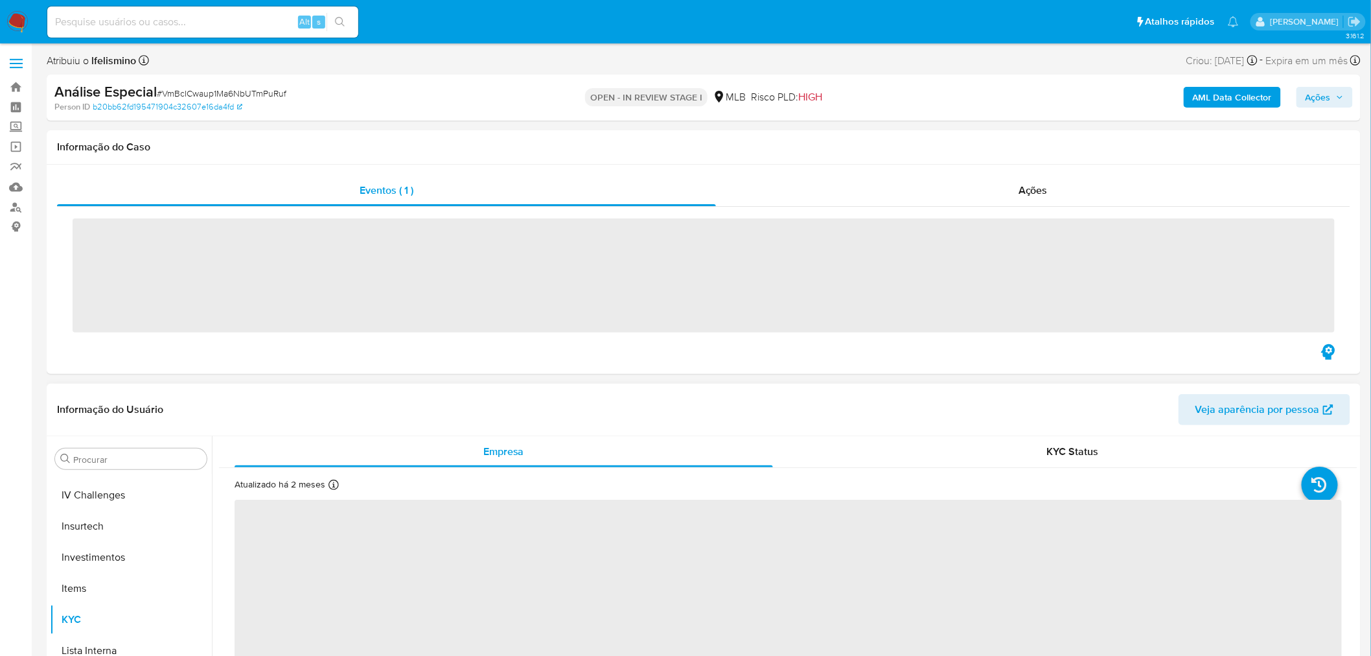
scroll to position [671, 0]
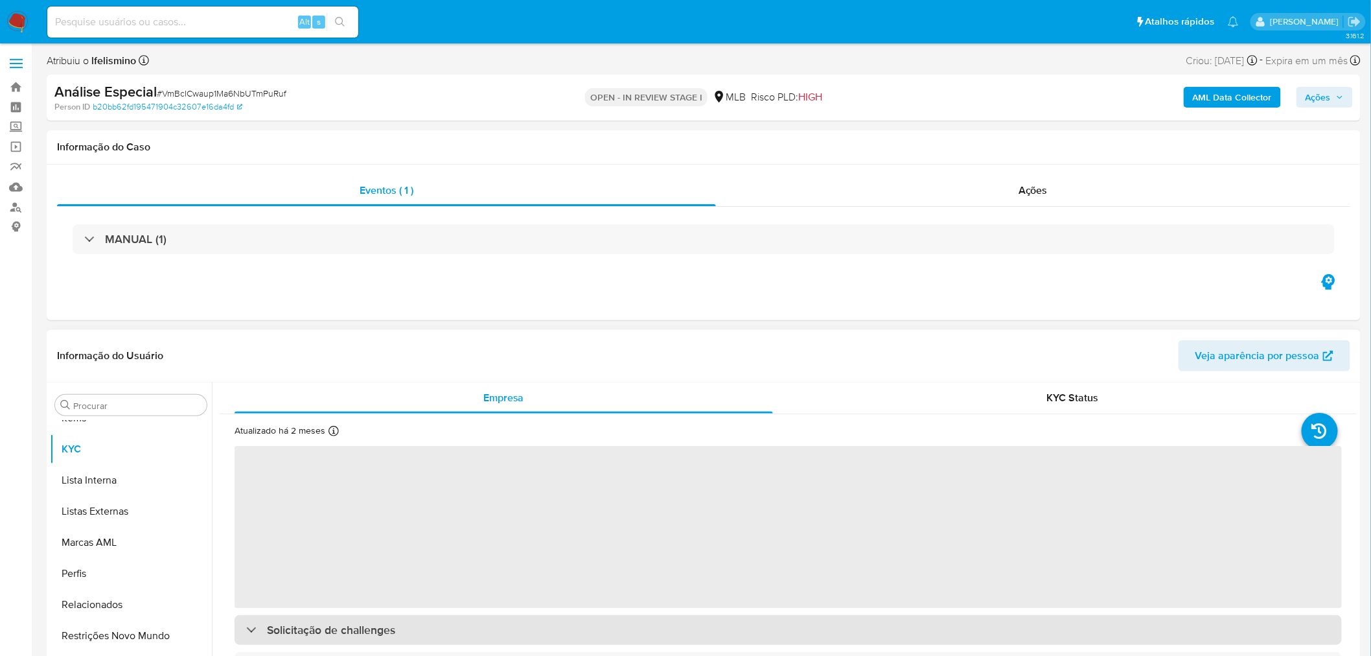
select select "10"
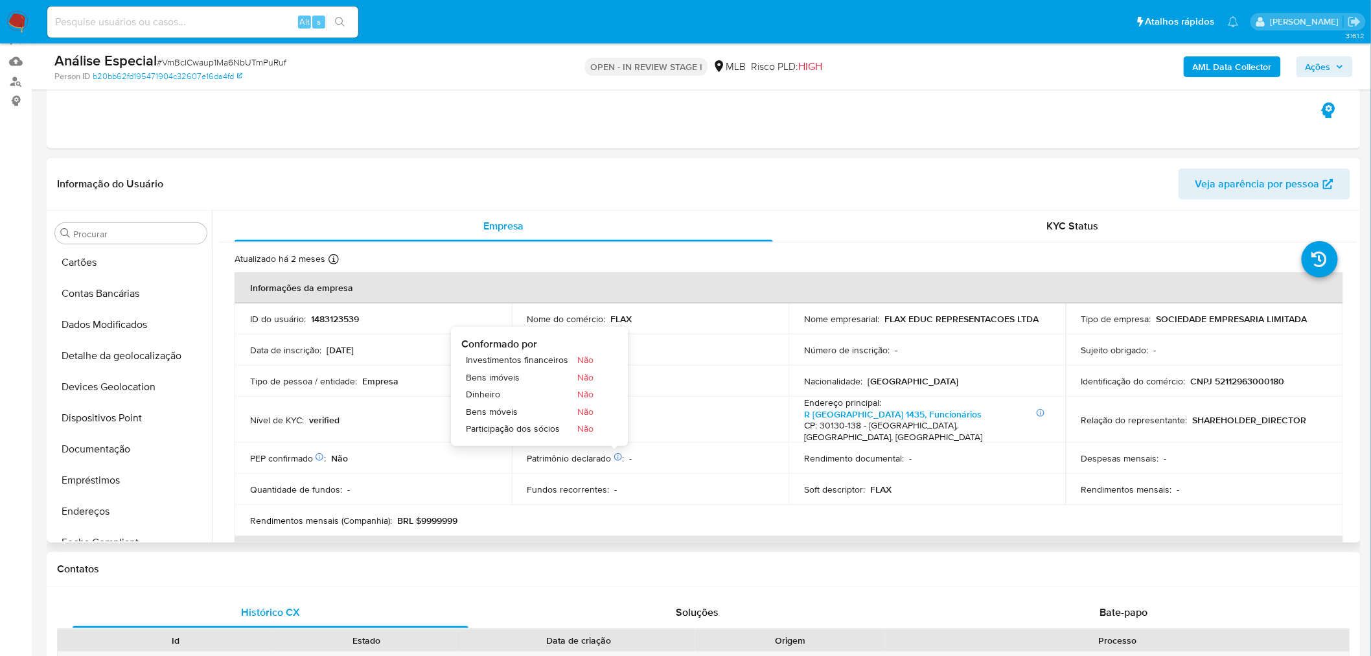
scroll to position [0, 0]
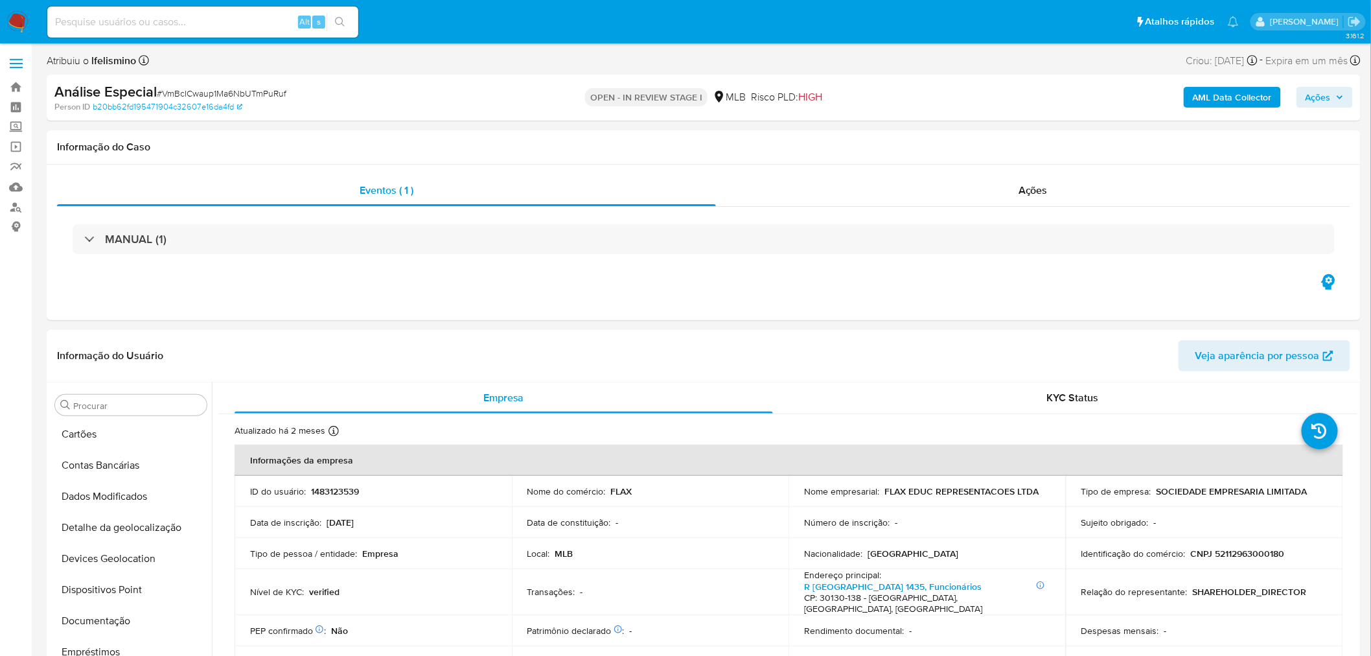
click at [216, 91] on span "# VmBcICwaup1Ma6NbUTmPuRuf" at bounding box center [222, 93] width 130 height 13
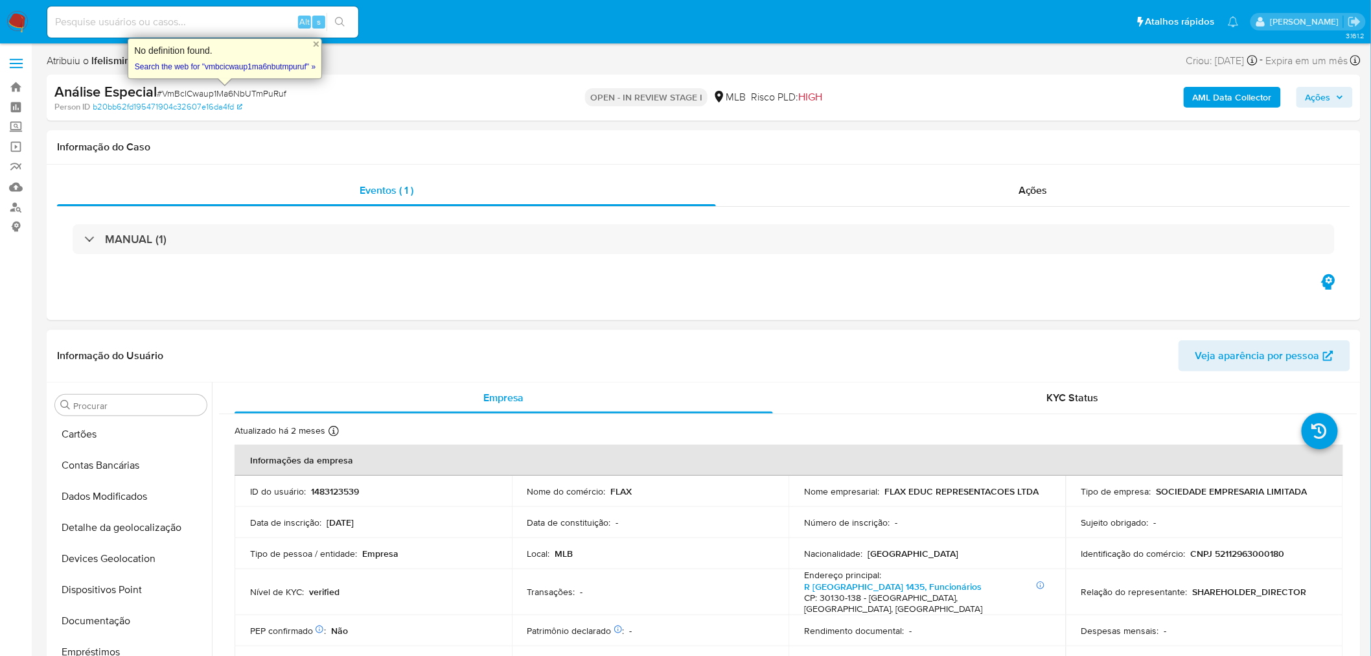
click at [1228, 561] on td "Identificação do comércio : CNPJ 52112963000180" at bounding box center [1204, 553] width 277 height 31
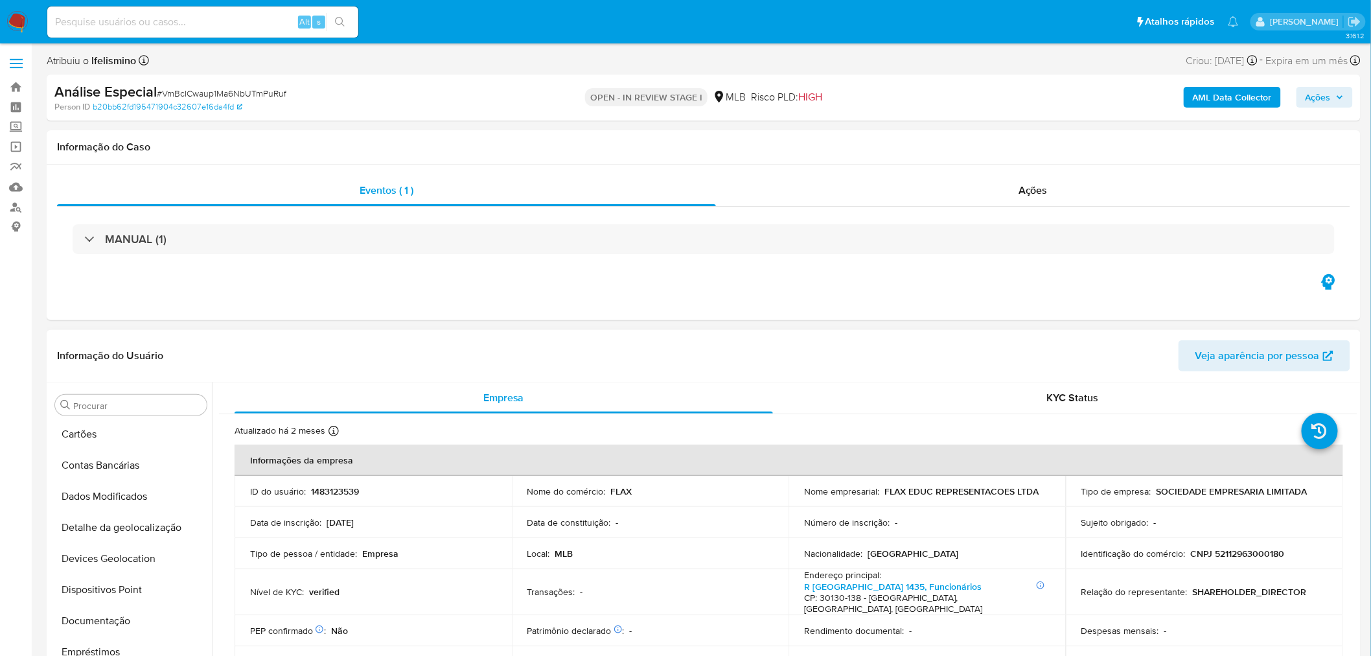
click at [1232, 559] on p "CNPJ 52112963000180" at bounding box center [1238, 553] width 94 height 12
copy p "52112963000180"
click at [340, 487] on p "1483123539" at bounding box center [335, 491] width 48 height 12
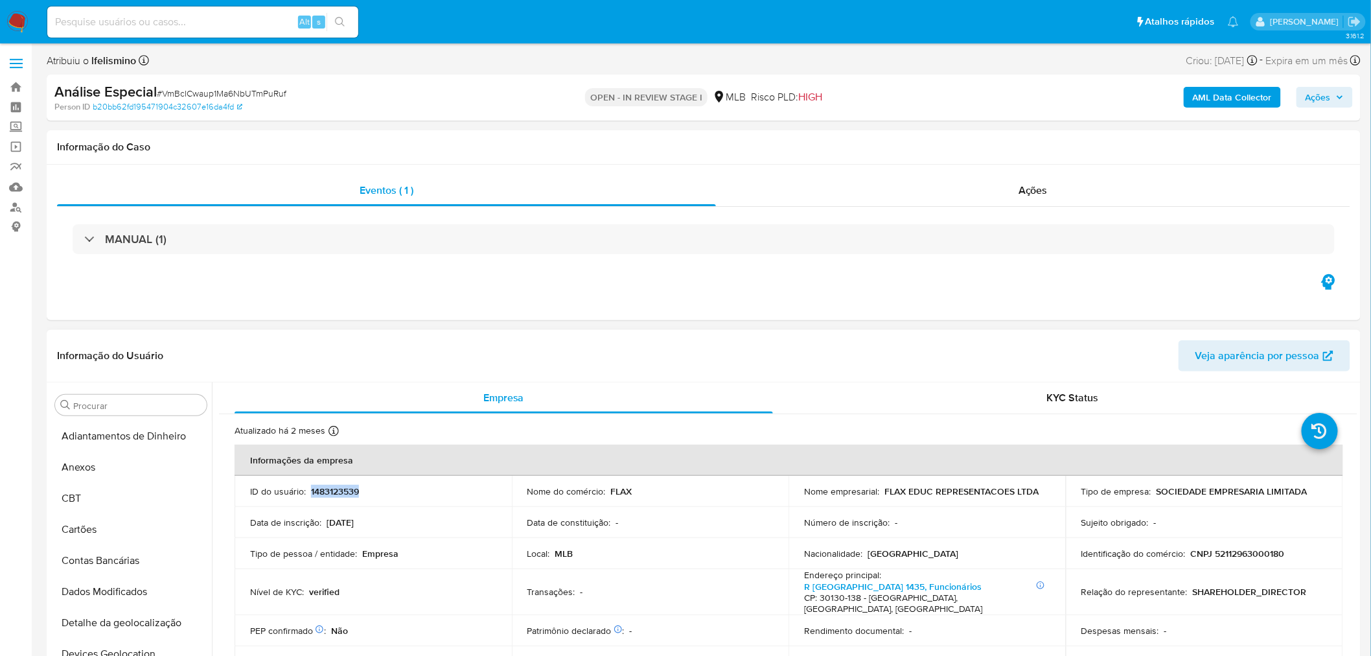
copy p "1483123539"
drag, startPoint x: 1314, startPoint y: 86, endPoint x: 1313, endPoint y: 98, distance: 11.7
click at [1318, 86] on div "AML Data Collector Ações" at bounding box center [1138, 97] width 430 height 30
click at [1323, 100] on span "Ações" at bounding box center [1318, 97] width 25 height 21
click at [979, 144] on span "Resolução do caso" at bounding box center [948, 138] width 87 height 15
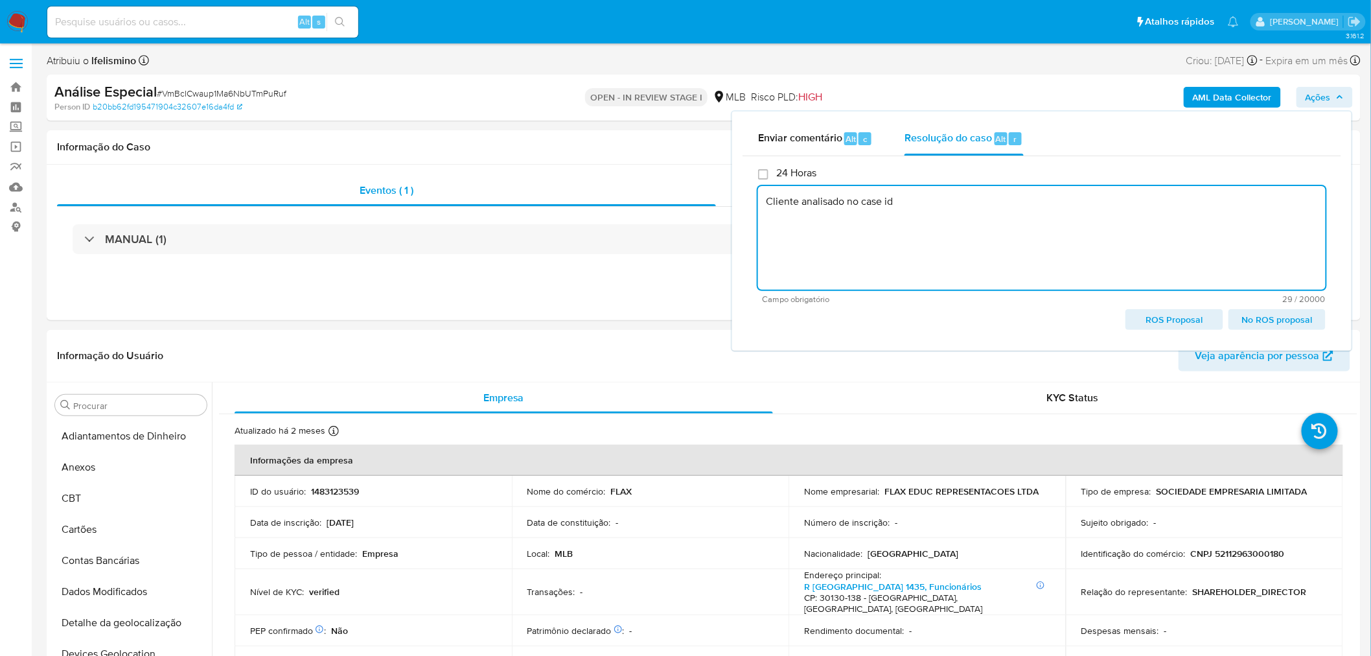
paste textarea "tPtUQpenq8GqYlLIm0Rvs5K0"
drag, startPoint x: 1244, startPoint y: 322, endPoint x: 1202, endPoint y: 319, distance: 42.2
click at [1245, 322] on span "No ROS proposal" at bounding box center [1277, 319] width 79 height 18
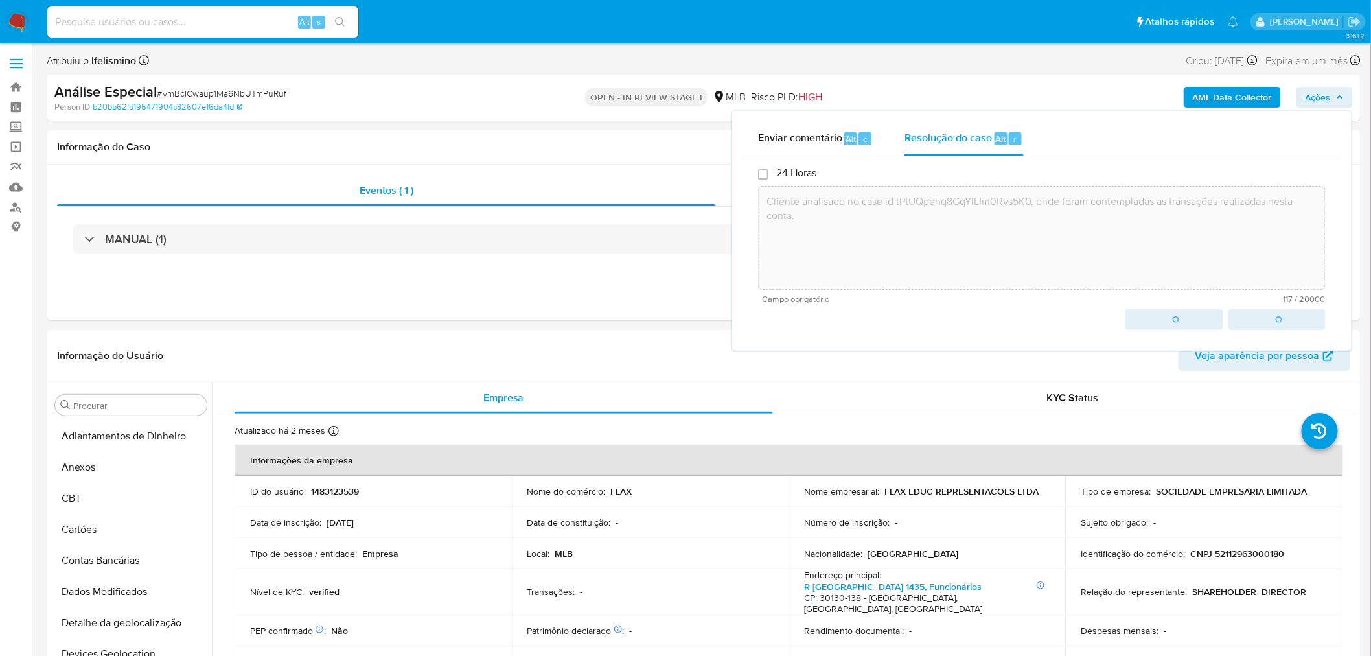
type textarea "Cliente analisado no case id tPtUQpenq8GqYlLIm0Rvs5K0, onde foram contempladas …"
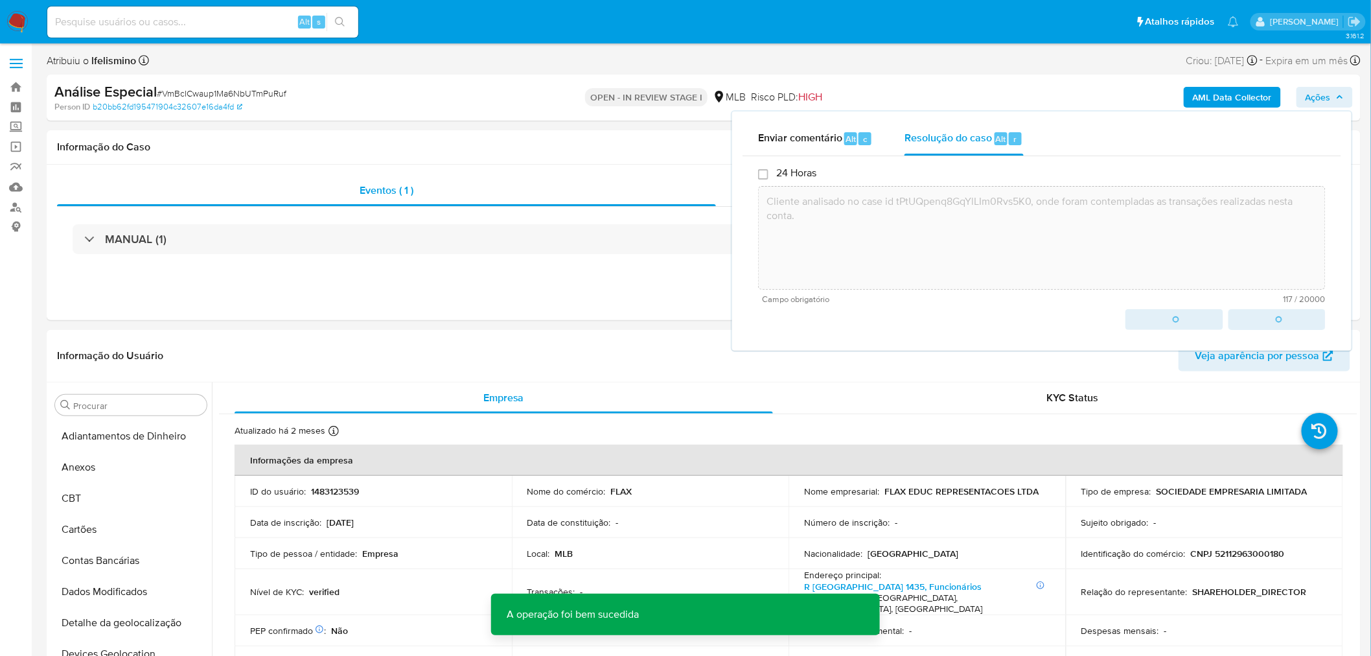
click at [274, 93] on span "# VmBcICwaup1Ma6NbUTmPuRuf" at bounding box center [222, 93] width 130 height 13
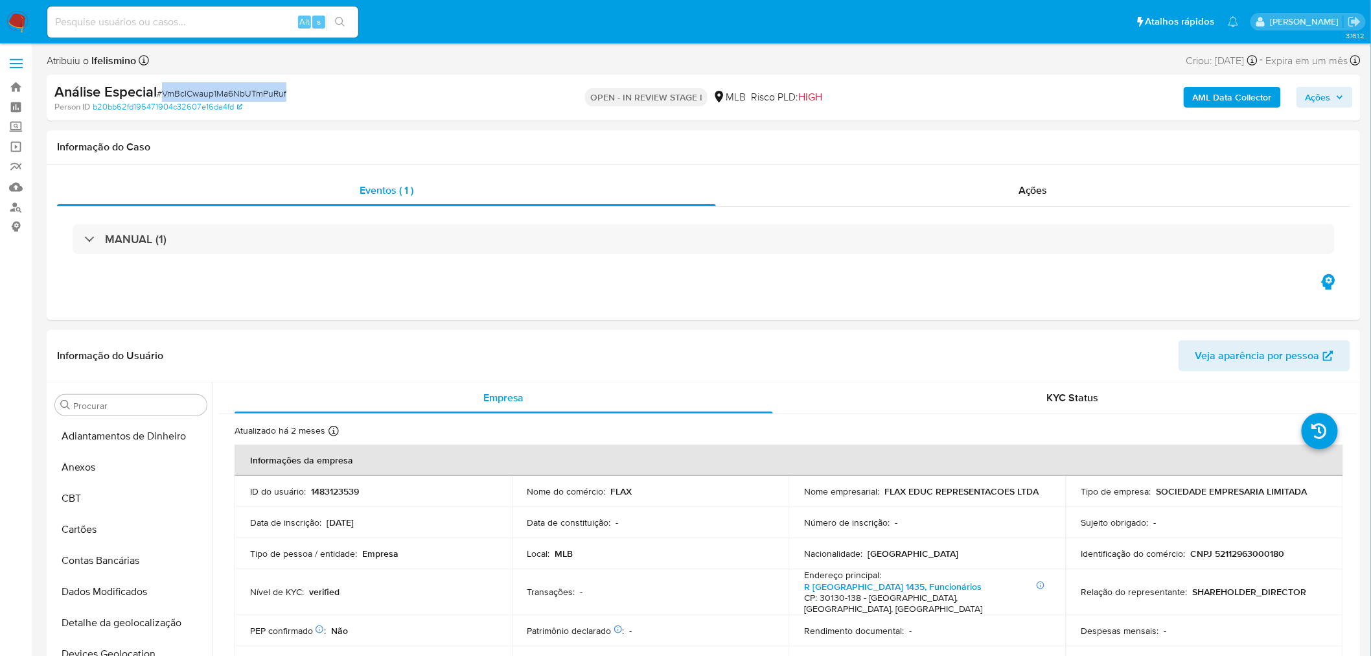
click at [274, 93] on span "# VmBcICwaup1Ma6NbUTmPuRuf" at bounding box center [222, 93] width 130 height 13
copy span "VmBcICwaup1Ma6NbUTmPuRuf"
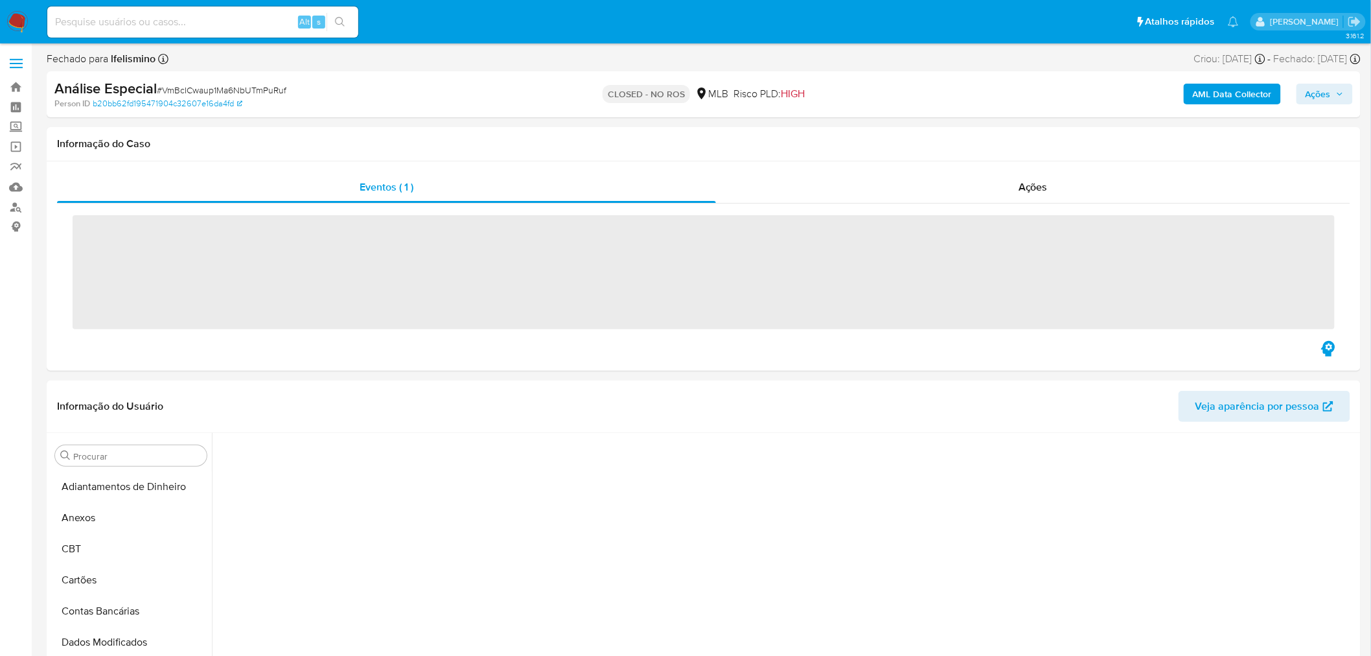
scroll to position [39, 0]
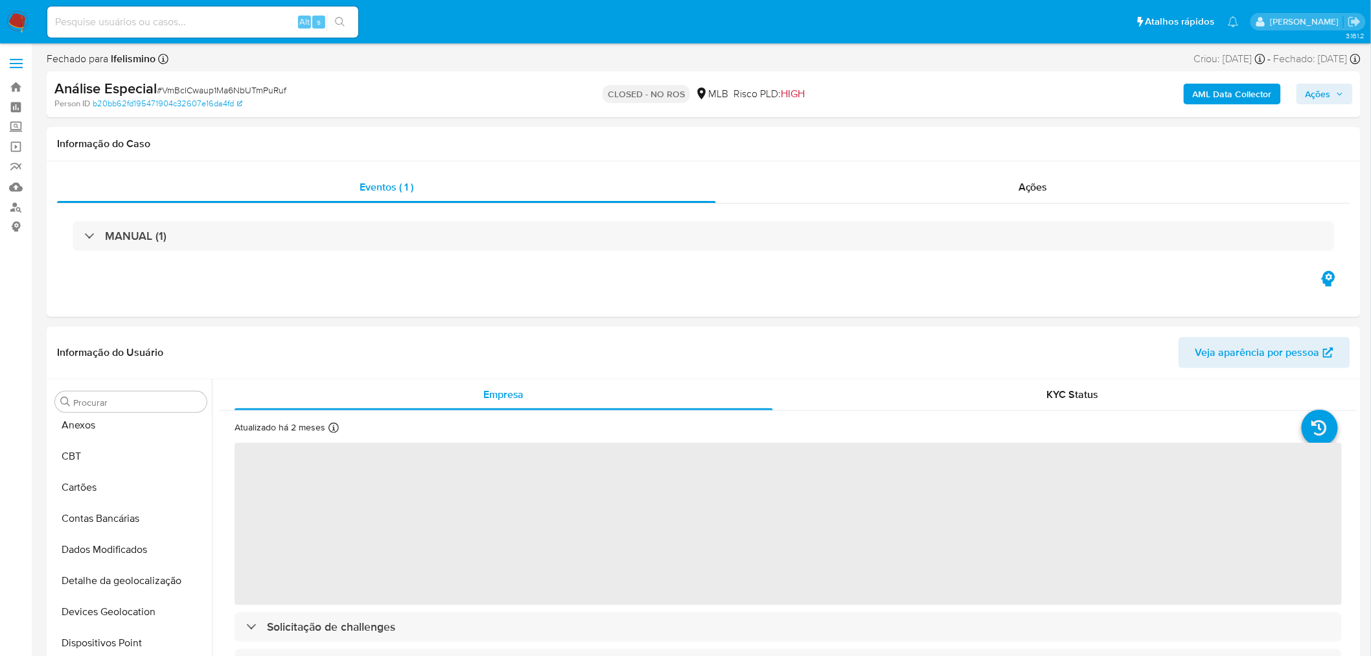
select select "10"
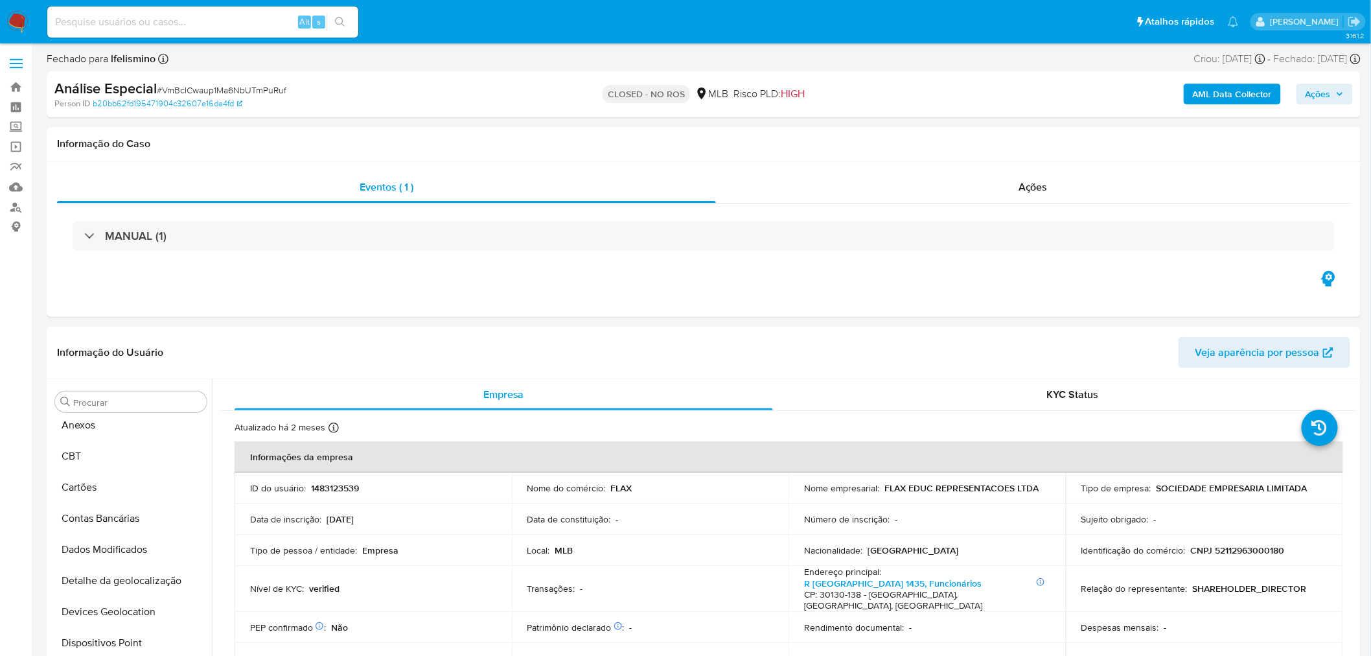
scroll to position [671, 0]
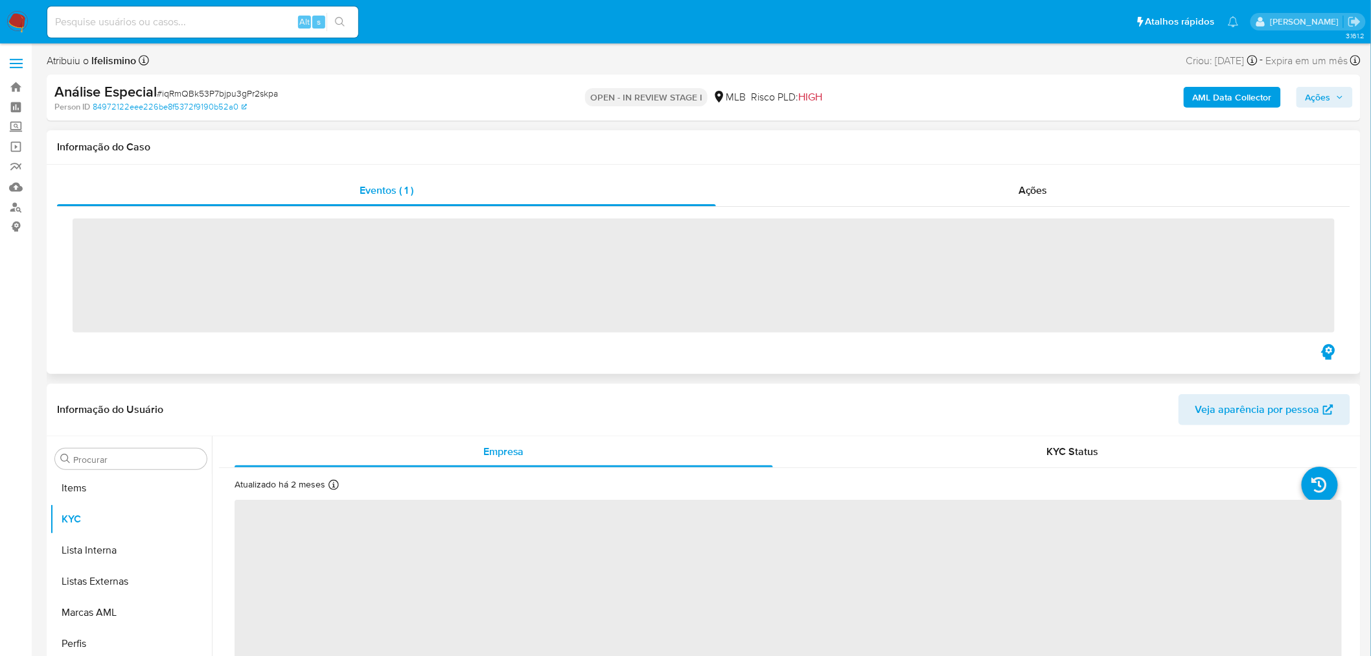
scroll to position [671, 0]
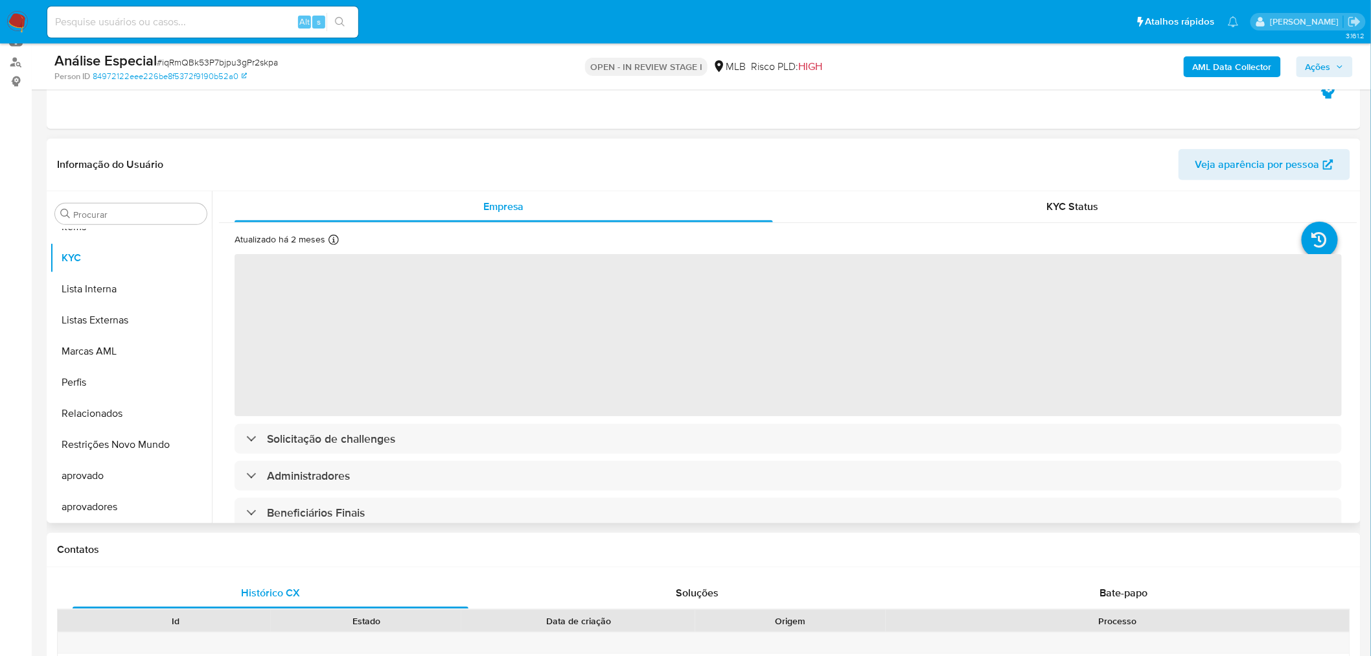
select select "10"
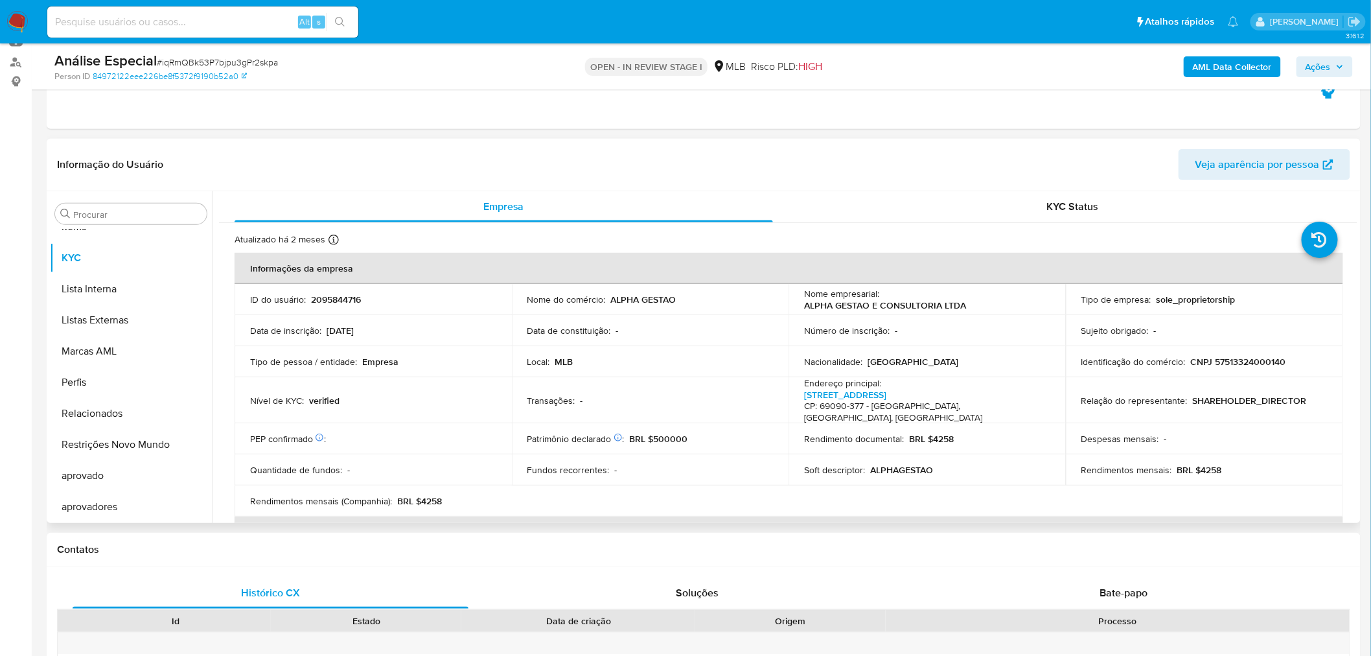
scroll to position [216, 0]
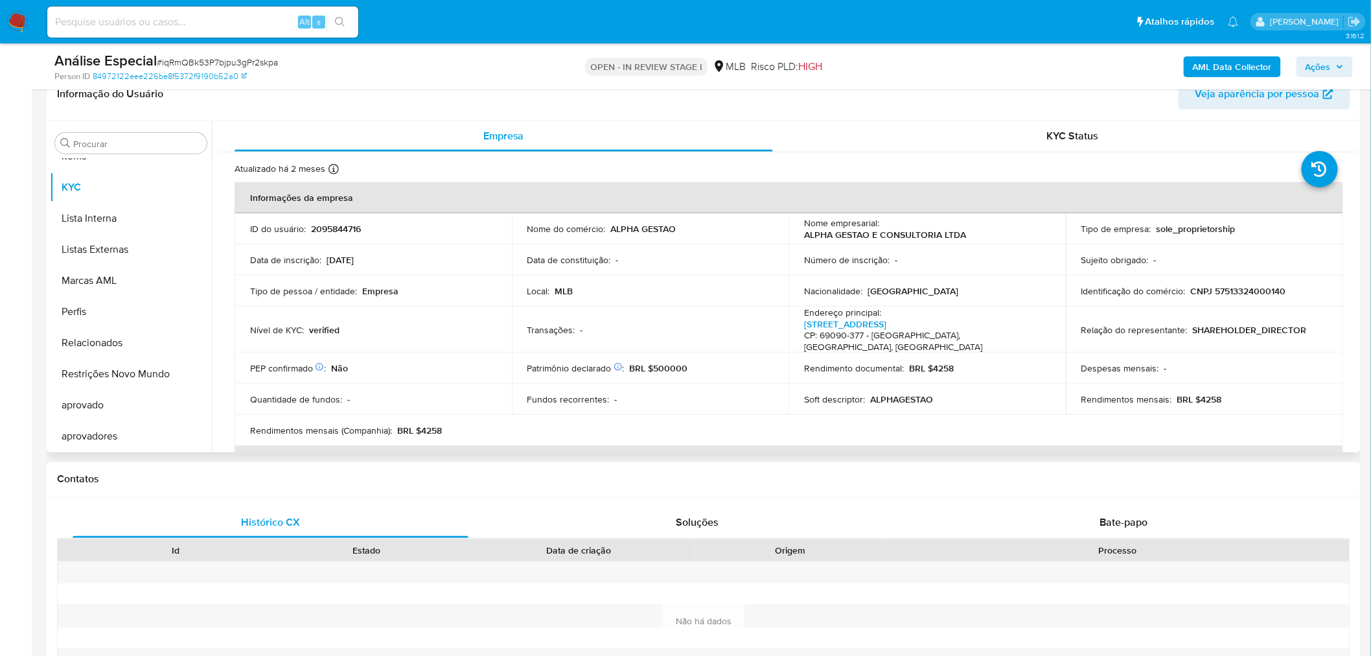
drag, startPoint x: 1258, startPoint y: 274, endPoint x: 1243, endPoint y: 292, distance: 23.9
click at [1257, 275] on tbody "ID do usuário : 2095844716 Nome do comércio : ALPHA GESTAO Nome empresarial : A…" at bounding box center [789, 329] width 1109 height 233
click at [1243, 292] on p "CNPJ 57513324000140" at bounding box center [1238, 291] width 95 height 12
copy p "57513324000140"
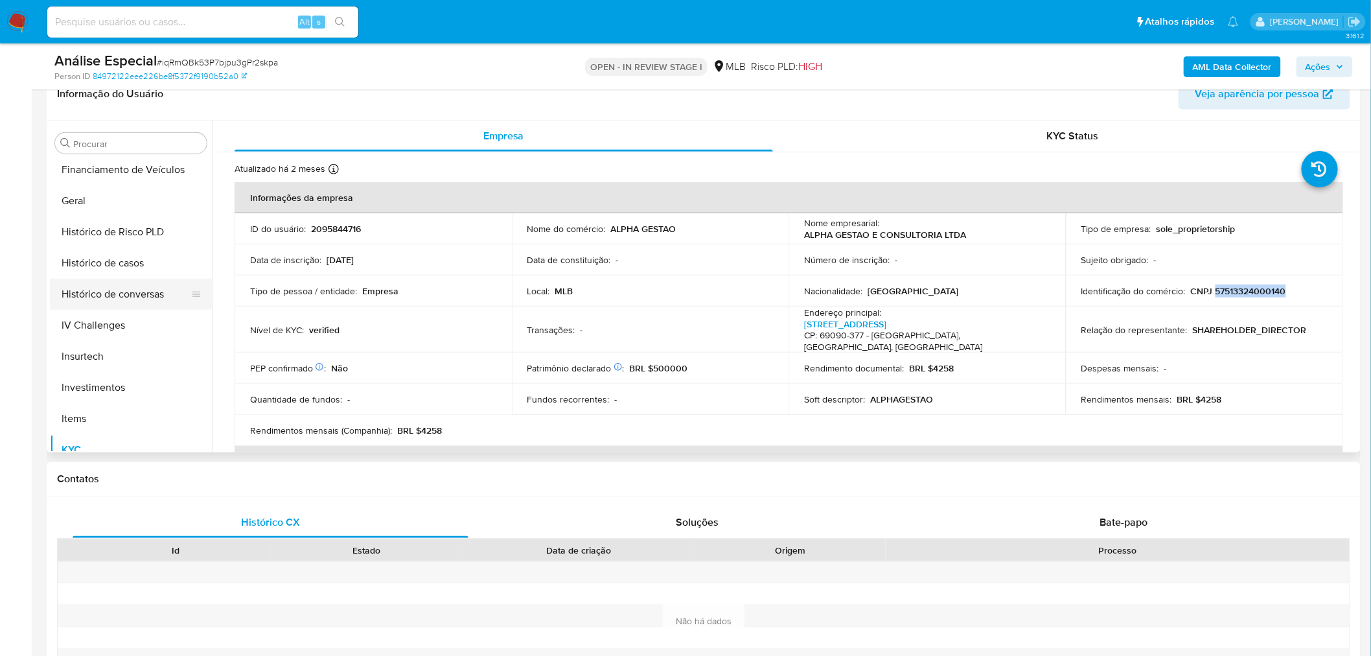
scroll to position [384, 0]
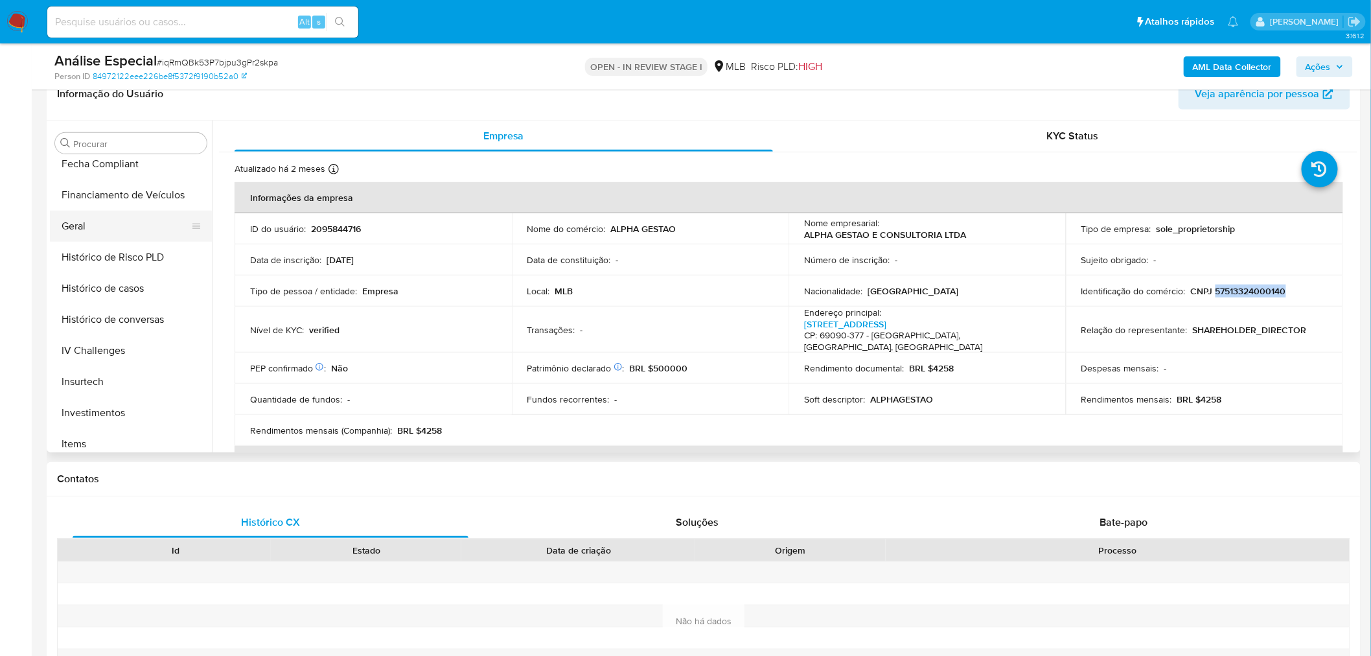
click at [102, 229] on button "Geral" at bounding box center [126, 226] width 152 height 31
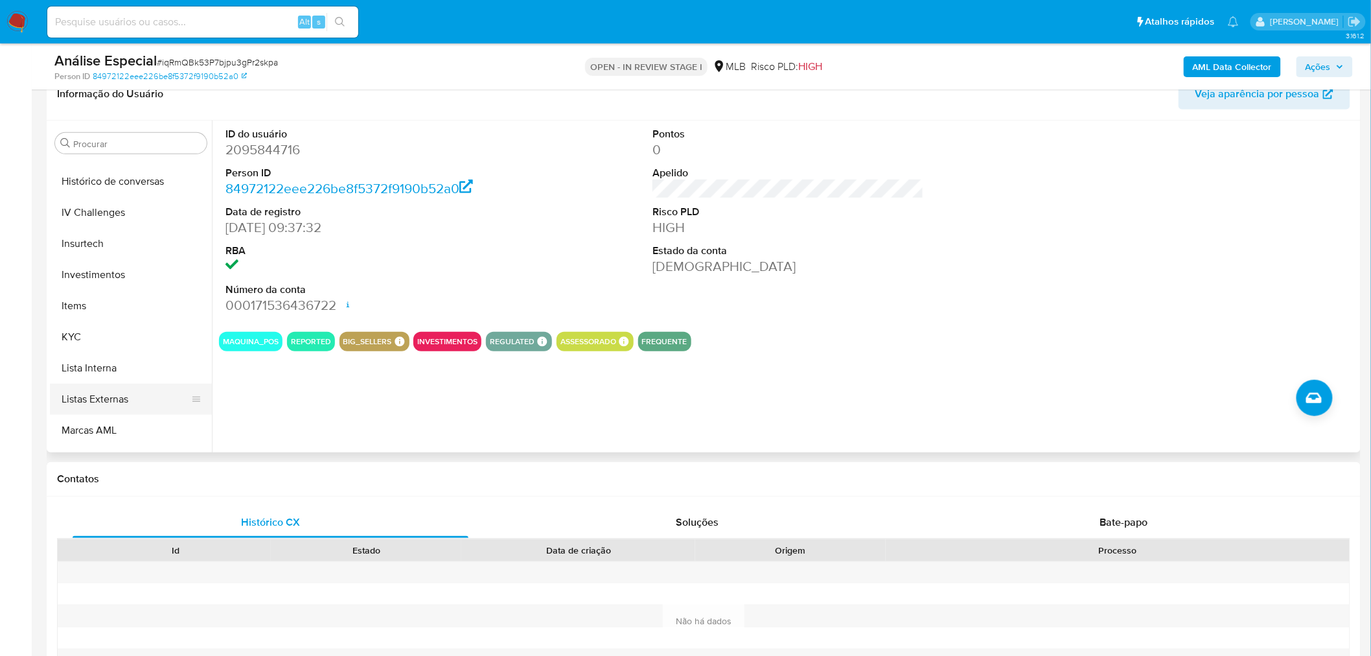
scroll to position [599, 0]
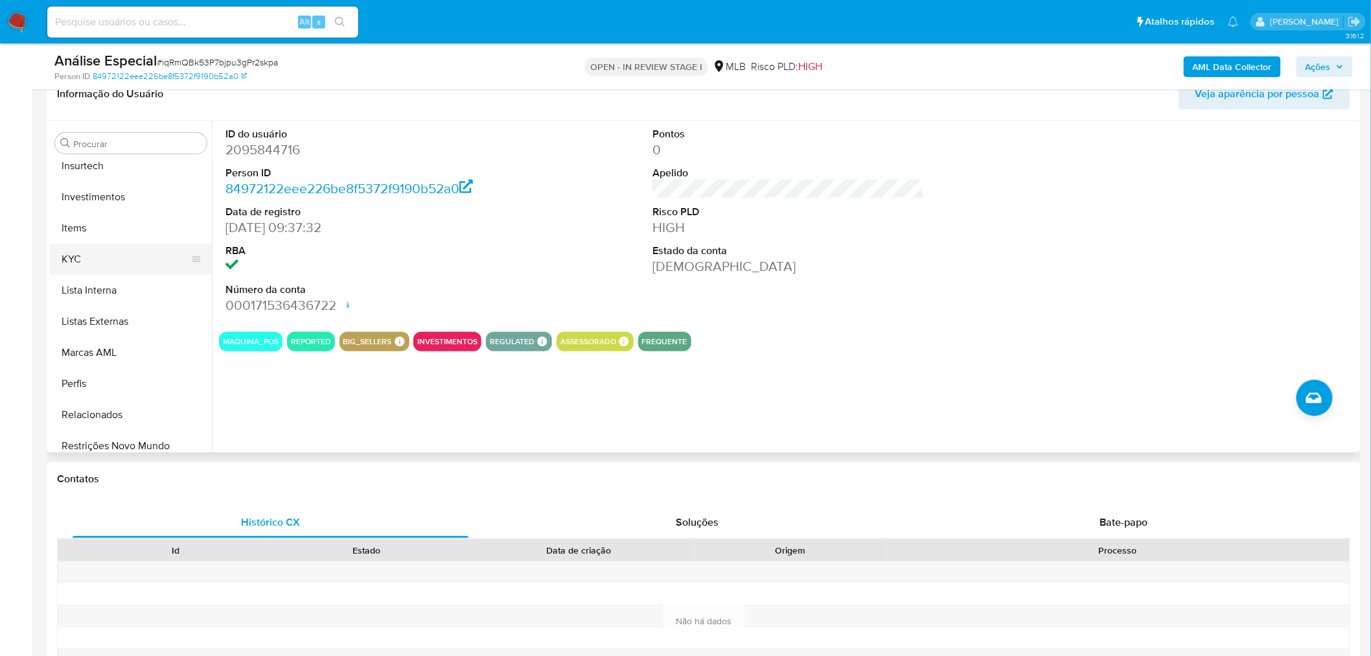
click at [120, 258] on button "KYC" at bounding box center [126, 259] width 152 height 31
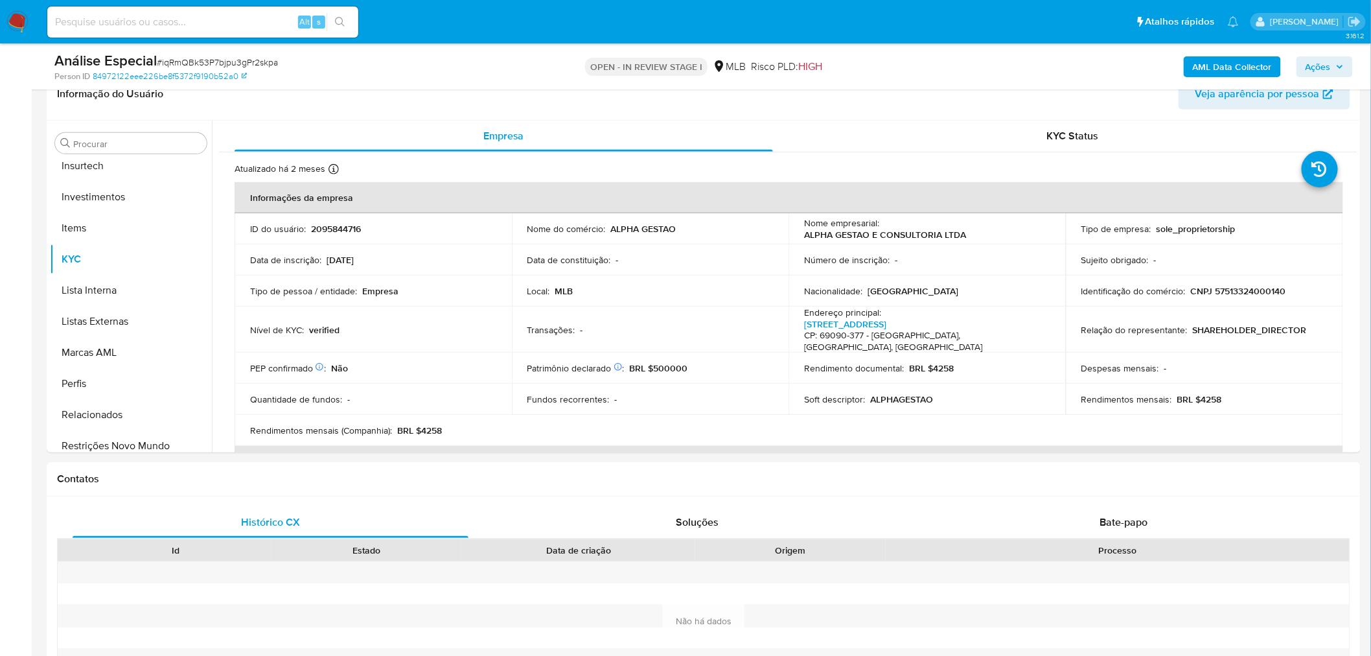
click at [230, 65] on span "# iqRmQBk53P7bjpu3gPr2skpa" at bounding box center [217, 62] width 121 height 13
copy span "iqRmQBk53P7bjpu3gPr2skpa"
click at [1225, 294] on p "CNPJ 57513324000140" at bounding box center [1238, 291] width 95 height 12
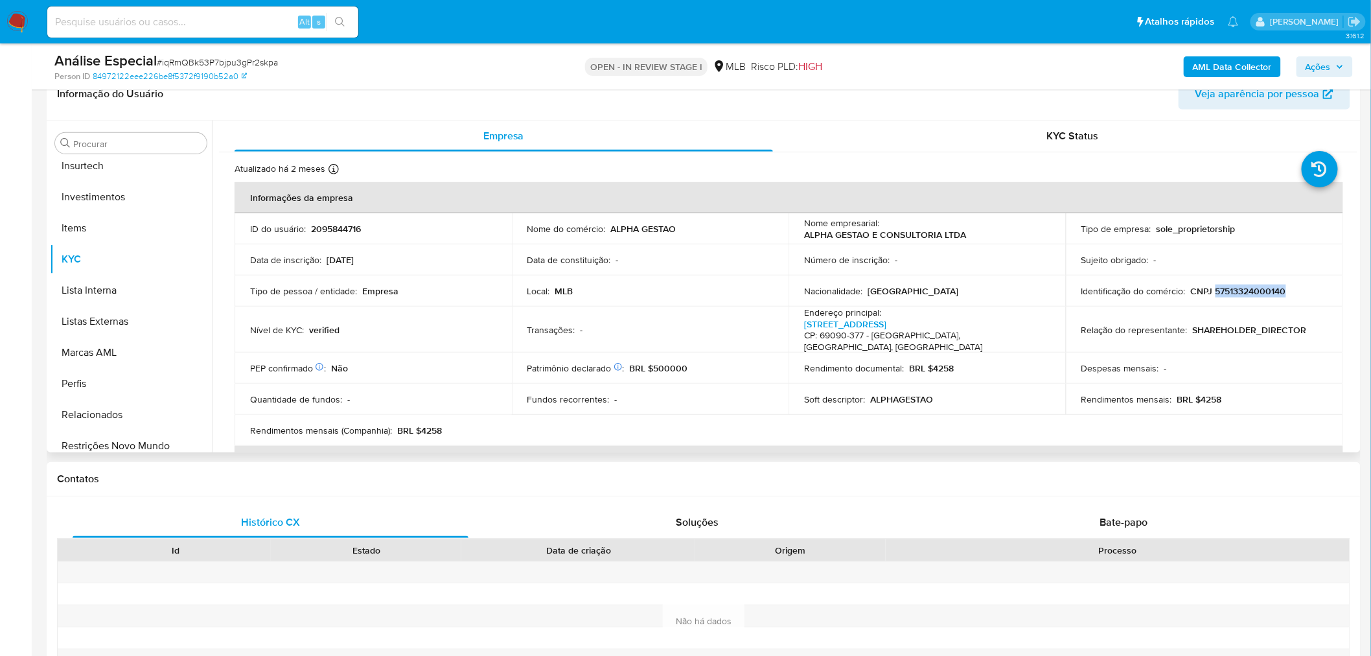
copy p "57513324000140"
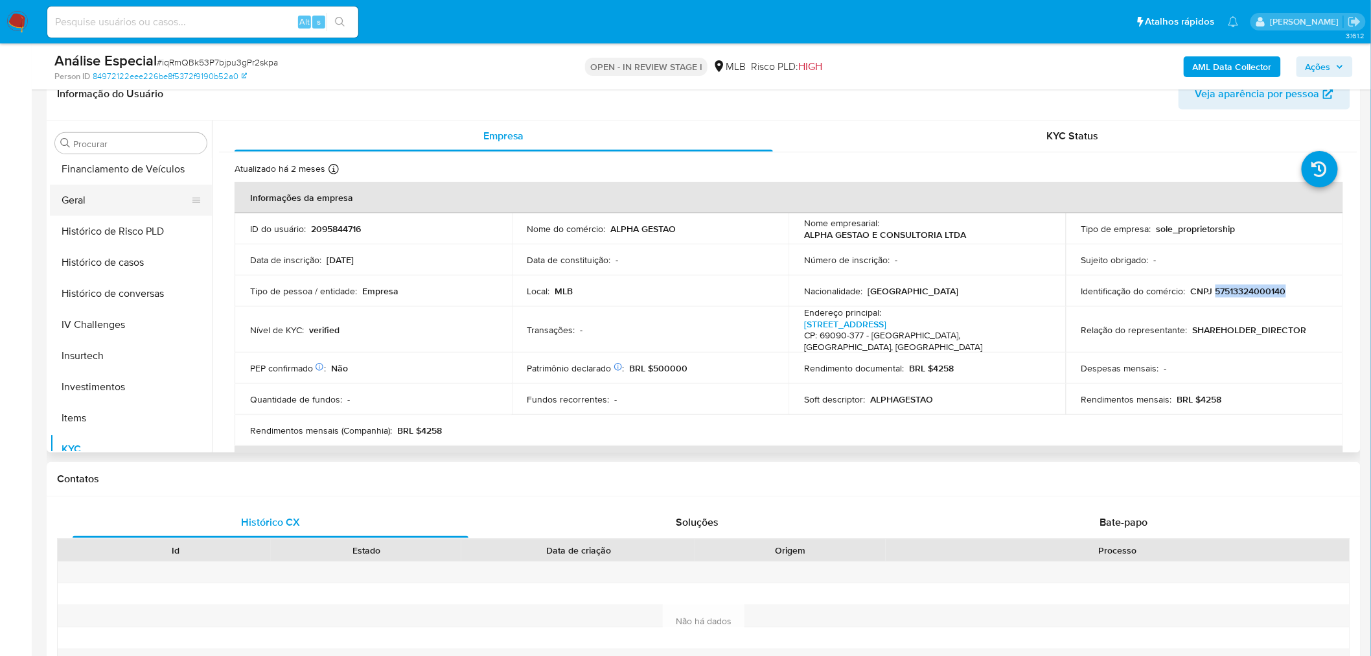
scroll to position [384, 0]
click at [83, 219] on button "Geral" at bounding box center [126, 226] width 152 height 31
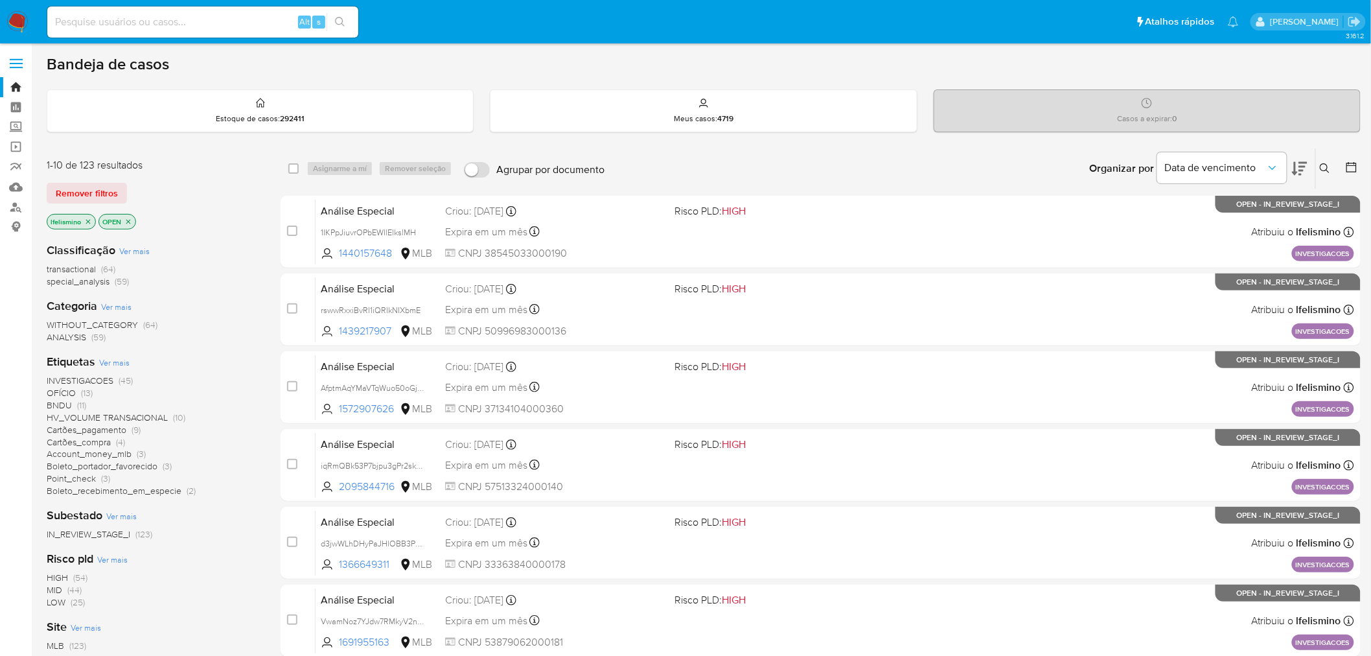
click at [22, 67] on span at bounding box center [16, 68] width 13 height 2
click at [0, 0] on input "checkbox" at bounding box center [0, 0] width 0 height 0
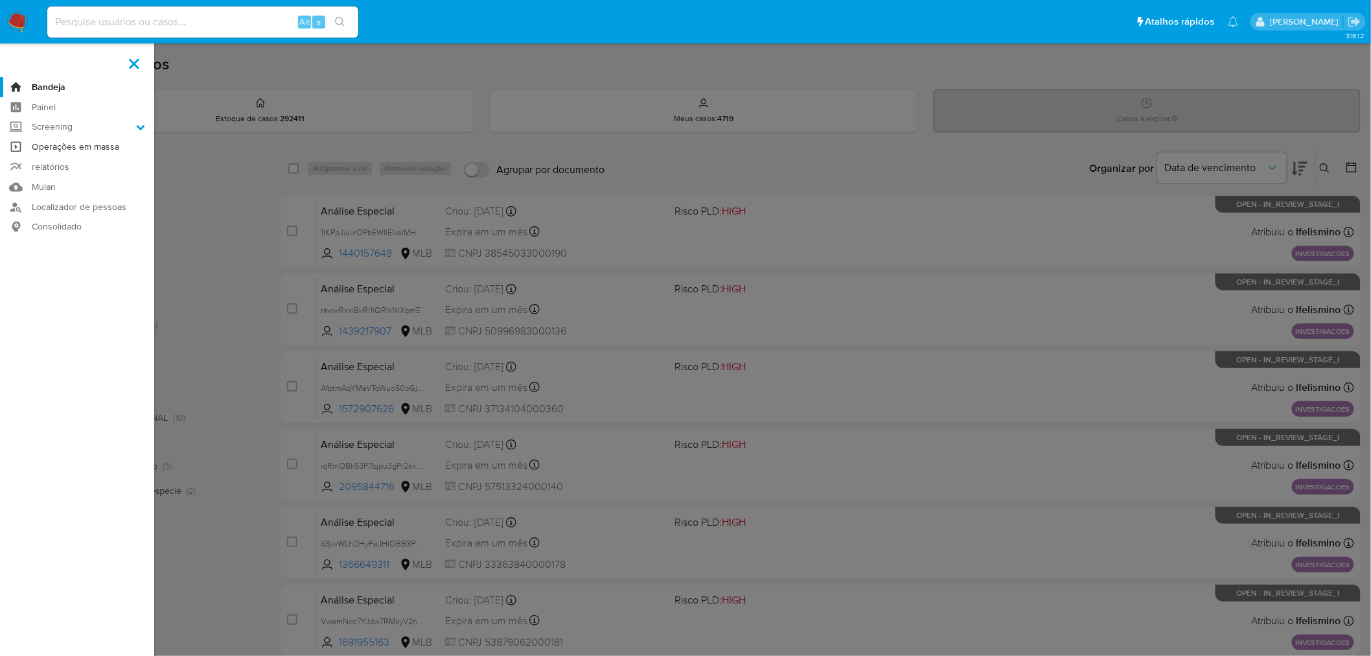
click at [76, 147] on link "Operações em massa" at bounding box center [77, 147] width 154 height 20
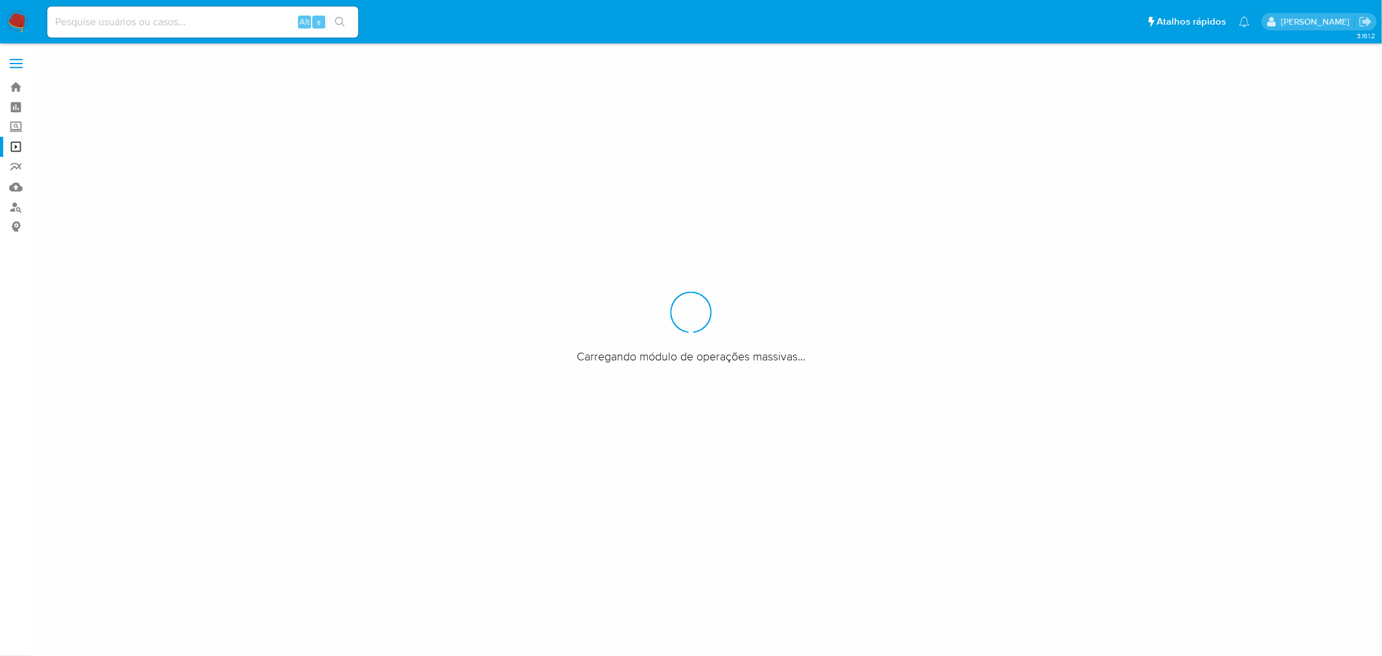
click at [5, 65] on label at bounding box center [16, 63] width 32 height 27
click at [0, 0] on input "checkbox" at bounding box center [0, 0] width 0 height 0
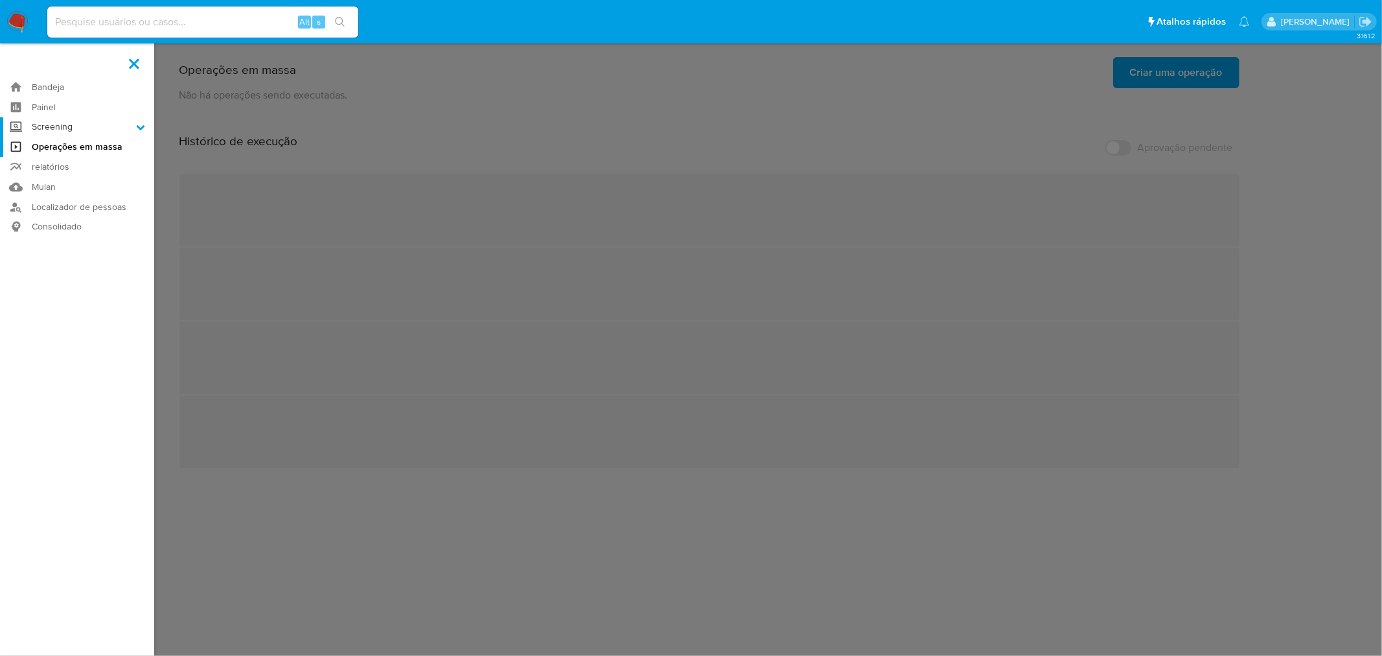
click at [56, 125] on label "Screening" at bounding box center [77, 127] width 154 height 20
click at [0, 0] on input "Screening" at bounding box center [0, 0] width 0 height 0
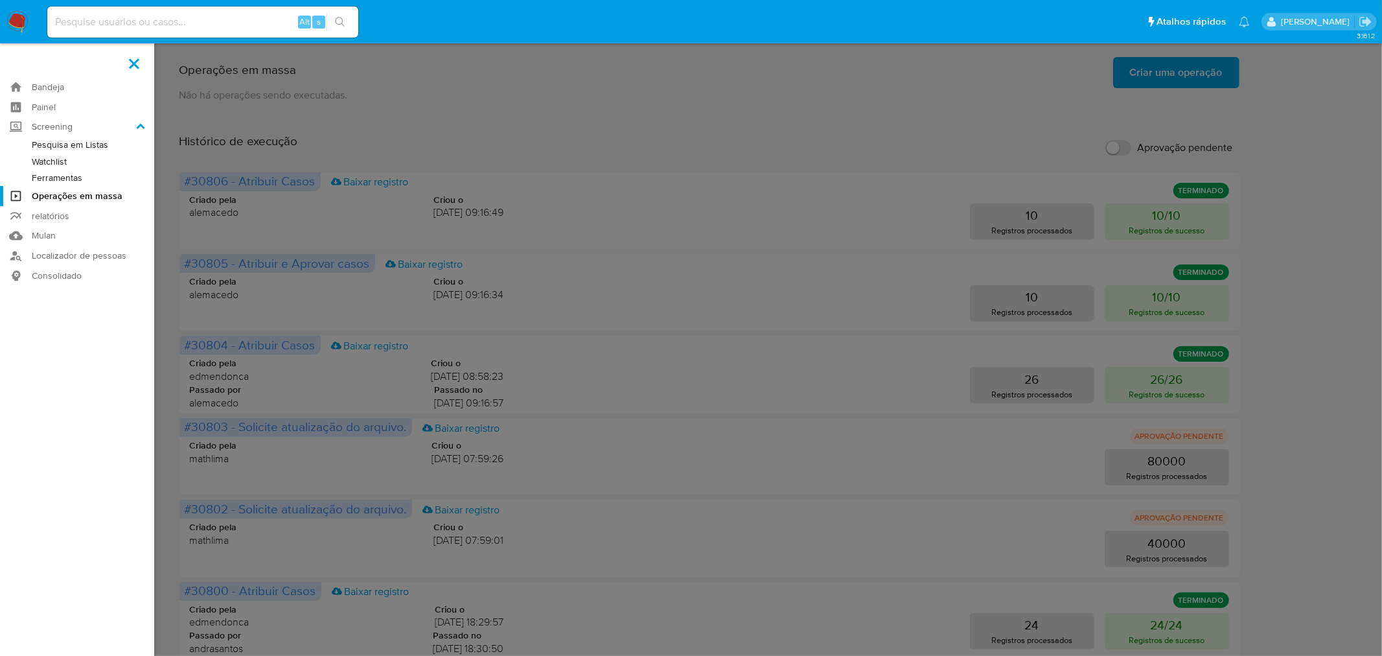
click at [52, 160] on link "Watchlist" at bounding box center [77, 162] width 154 height 16
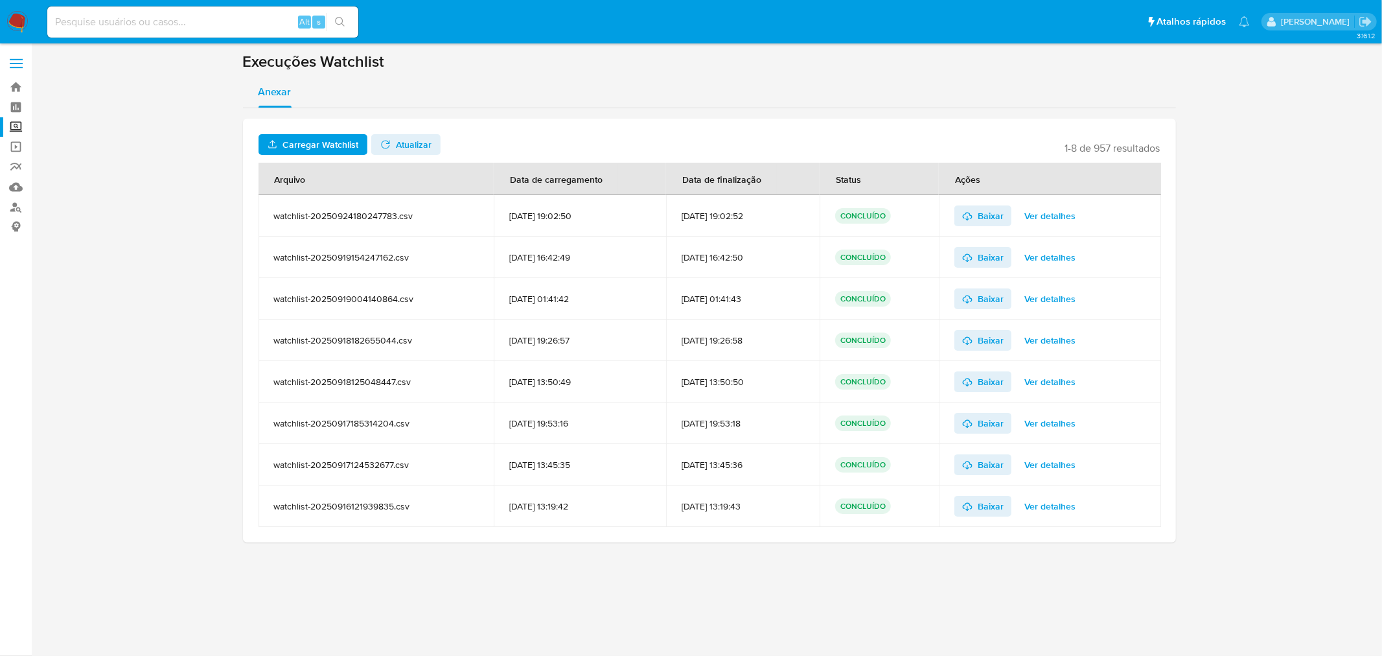
click at [1053, 213] on span "Ver detalhes" at bounding box center [1049, 216] width 51 height 18
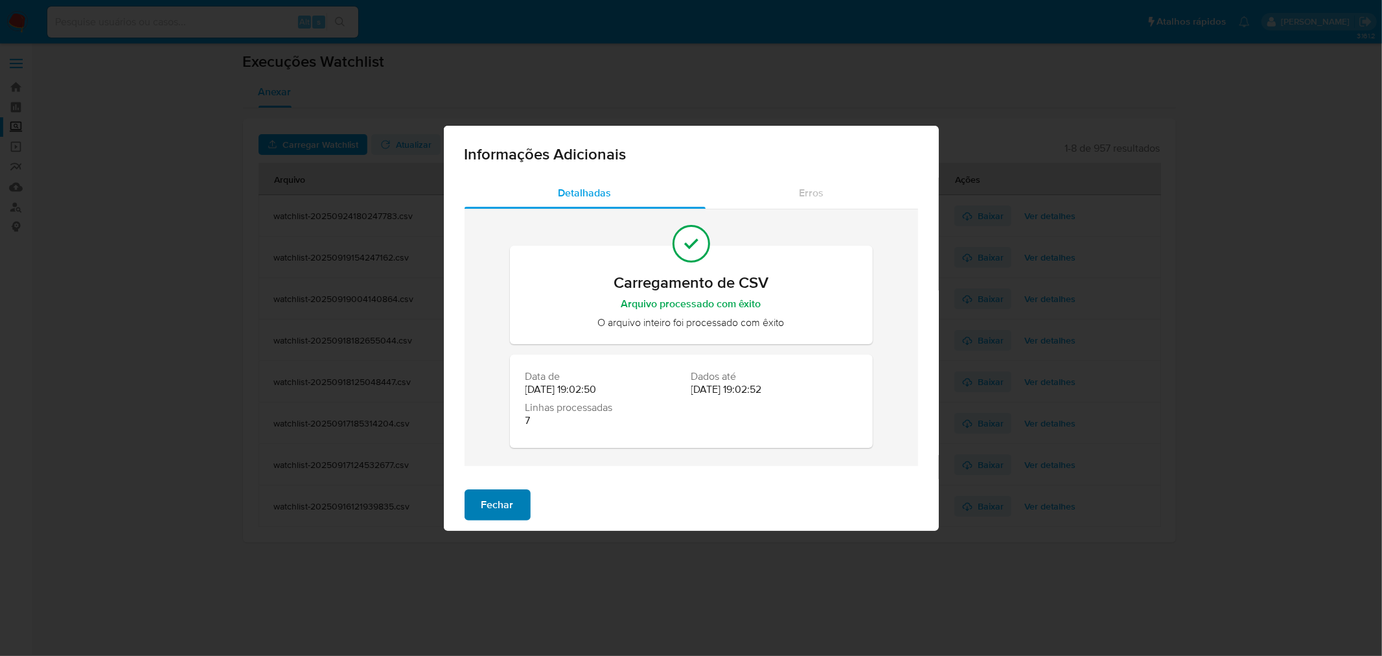
click at [499, 512] on span "Fechar" at bounding box center [497, 504] width 32 height 29
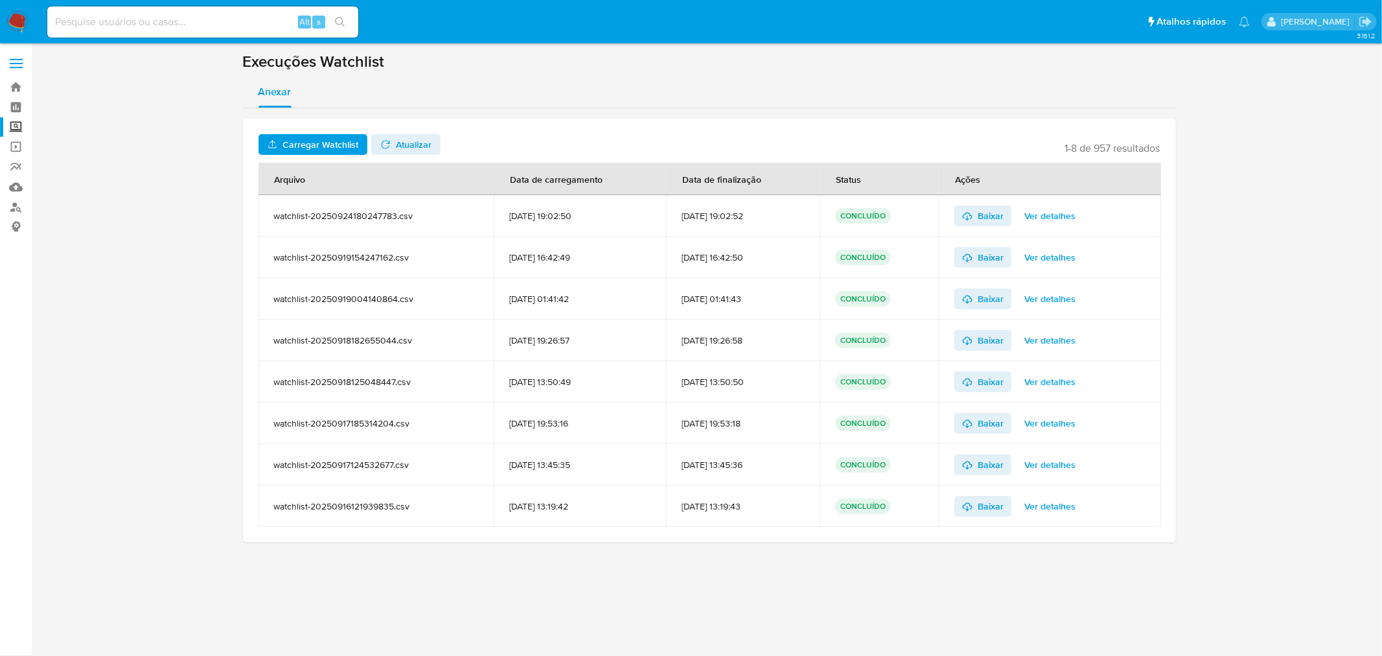
click at [1054, 225] on span "Ver detalhes" at bounding box center [1049, 216] width 51 height 18
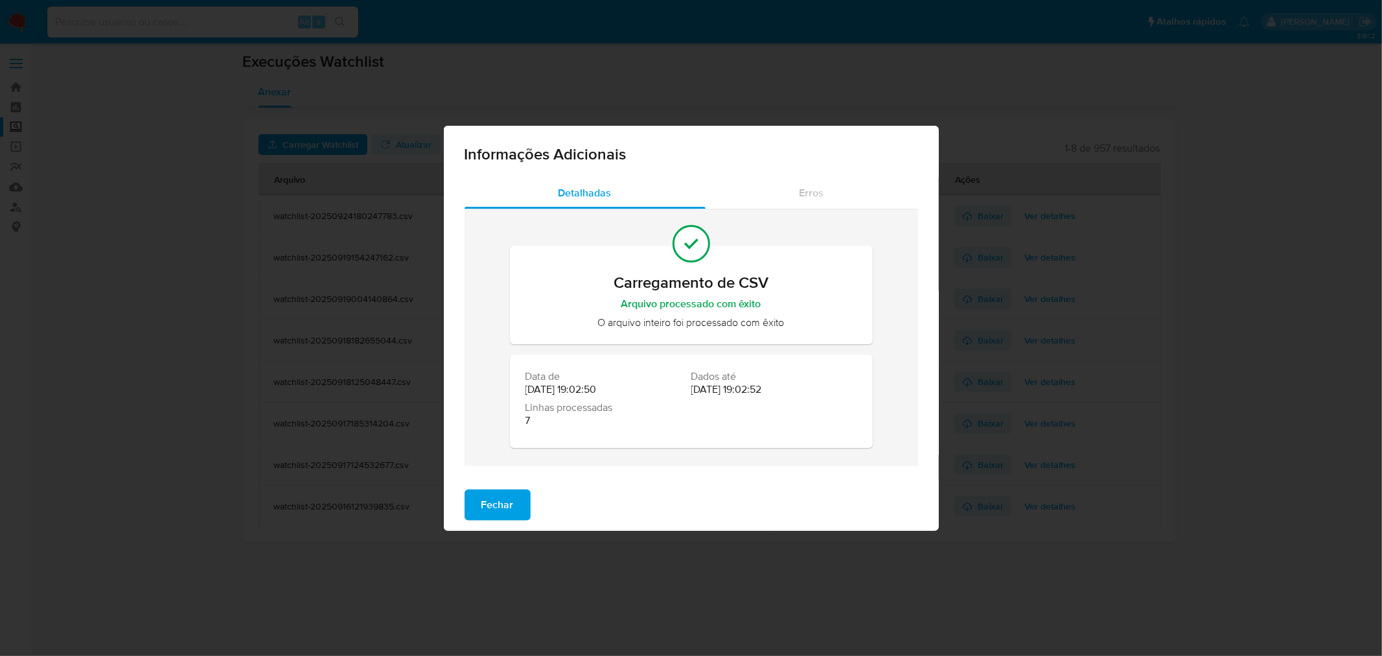
drag, startPoint x: 503, startPoint y: 528, endPoint x: 496, endPoint y: 522, distance: 9.2
click at [503, 527] on div "Fechar" at bounding box center [691, 505] width 495 height 52
click at [497, 507] on span "Fechar" at bounding box center [497, 504] width 32 height 29
